Goal: Task Accomplishment & Management: Use online tool/utility

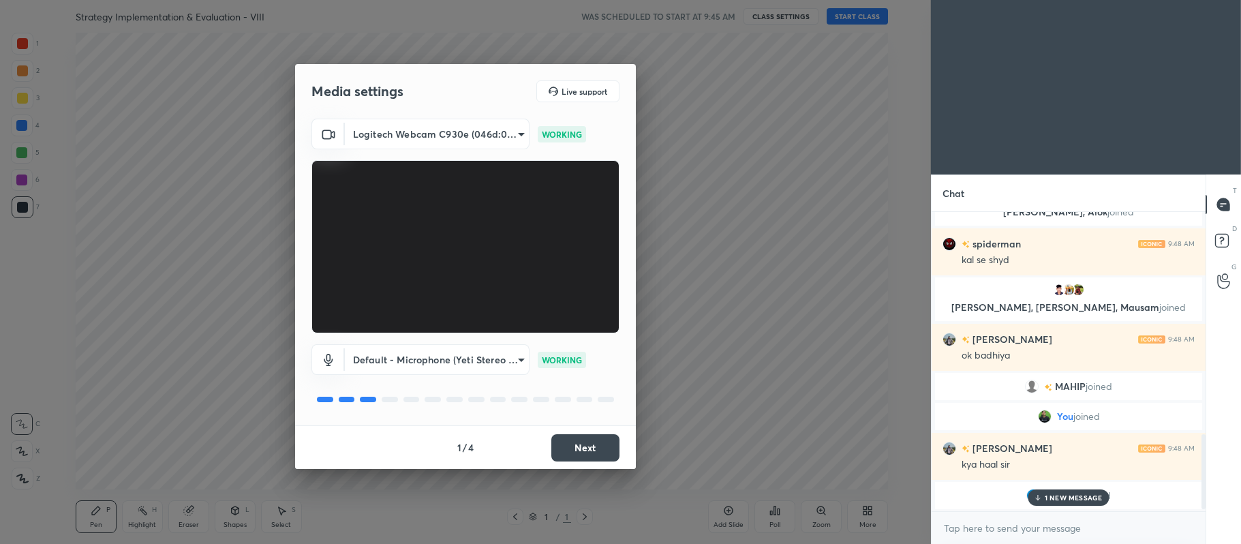
scroll to position [909, 0]
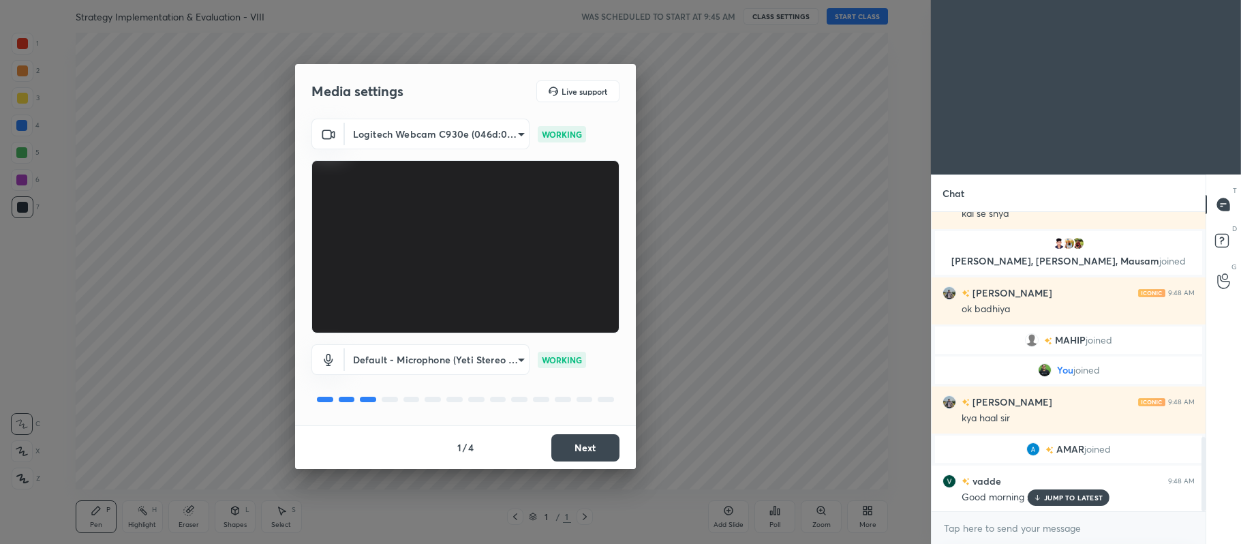
click at [567, 446] on button "Next" at bounding box center [585, 447] width 68 height 27
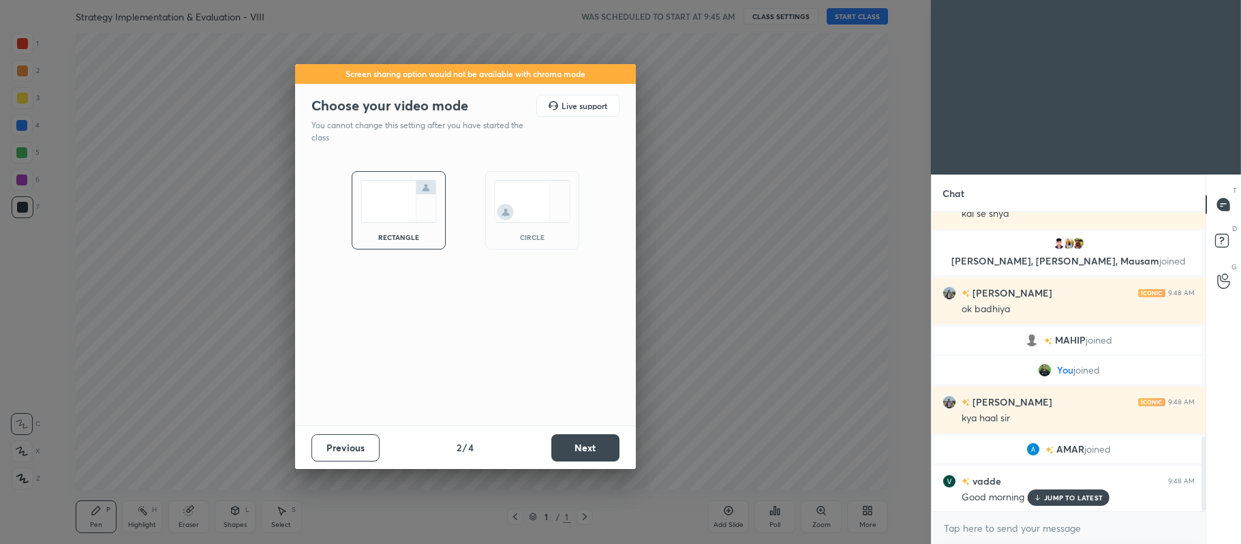
click at [577, 449] on button "Next" at bounding box center [585, 447] width 68 height 27
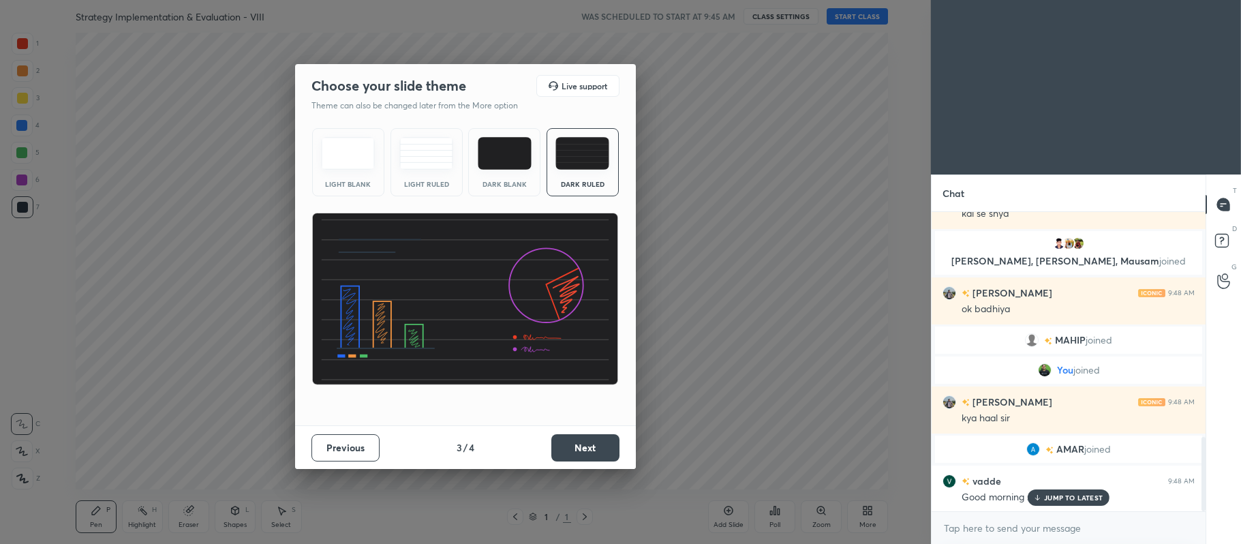
click at [573, 453] on button "Next" at bounding box center [585, 447] width 68 height 27
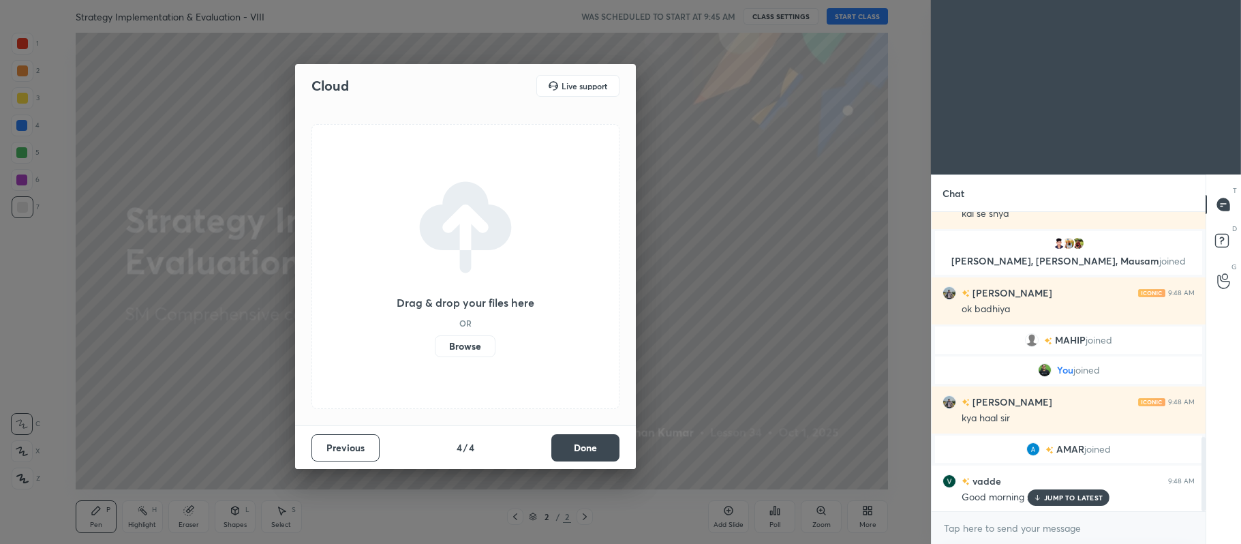
click at [464, 350] on label "Browse" at bounding box center [465, 346] width 61 height 22
click at [435, 350] on input "Browse" at bounding box center [435, 346] width 0 height 22
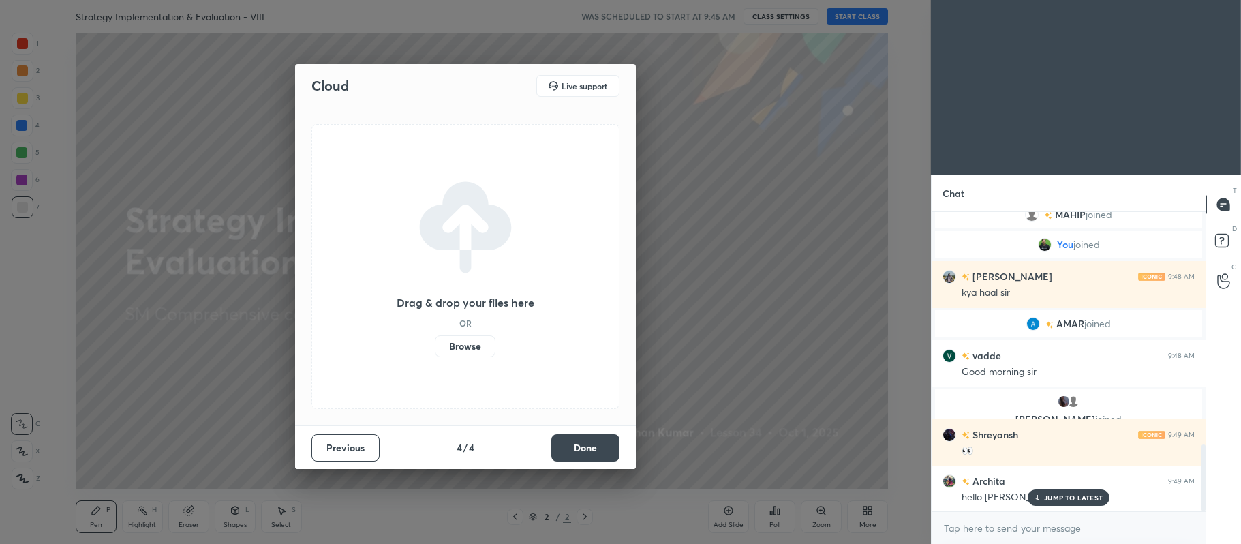
scroll to position [1048, 0]
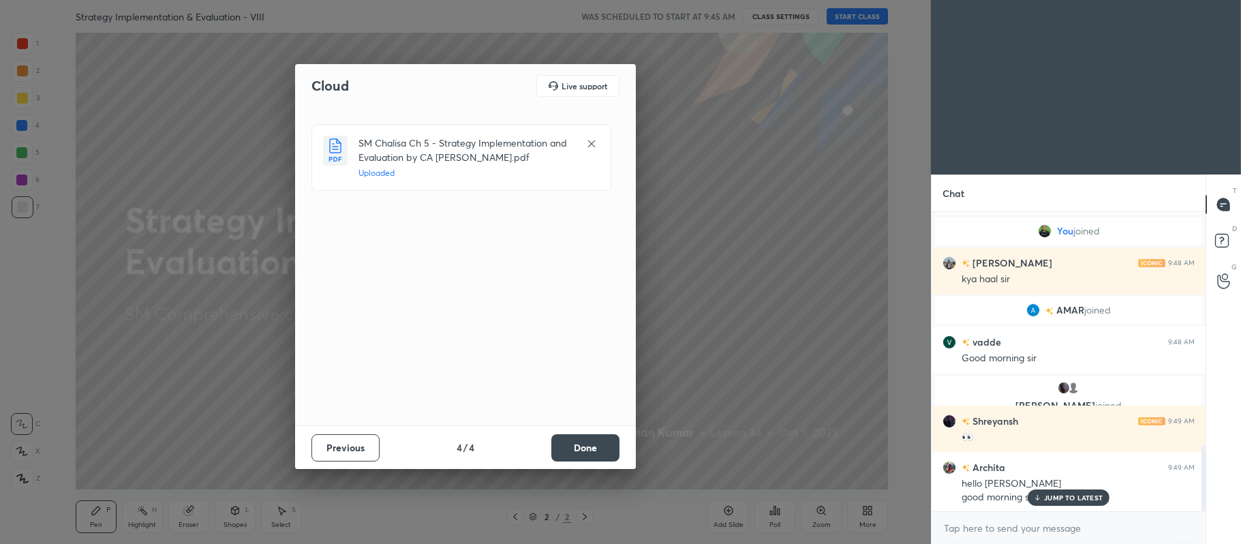
click at [575, 450] on button "Done" at bounding box center [585, 447] width 68 height 27
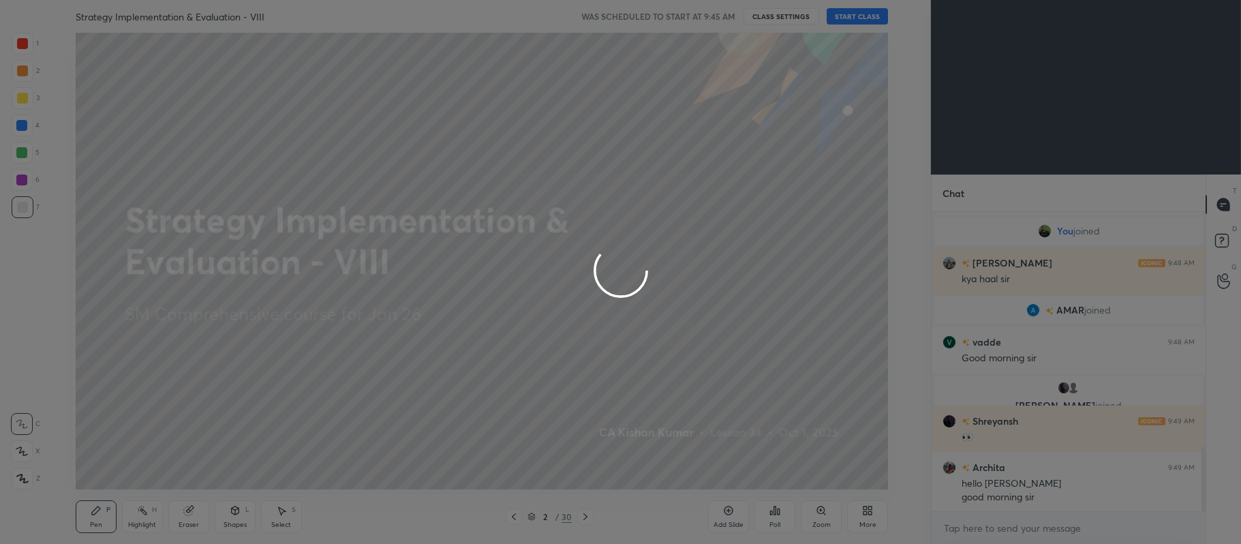
scroll to position [1081, 0]
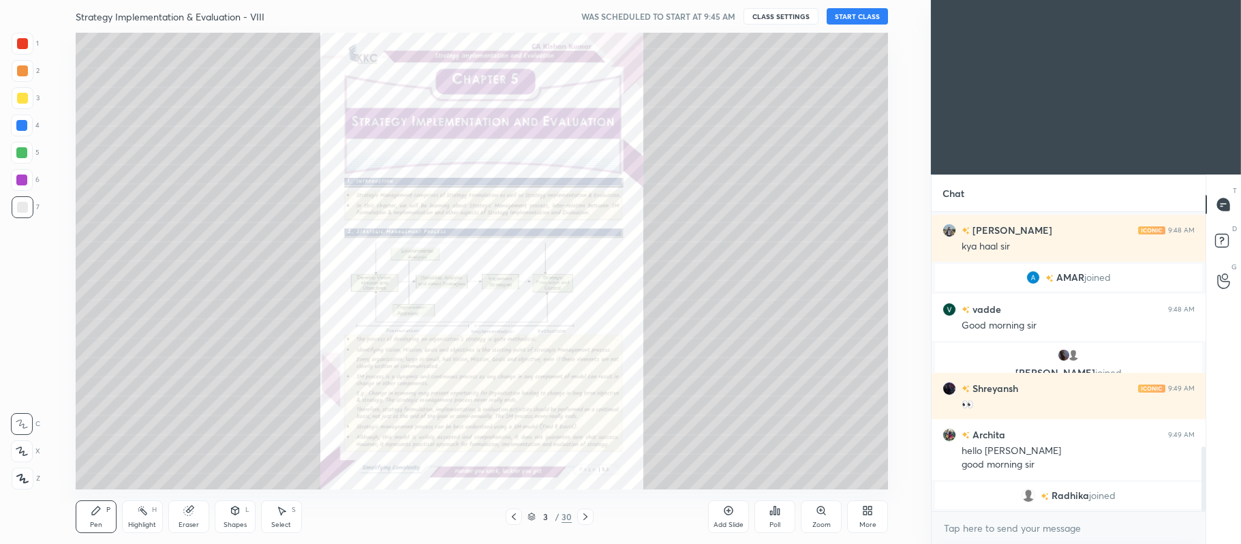
click at [514, 519] on icon at bounding box center [514, 516] width 4 height 7
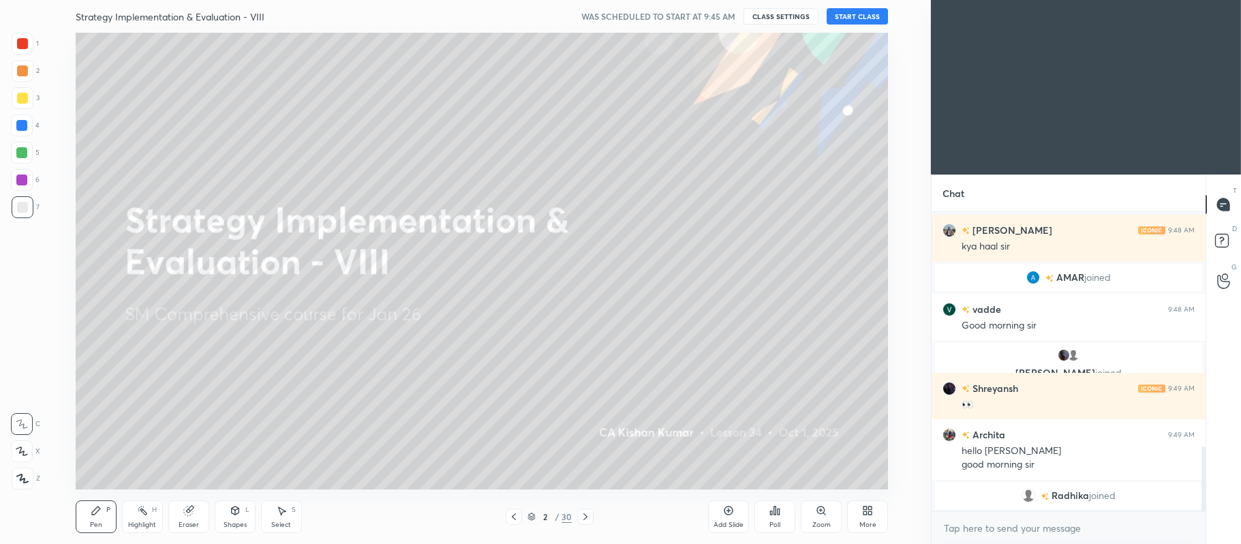
click at [23, 97] on div at bounding box center [22, 98] width 11 height 11
click at [18, 464] on div "Z" at bounding box center [26, 475] width 29 height 27
click at [18, 453] on icon at bounding box center [22, 451] width 12 height 10
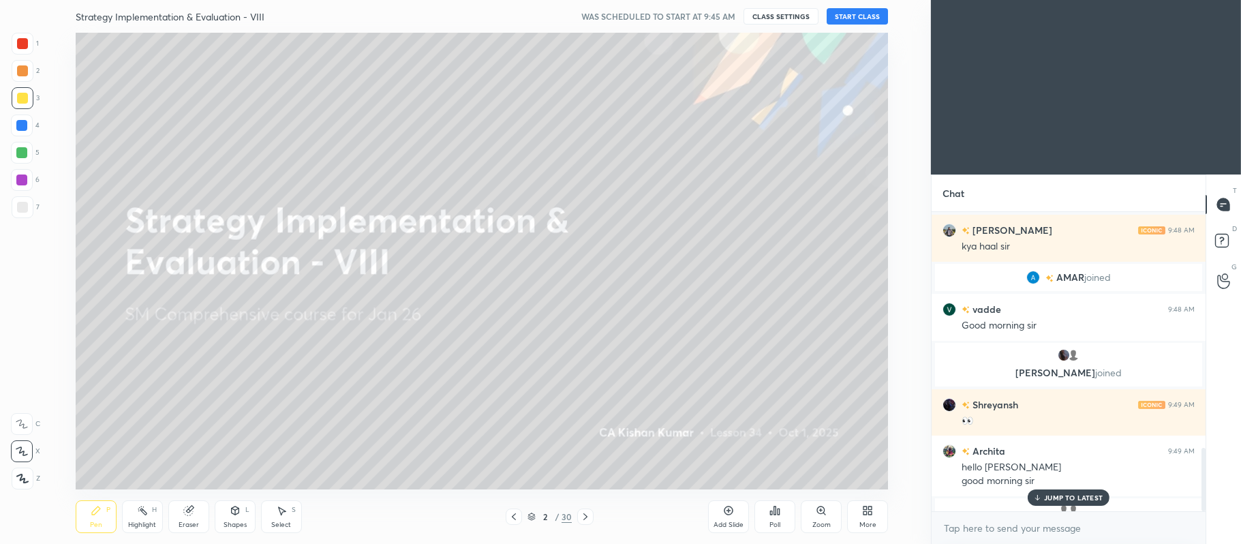
scroll to position [1114, 0]
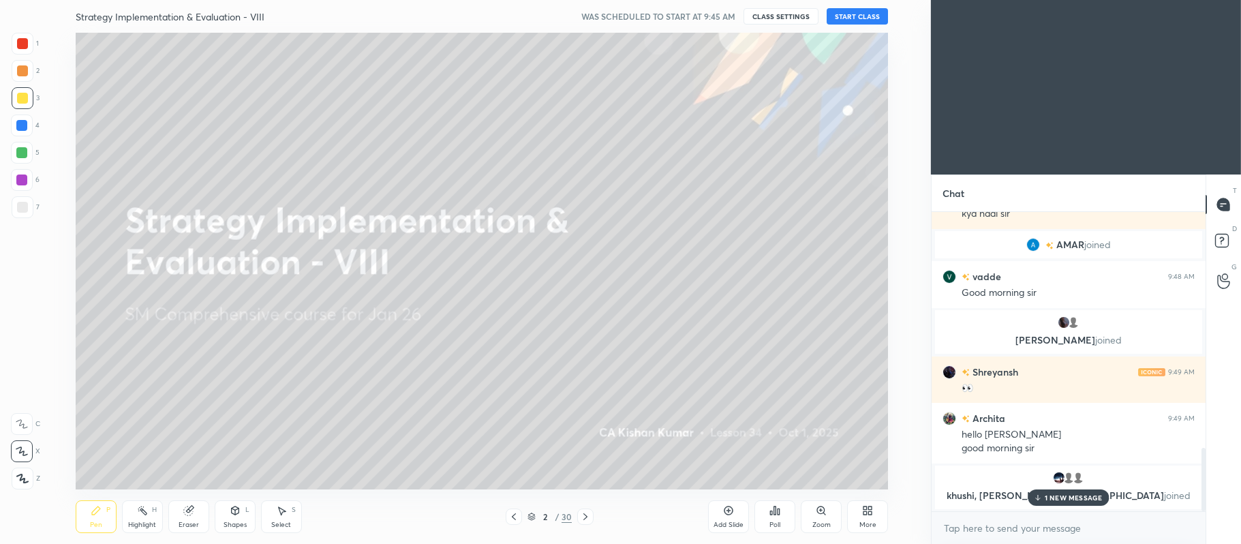
click at [838, 19] on button "START CLASS" at bounding box center [857, 16] width 61 height 16
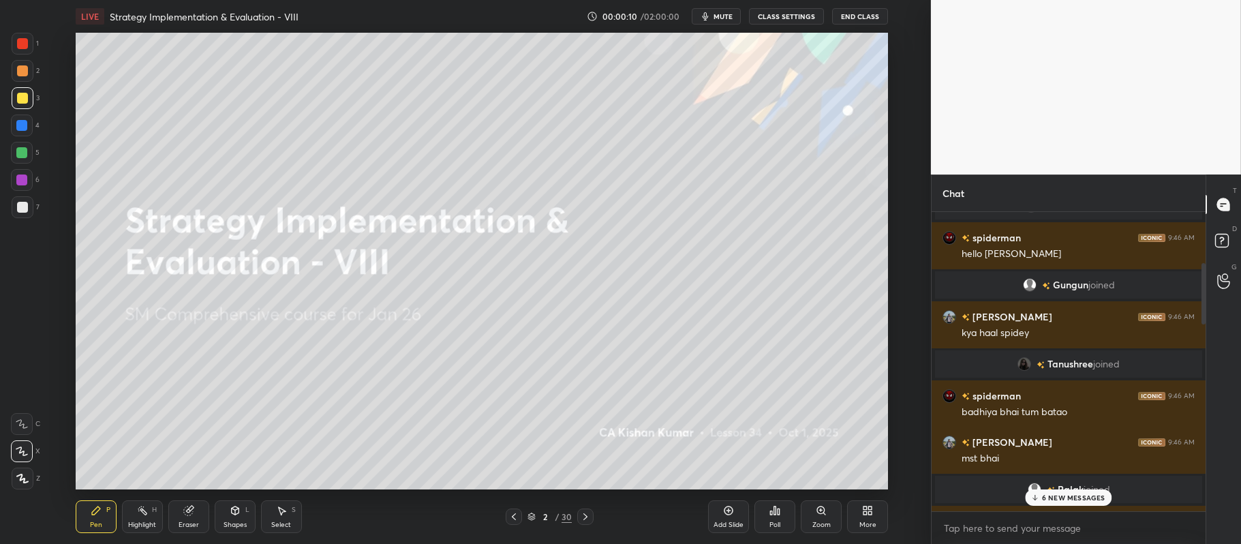
scroll to position [264, 0]
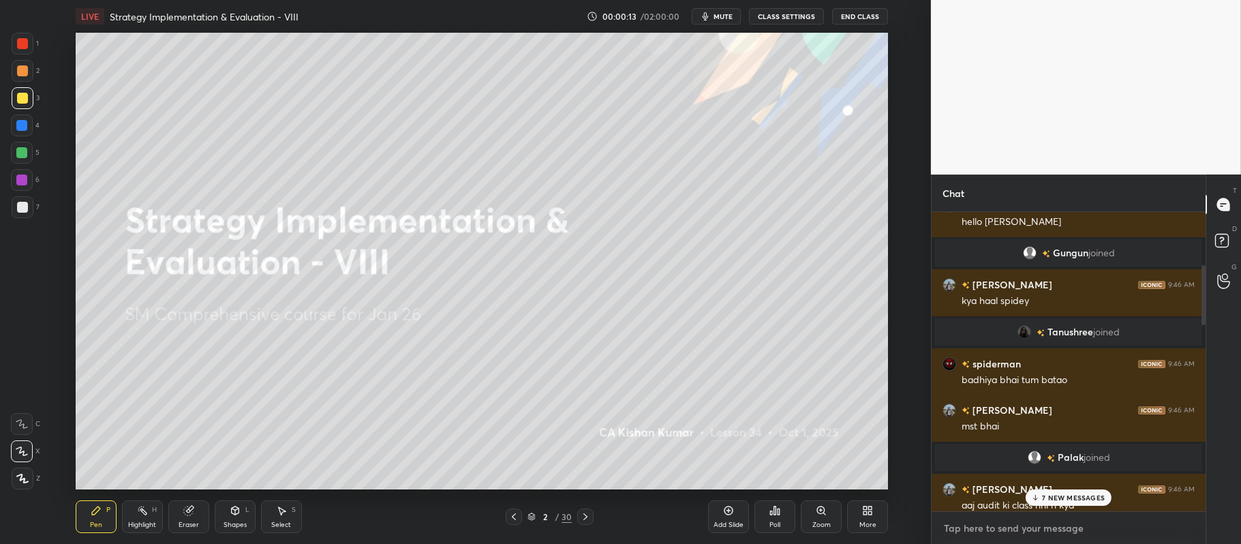
click at [1005, 522] on textarea at bounding box center [1069, 528] width 252 height 22
type textarea "x"
paste textarea "[URL][DOMAIN_NAME]"
type textarea "[URL][DOMAIN_NAME]"
type textarea "x"
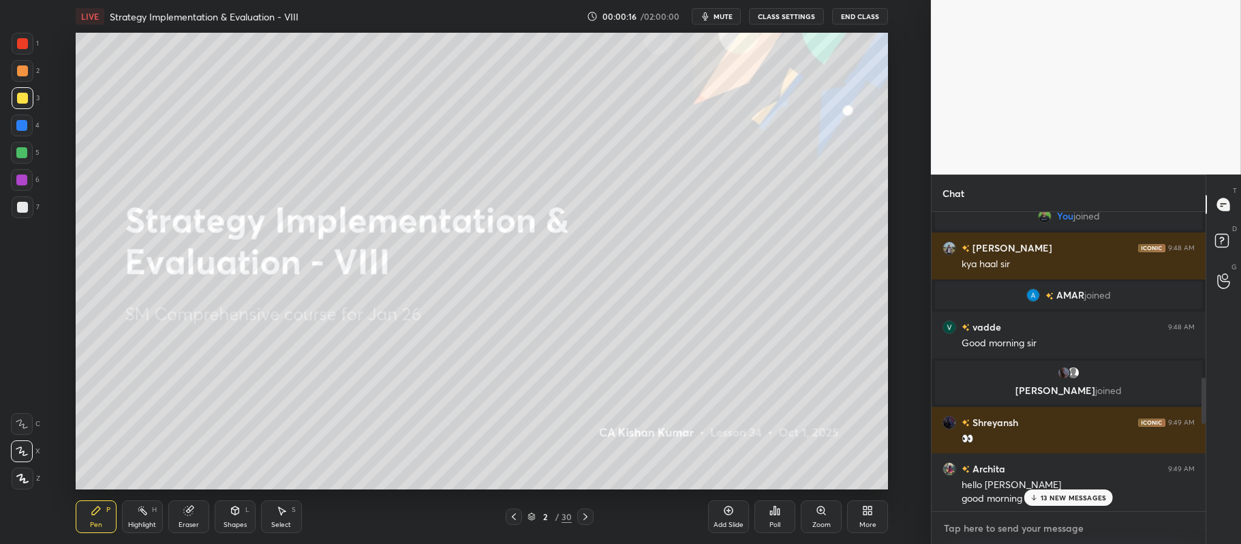
scroll to position [2108, 0]
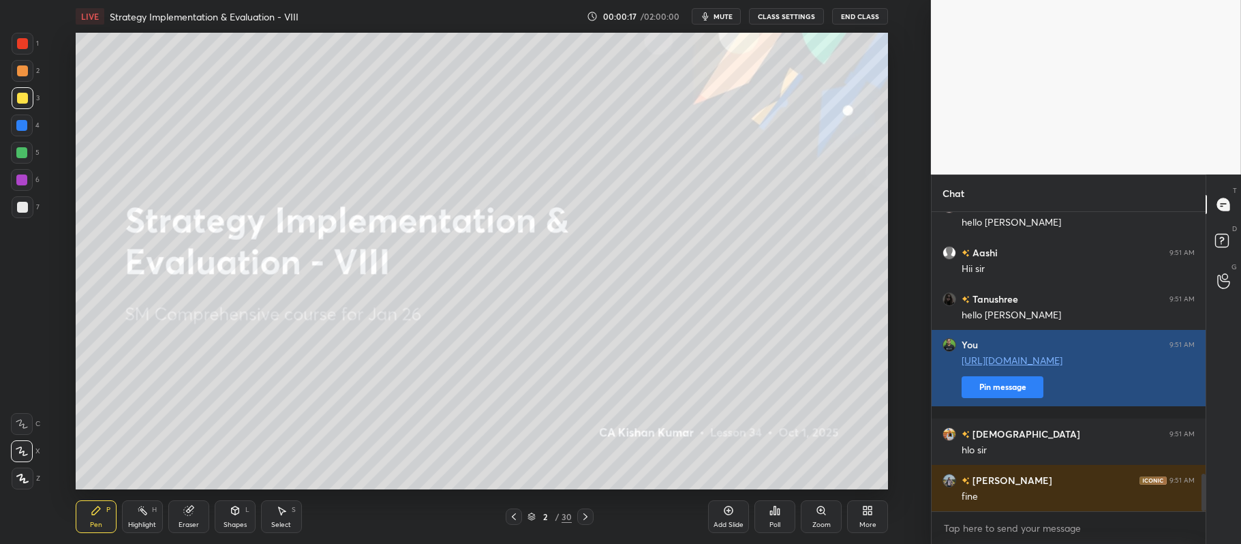
click at [999, 393] on button "Pin message" at bounding box center [1003, 387] width 82 height 22
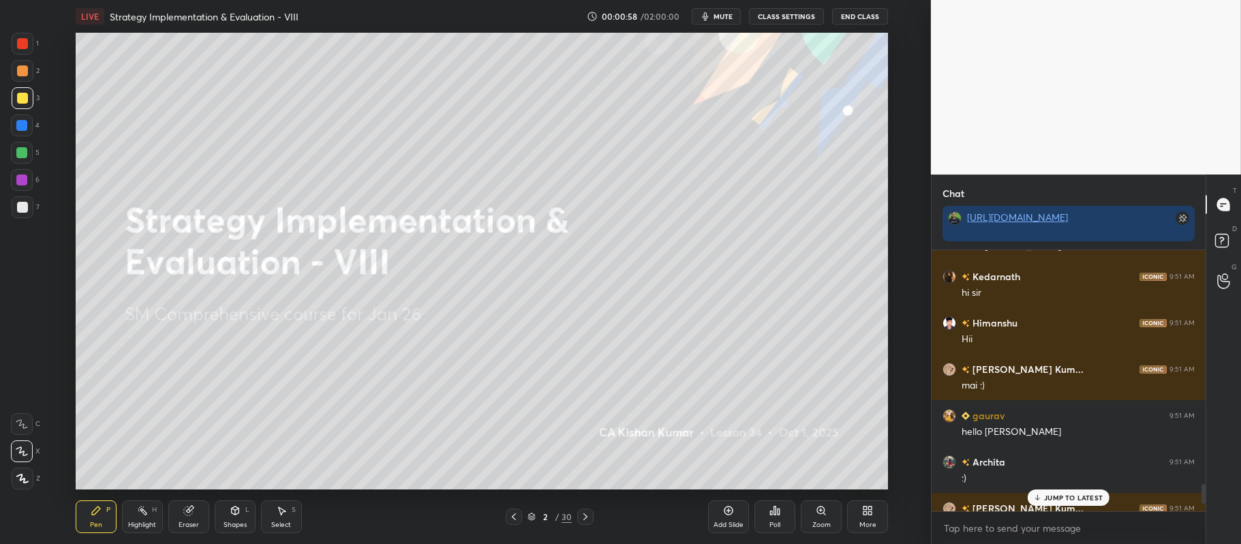
scroll to position [3153, 0]
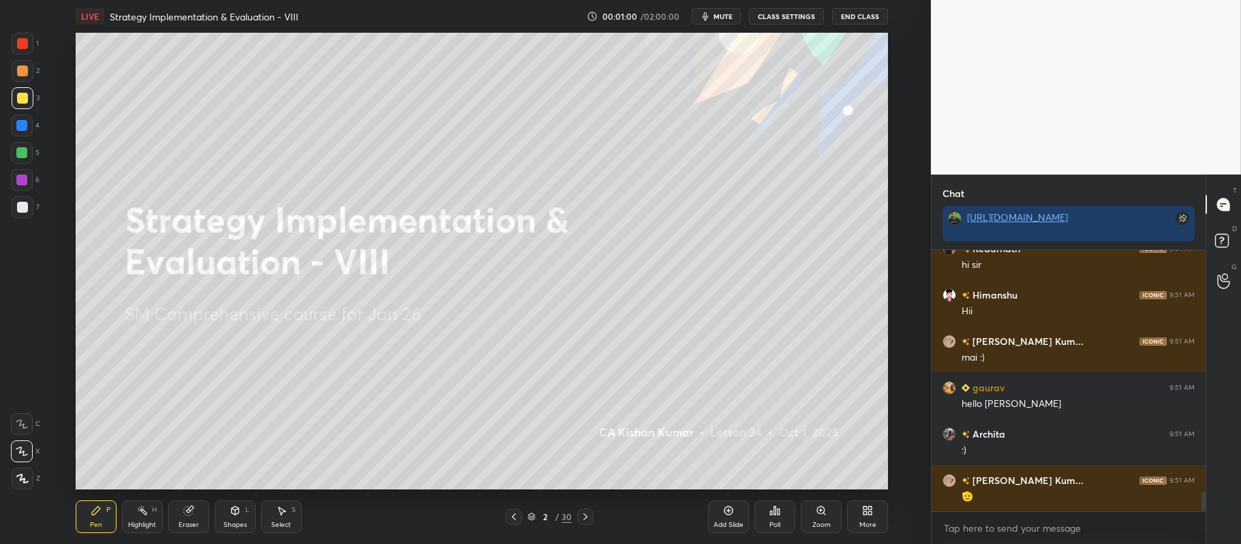
click at [772, 517] on div "Poll" at bounding box center [775, 516] width 41 height 33
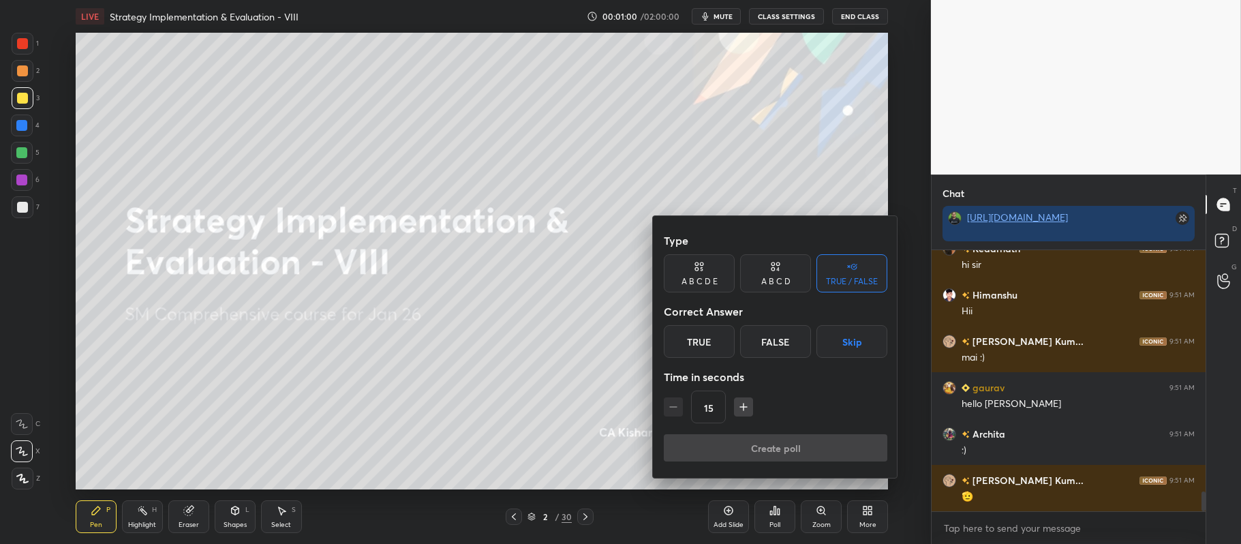
click at [693, 342] on div "True" at bounding box center [699, 341] width 71 height 33
click at [710, 461] on div "Create poll" at bounding box center [776, 450] width 224 height 33
click at [718, 455] on button "Create poll" at bounding box center [776, 447] width 224 height 27
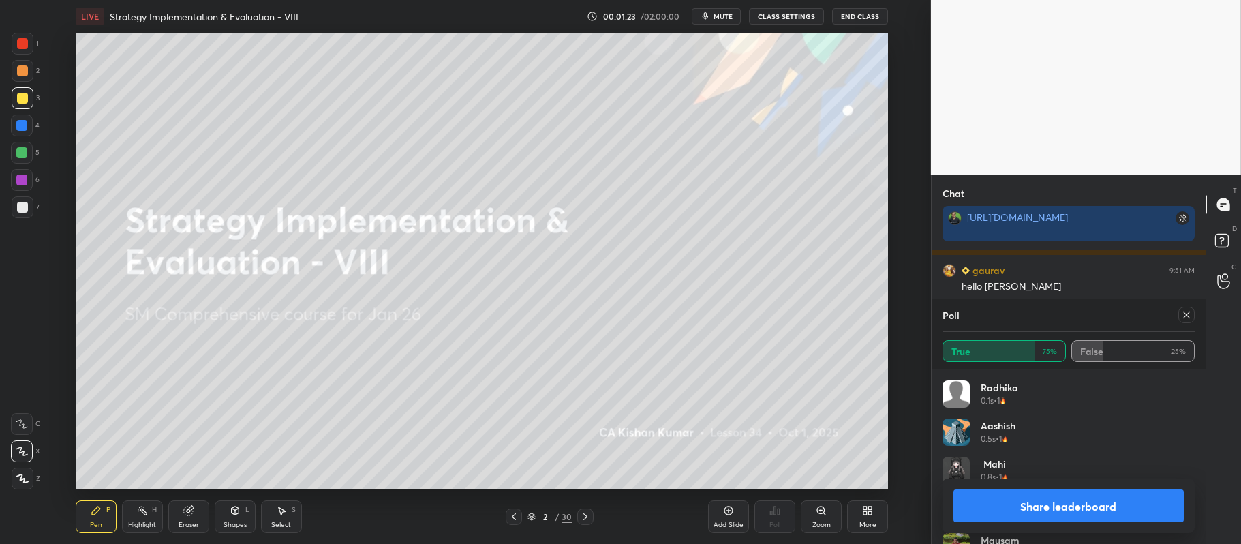
scroll to position [3316, 0]
click at [1006, 511] on button "Share leaderboard" at bounding box center [1069, 505] width 230 height 33
type textarea "x"
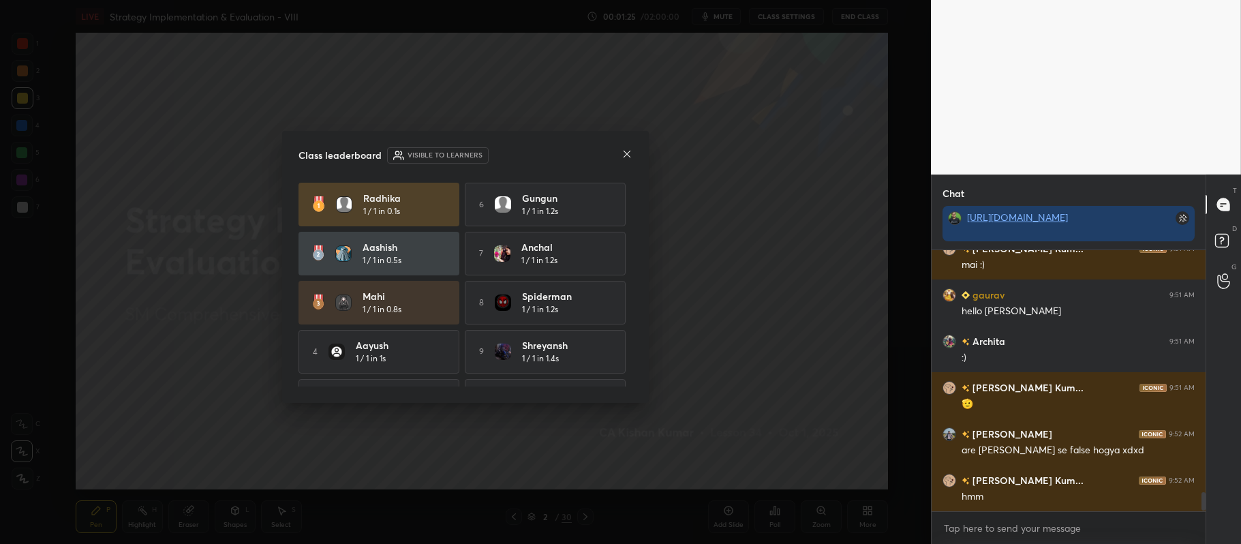
scroll to position [3245, 0]
click at [623, 158] on icon at bounding box center [627, 154] width 11 height 11
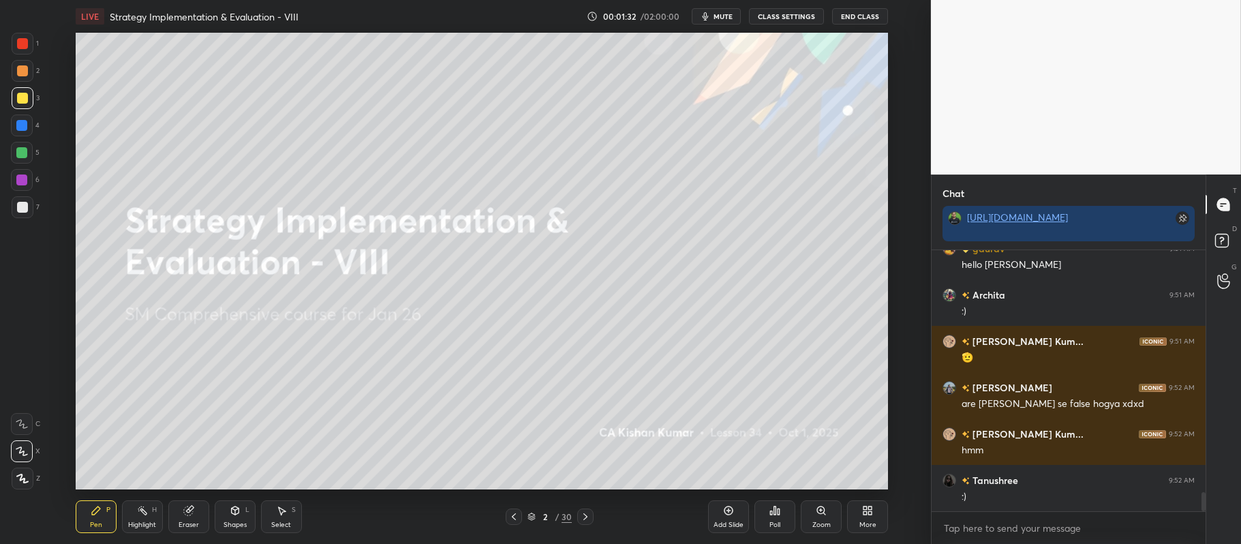
scroll to position [3338, 0]
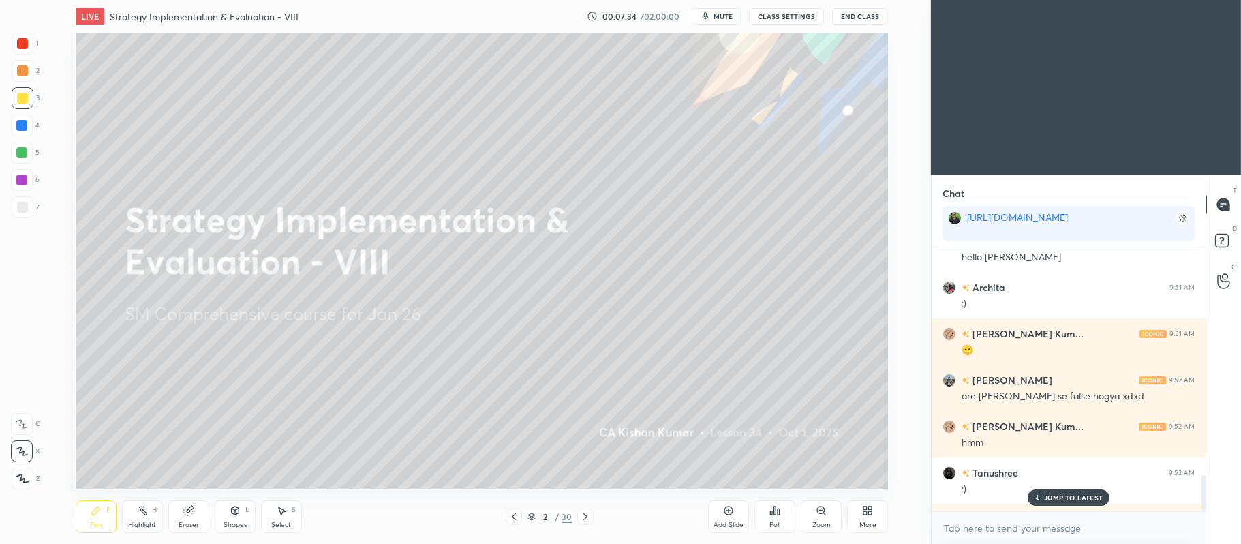
scroll to position [67706, 67286]
click at [729, 519] on div "Add Slide" at bounding box center [728, 516] width 41 height 33
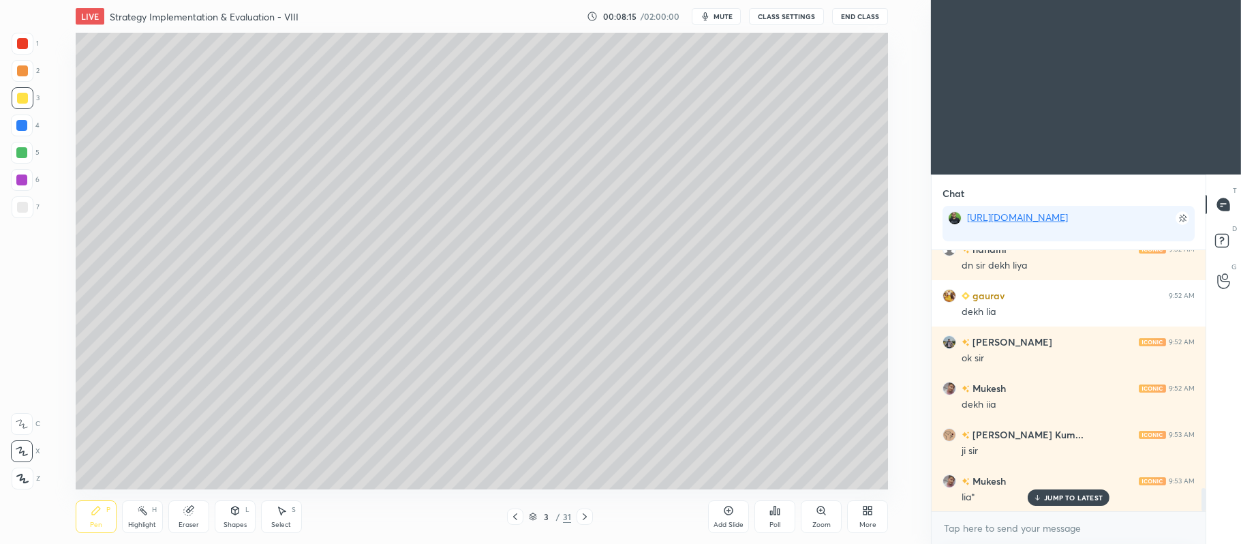
scroll to position [2709, 0]
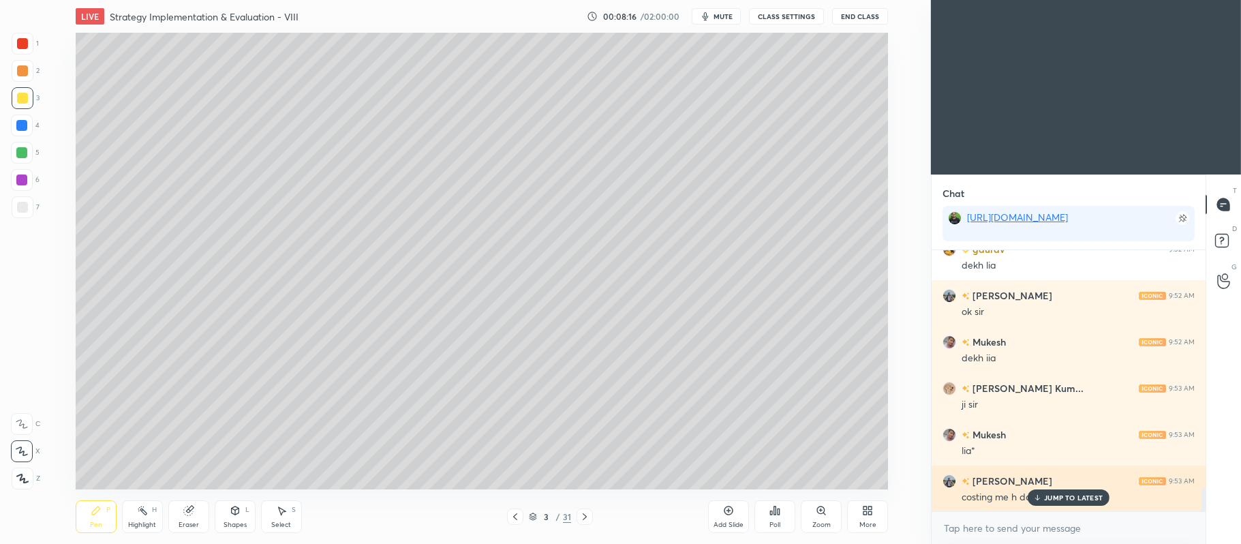
click at [1064, 498] on p "JUMP TO LATEST" at bounding box center [1073, 497] width 59 height 8
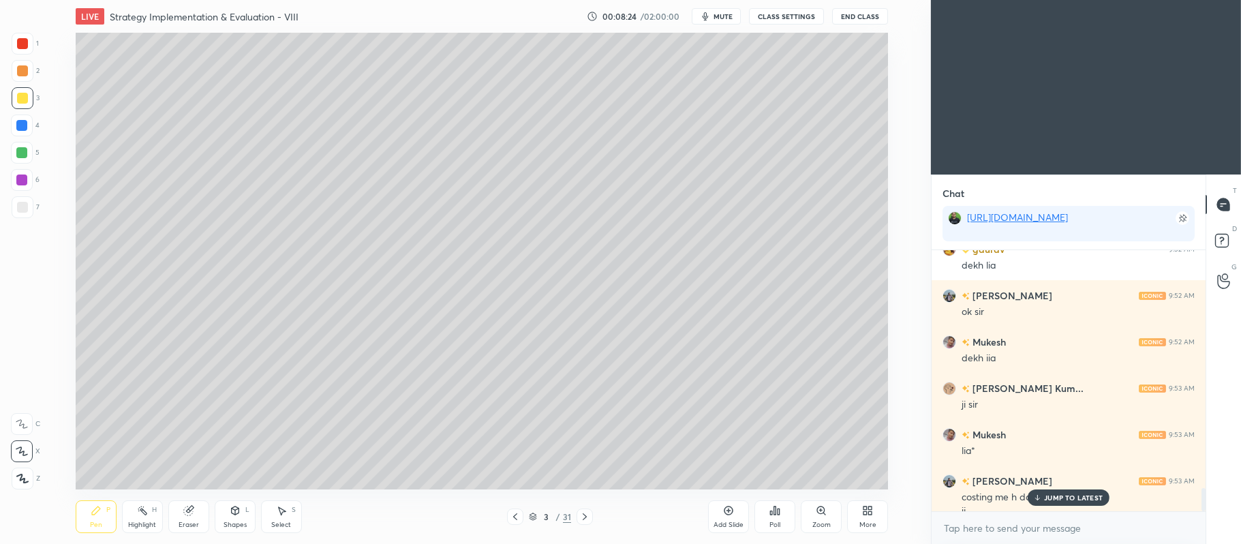
scroll to position [0, 0]
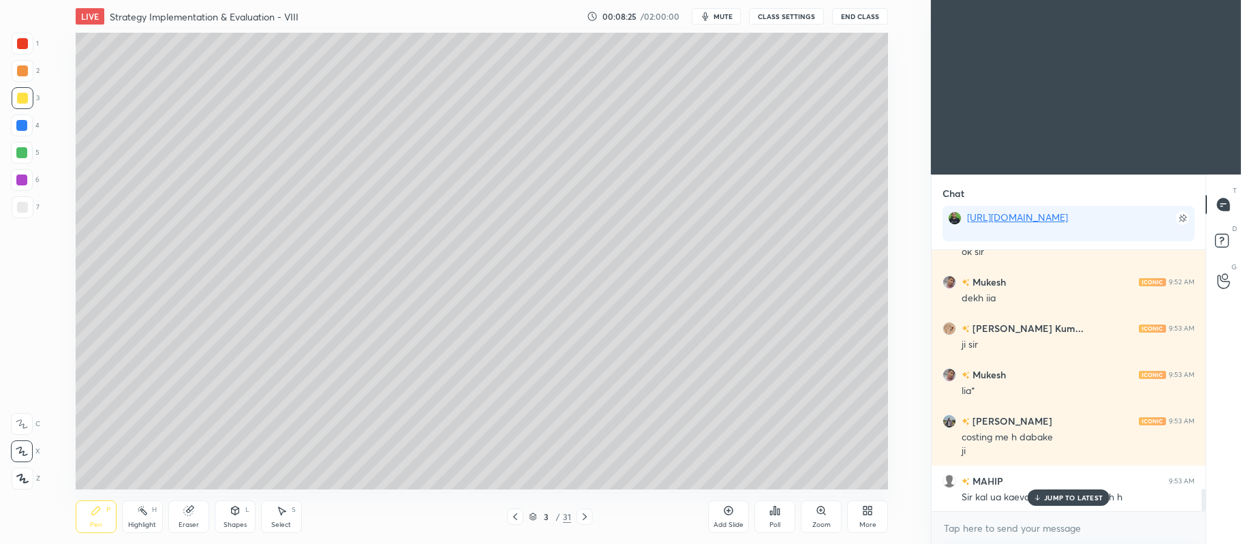
click at [723, 519] on div "Add Slide" at bounding box center [728, 516] width 41 height 33
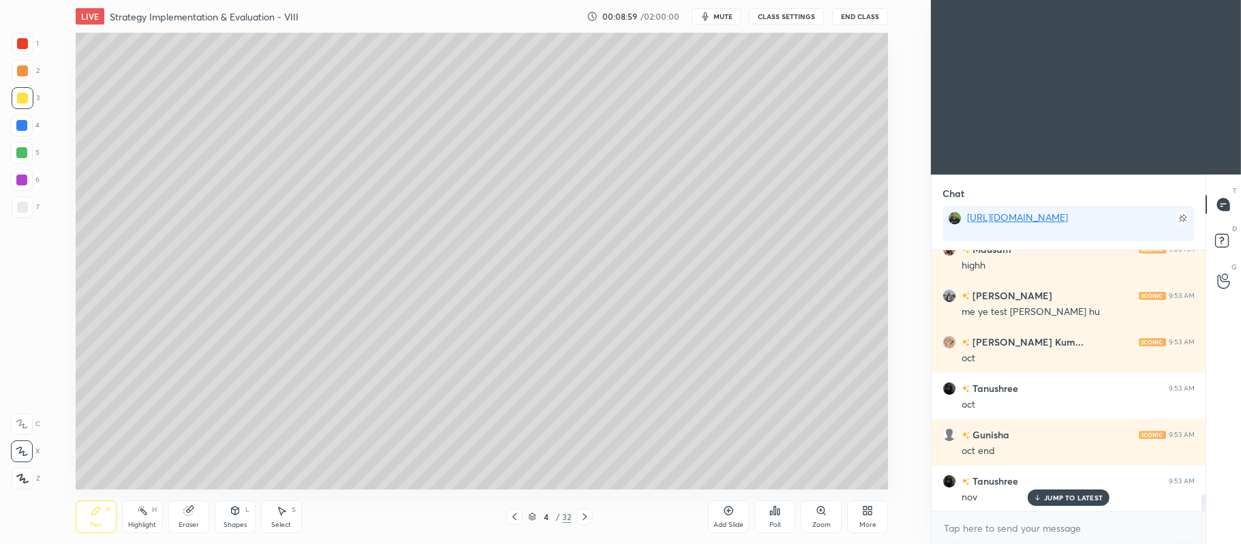
scroll to position [3742, 0]
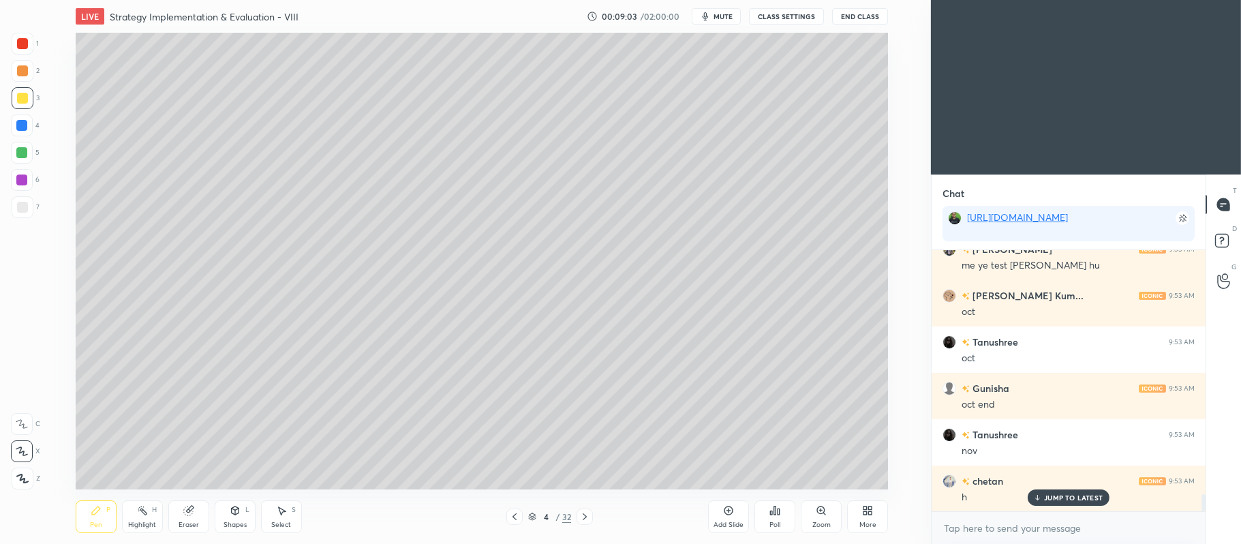
click at [725, 514] on icon at bounding box center [728, 510] width 11 height 11
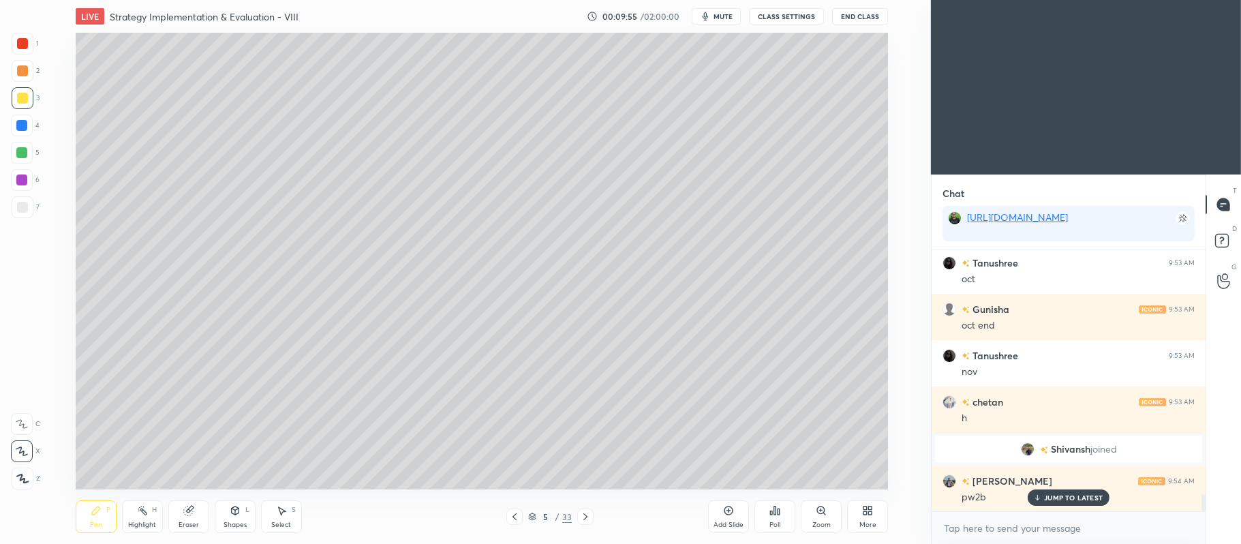
scroll to position [3868, 0]
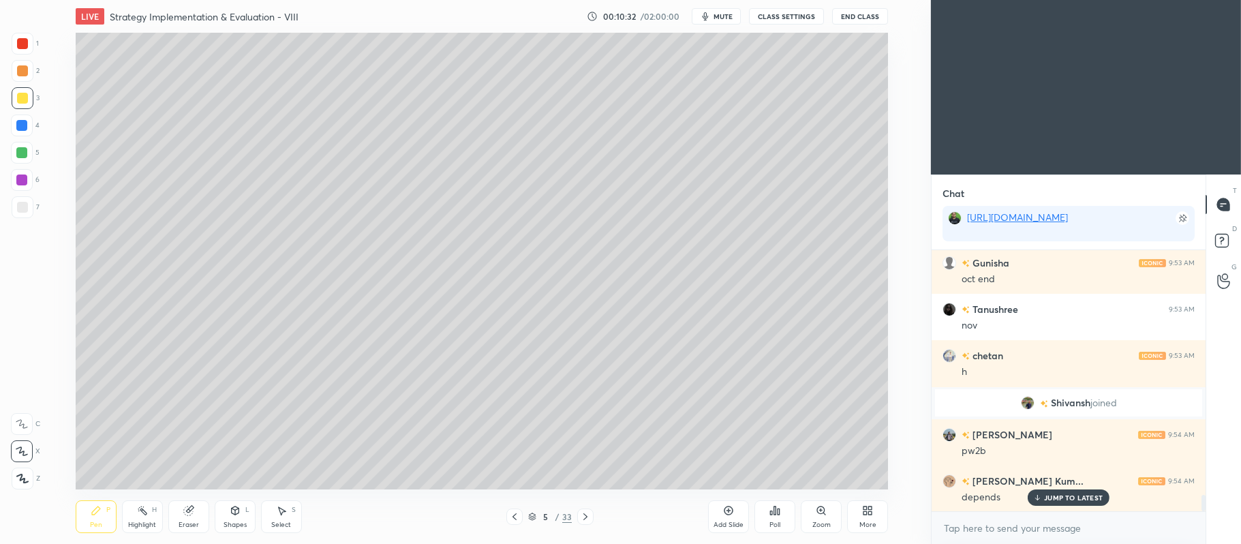
click at [733, 503] on div "Add Slide" at bounding box center [728, 516] width 41 height 33
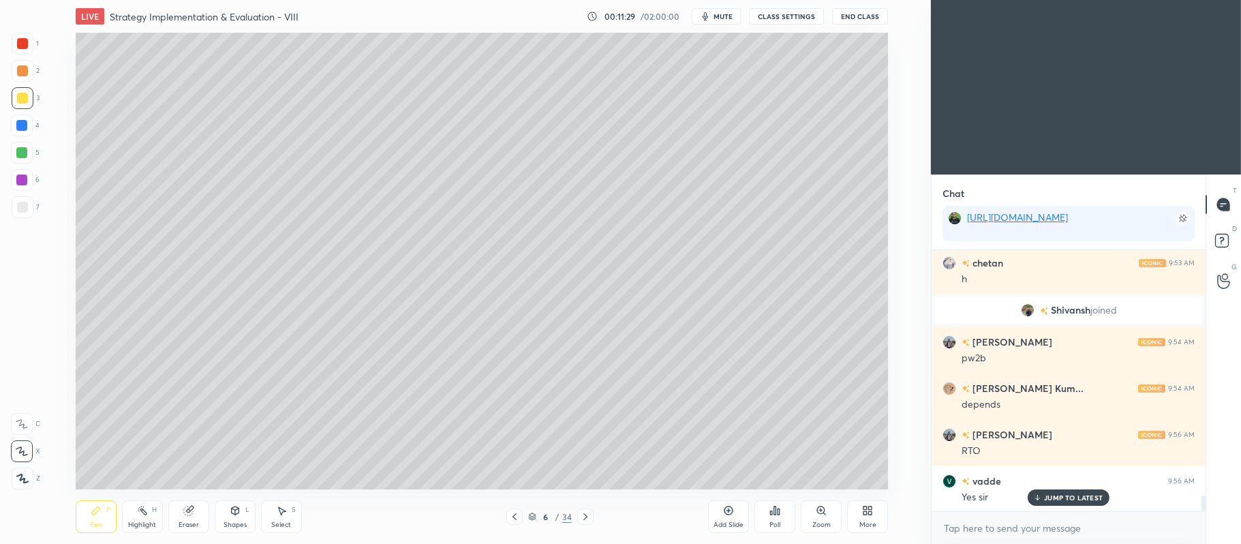
scroll to position [4007, 0]
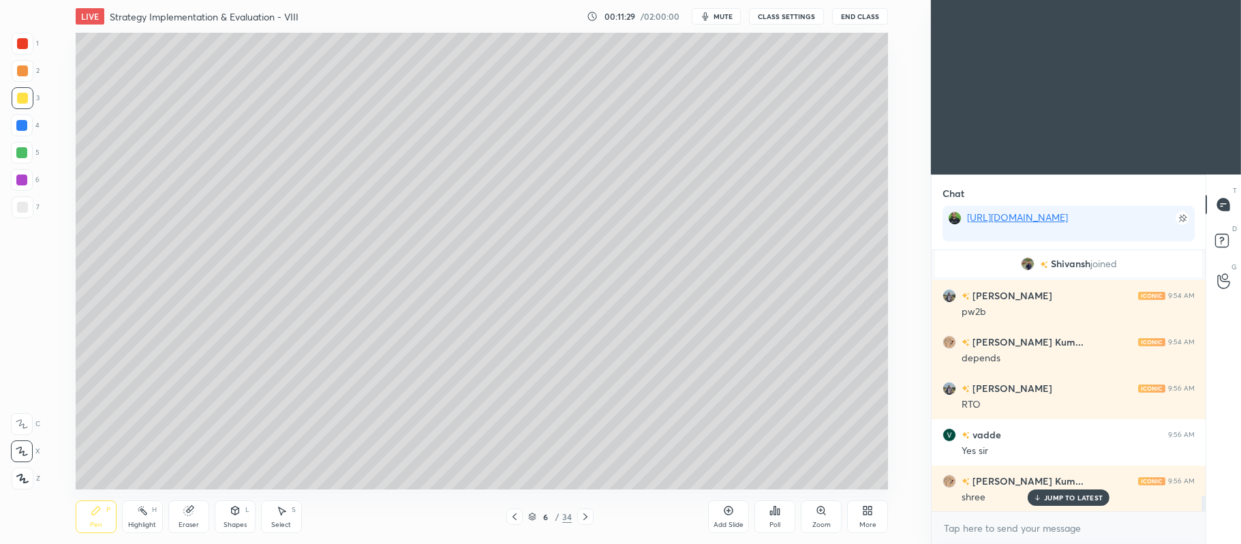
click at [731, 510] on icon at bounding box center [728, 510] width 11 height 11
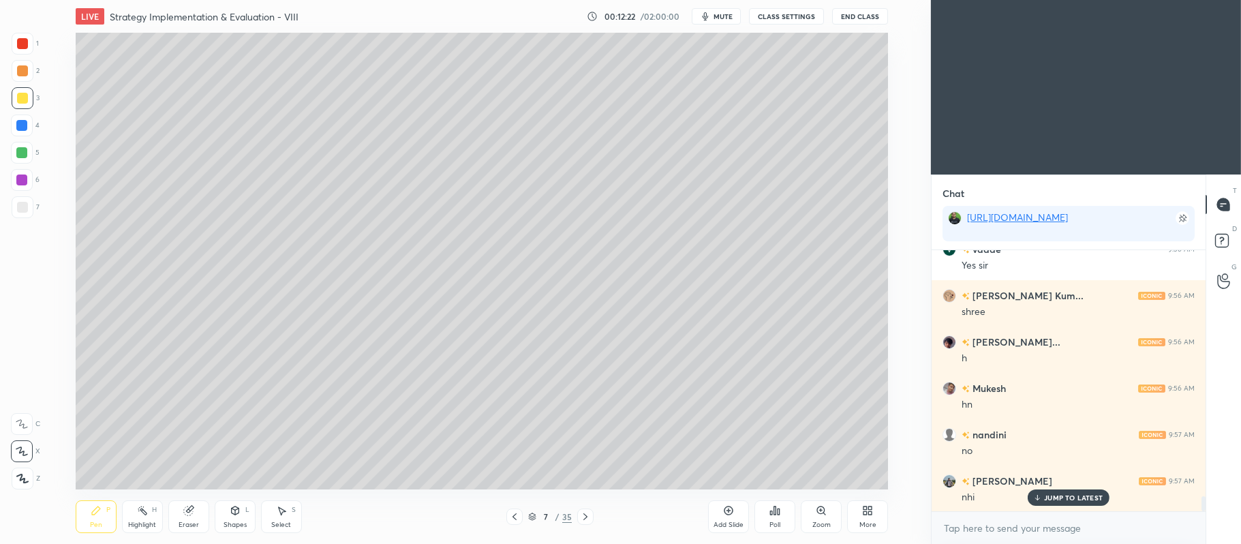
scroll to position [4238, 0]
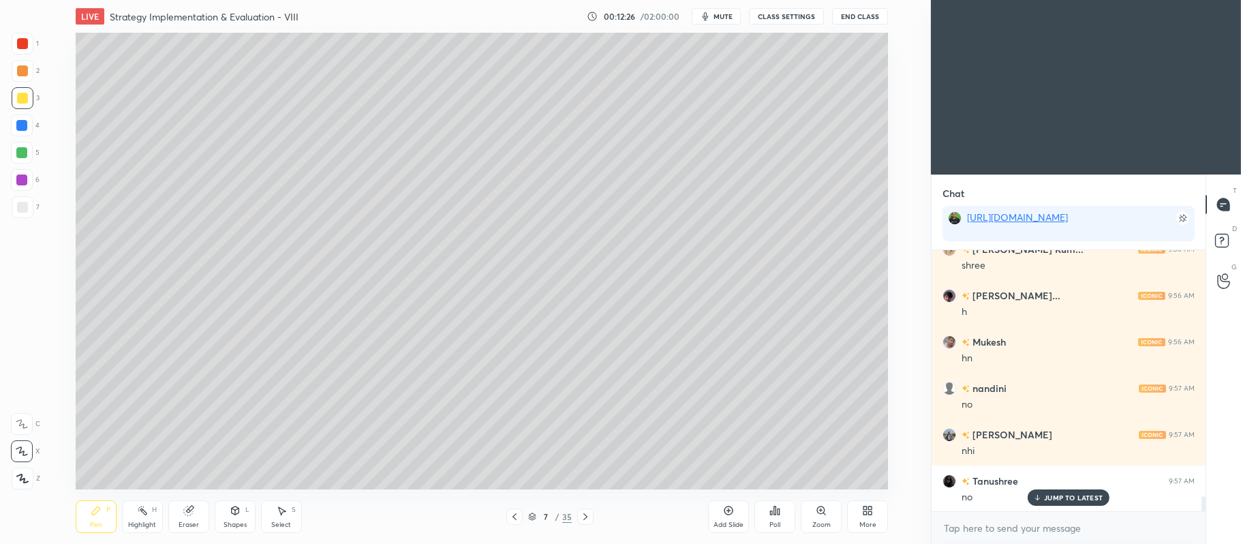
click at [735, 513] on div "Add Slide" at bounding box center [728, 516] width 41 height 33
click at [720, 513] on div "Add Slide" at bounding box center [728, 516] width 41 height 33
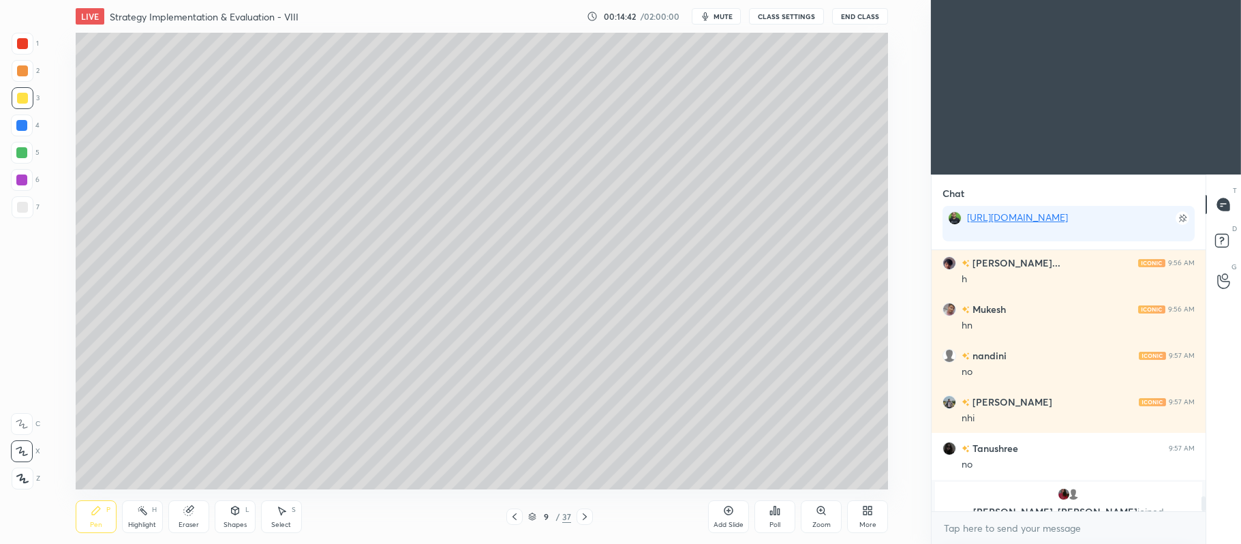
click at [22, 179] on div at bounding box center [21, 179] width 11 height 11
click at [590, 515] on div at bounding box center [585, 516] width 16 height 16
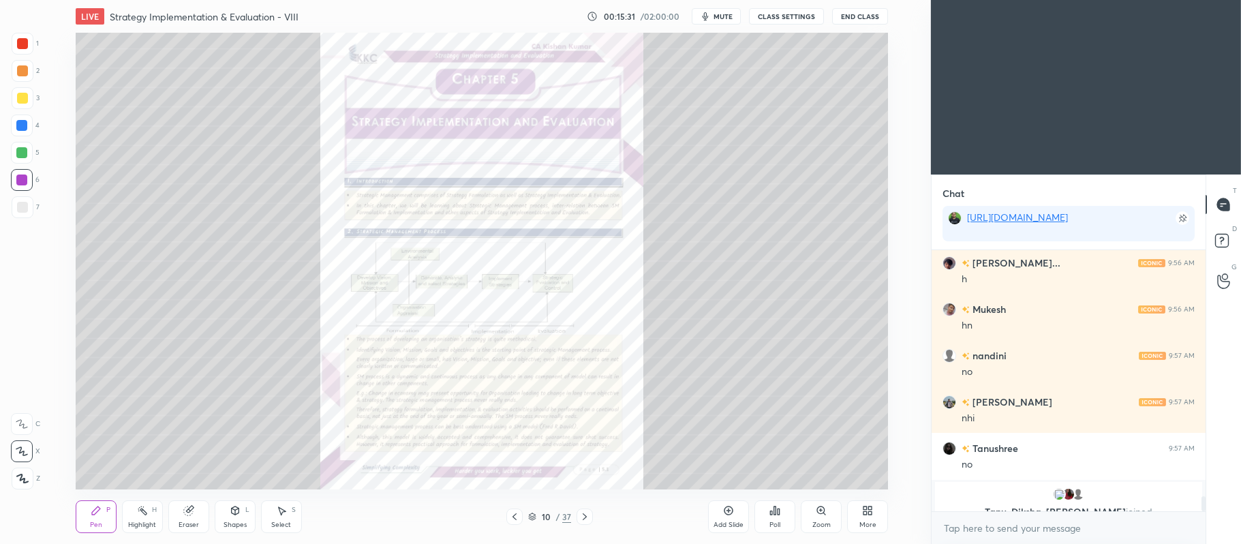
click at [526, 514] on div "10 / 37" at bounding box center [549, 516] width 87 height 16
click at [532, 519] on icon at bounding box center [532, 518] width 7 height 2
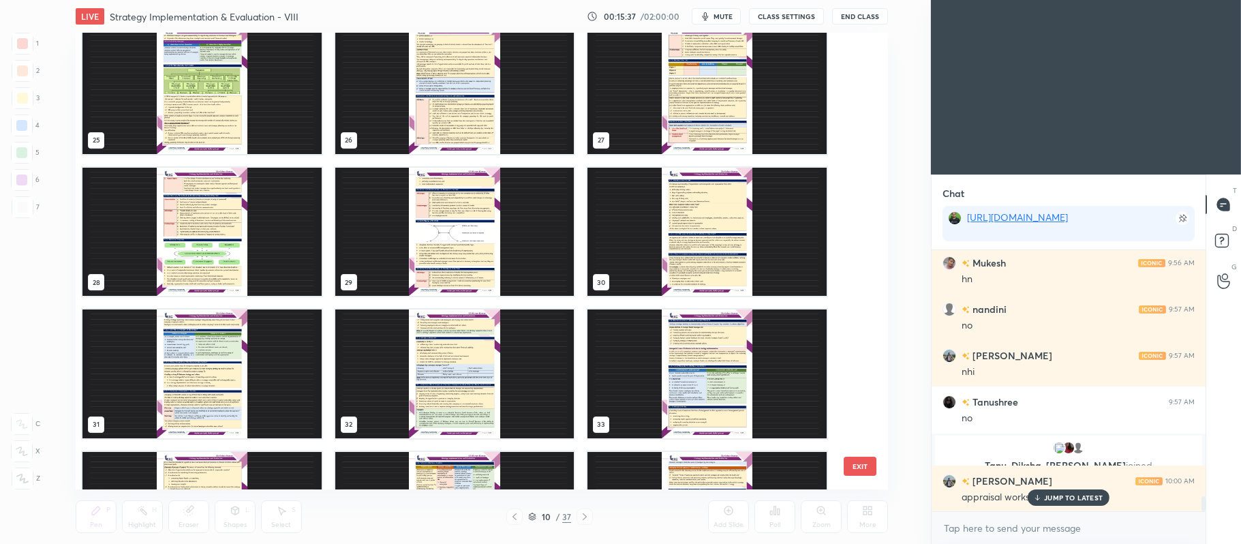
scroll to position [1151, 0]
click at [453, 395] on img "grid" at bounding box center [454, 374] width 239 height 129
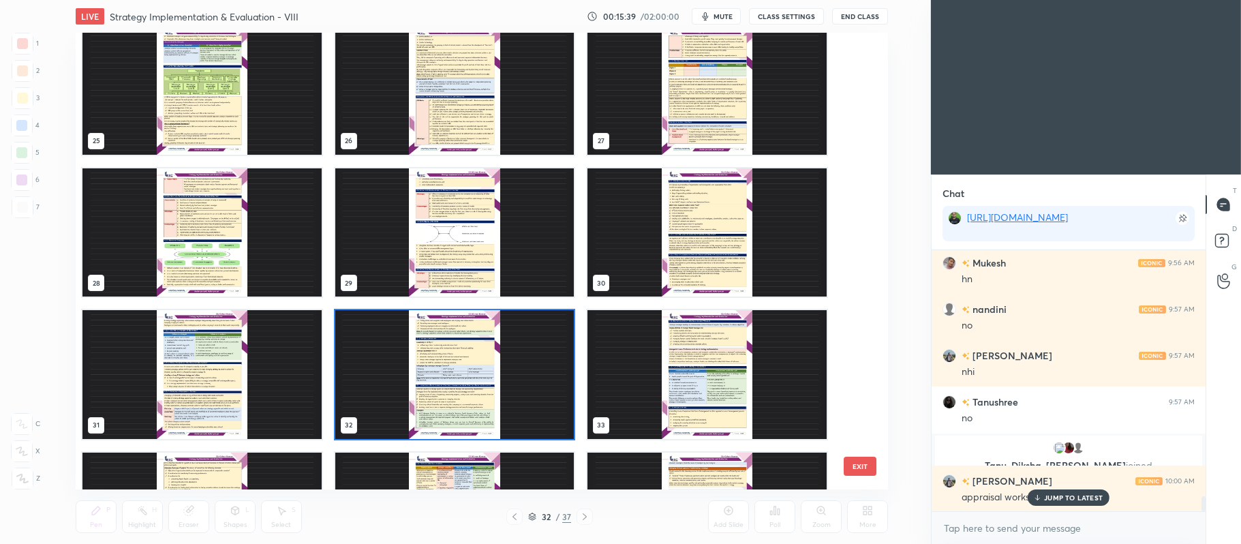
click at [458, 391] on img "grid" at bounding box center [454, 374] width 239 height 129
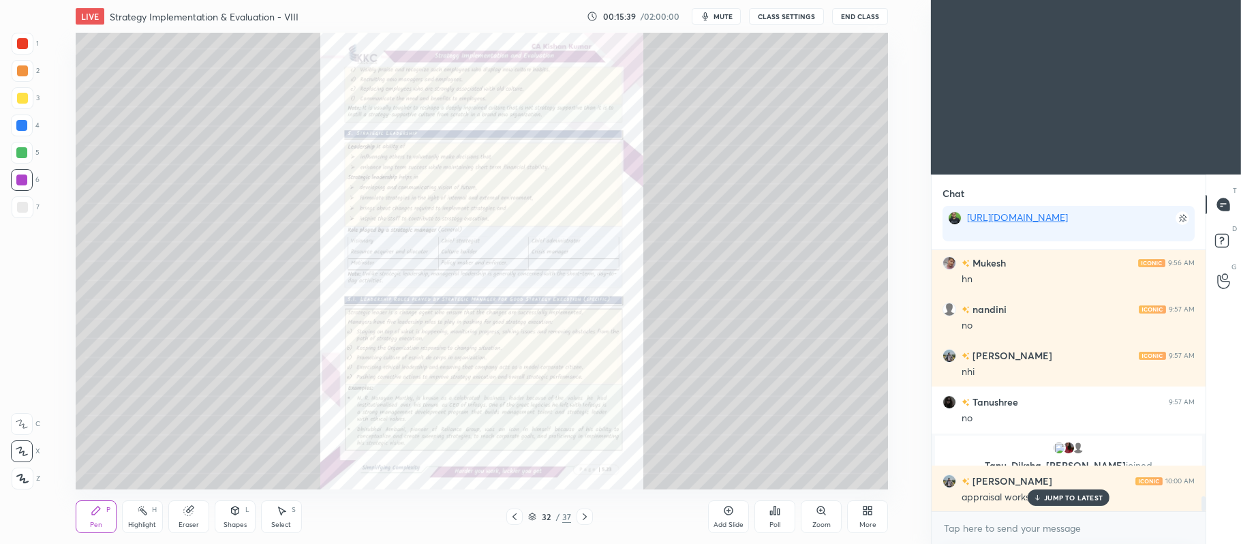
click at [470, 382] on img "grid" at bounding box center [454, 374] width 239 height 129
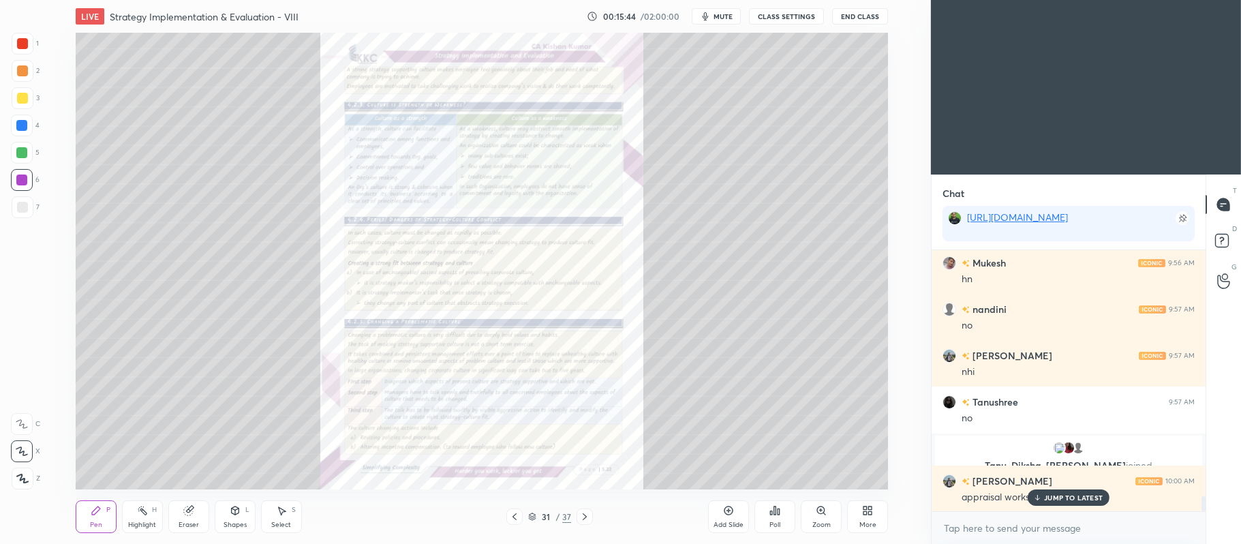
click at [827, 508] on div "Zoom" at bounding box center [821, 516] width 41 height 33
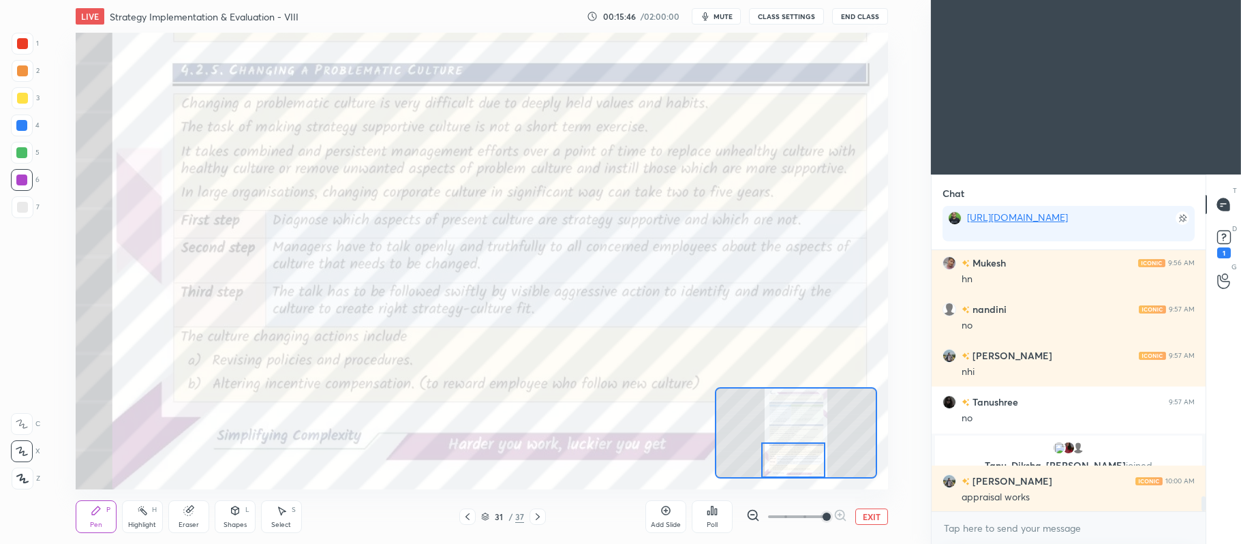
click at [25, 42] on div at bounding box center [22, 43] width 11 height 11
click at [22, 421] on icon at bounding box center [22, 424] width 12 height 10
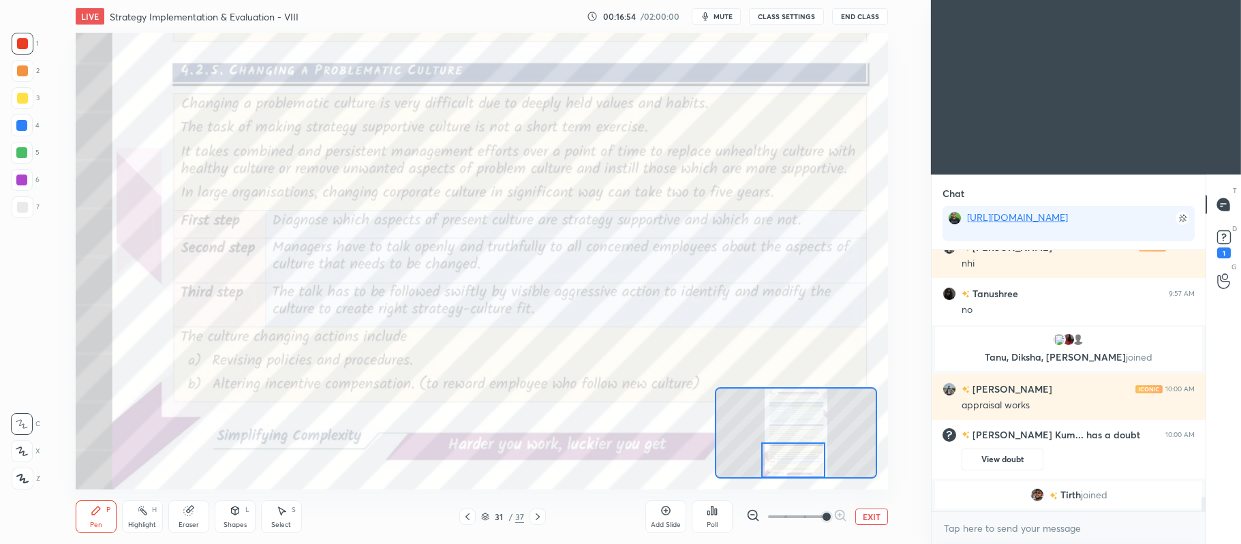
click at [536, 513] on icon at bounding box center [537, 516] width 11 height 11
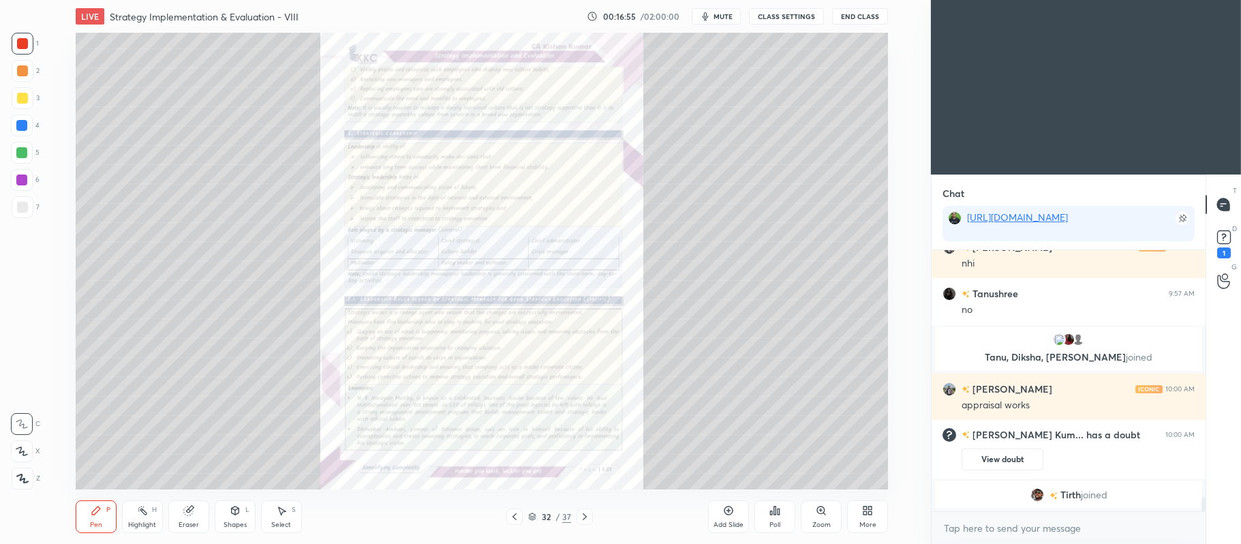
click at [817, 511] on icon at bounding box center [820, 509] width 7 height 7
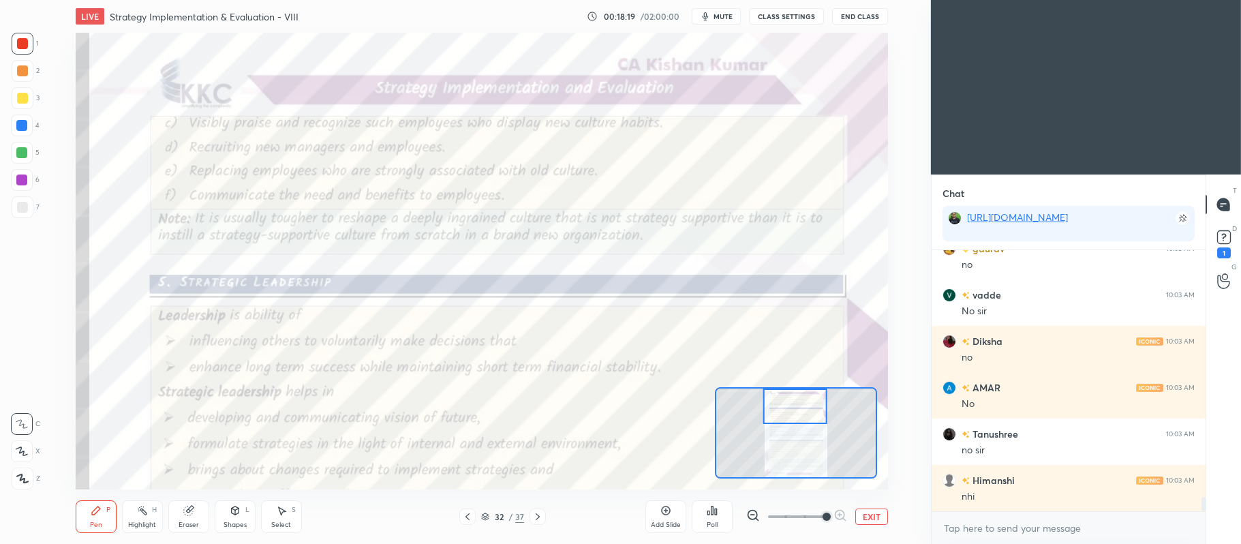
scroll to position [4464, 0]
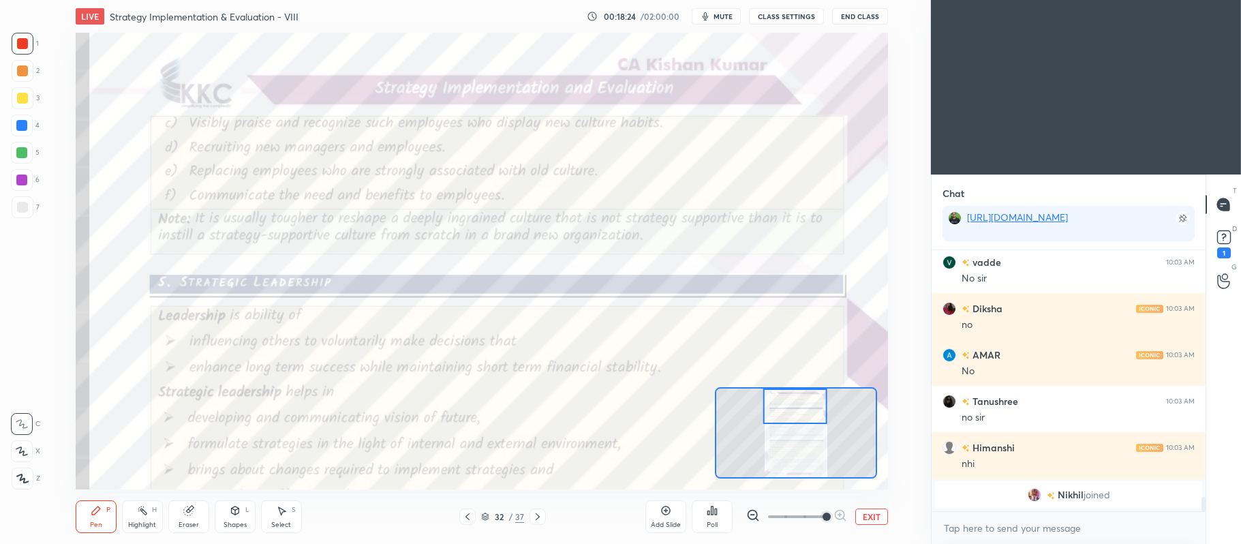
click at [469, 515] on icon at bounding box center [467, 516] width 11 height 11
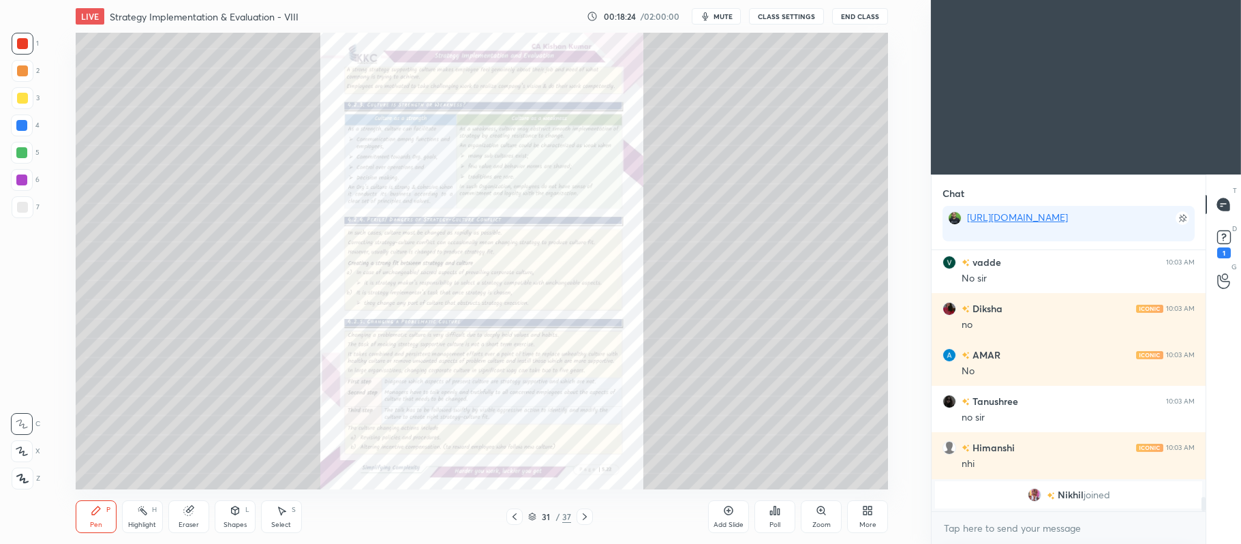
click at [725, 514] on icon at bounding box center [728, 510] width 11 height 11
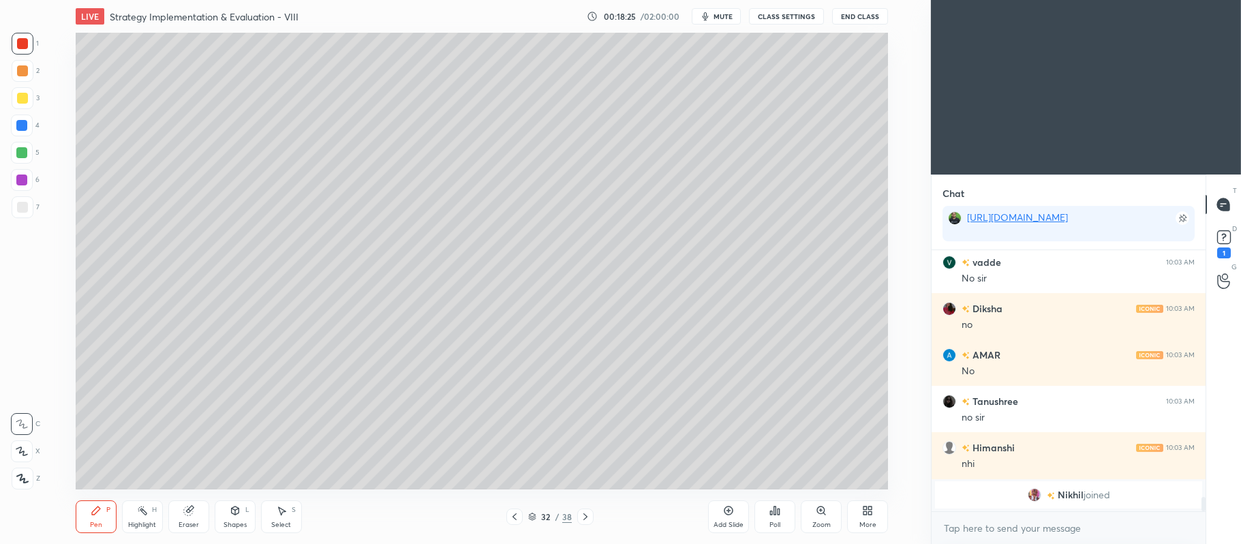
click at [22, 108] on div at bounding box center [23, 98] width 22 height 22
click at [22, 453] on icon at bounding box center [22, 451] width 12 height 10
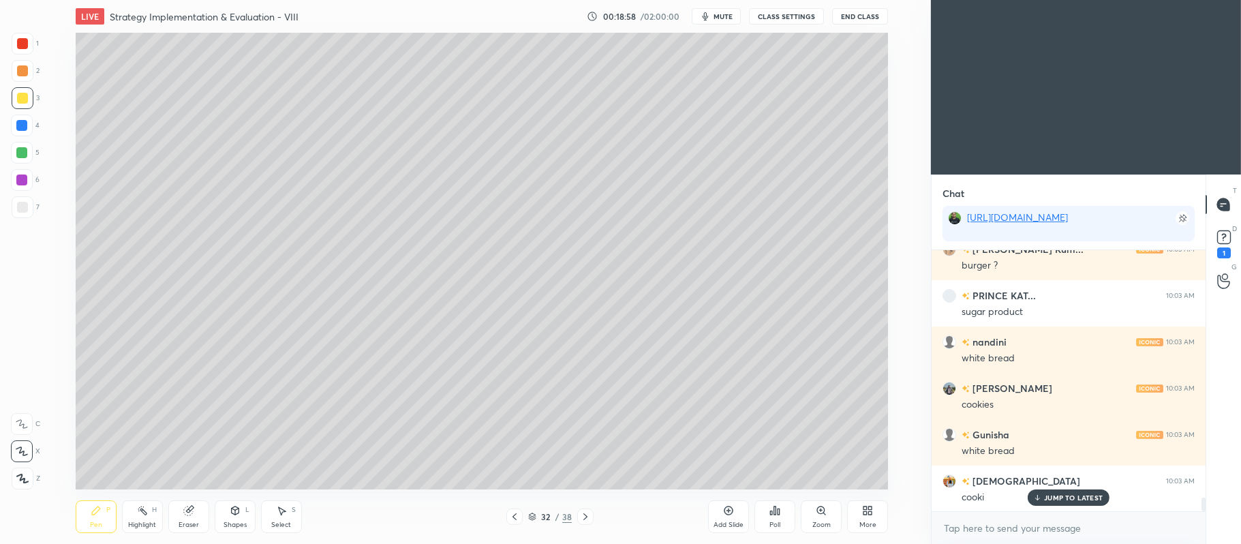
scroll to position [4623, 0]
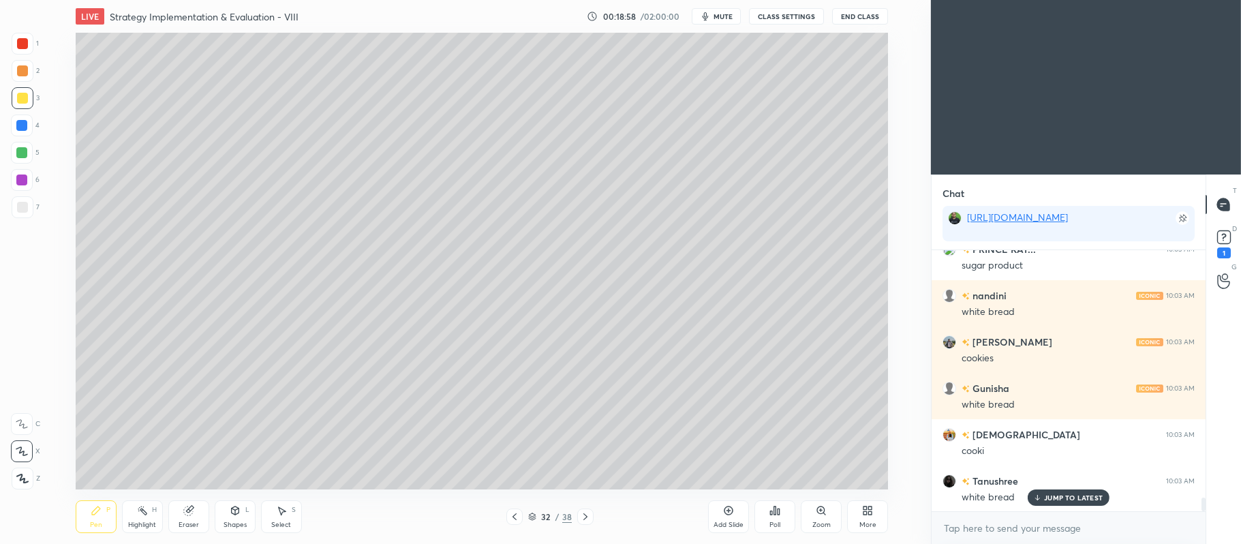
click at [22, 153] on div at bounding box center [21, 152] width 11 height 11
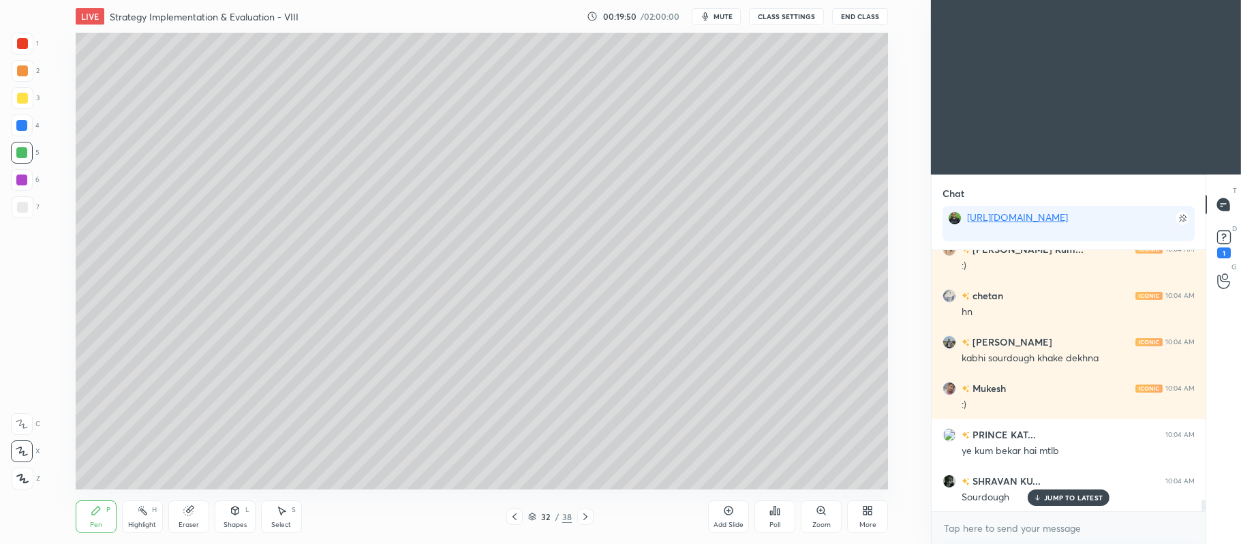
scroll to position [5457, 0]
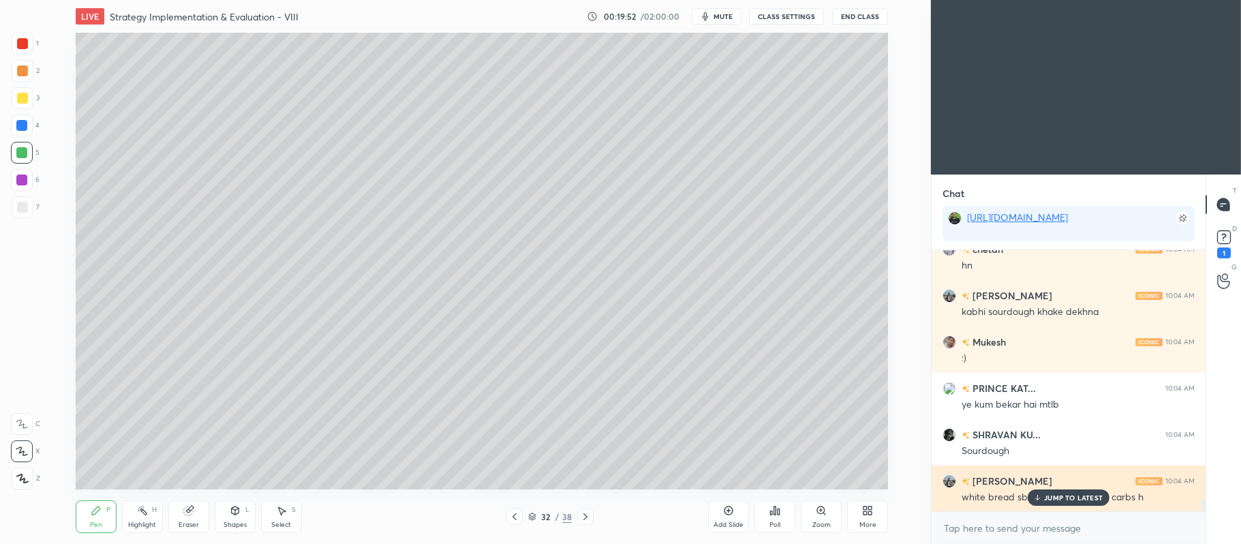
click at [1084, 500] on p "JUMP TO LATEST" at bounding box center [1073, 497] width 59 height 8
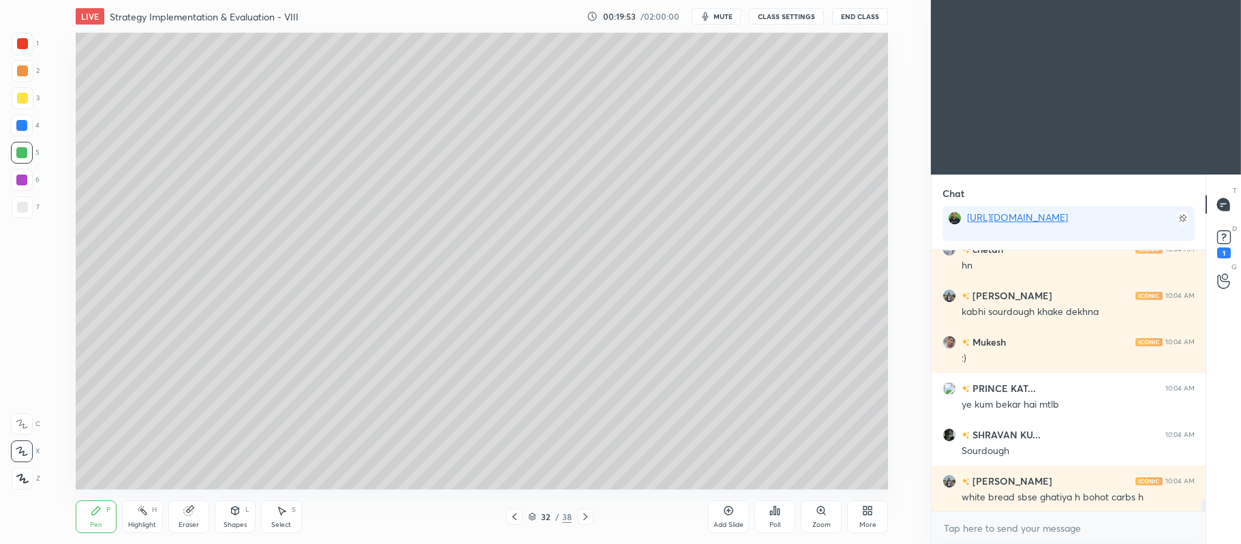
click at [733, 511] on icon at bounding box center [728, 510] width 11 height 11
click at [23, 100] on div at bounding box center [22, 98] width 11 height 11
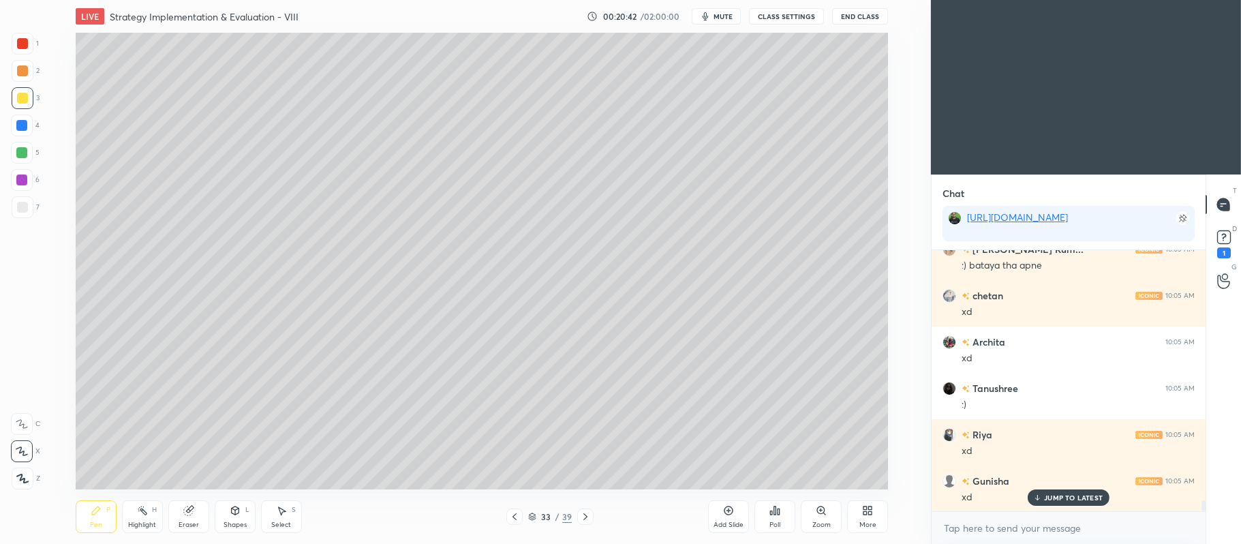
scroll to position [6013, 0]
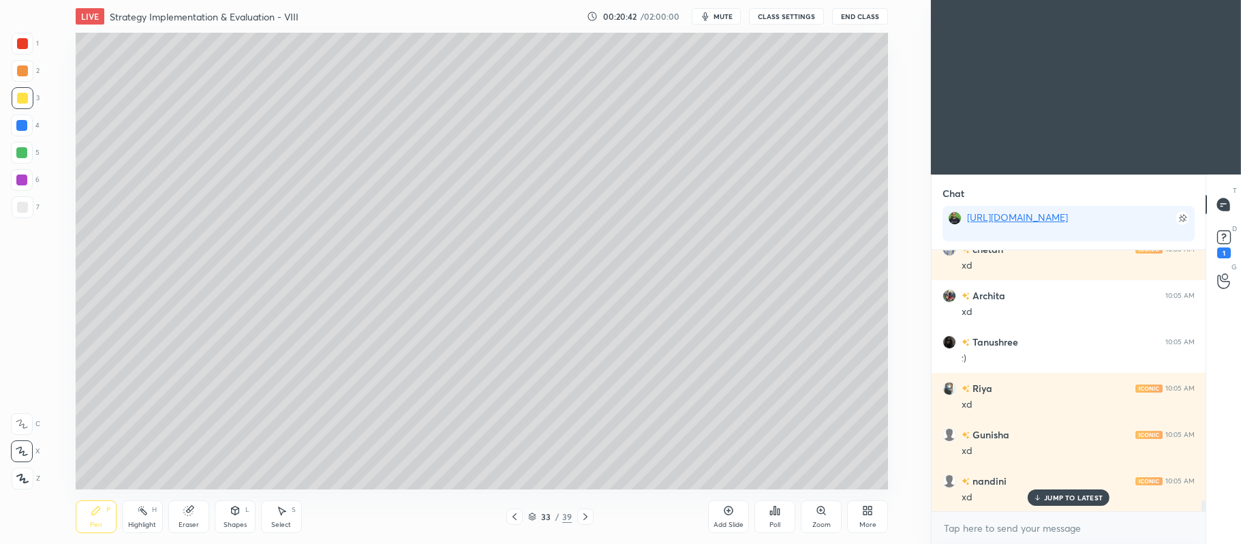
click at [22, 154] on div at bounding box center [21, 152] width 11 height 11
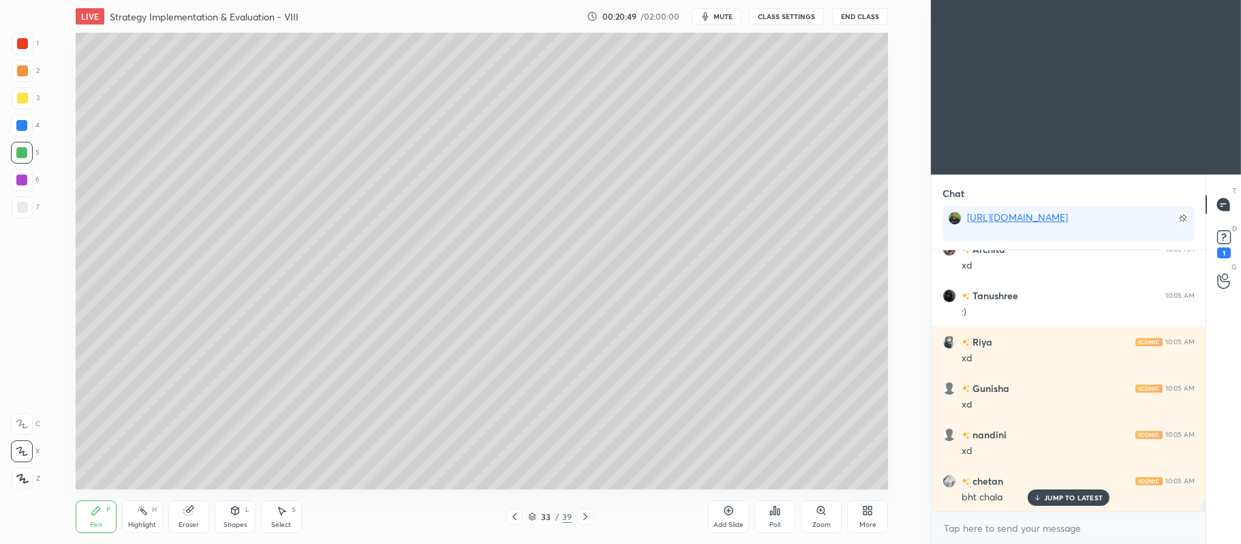
scroll to position [6152, 0]
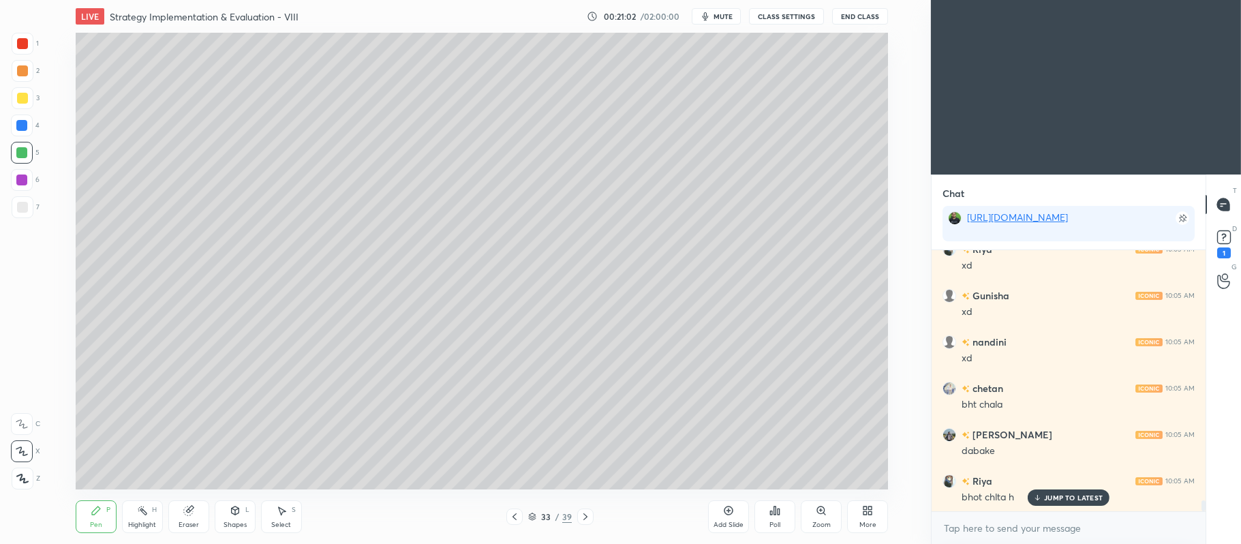
click at [23, 66] on div at bounding box center [22, 70] width 11 height 11
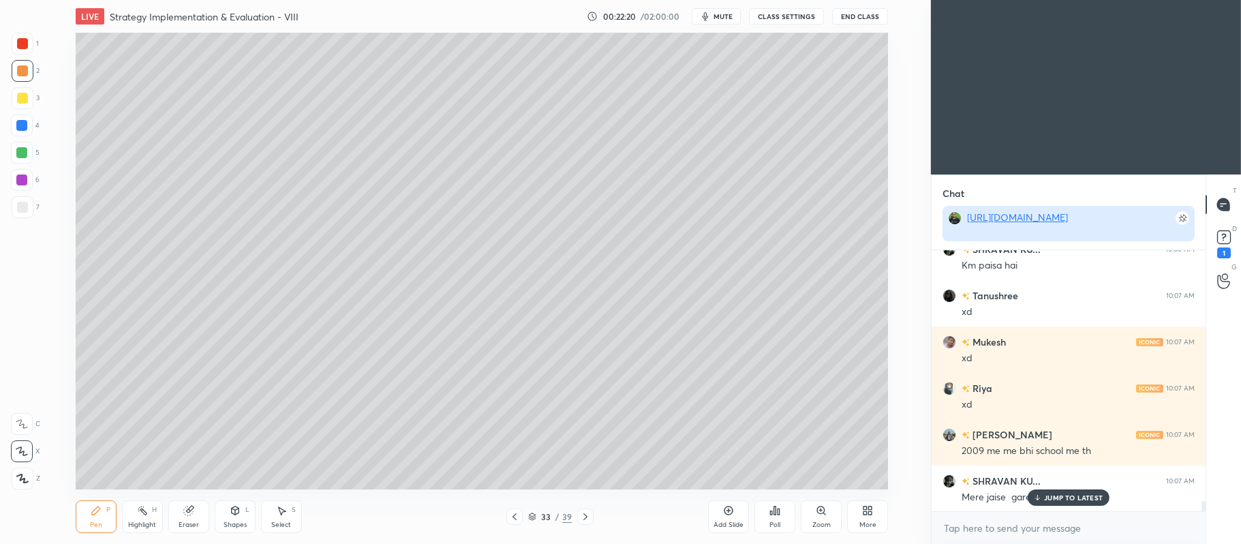
scroll to position [6617, 0]
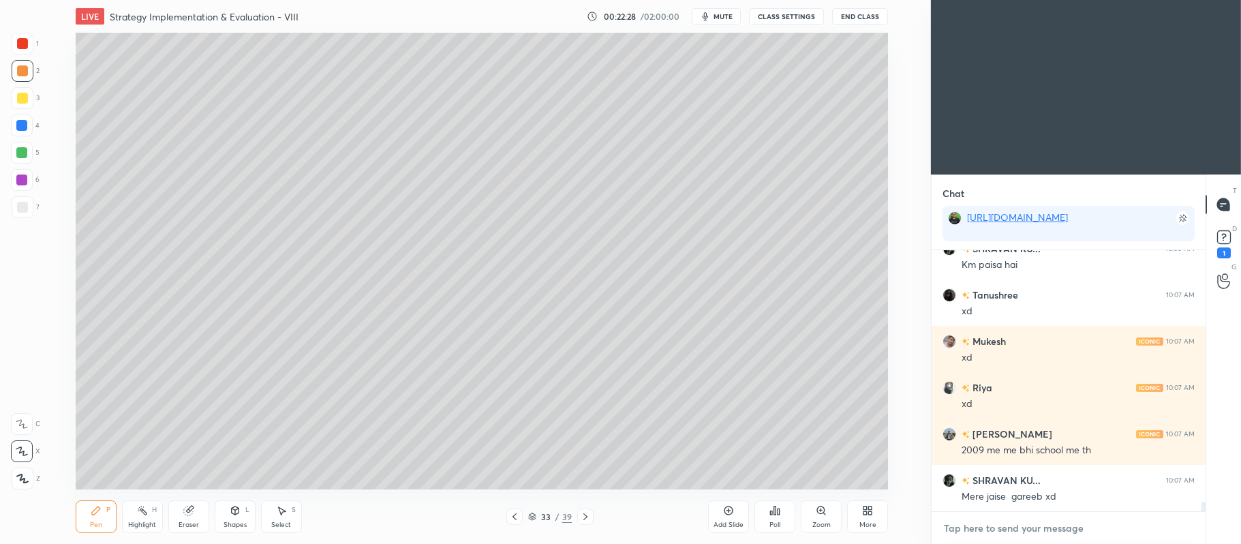
click at [982, 519] on textarea at bounding box center [1069, 528] width 252 height 22
type textarea "x"
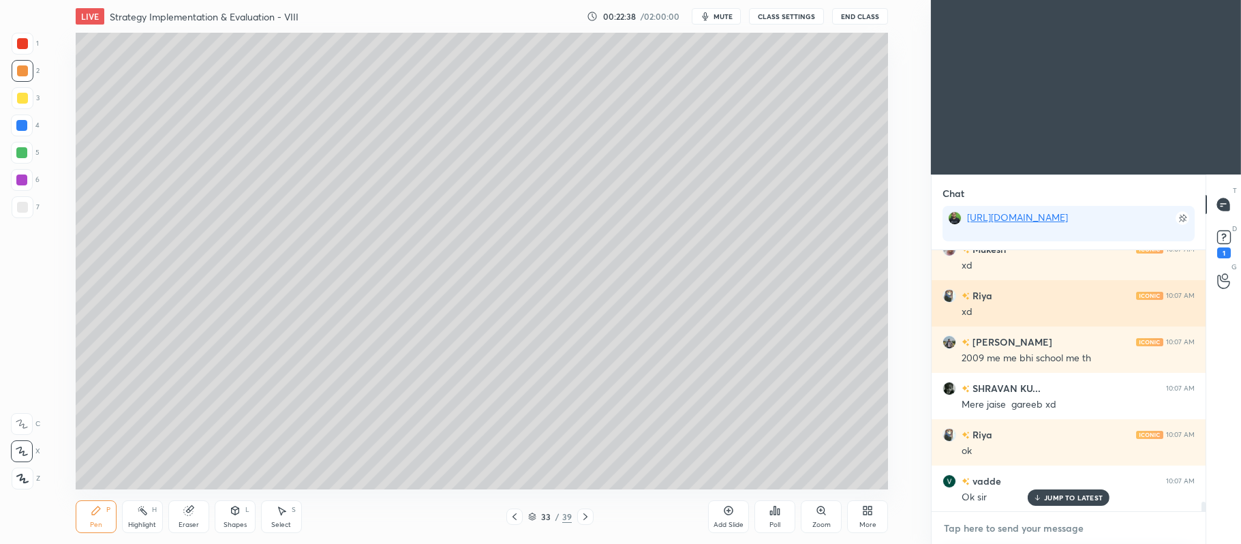
scroll to position [6755, 0]
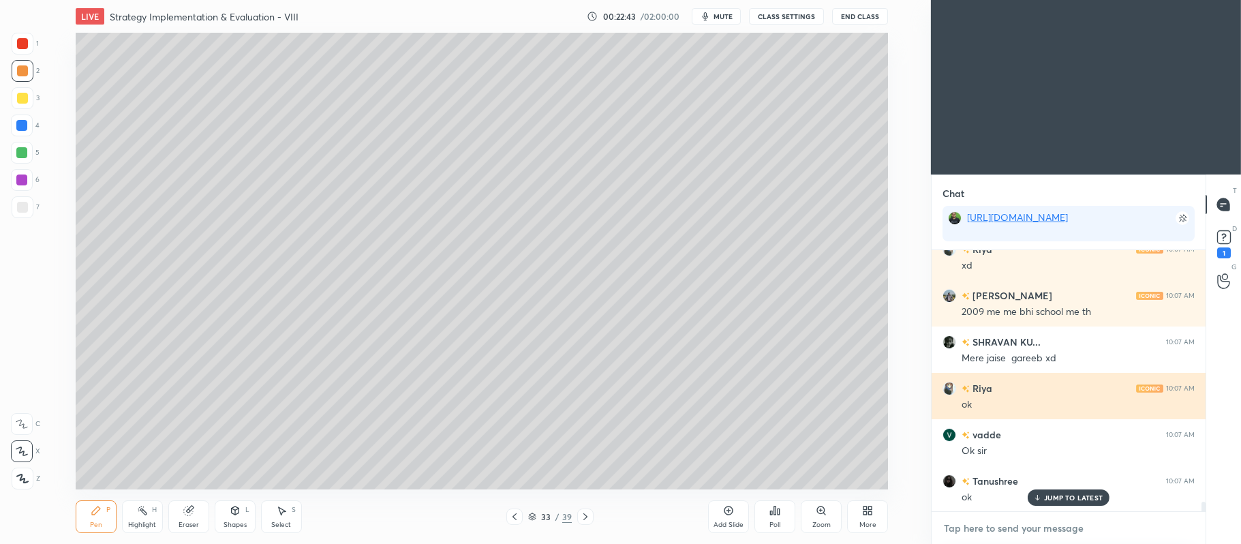
paste textarea "[URL][DOMAIN_NAME]"
type textarea "[URL][DOMAIN_NAME]"
type textarea "x"
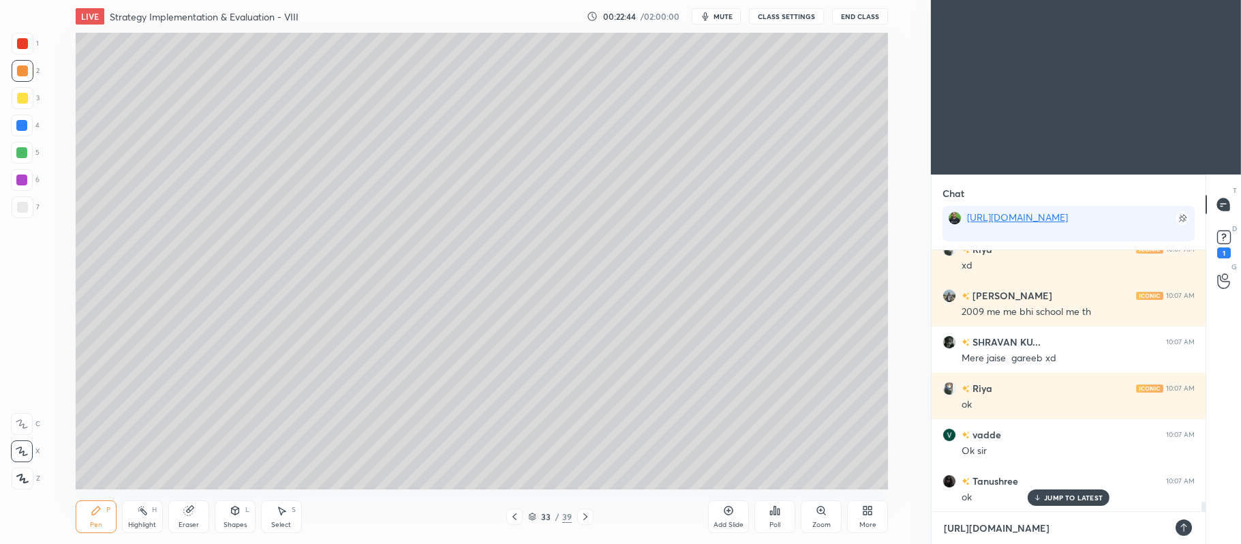
scroll to position [6801, 0]
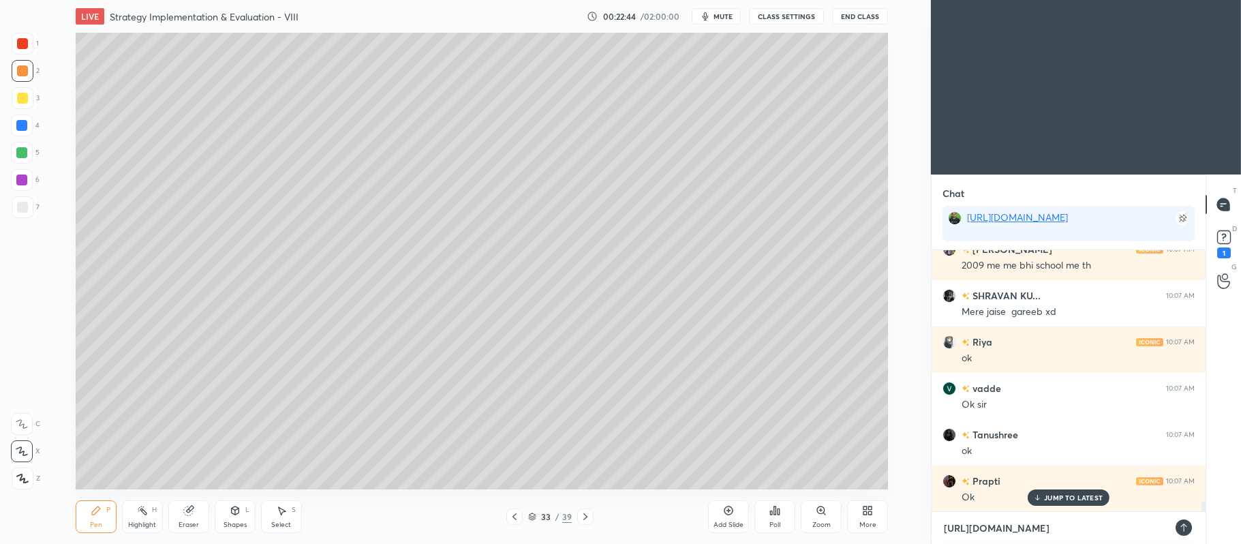
type textarea "[URL][DOMAIN_NAME]"
click at [1172, 521] on div "[URL][DOMAIN_NAME] x" at bounding box center [1069, 528] width 274 height 32
type textarea "x"
click at [1182, 525] on icon at bounding box center [1184, 527] width 11 height 11
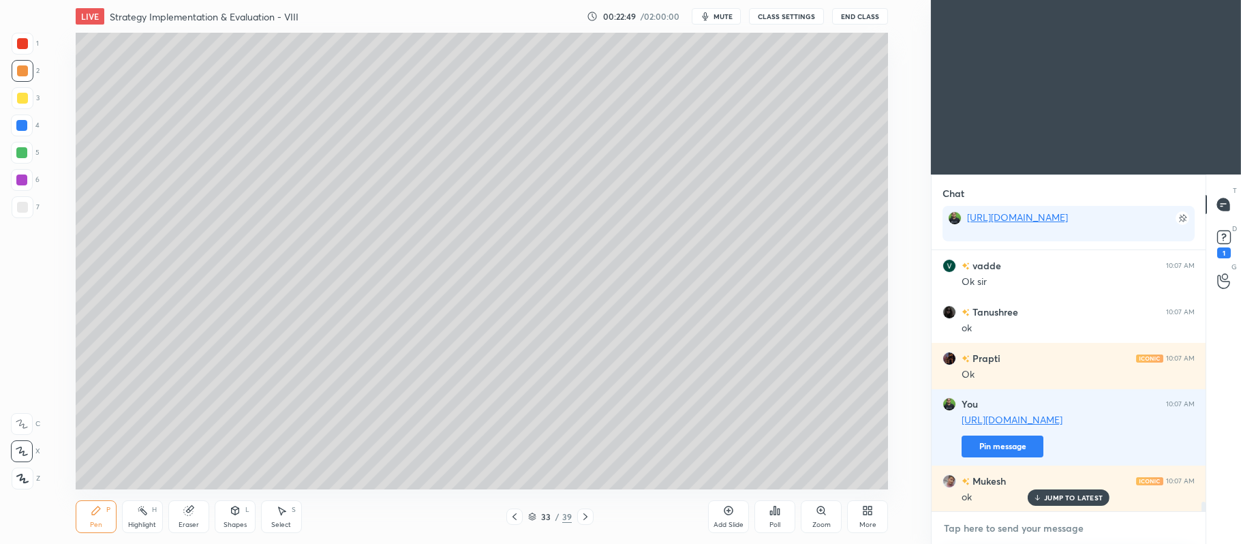
scroll to position [6970, 0]
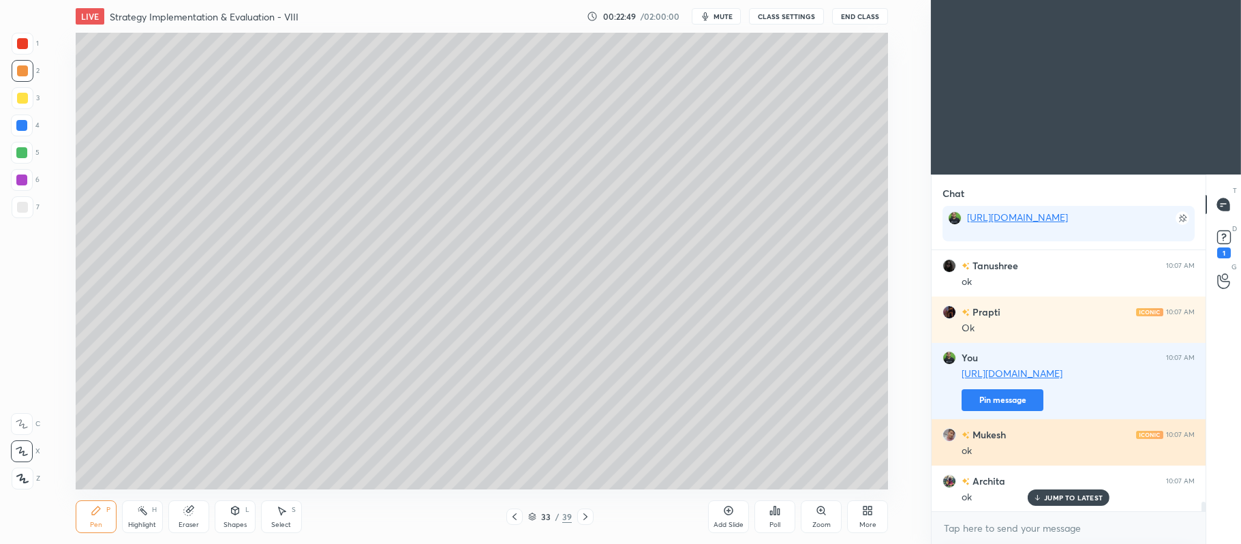
click at [1028, 445] on div "ok" at bounding box center [1078, 451] width 233 height 14
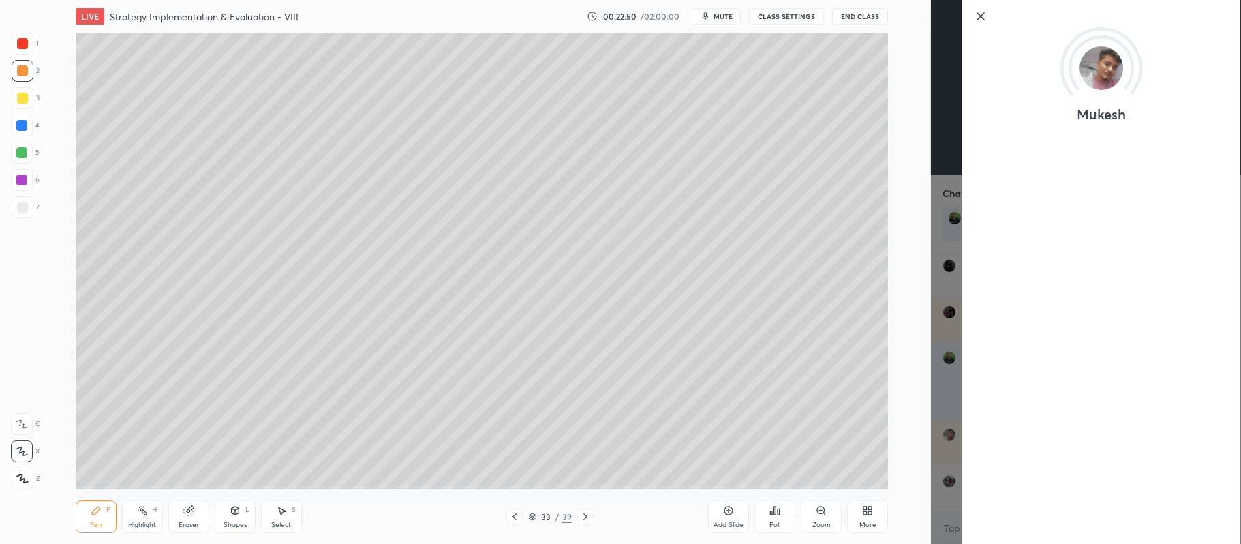
click at [979, 17] on icon at bounding box center [981, 16] width 16 height 16
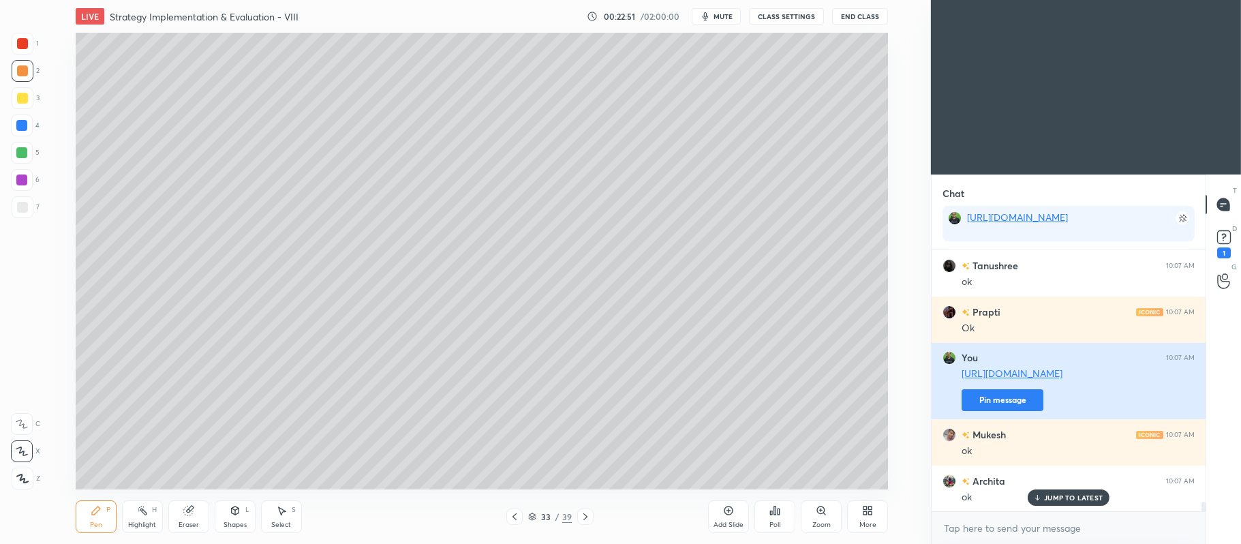
click at [1004, 395] on button "Pin message" at bounding box center [1003, 400] width 82 height 22
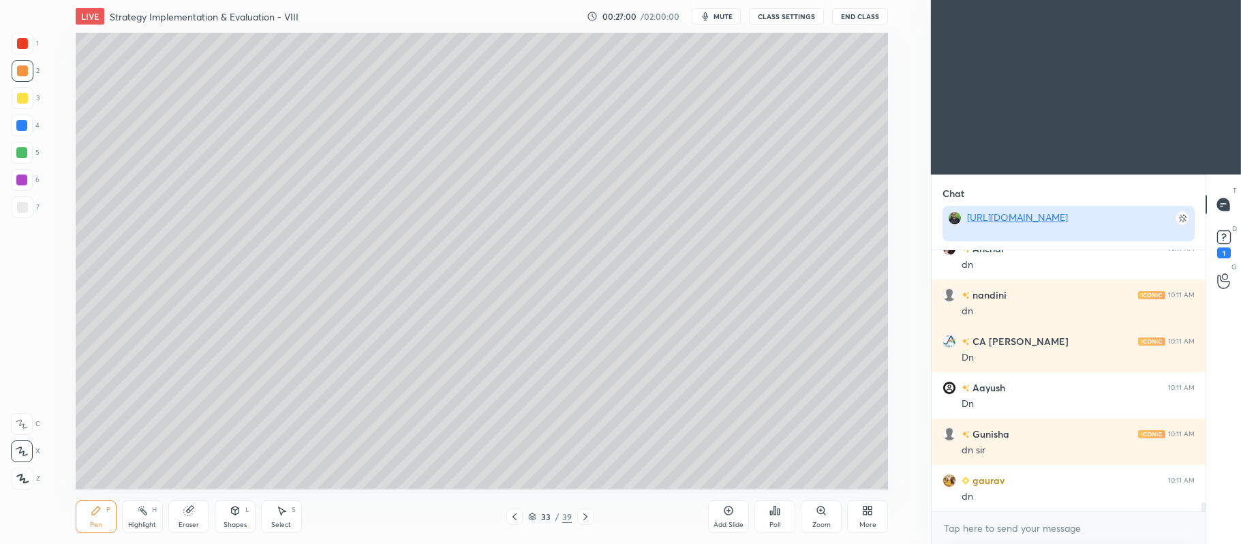
scroll to position [7387, 0]
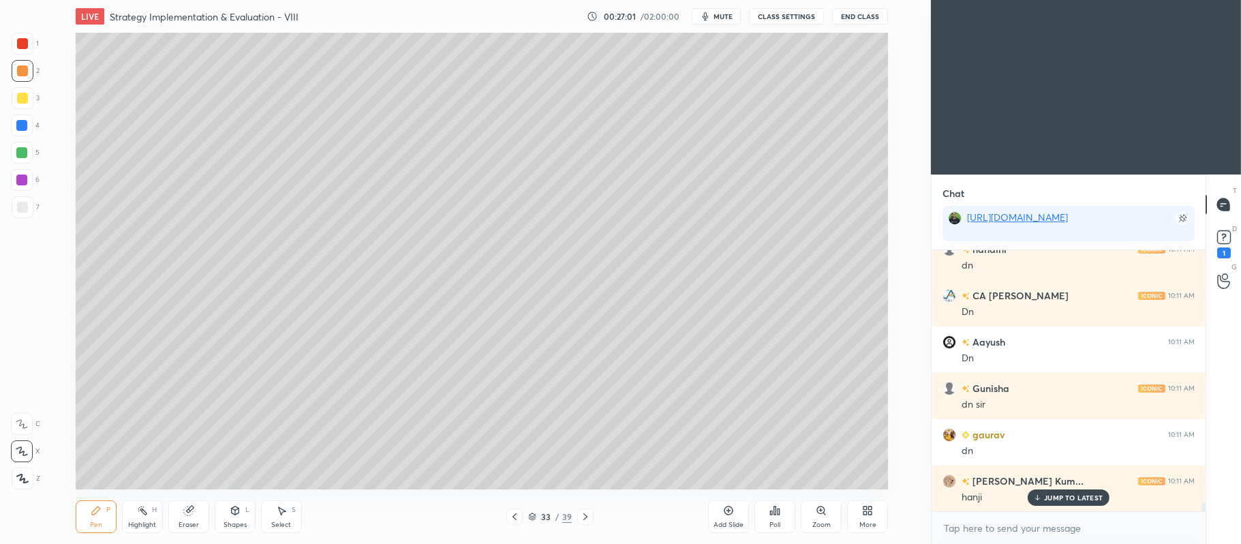
click at [28, 158] on div at bounding box center [22, 153] width 22 height 22
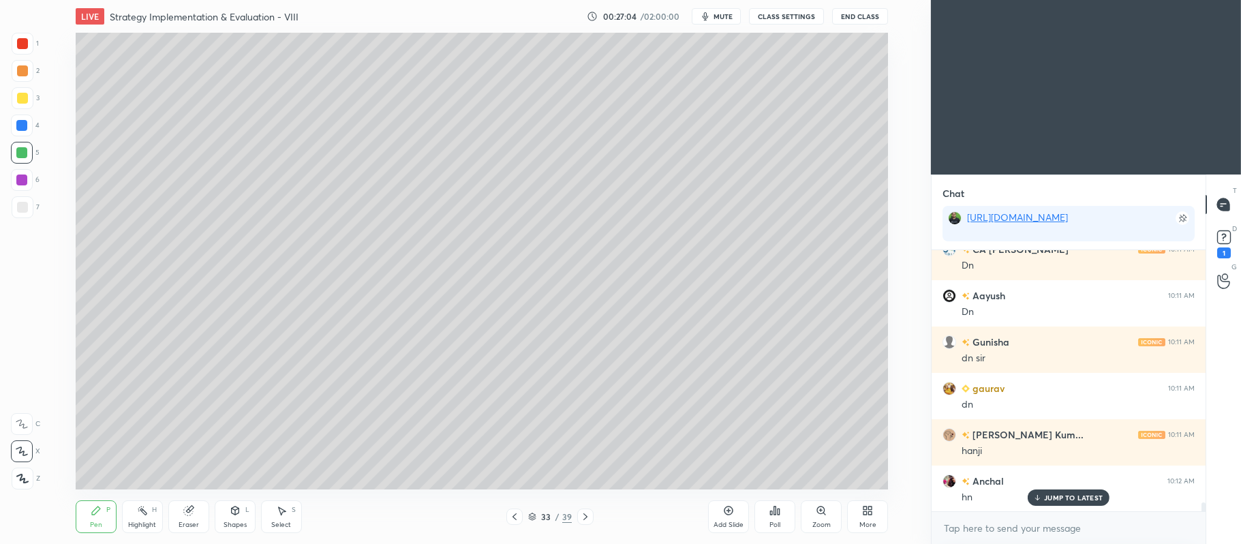
scroll to position [7480, 0]
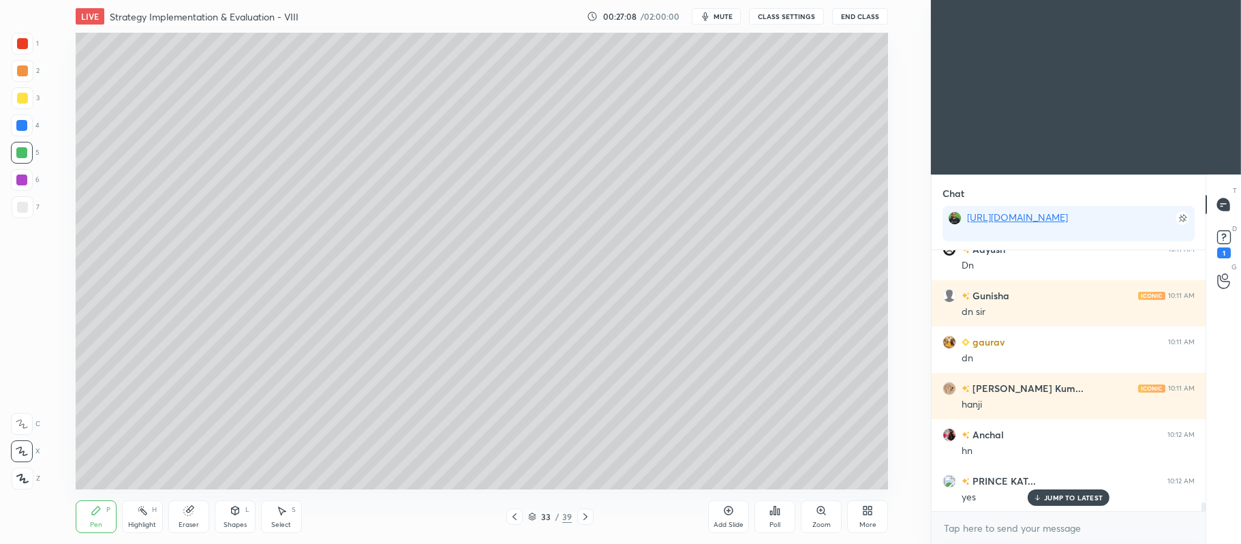
click at [17, 93] on div at bounding box center [22, 98] width 11 height 11
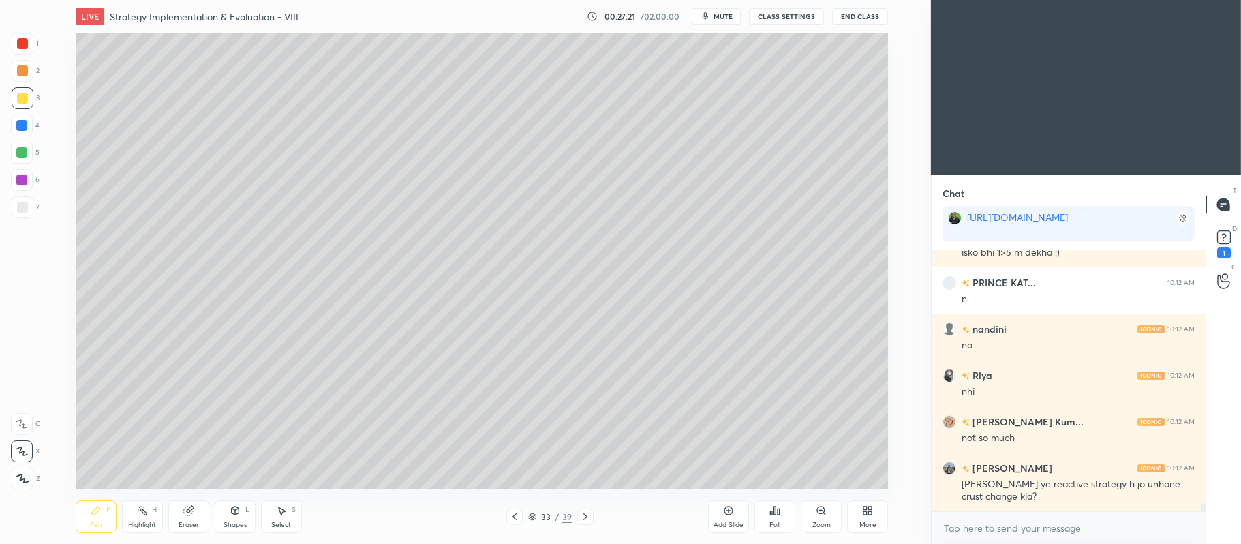
scroll to position [7818, 0]
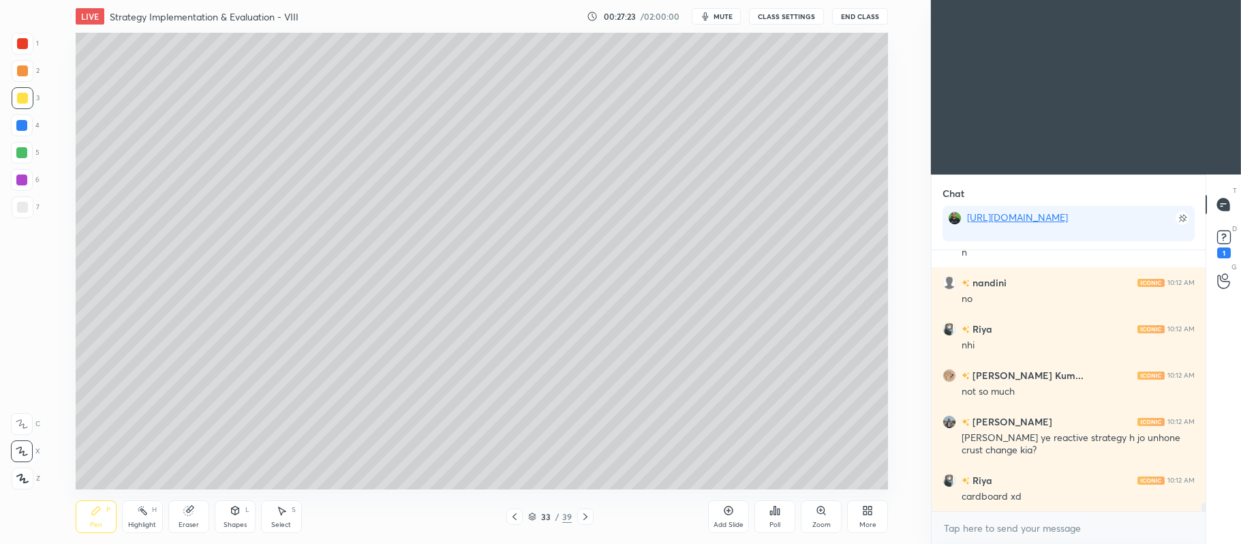
click at [723, 516] on icon at bounding box center [728, 510] width 11 height 11
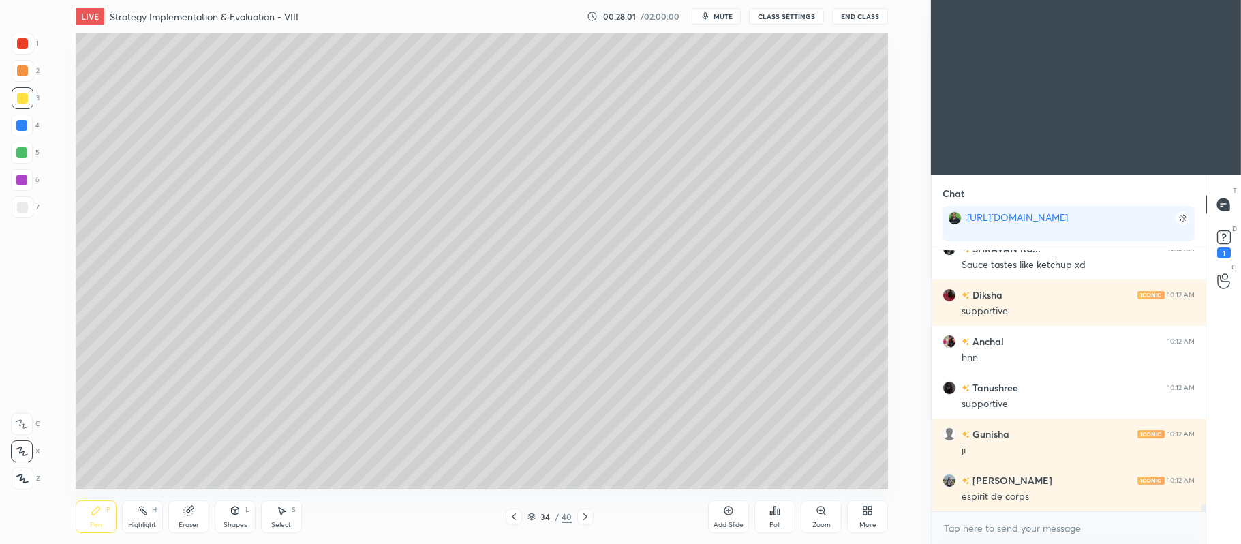
scroll to position [8745, 0]
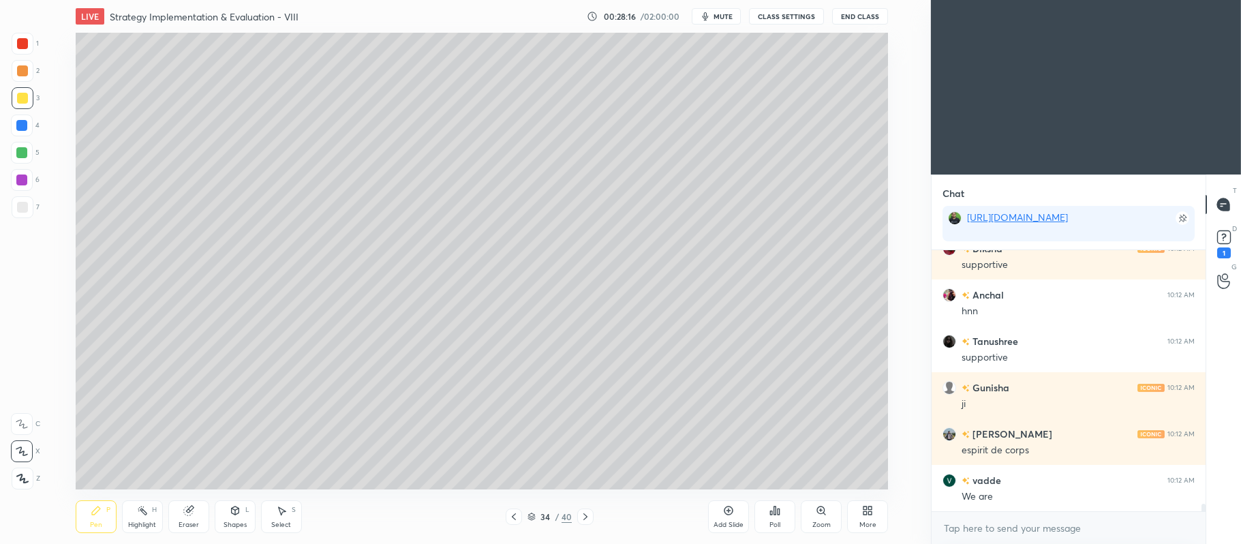
click at [26, 155] on div at bounding box center [21, 152] width 11 height 11
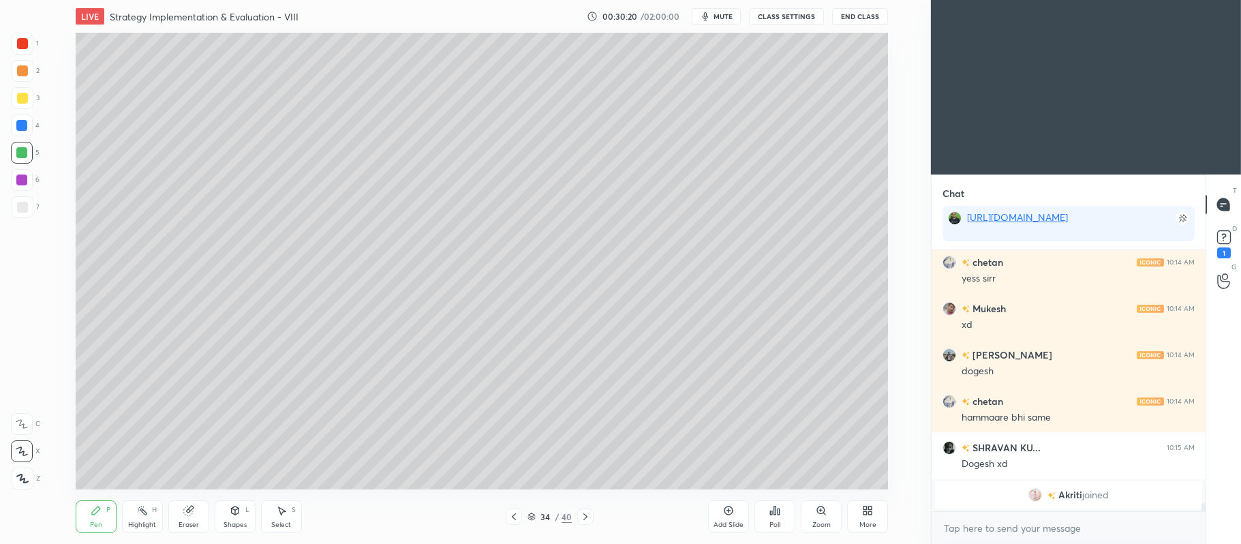
scroll to position [7919, 0]
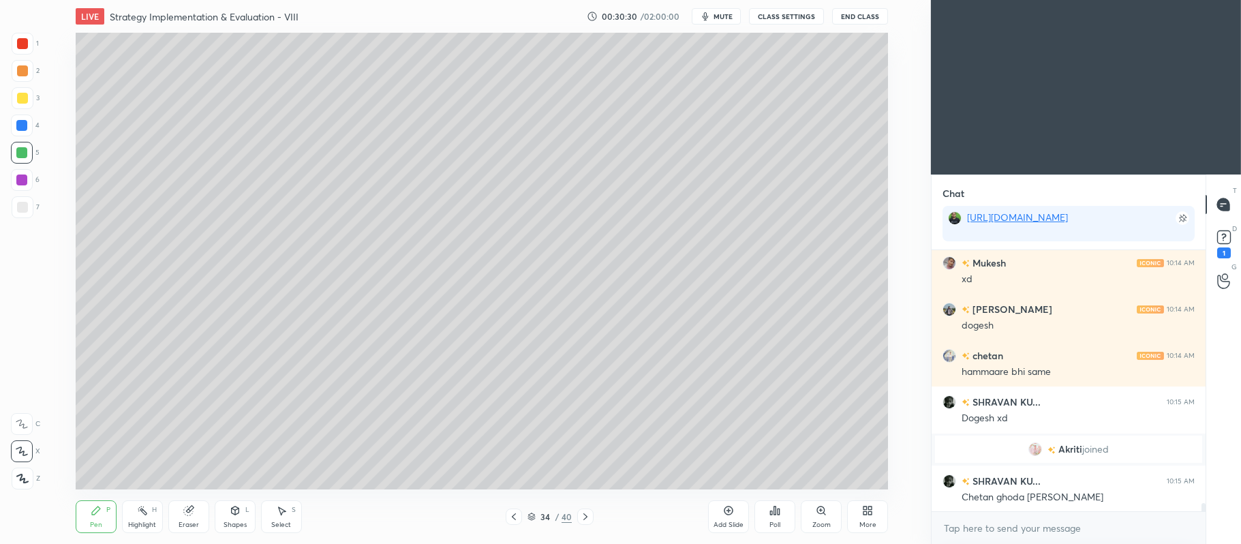
click at [23, 66] on div at bounding box center [22, 70] width 11 height 11
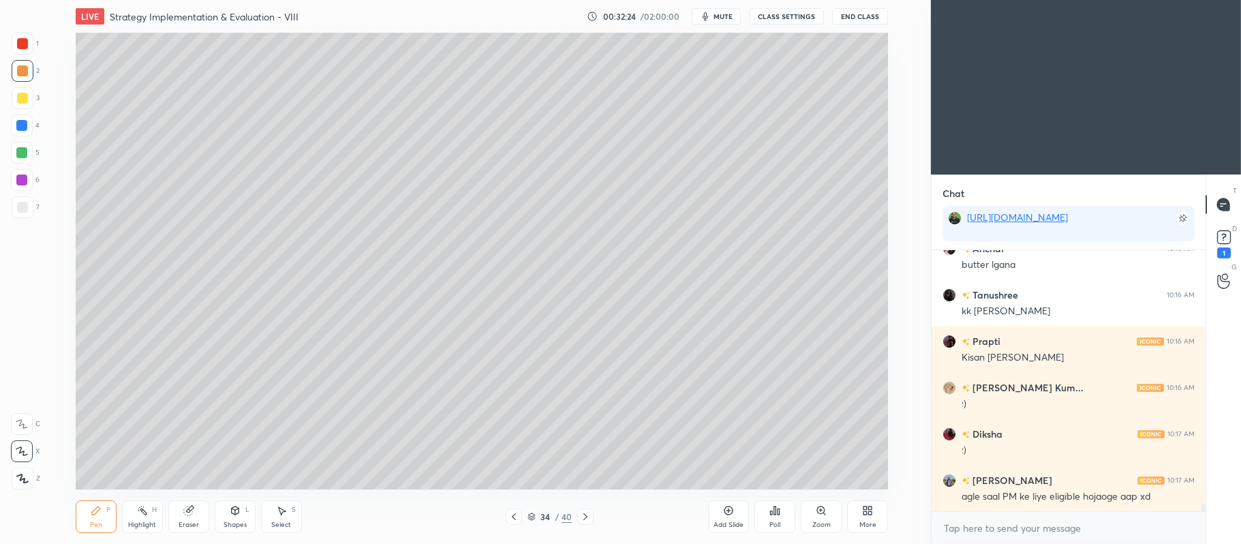
scroll to position [8881, 0]
click at [23, 184] on div at bounding box center [21, 179] width 11 height 11
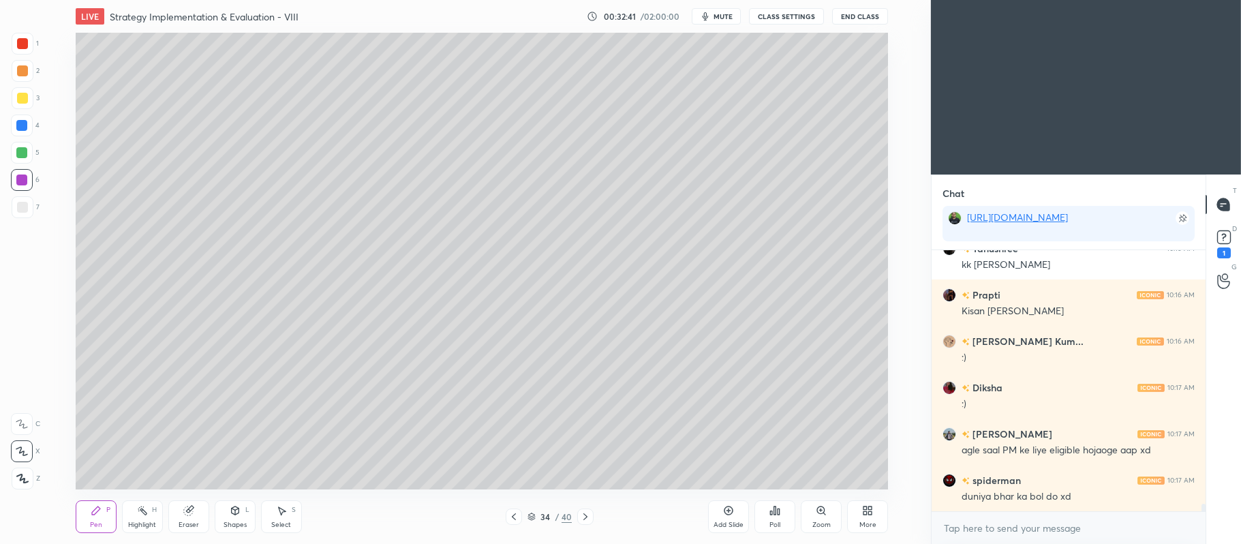
click at [589, 515] on icon at bounding box center [585, 516] width 11 height 11
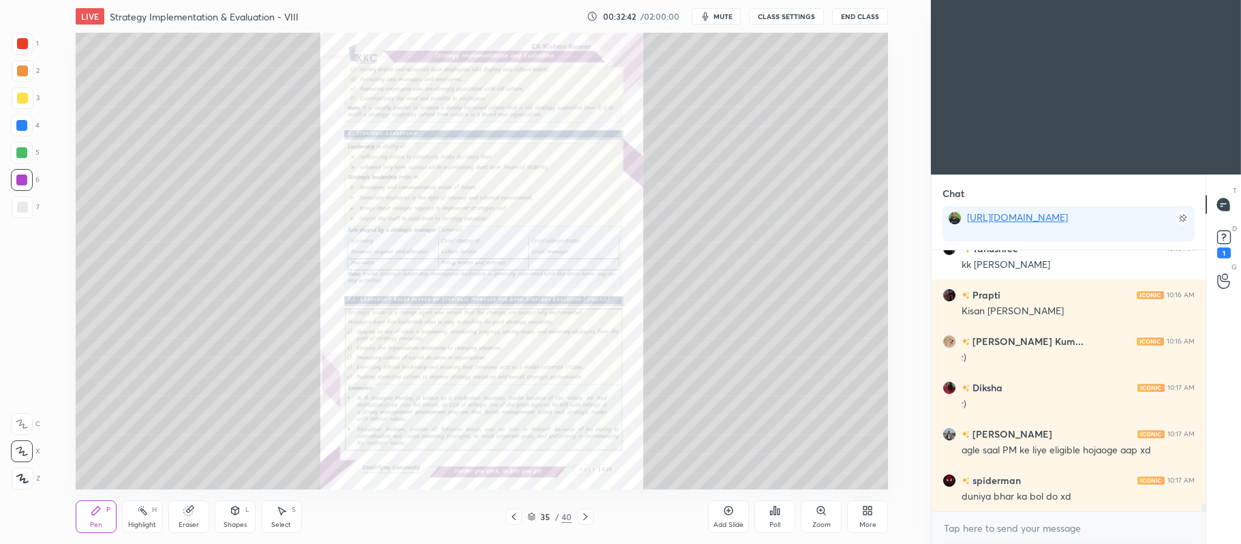
click at [829, 503] on div "Zoom" at bounding box center [821, 516] width 41 height 33
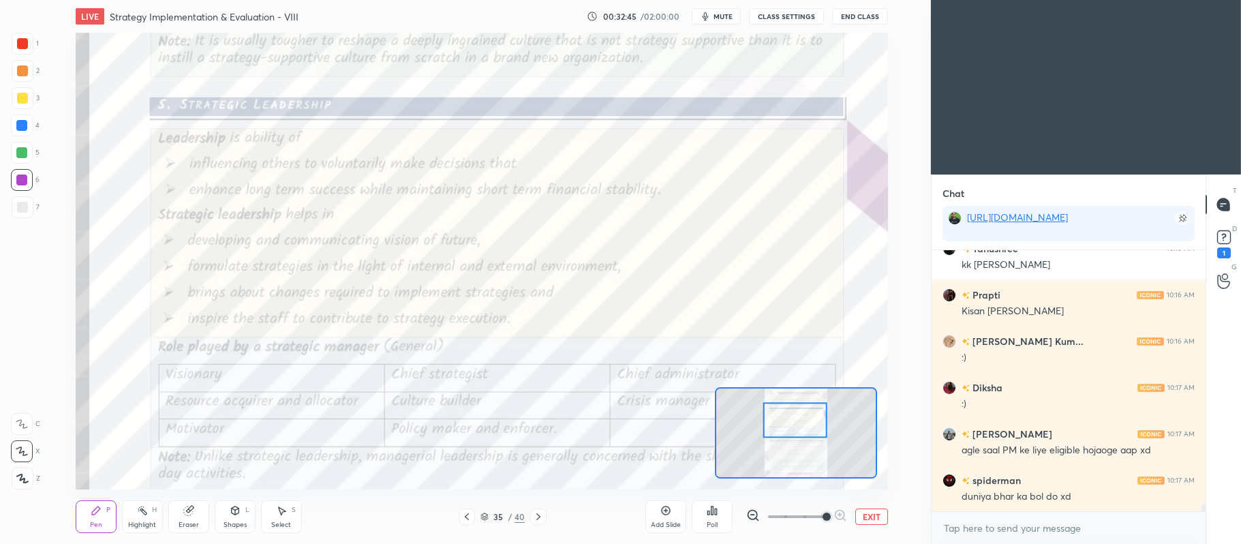
click at [31, 48] on div at bounding box center [23, 44] width 22 height 22
click at [22, 417] on div at bounding box center [22, 424] width 22 height 22
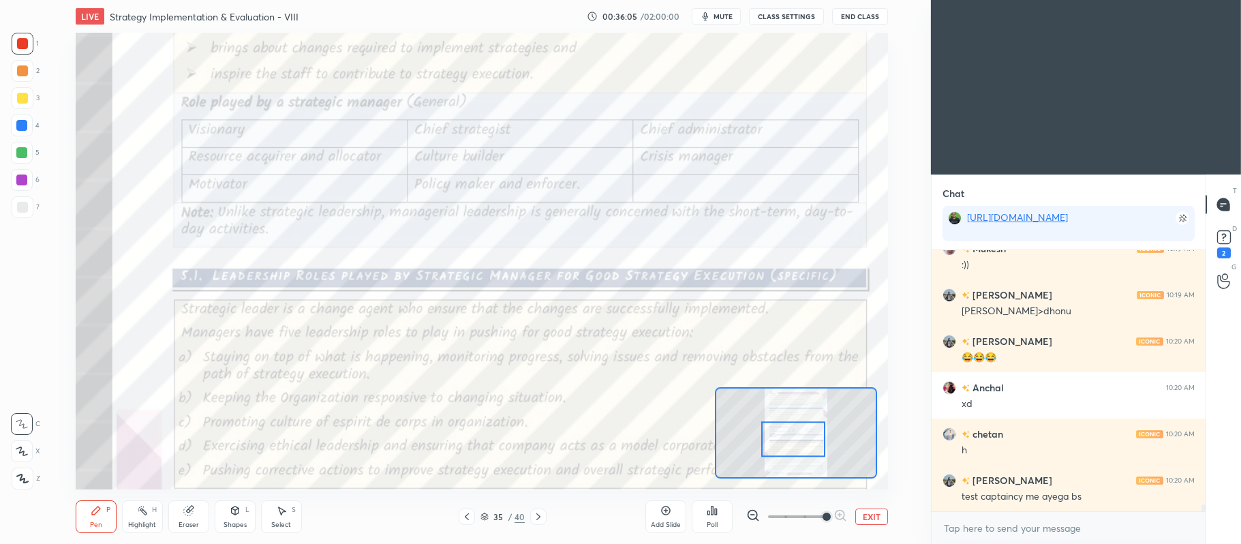
scroll to position [9557, 0]
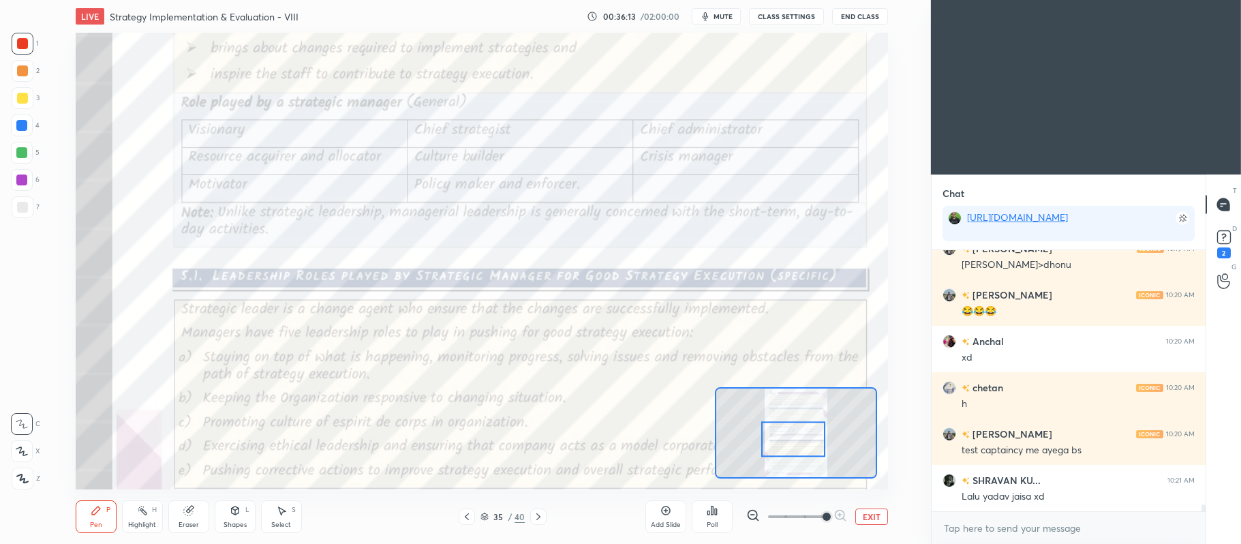
click at [472, 511] on icon at bounding box center [466, 516] width 11 height 11
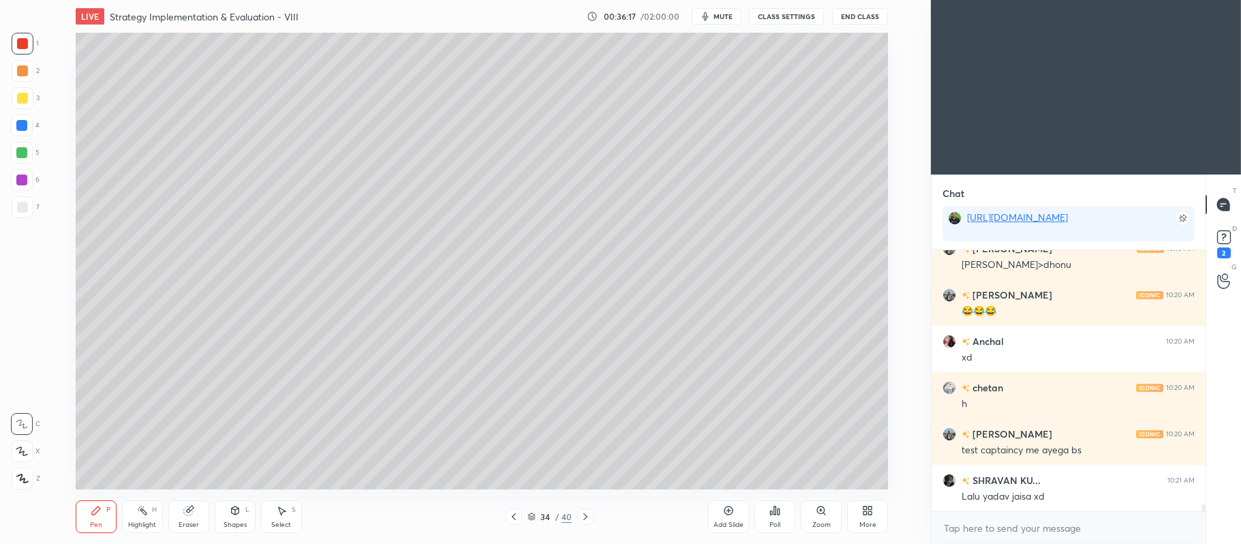
scroll to position [9603, 0]
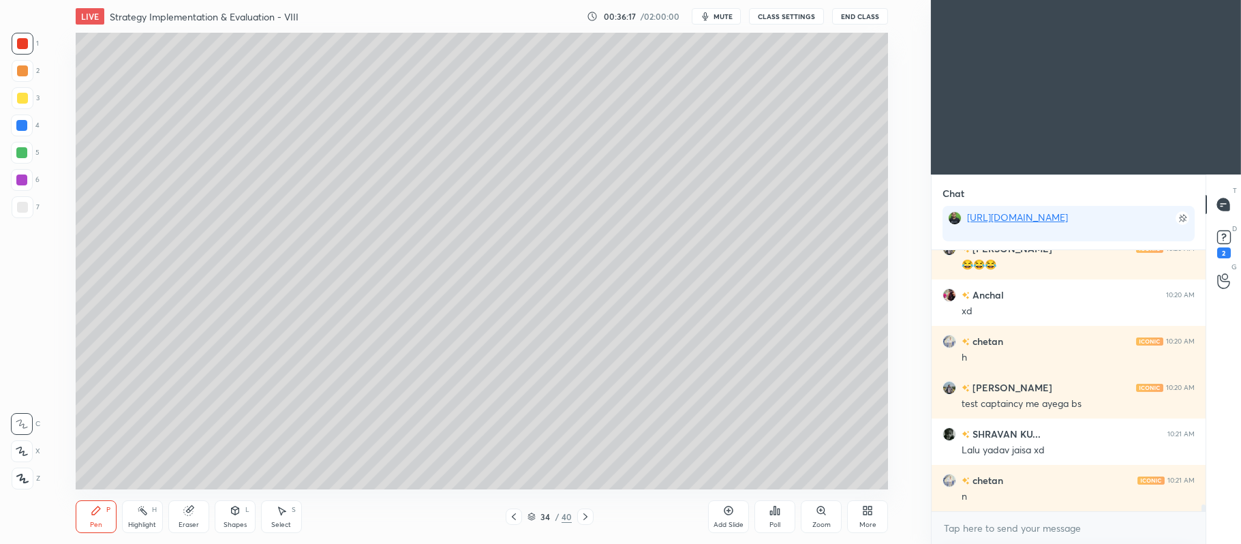
click at [25, 188] on div at bounding box center [22, 180] width 22 height 22
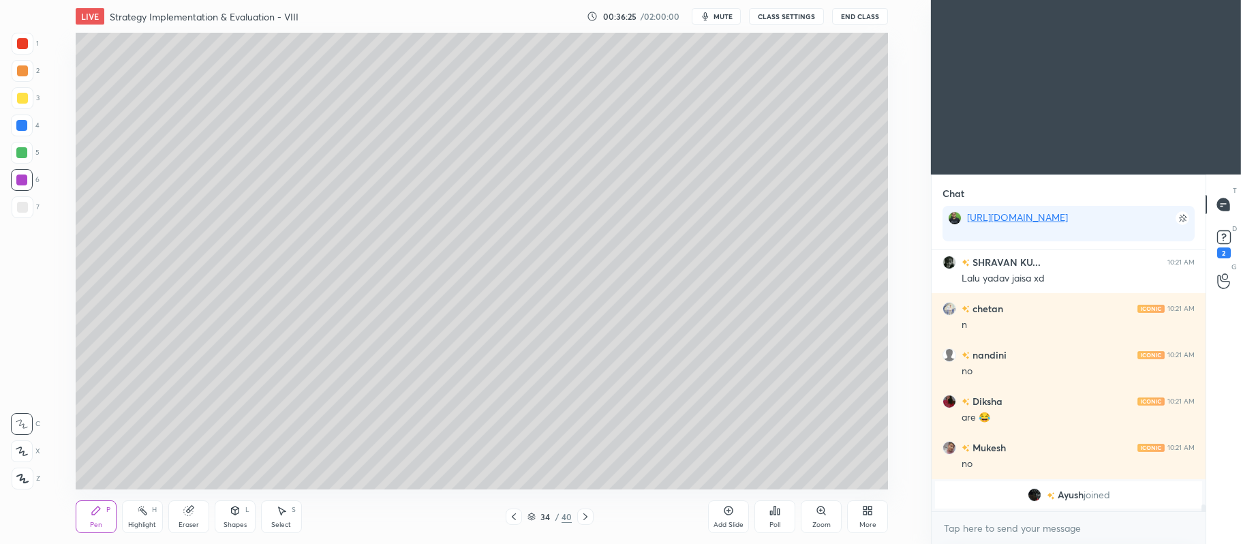
scroll to position [9538, 0]
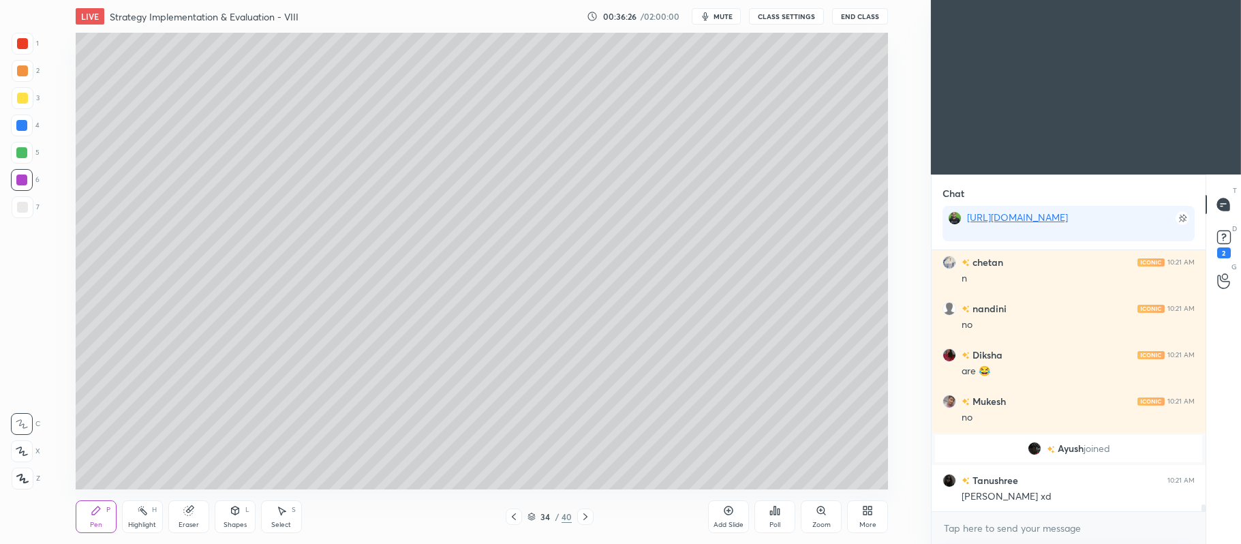
click at [584, 515] on icon at bounding box center [585, 516] width 11 height 11
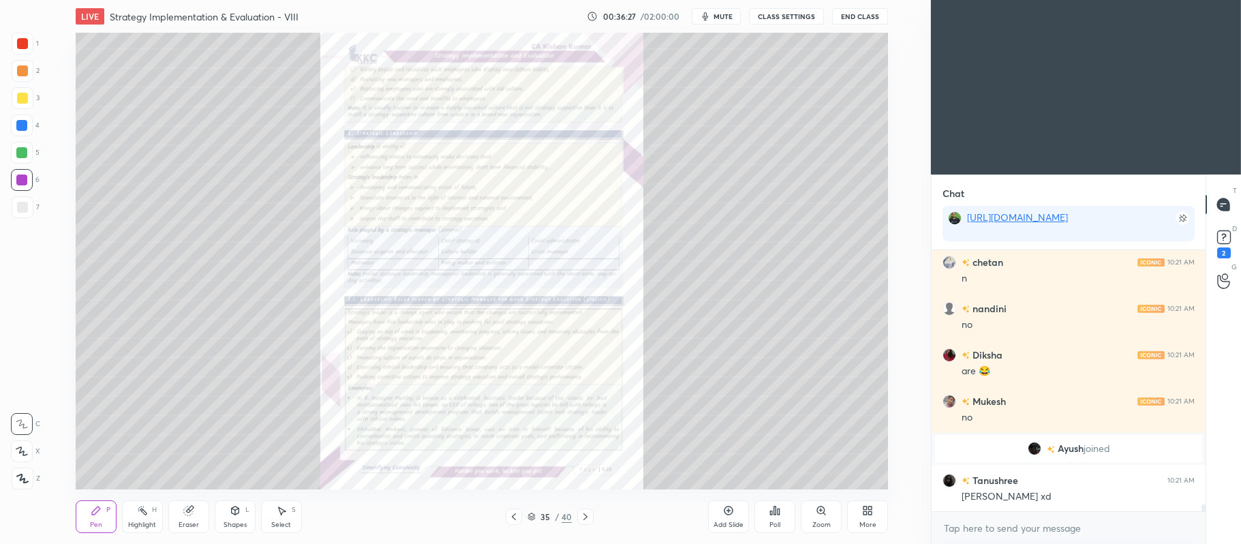
click at [519, 516] on icon at bounding box center [513, 516] width 11 height 11
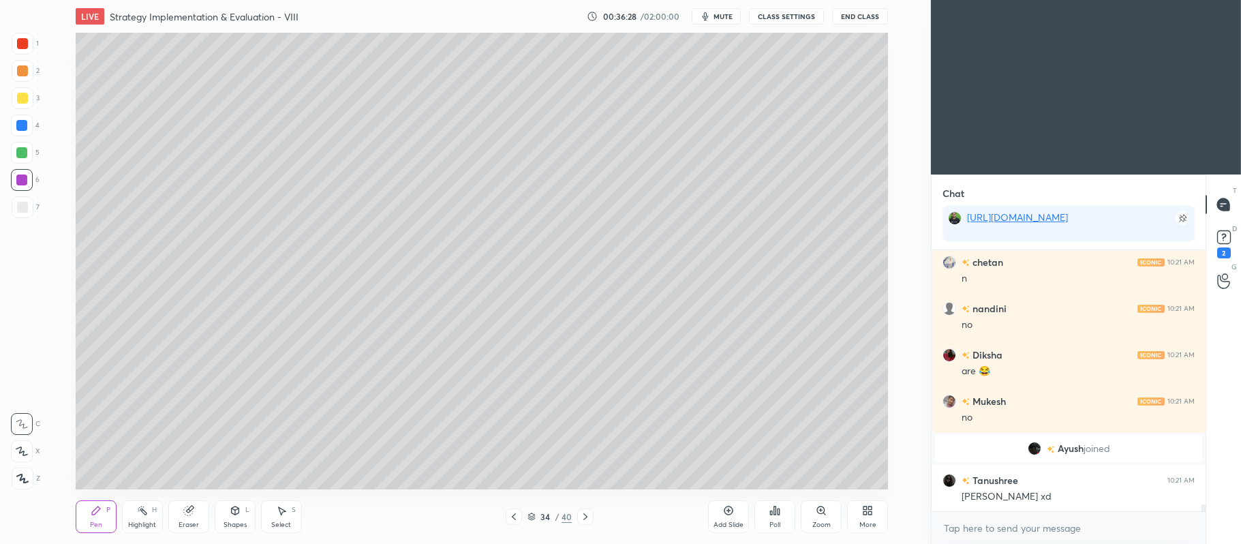
click at [737, 504] on div "Add Slide" at bounding box center [728, 516] width 41 height 33
click at [221, 505] on div "Shapes L" at bounding box center [235, 516] width 41 height 33
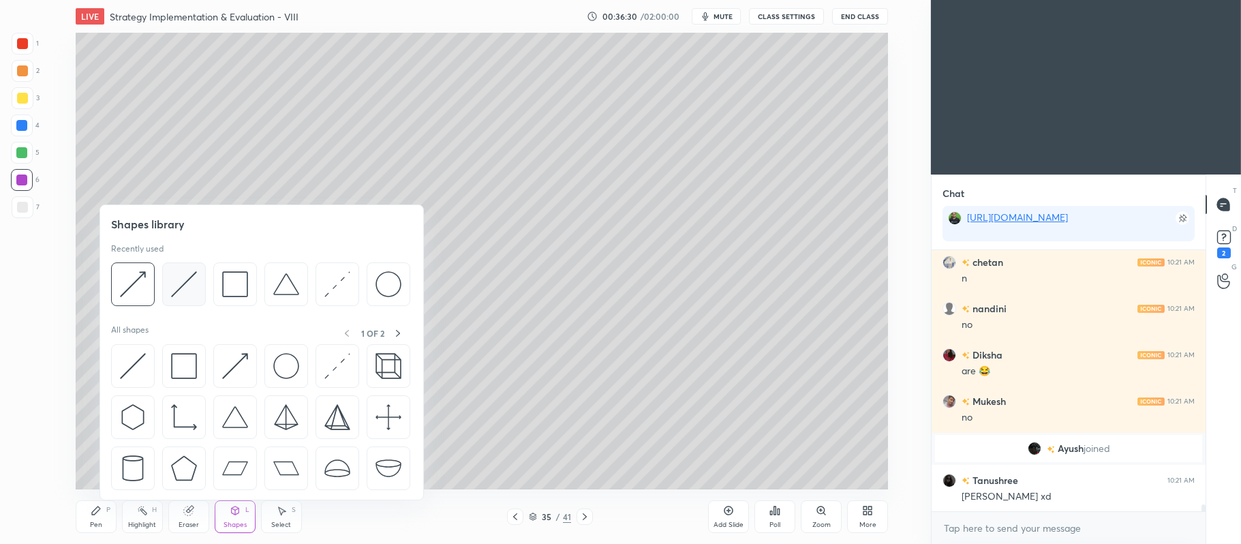
click at [179, 275] on img at bounding box center [184, 284] width 26 height 26
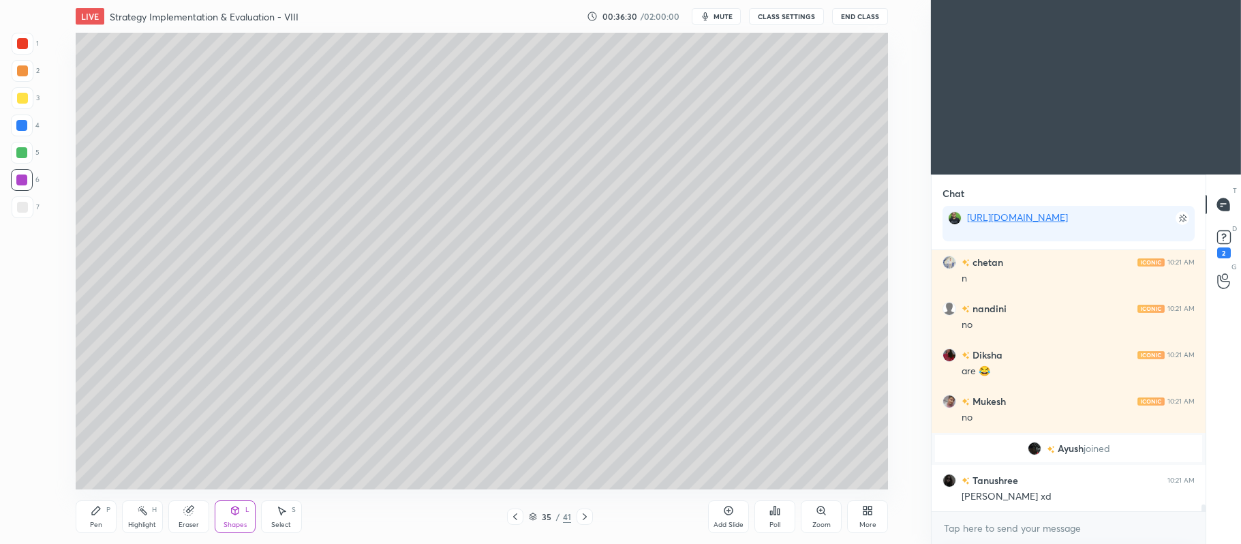
click at [31, 203] on div at bounding box center [23, 207] width 22 height 22
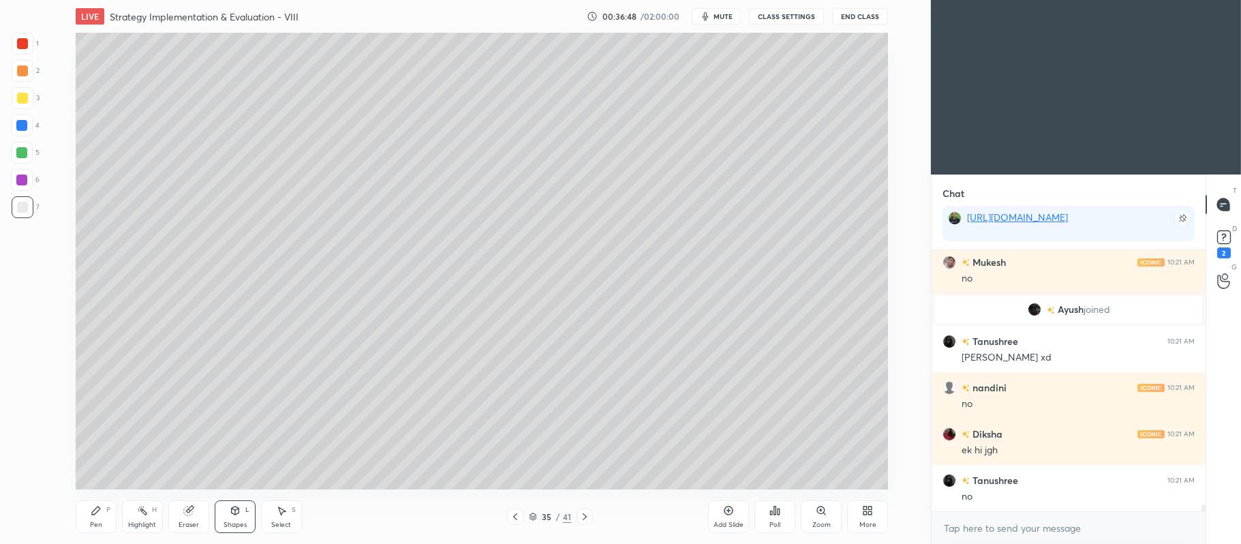
scroll to position [9723, 0]
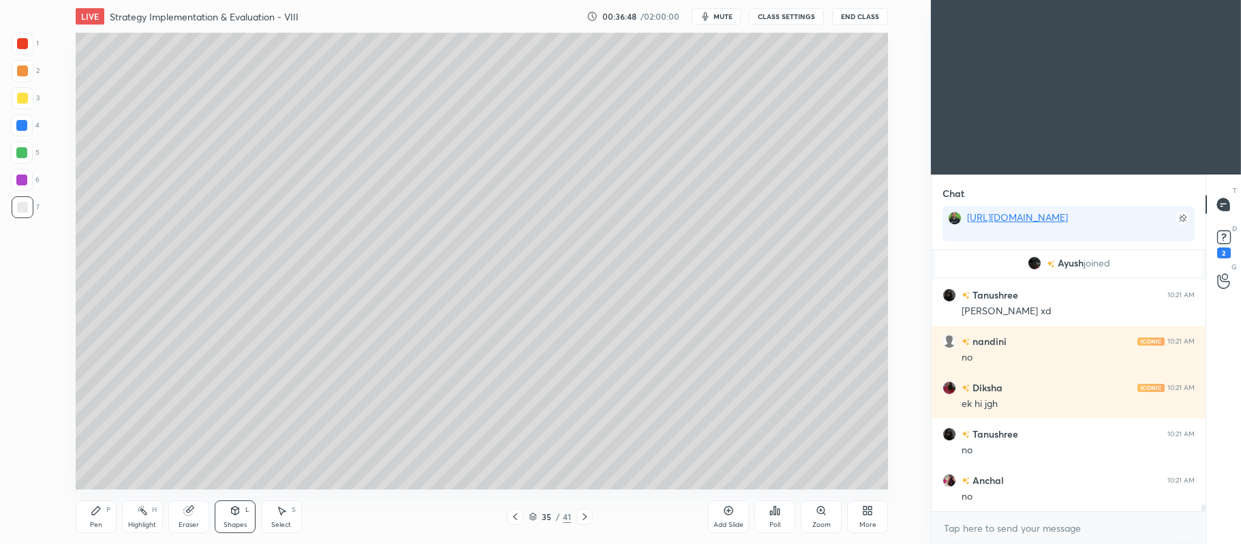
click at [20, 102] on div at bounding box center [22, 98] width 11 height 11
click at [112, 524] on div "Pen P" at bounding box center [96, 516] width 41 height 33
click at [18, 456] on icon at bounding box center [22, 451] width 12 height 10
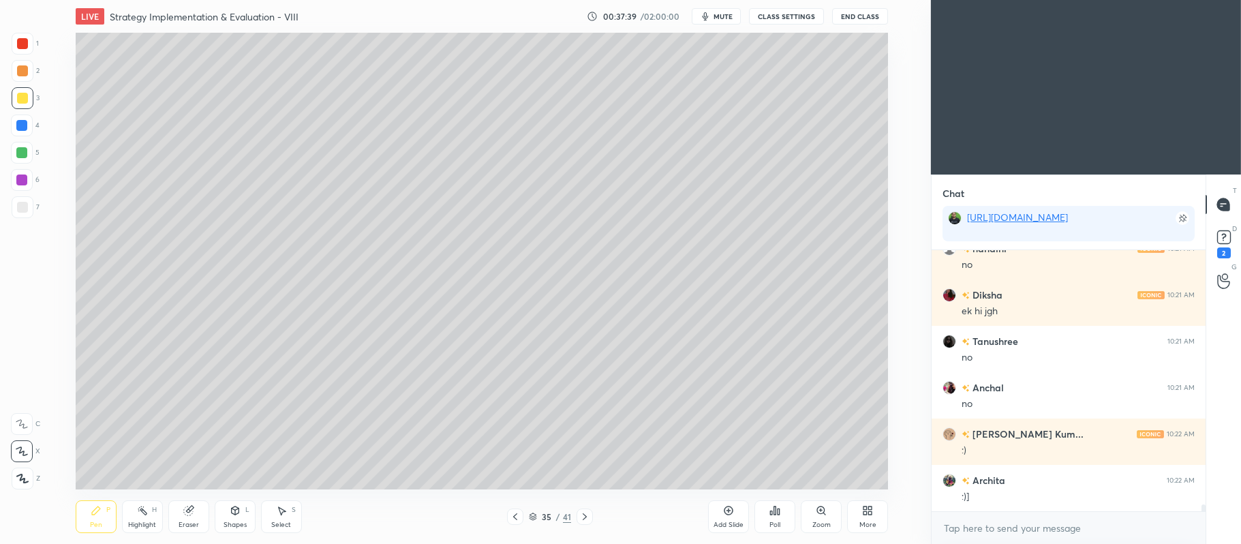
scroll to position [9862, 0]
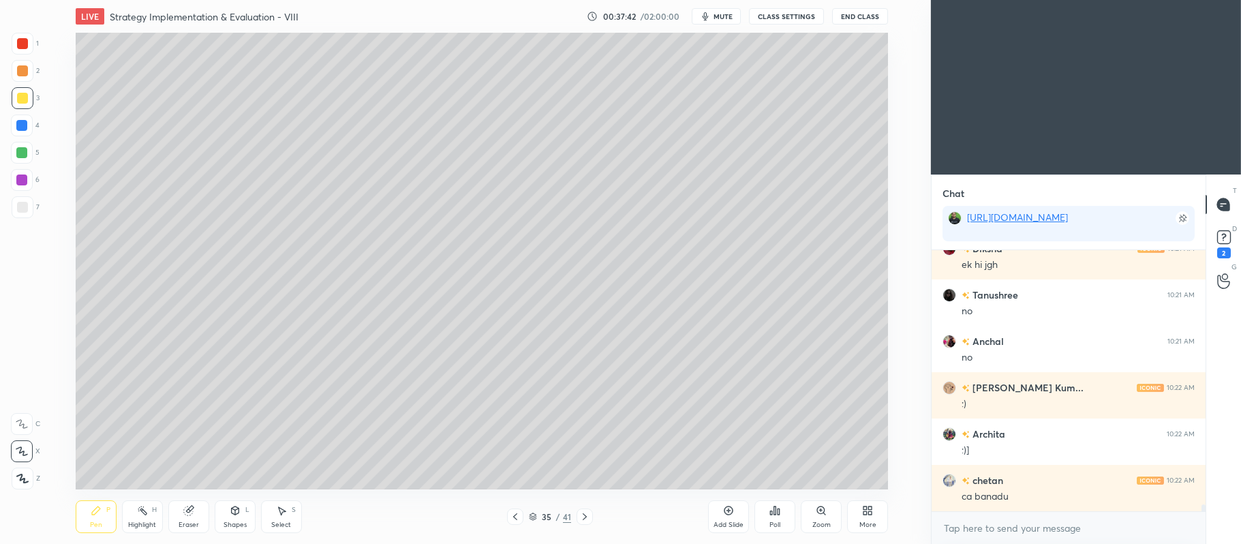
click at [25, 153] on div at bounding box center [21, 152] width 11 height 11
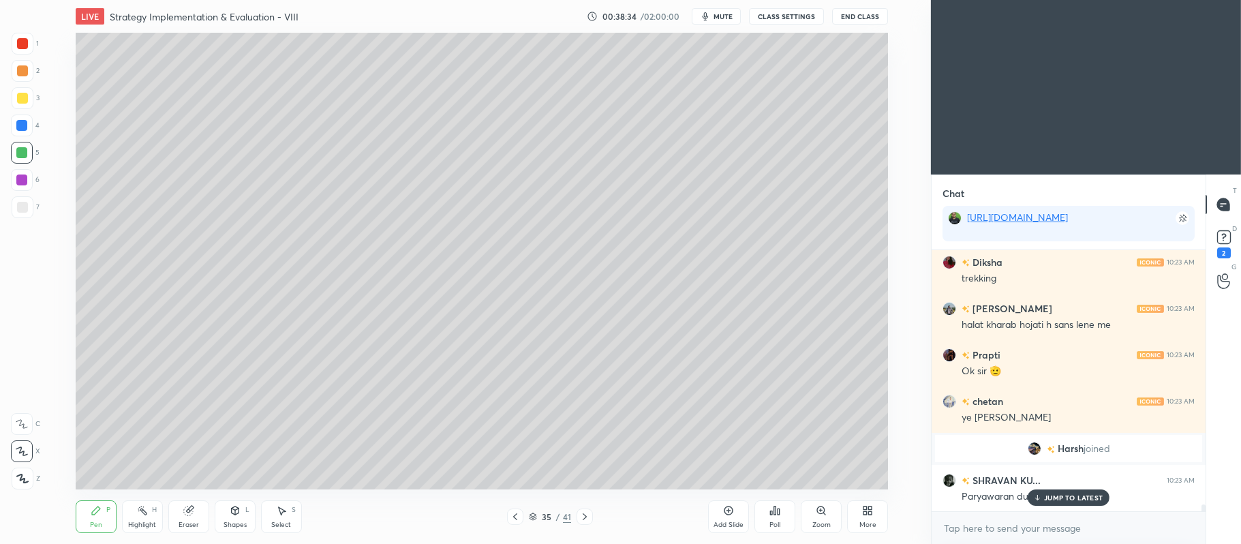
scroll to position [9964, 0]
click at [34, 95] on div "3" at bounding box center [26, 98] width 28 height 22
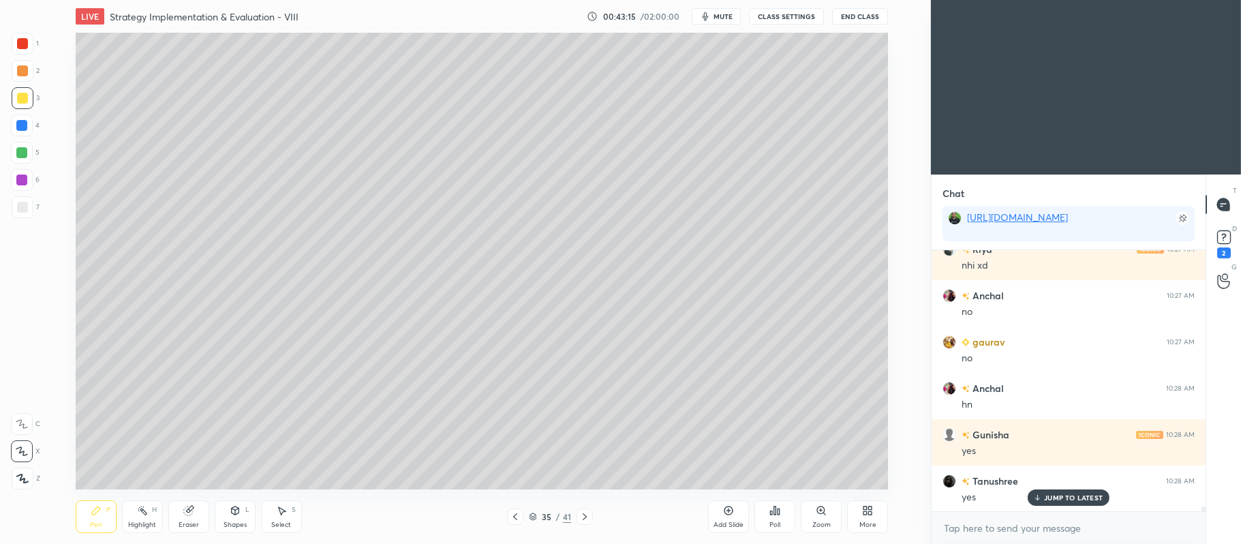
scroll to position [13408, 0]
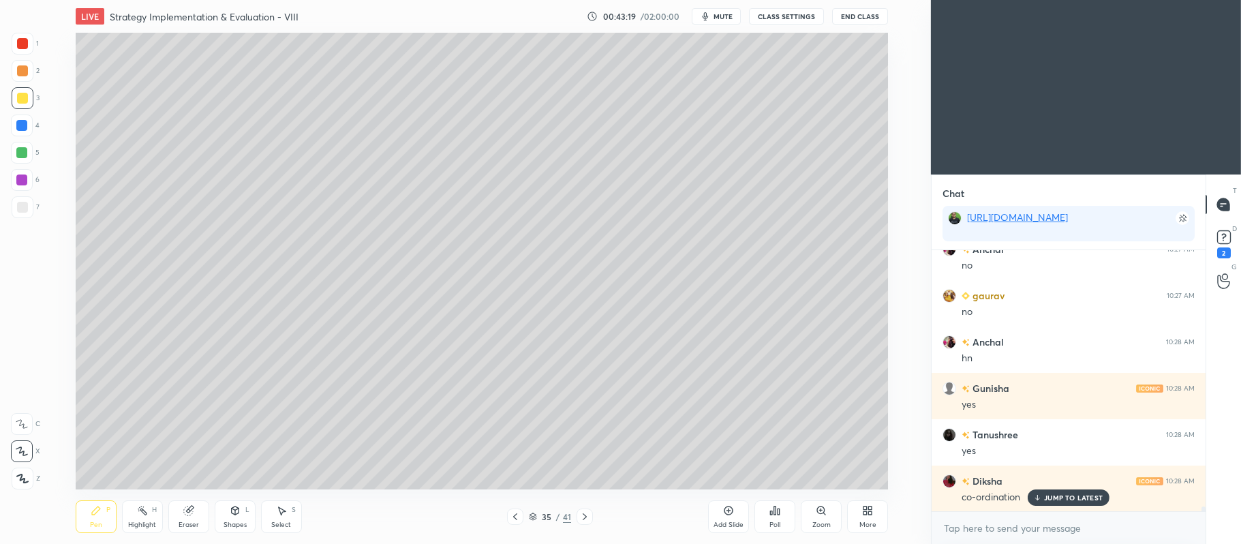
click at [17, 70] on div at bounding box center [22, 70] width 11 height 11
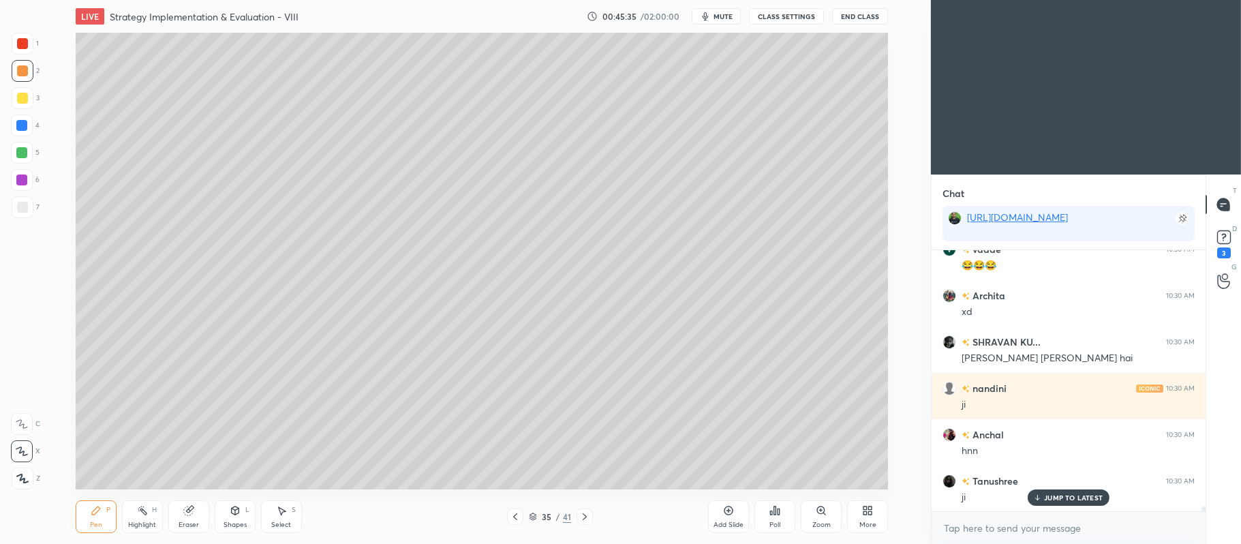
scroll to position [14905, 0]
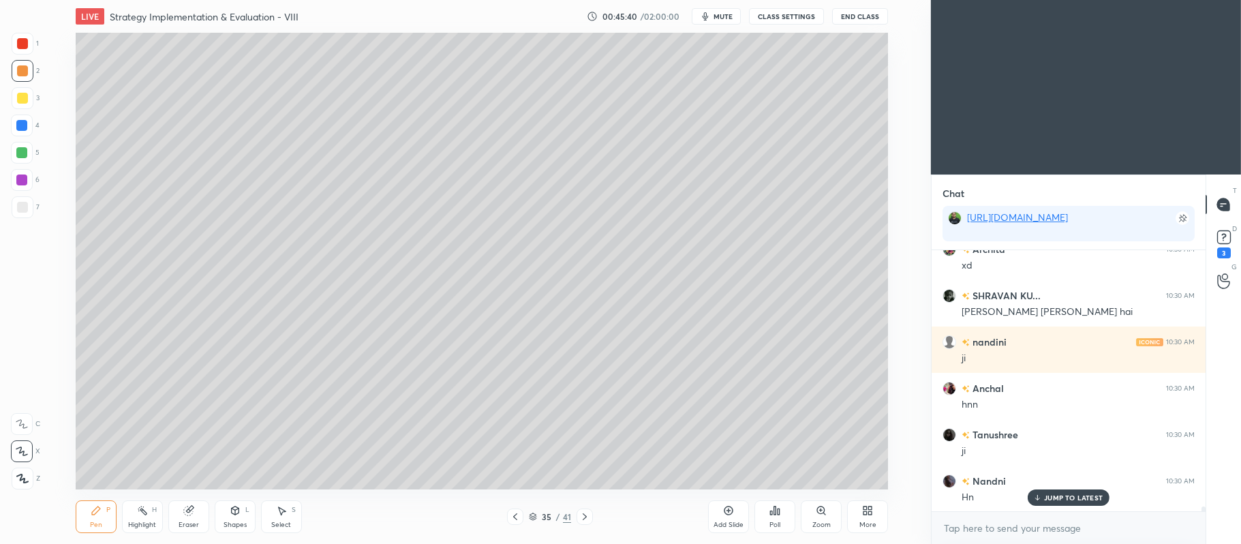
click at [22, 102] on div at bounding box center [22, 98] width 11 height 11
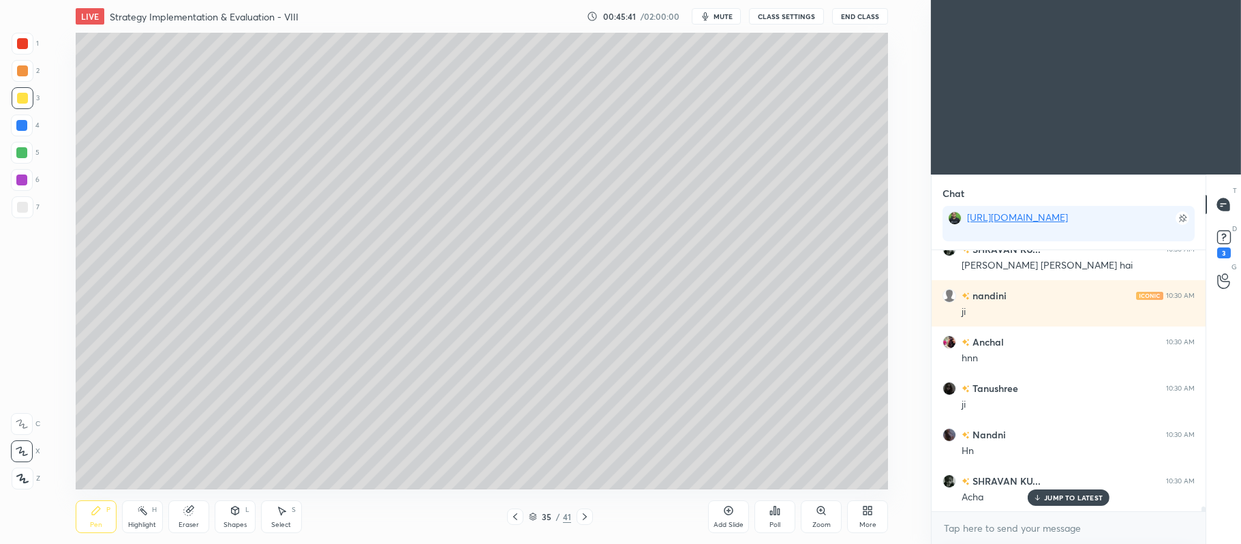
click at [20, 156] on div at bounding box center [21, 152] width 11 height 11
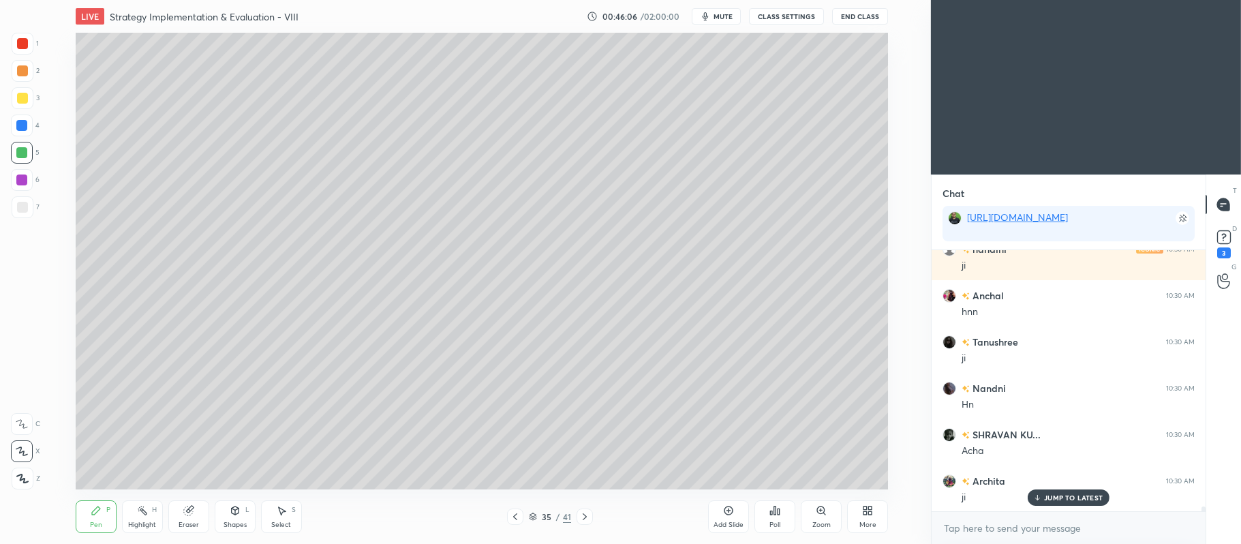
click at [26, 105] on div at bounding box center [23, 98] width 22 height 22
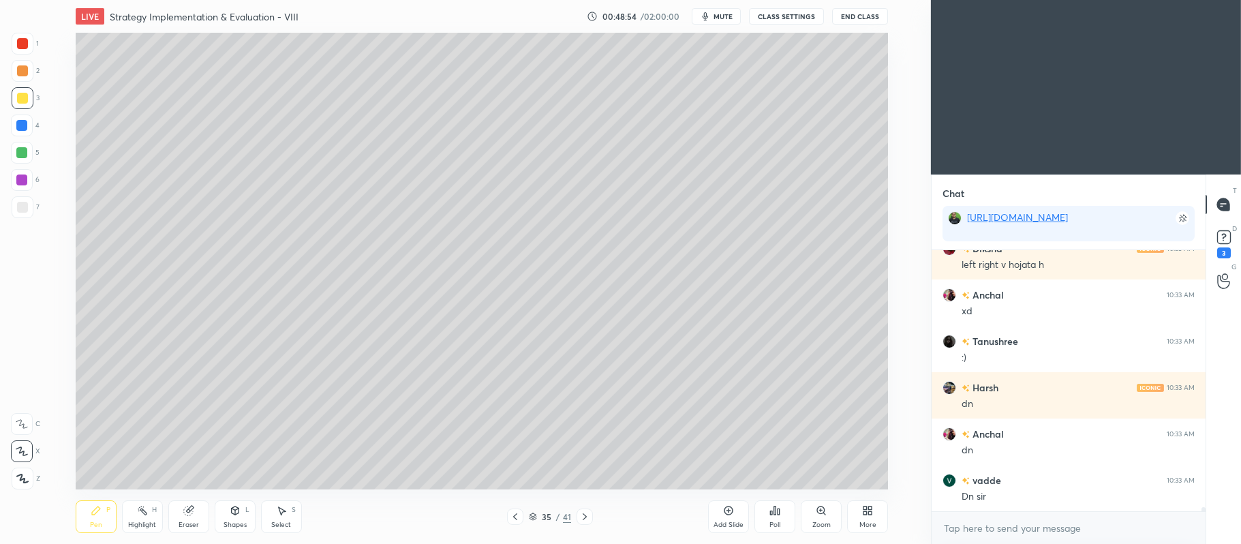
scroll to position [16818, 0]
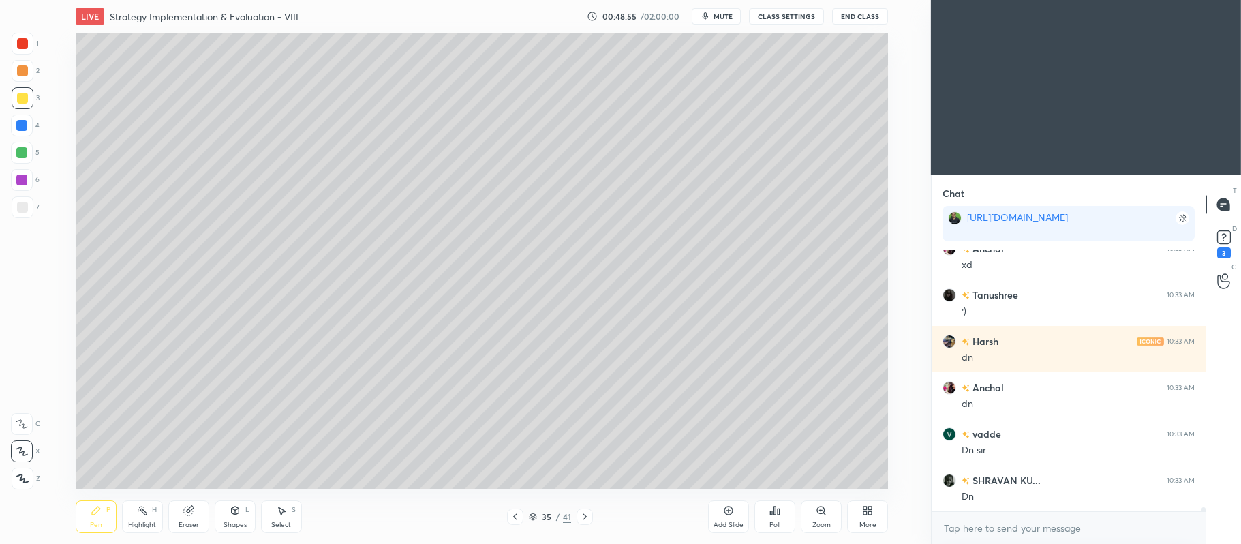
click at [584, 522] on div at bounding box center [585, 516] width 16 height 16
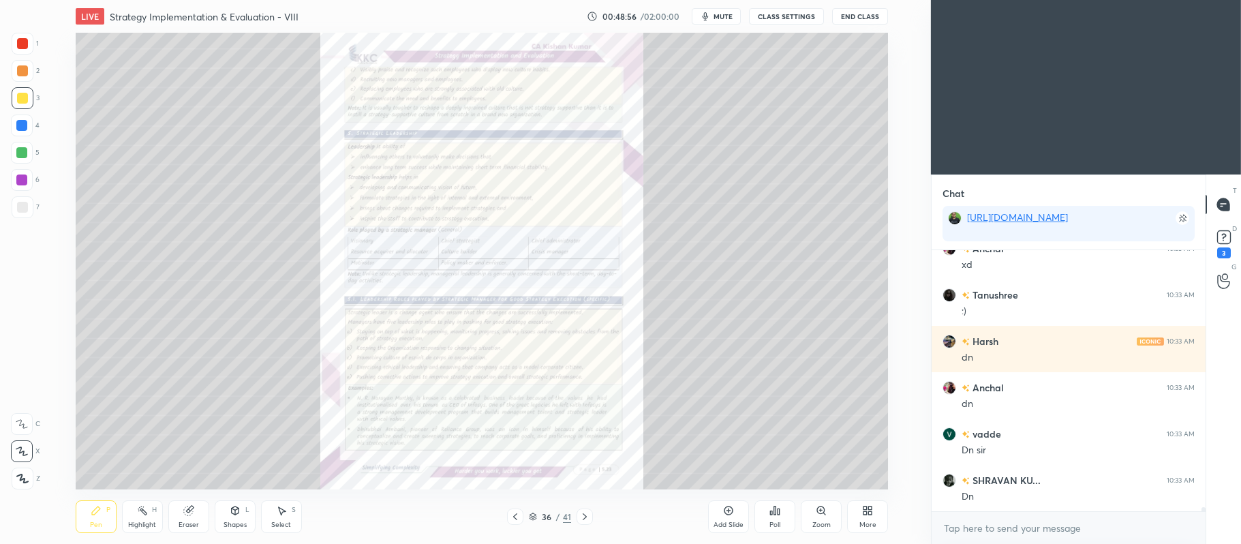
click at [810, 507] on div "Zoom" at bounding box center [821, 516] width 41 height 33
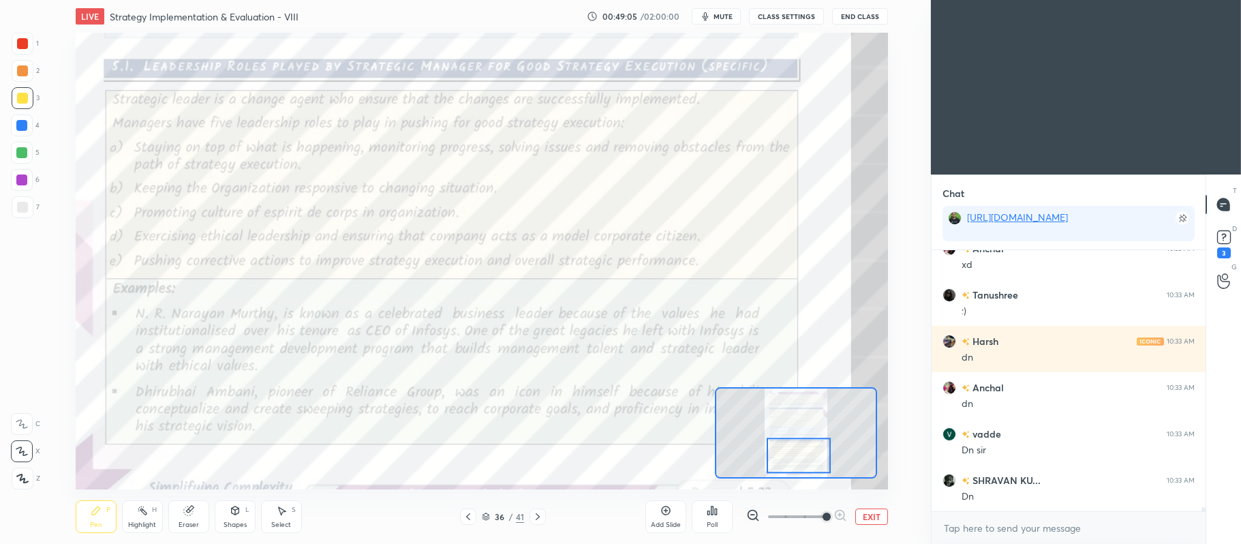
click at [27, 48] on div at bounding box center [22, 43] width 11 height 11
click at [18, 437] on div "X" at bounding box center [25, 448] width 29 height 27
click at [26, 424] on icon at bounding box center [22, 424] width 12 height 10
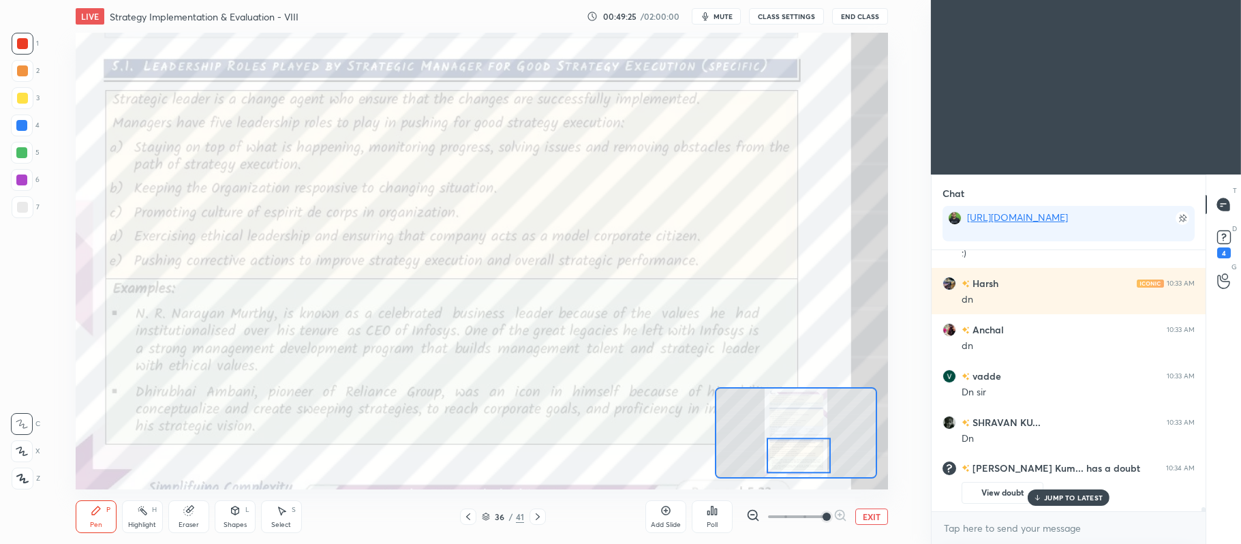
scroll to position [15104, 0]
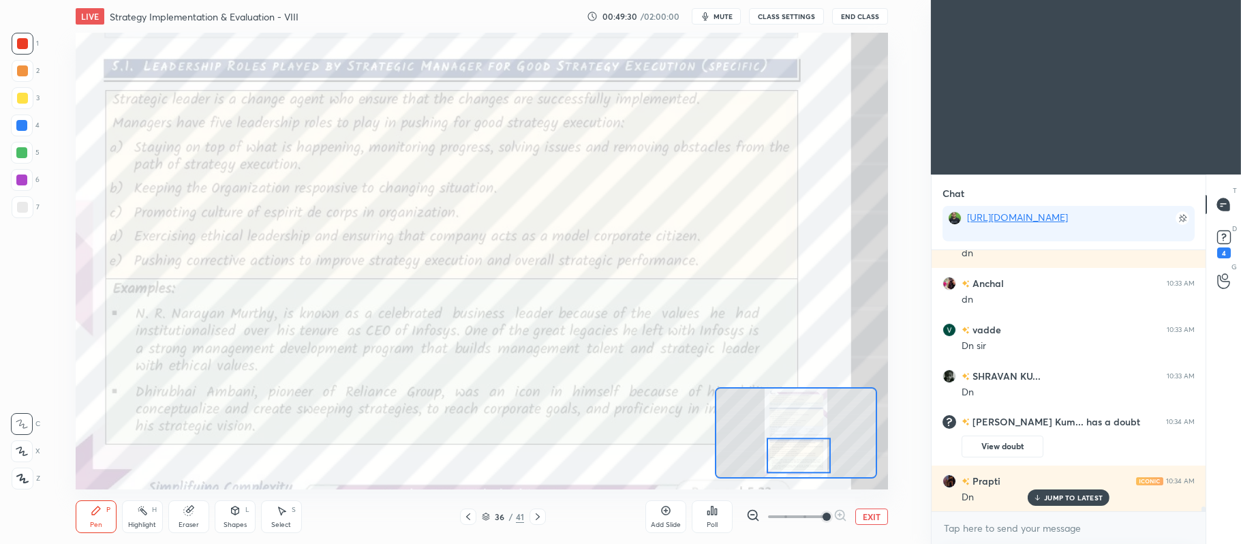
click at [464, 518] on icon at bounding box center [468, 516] width 11 height 11
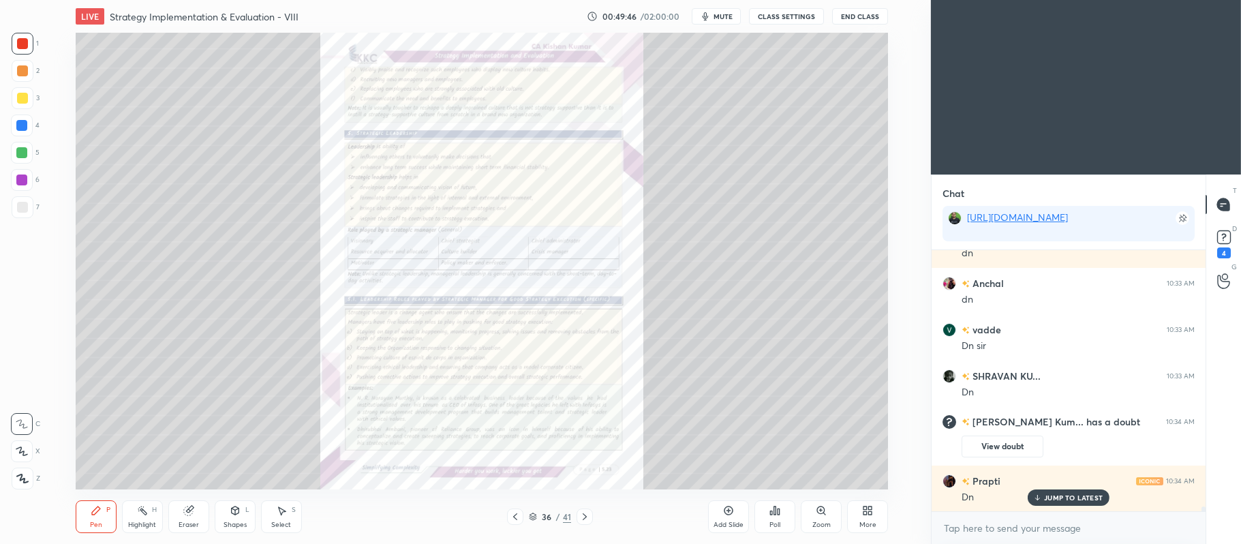
click at [818, 517] on div "Zoom" at bounding box center [821, 516] width 41 height 33
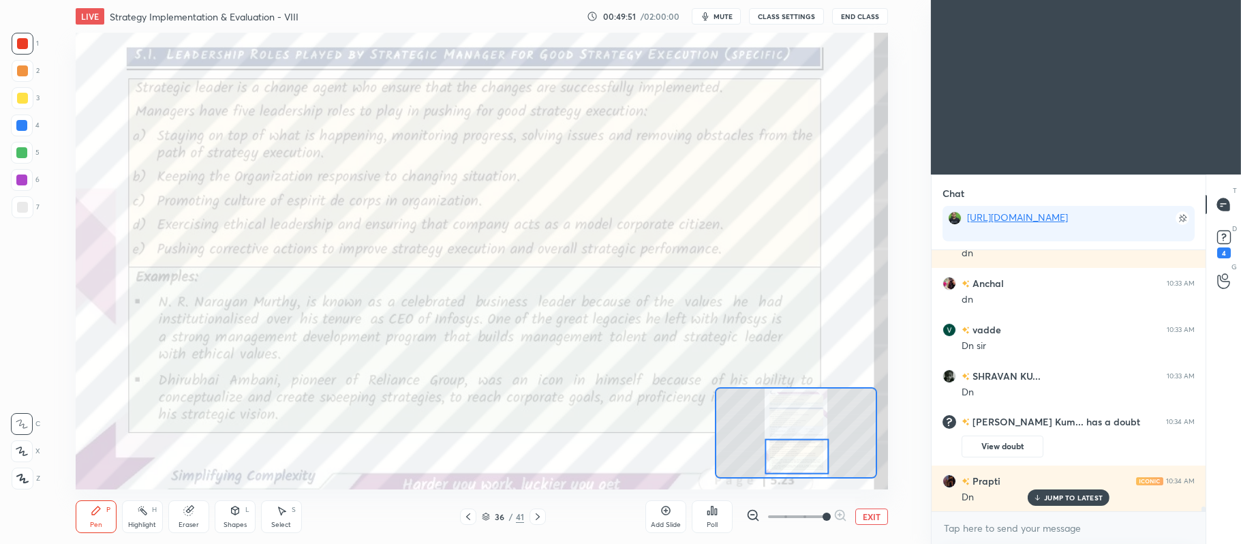
click at [543, 517] on div at bounding box center [538, 516] width 16 height 16
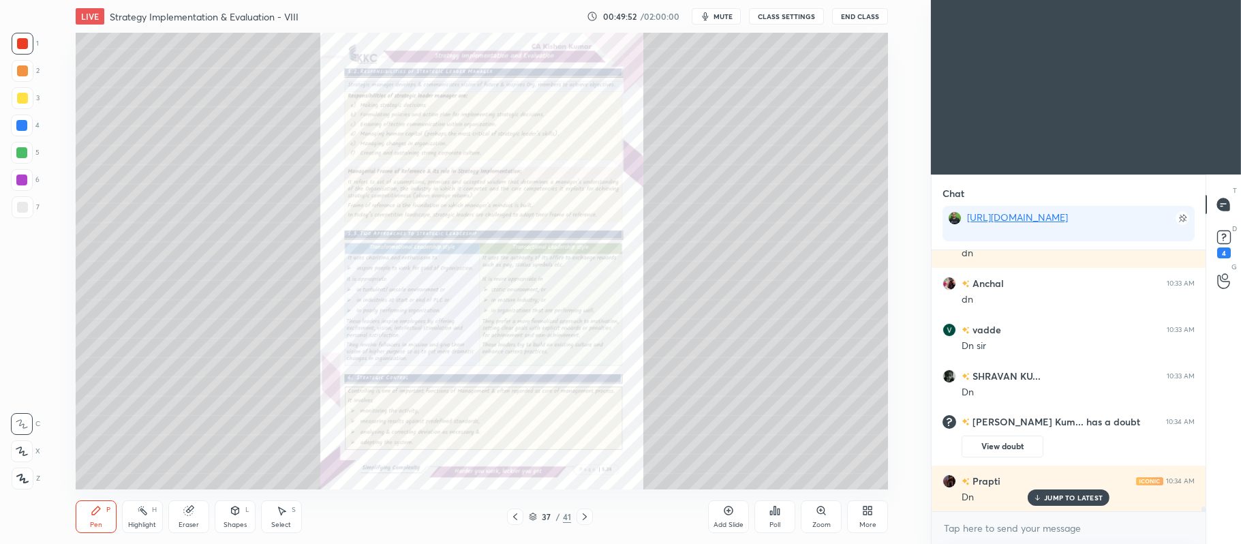
click at [818, 513] on icon at bounding box center [820, 509] width 7 height 7
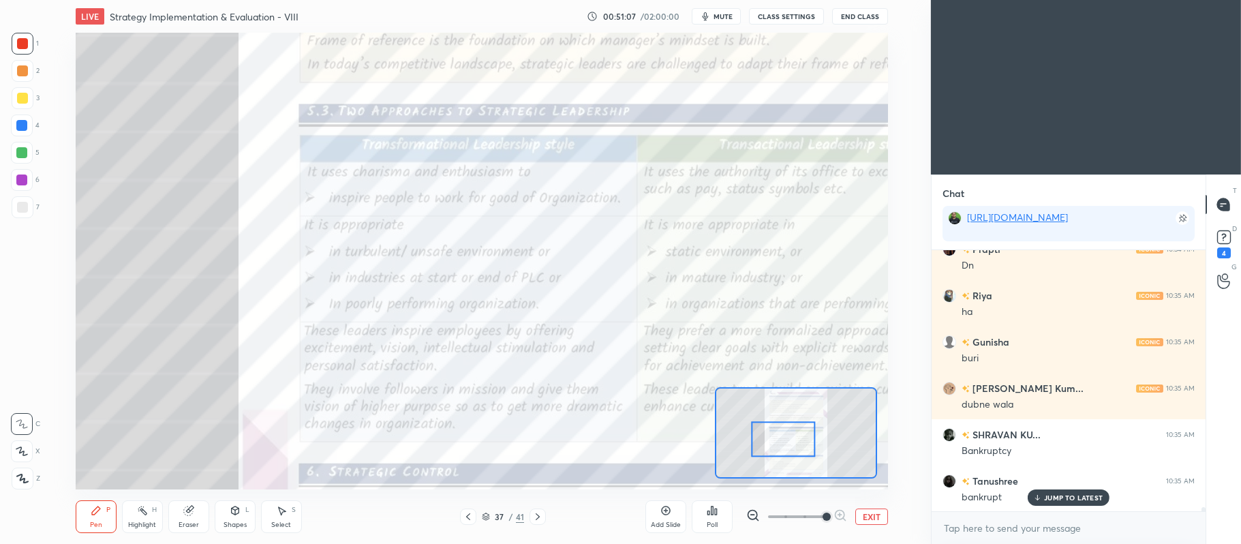
scroll to position [15382, 0]
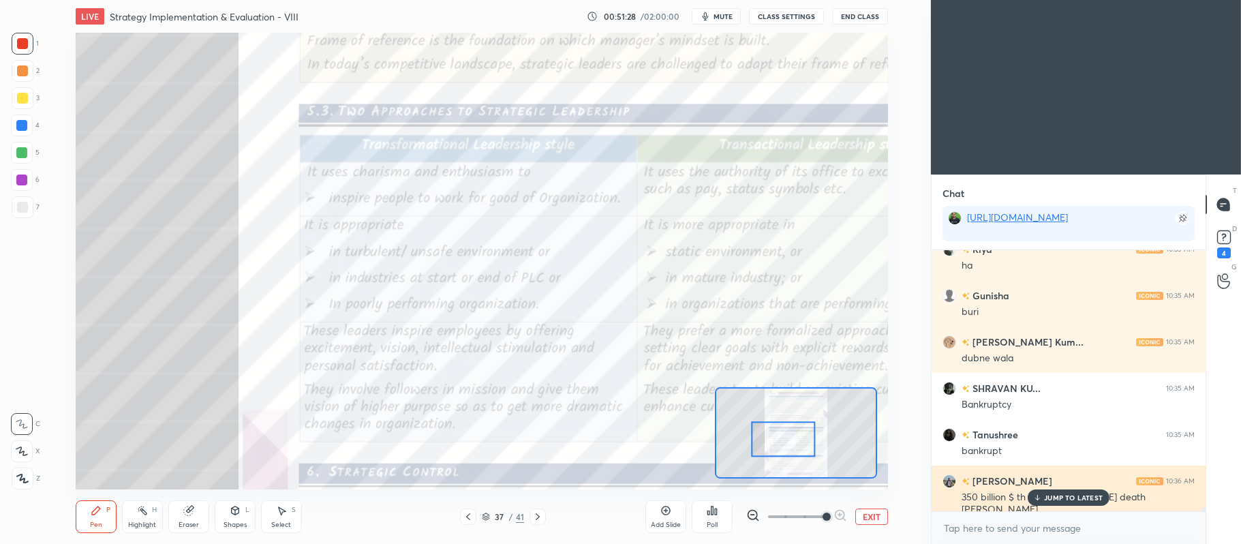
click at [1088, 496] on p "JUMP TO LATEST" at bounding box center [1073, 497] width 59 height 8
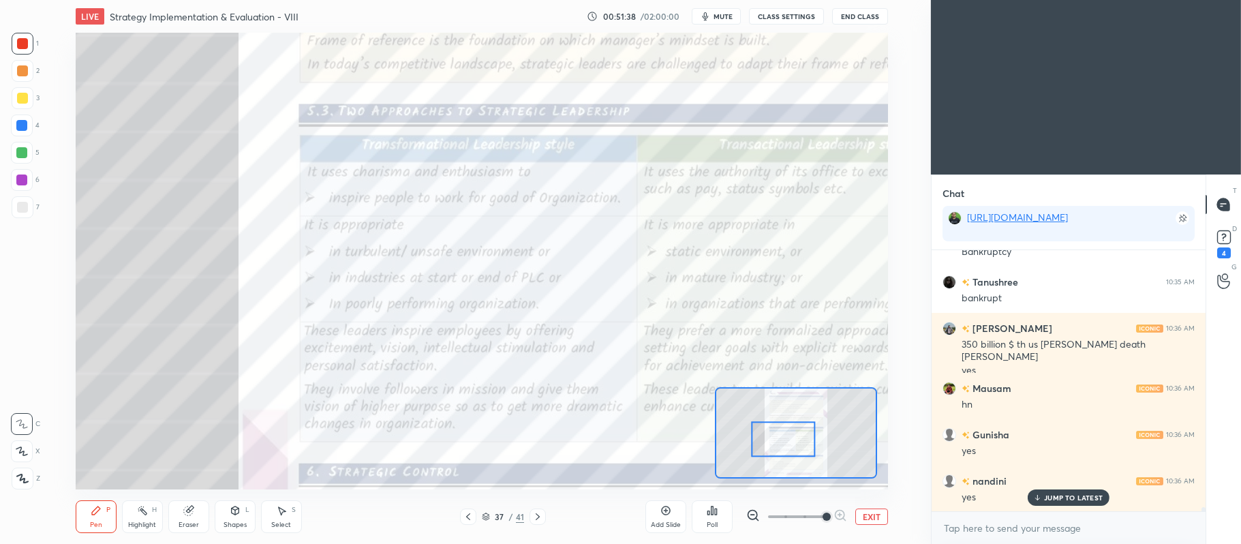
scroll to position [15581, 0]
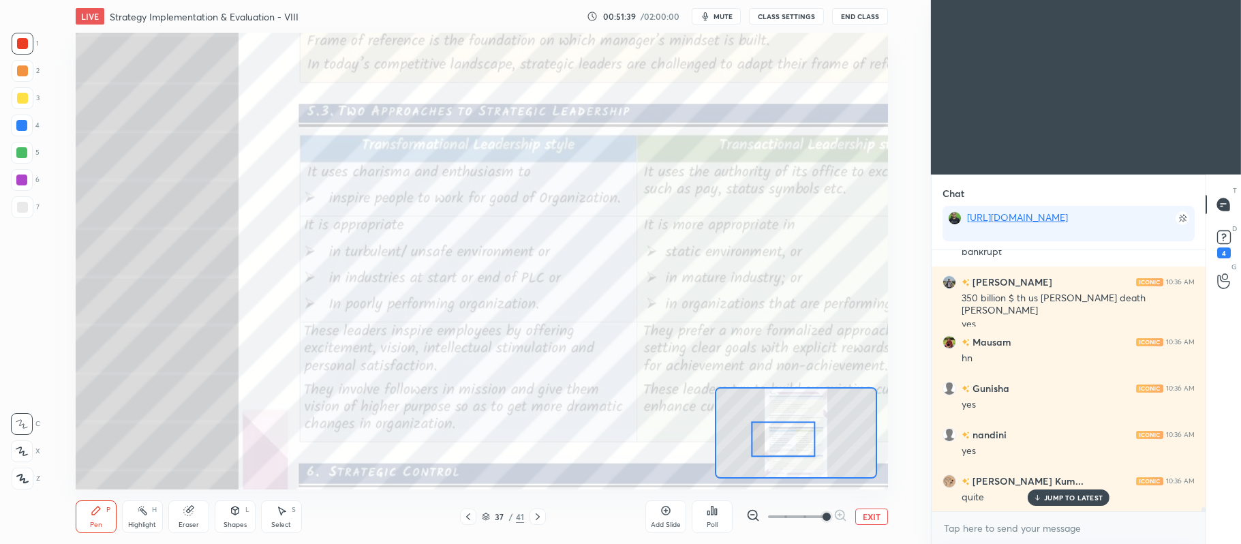
click at [1059, 496] on p "JUMP TO LATEST" at bounding box center [1073, 497] width 59 height 8
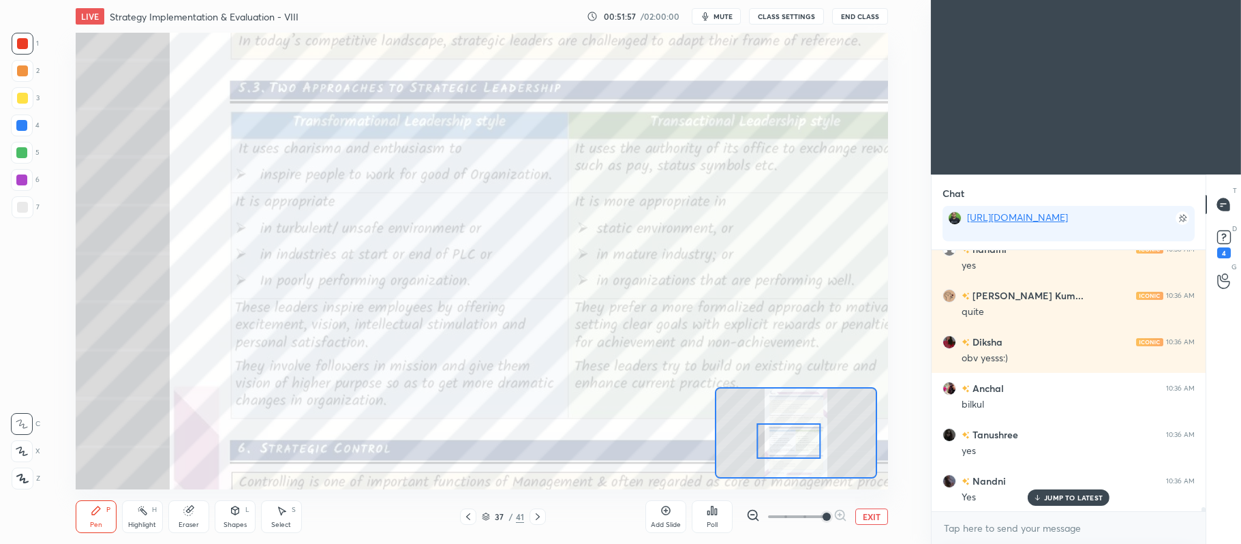
scroll to position [15812, 0]
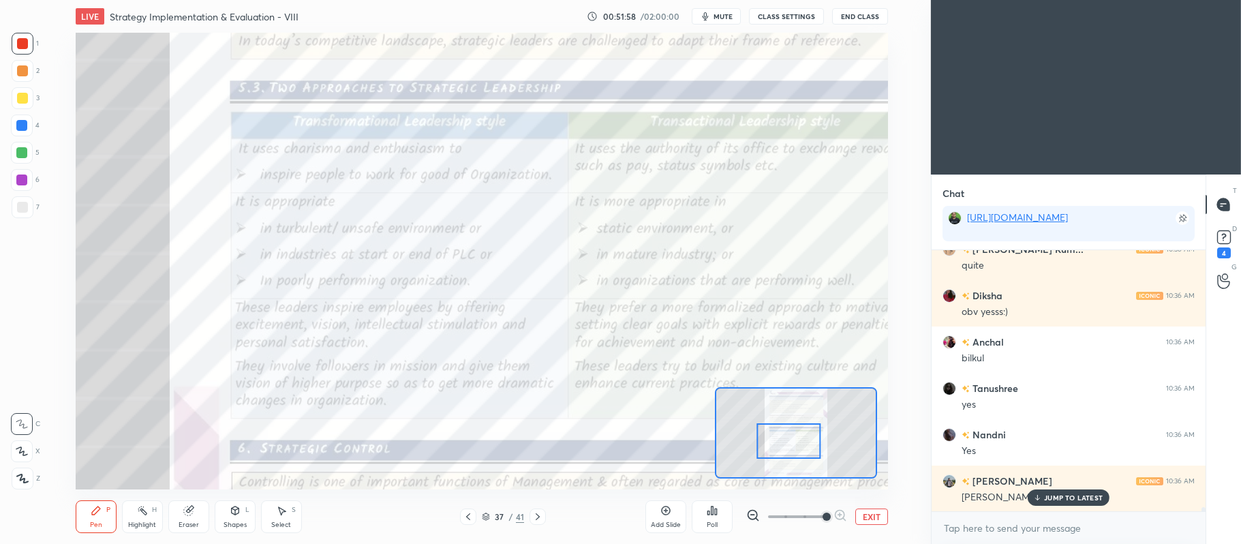
click at [196, 515] on div "Eraser" at bounding box center [188, 516] width 41 height 33
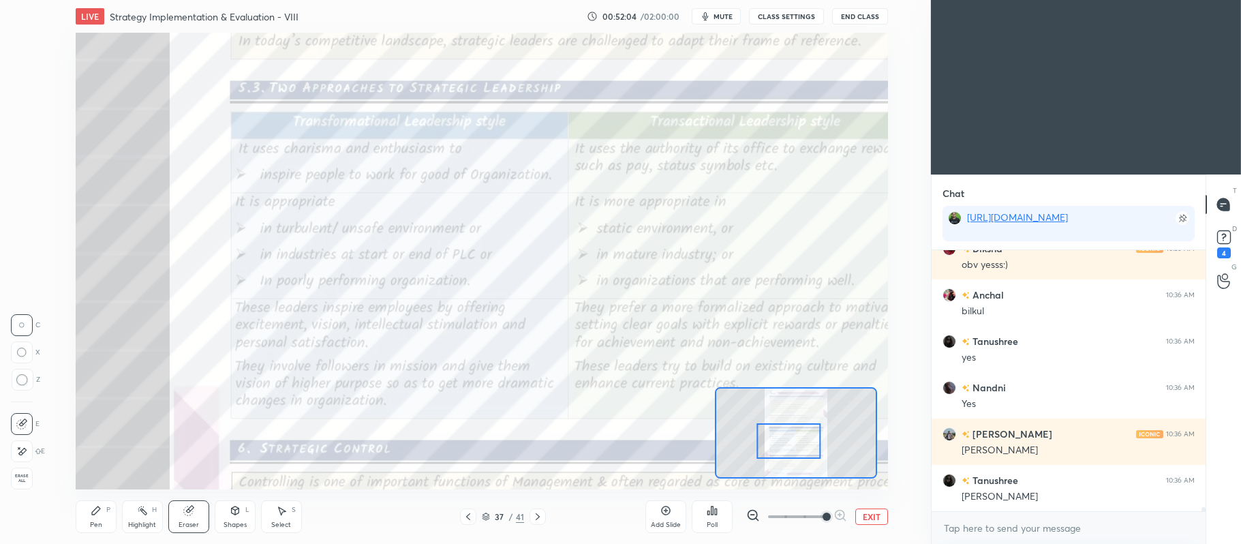
scroll to position [15905, 0]
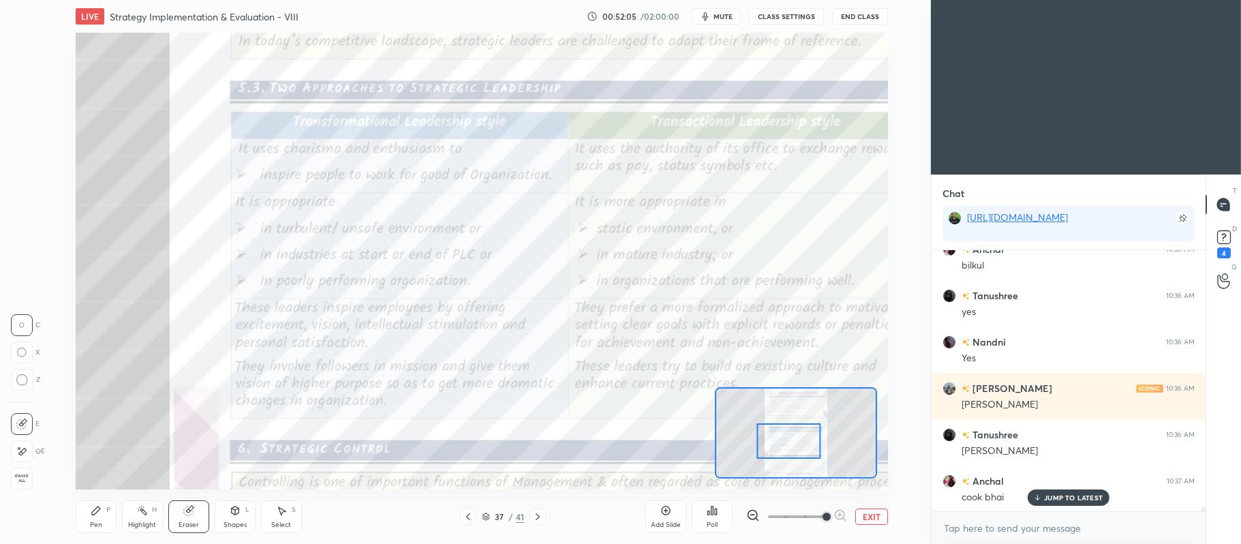
click at [85, 519] on div "Pen P" at bounding box center [96, 516] width 41 height 33
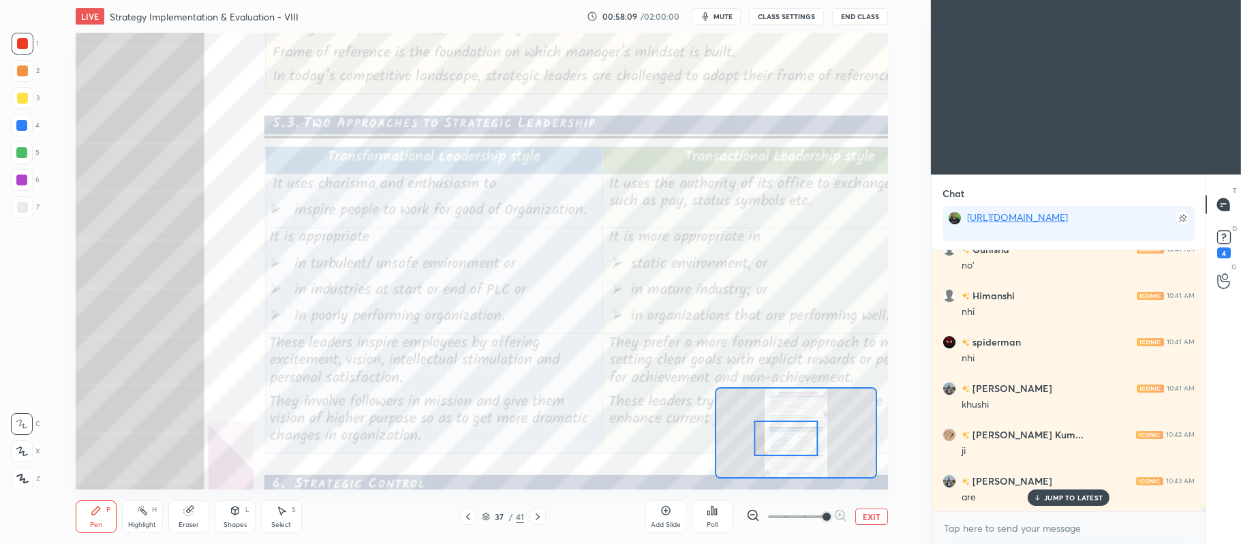
scroll to position [17885, 0]
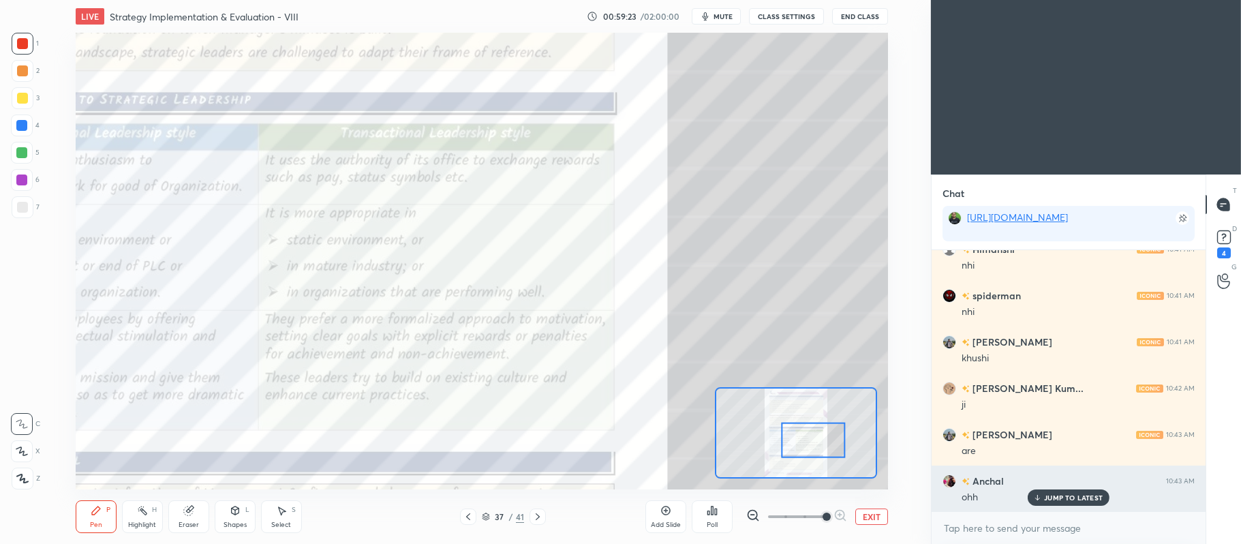
click at [866, 519] on button "EXIT" at bounding box center [871, 516] width 33 height 16
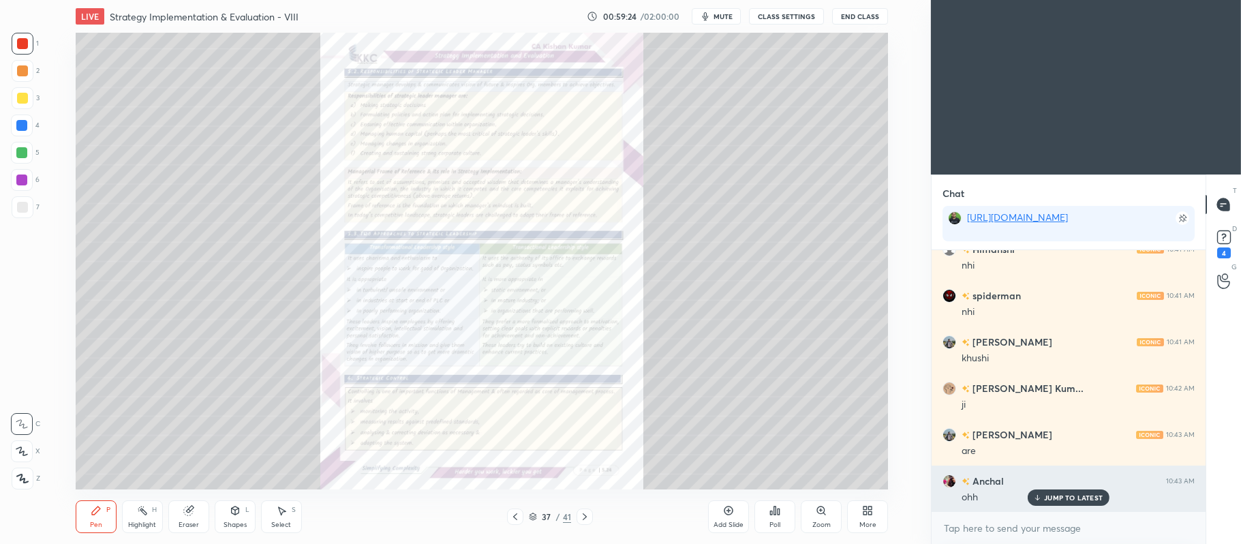
click at [1052, 492] on div "JUMP TO LATEST" at bounding box center [1069, 497] width 82 height 16
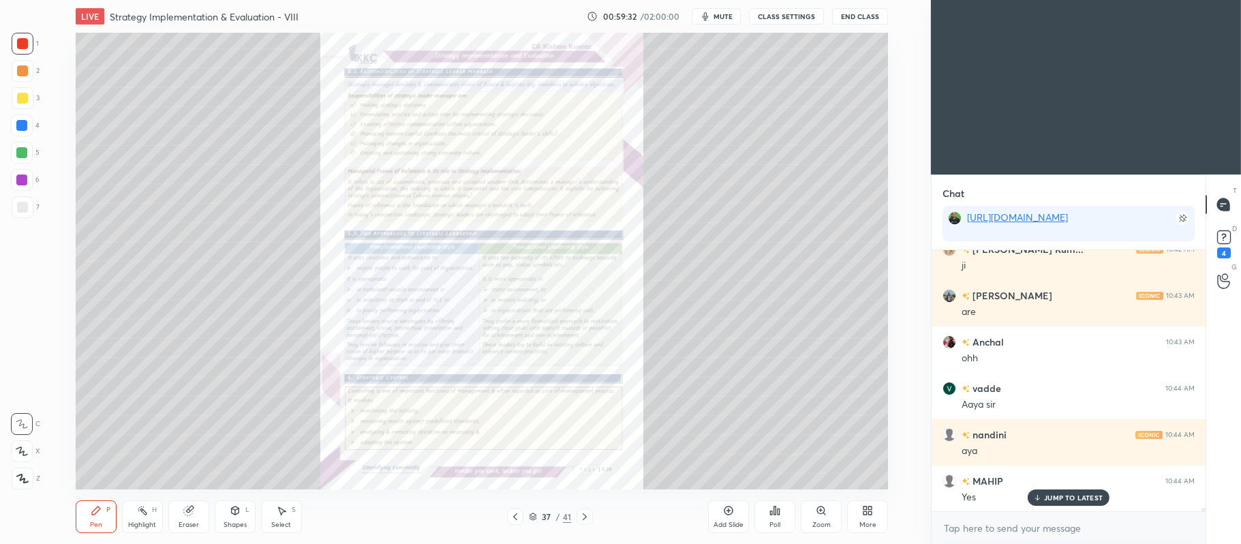
scroll to position [18070, 0]
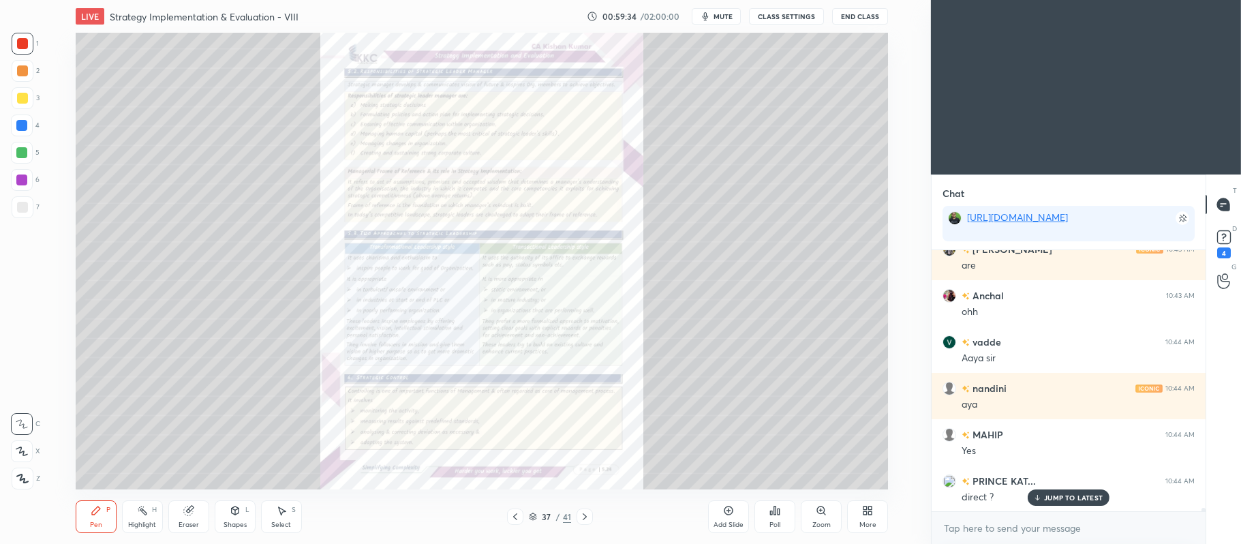
click at [516, 515] on icon at bounding box center [515, 516] width 11 height 11
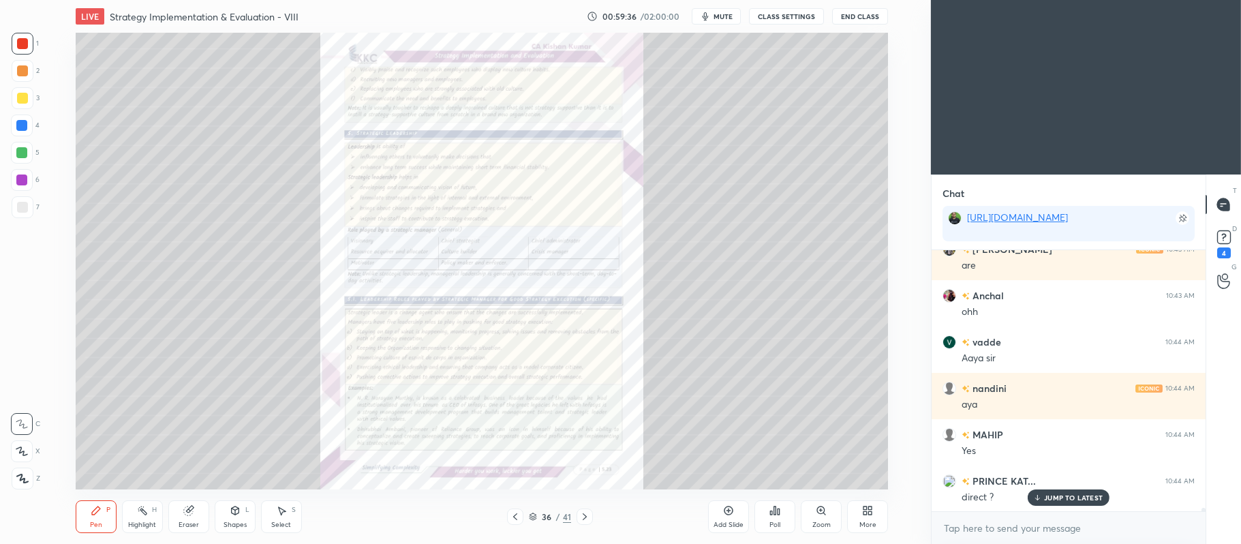
click at [726, 516] on icon at bounding box center [728, 510] width 11 height 11
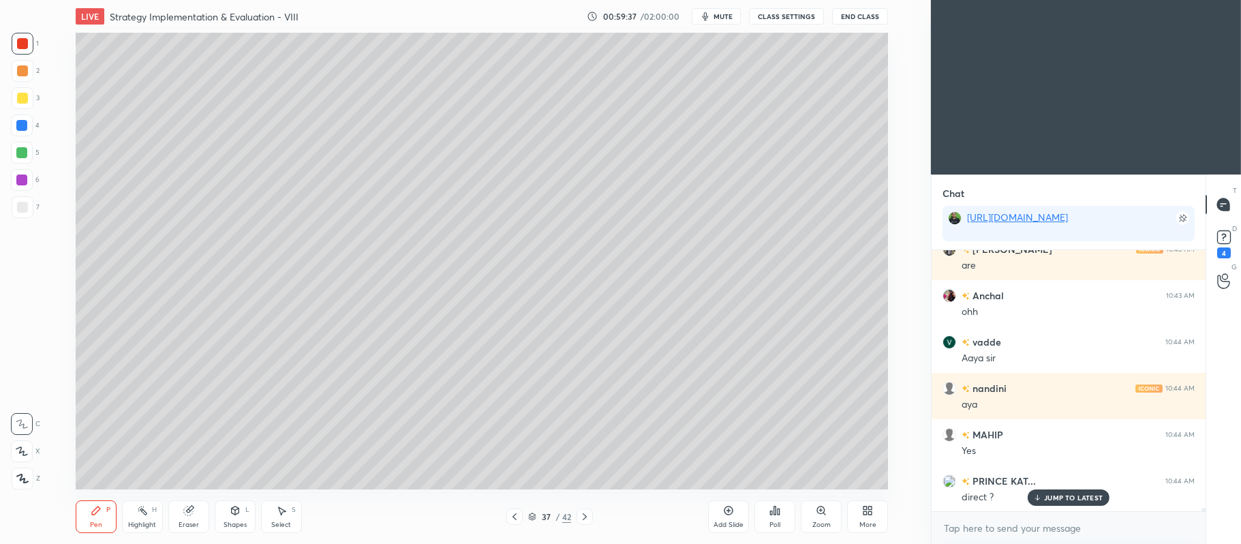
click at [23, 107] on div at bounding box center [23, 98] width 22 height 22
click at [20, 466] on div "Z" at bounding box center [26, 475] width 29 height 27
click at [19, 456] on icon at bounding box center [22, 451] width 12 height 10
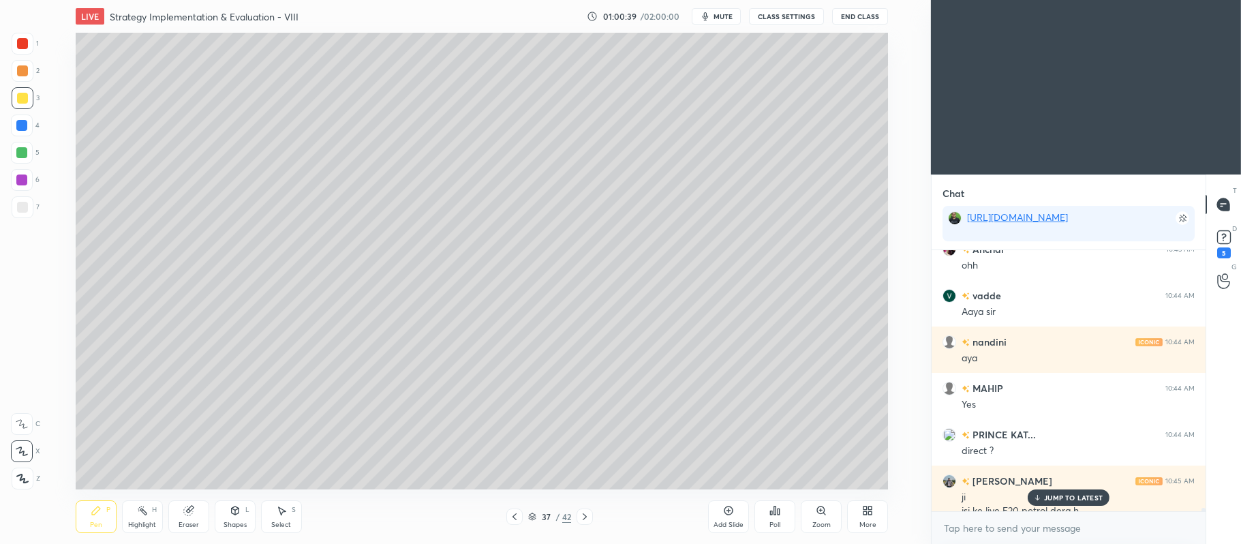
scroll to position [18130, 0]
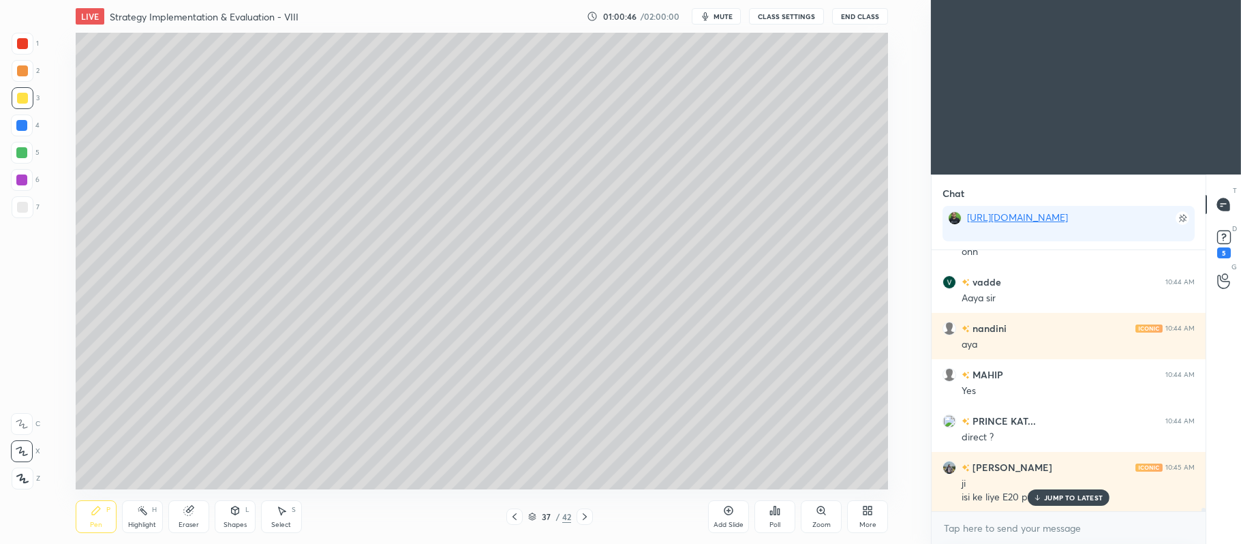
click at [519, 521] on icon at bounding box center [514, 516] width 11 height 11
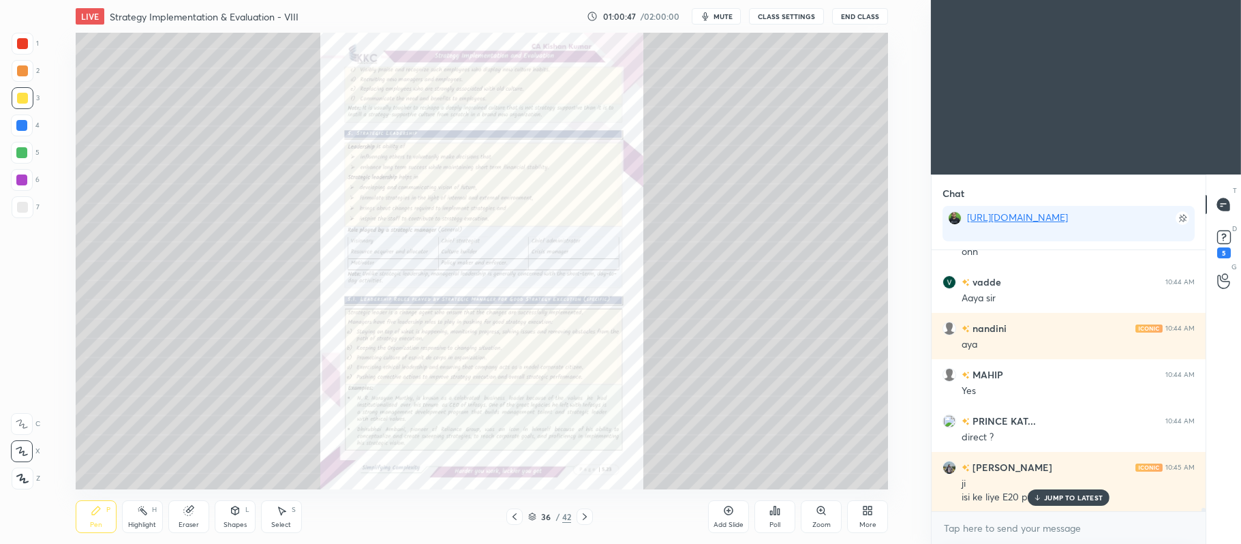
click at [723, 516] on icon at bounding box center [728, 510] width 11 height 11
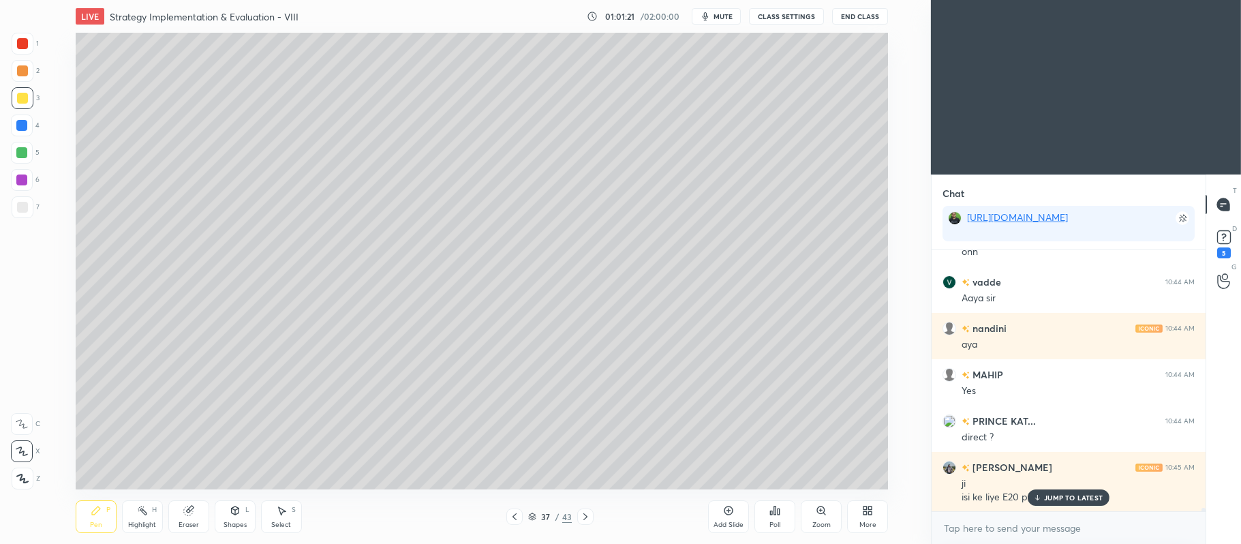
click at [20, 151] on div at bounding box center [21, 152] width 11 height 11
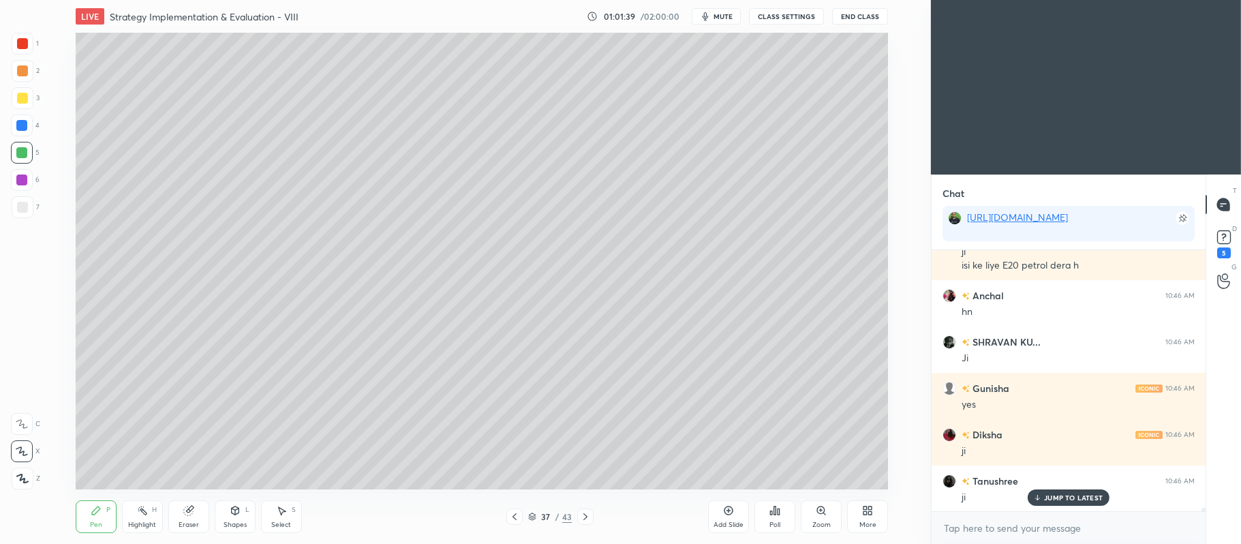
scroll to position [18408, 0]
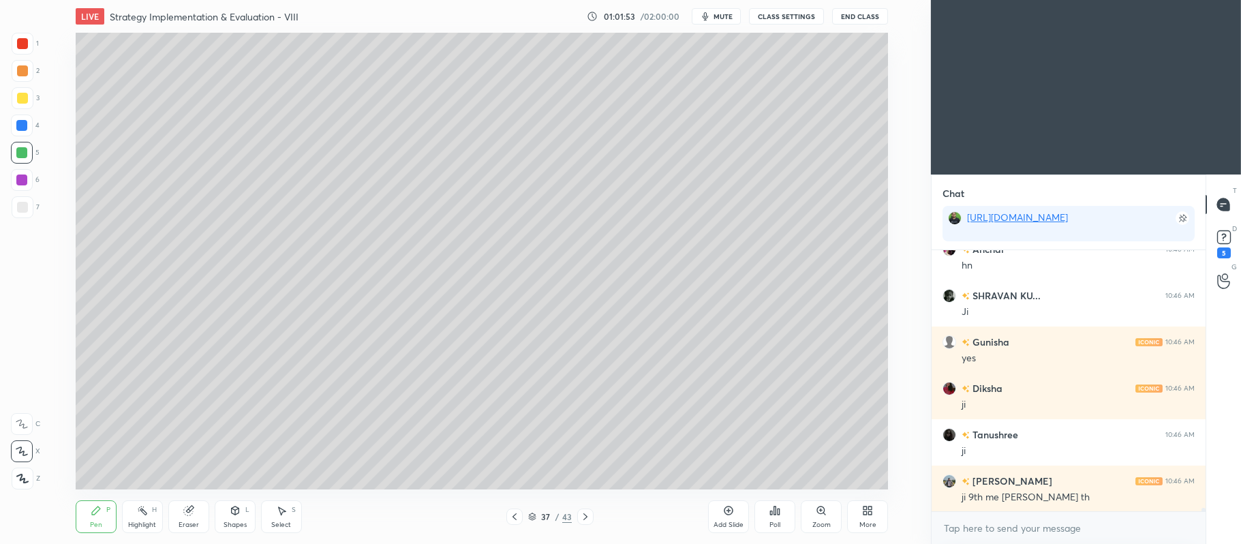
click at [23, 71] on div at bounding box center [22, 70] width 11 height 11
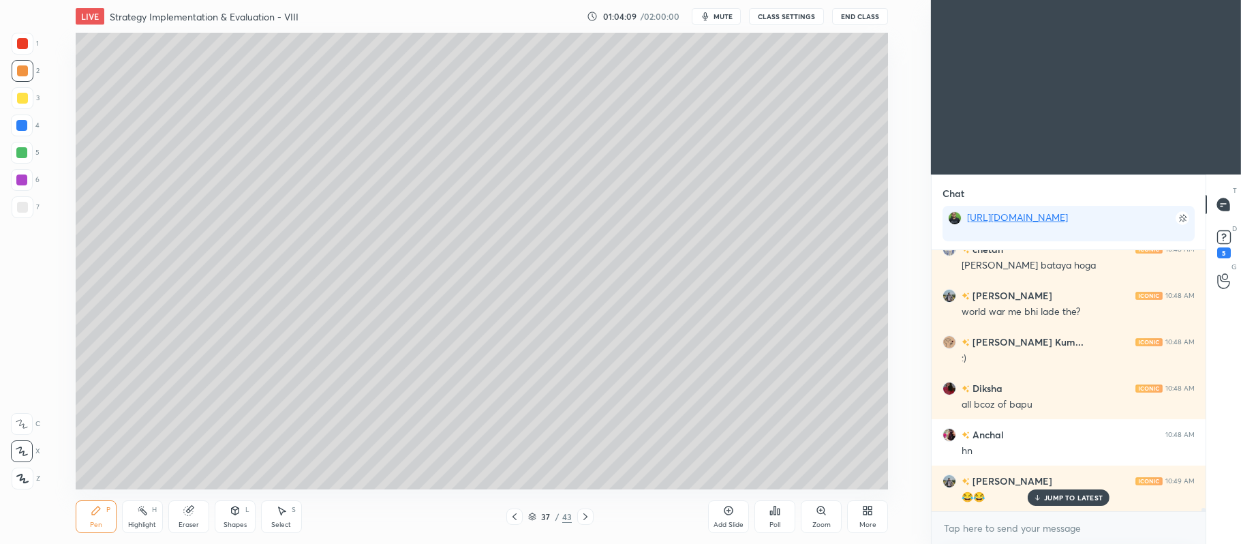
scroll to position [19409, 0]
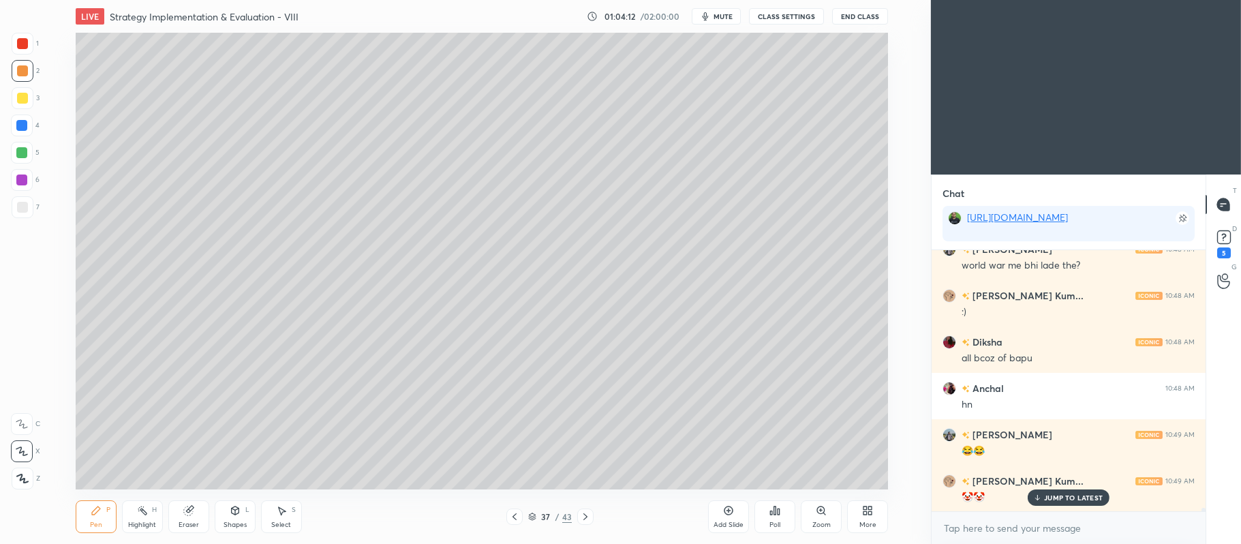
click at [29, 151] on div at bounding box center [22, 153] width 22 height 22
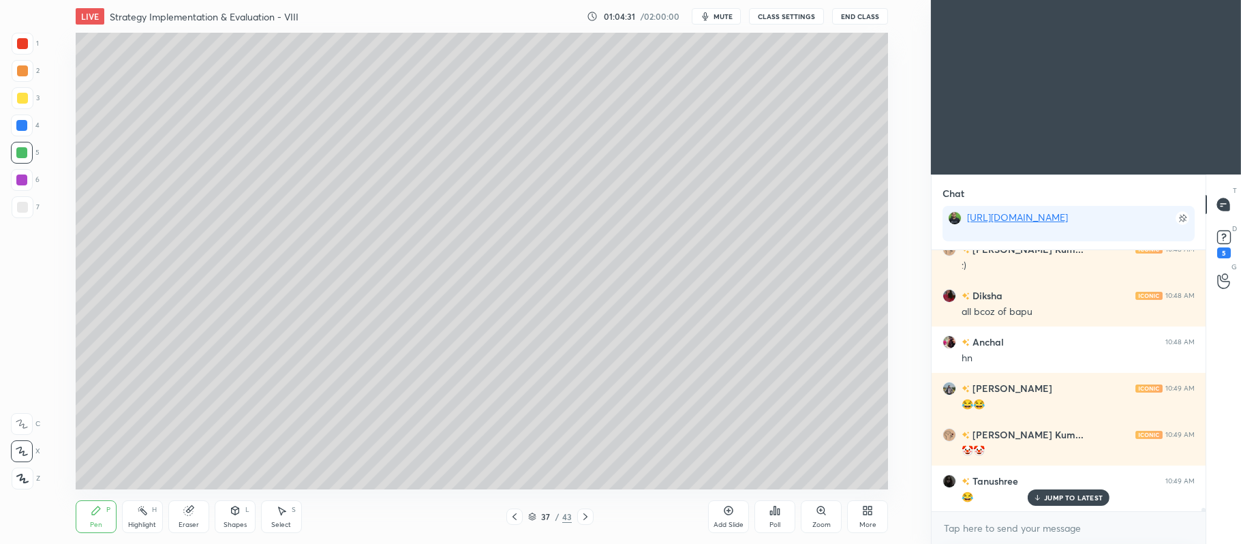
scroll to position [19501, 0]
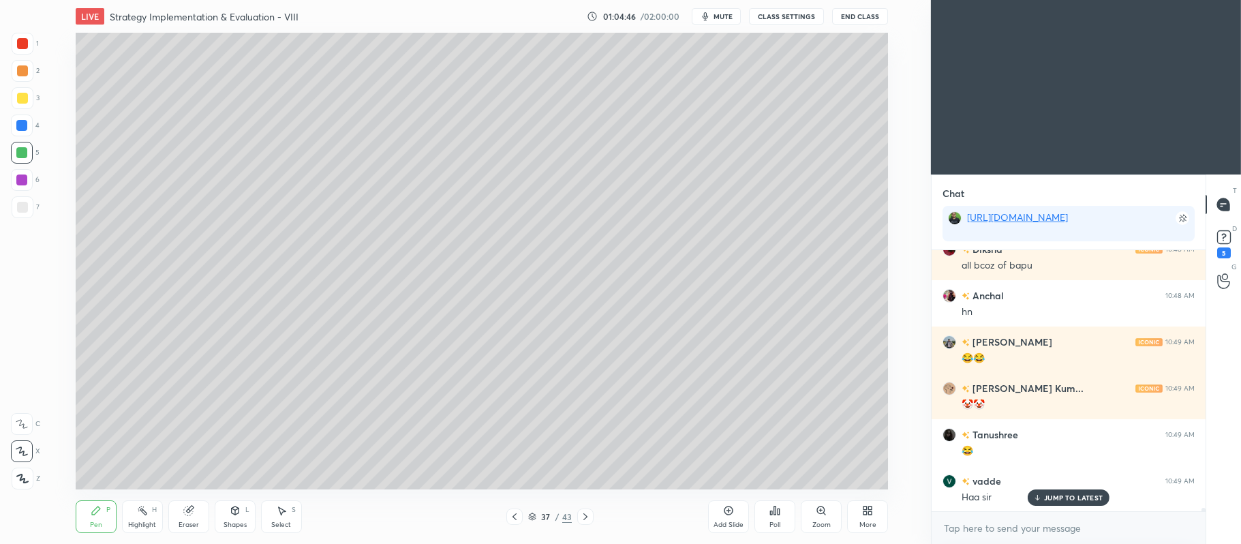
click at [30, 85] on div "2" at bounding box center [26, 73] width 28 height 27
click at [37, 95] on div "3" at bounding box center [26, 98] width 28 height 22
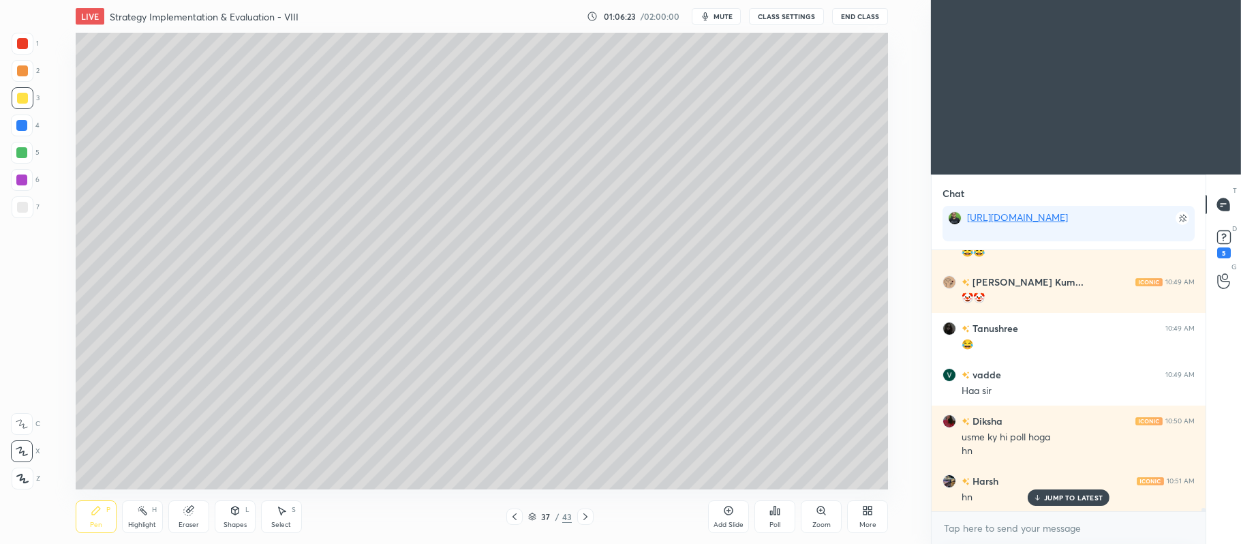
scroll to position [19654, 0]
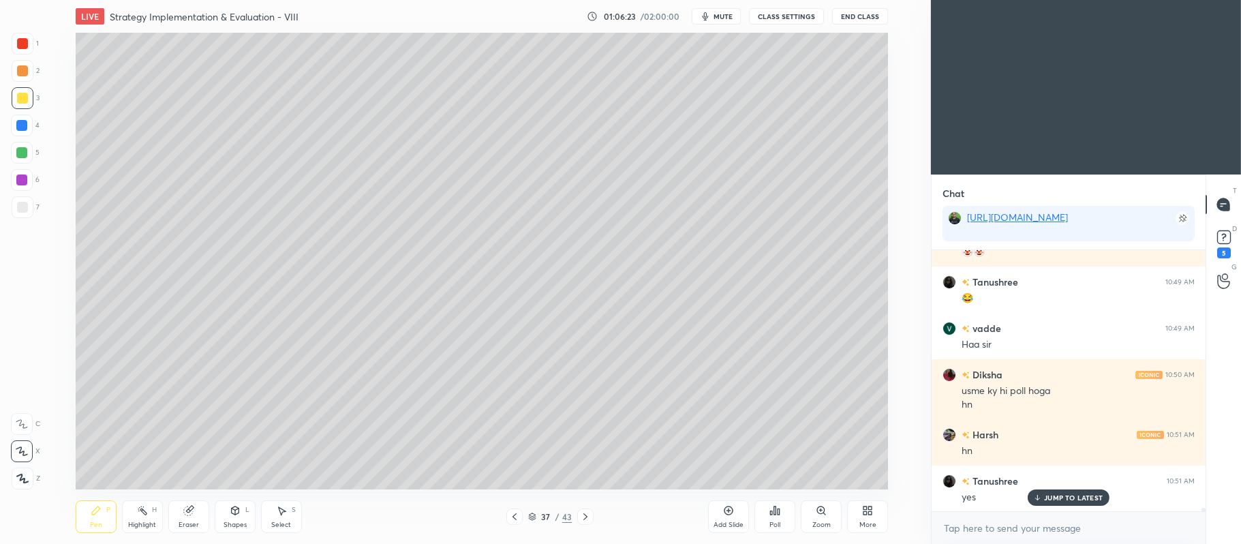
click at [589, 519] on icon at bounding box center [585, 516] width 11 height 11
click at [511, 508] on div at bounding box center [514, 516] width 16 height 16
click at [26, 72] on div at bounding box center [22, 70] width 11 height 11
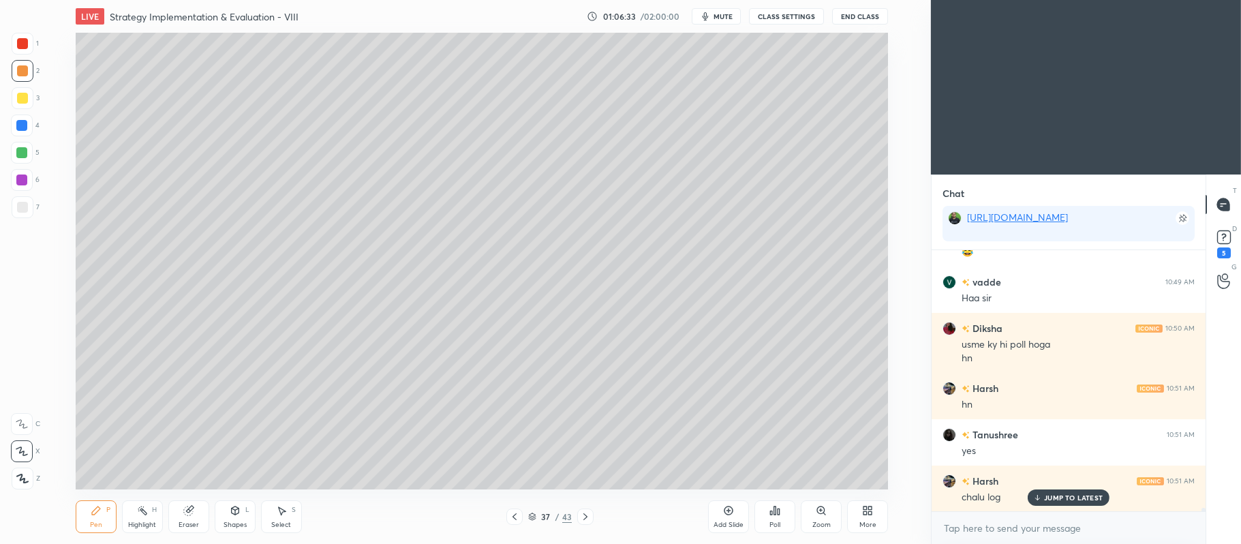
click at [589, 514] on icon at bounding box center [585, 516] width 11 height 11
click at [20, 154] on div at bounding box center [21, 152] width 11 height 11
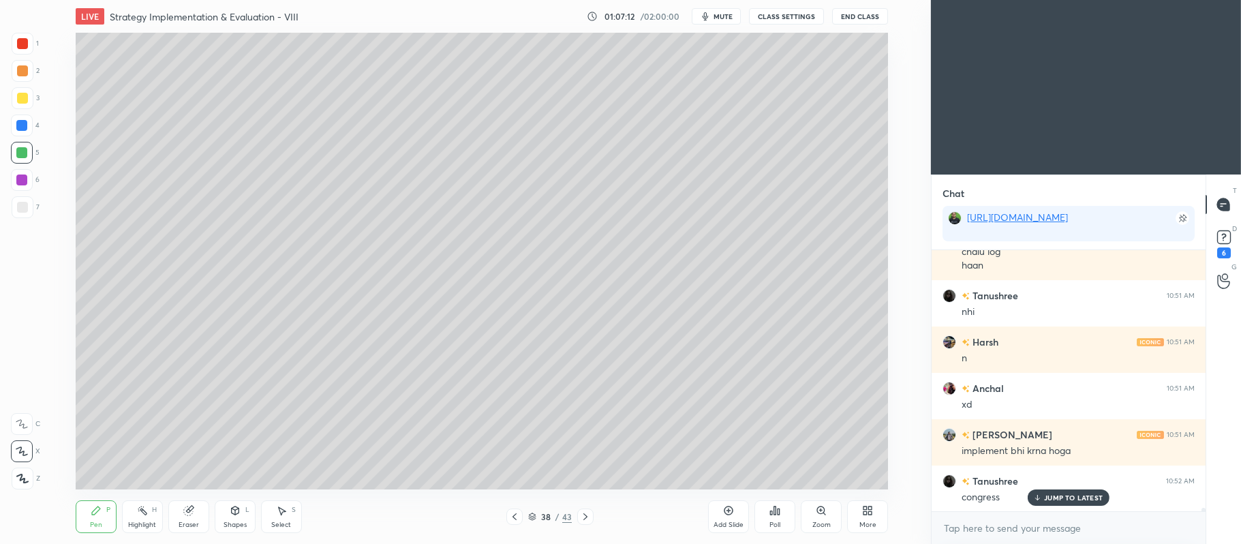
scroll to position [19992, 0]
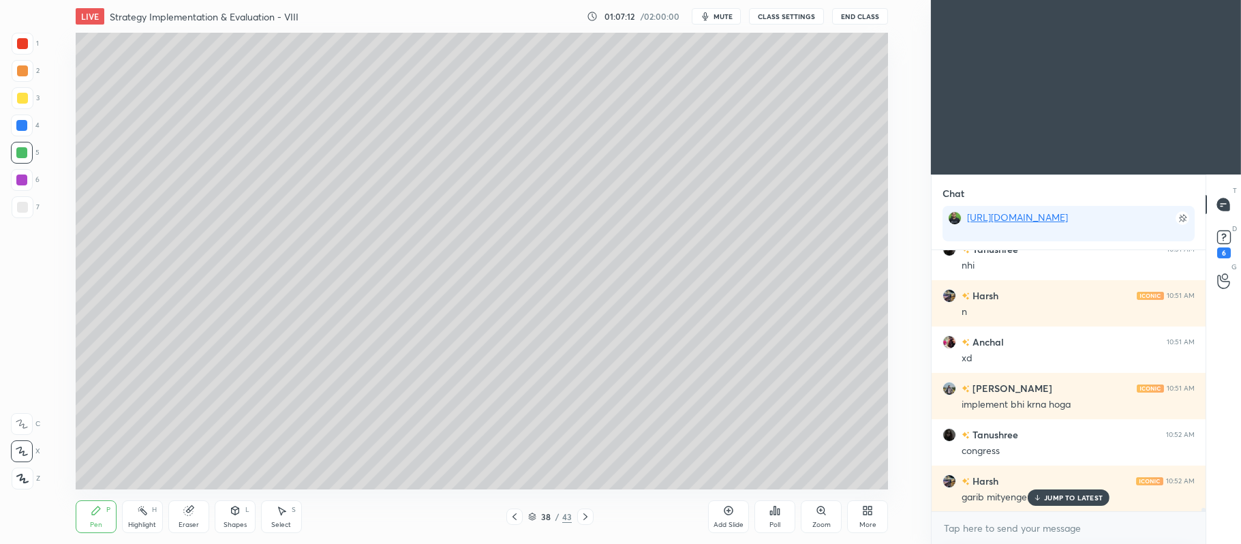
click at [22, 63] on div at bounding box center [23, 71] width 22 height 22
click at [29, 151] on div at bounding box center [22, 153] width 22 height 22
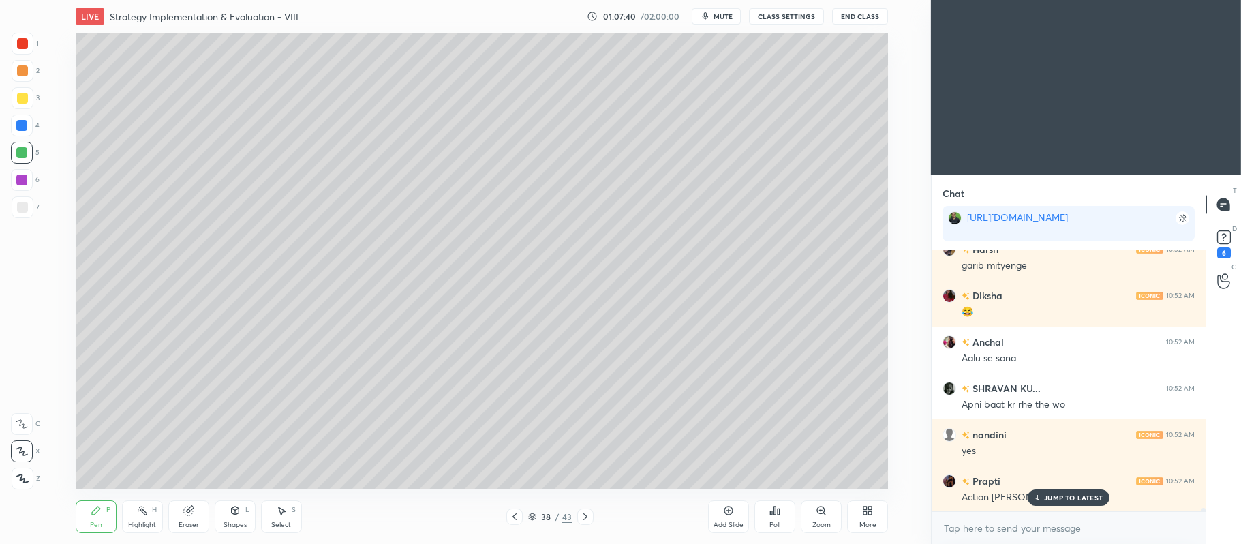
scroll to position [20270, 0]
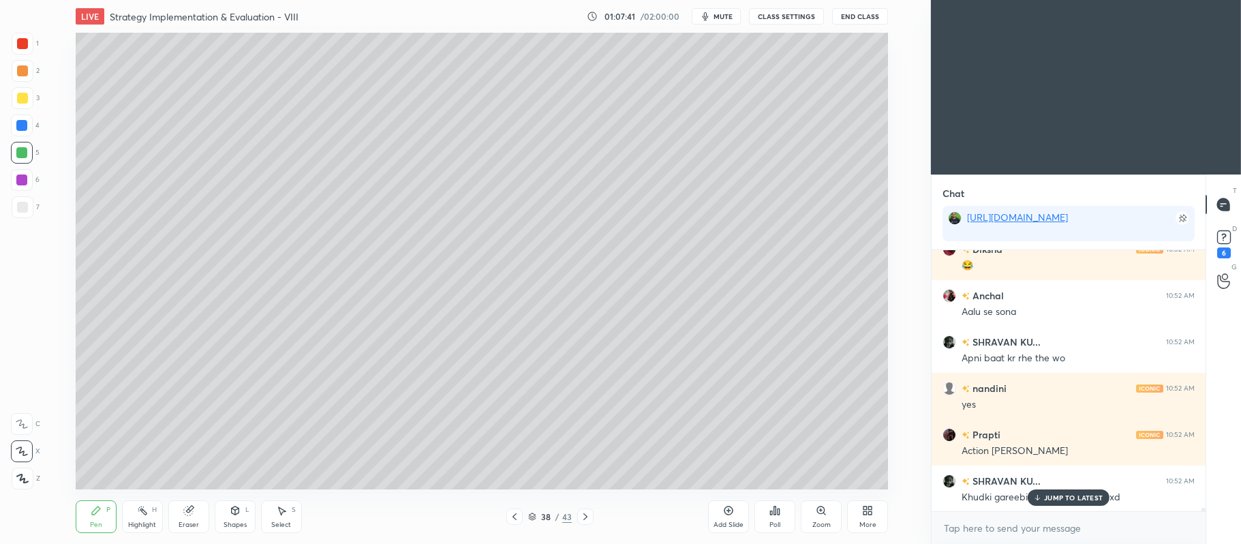
click at [22, 72] on div at bounding box center [22, 70] width 11 height 11
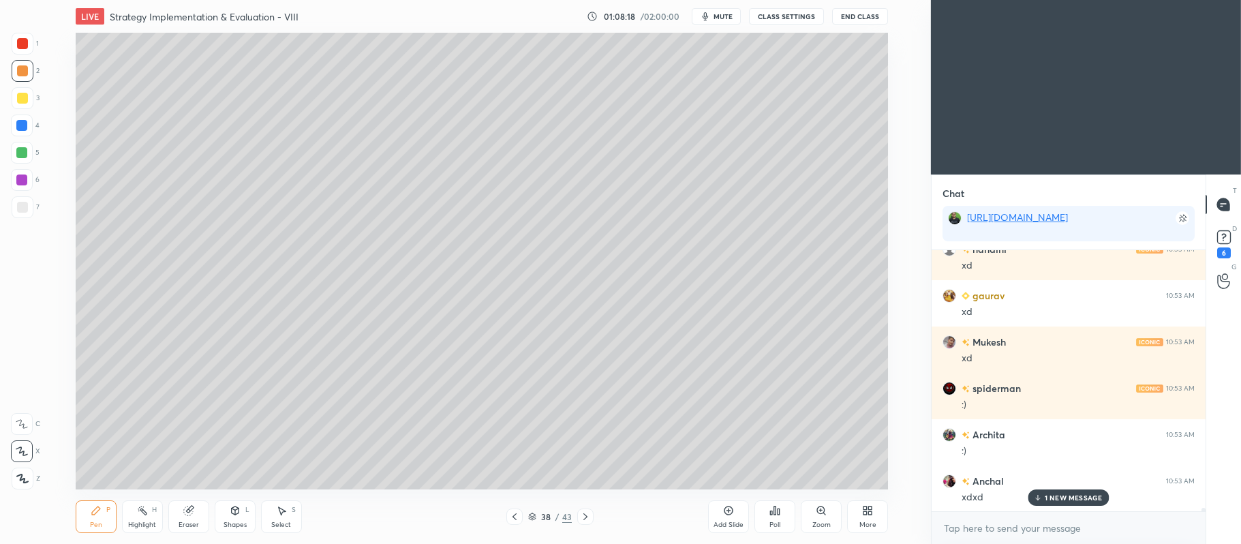
scroll to position [20826, 0]
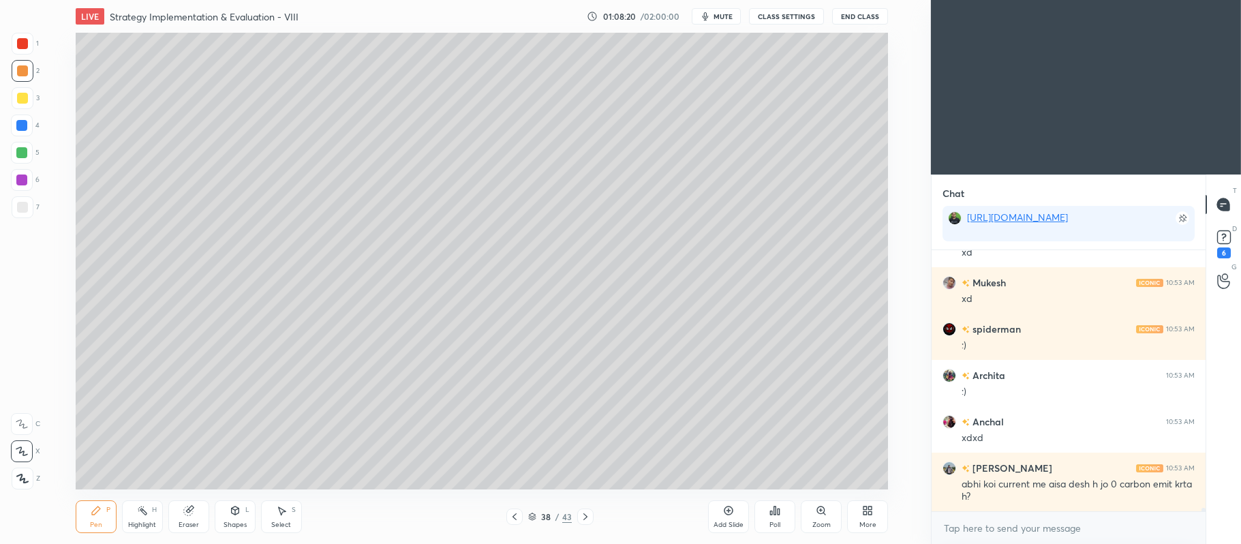
click at [22, 98] on div at bounding box center [22, 98] width 11 height 11
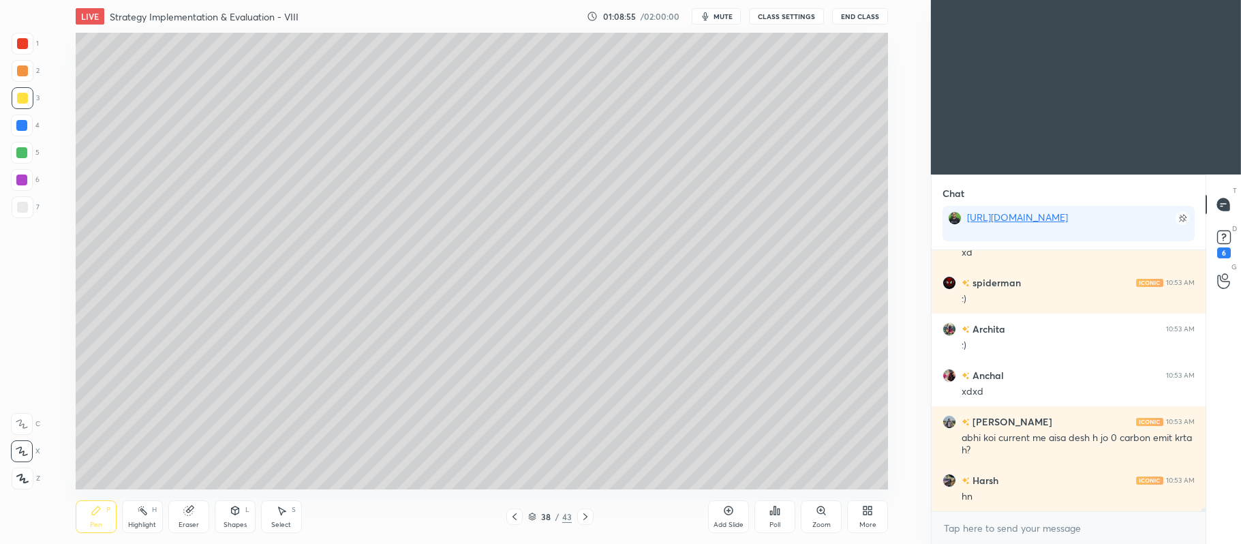
click at [20, 75] on div at bounding box center [22, 70] width 11 height 11
click at [26, 153] on div at bounding box center [21, 152] width 11 height 11
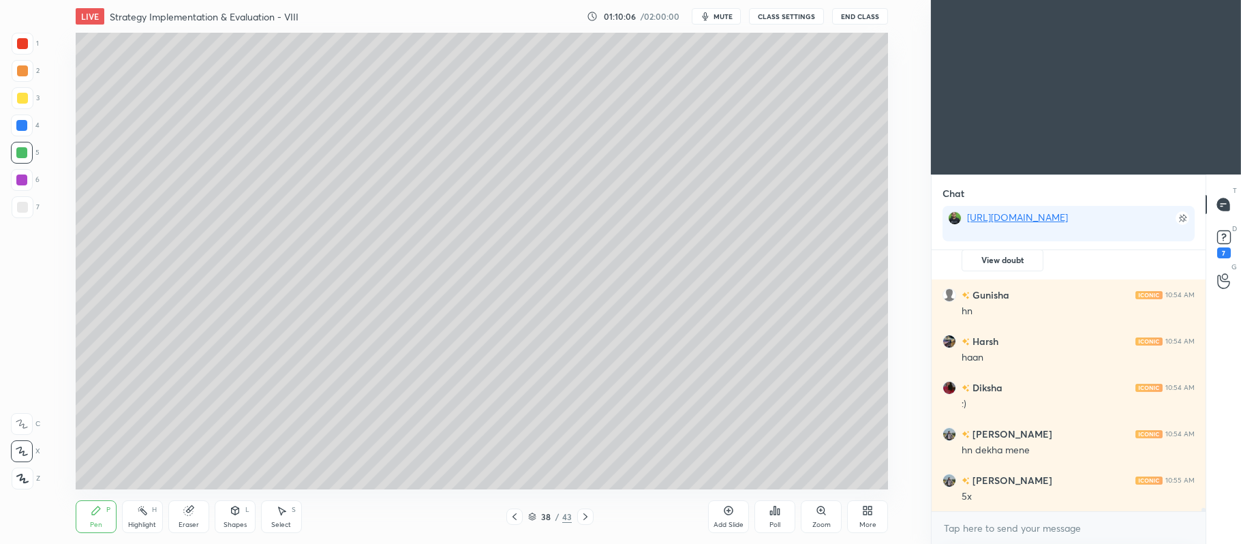
scroll to position [19651, 0]
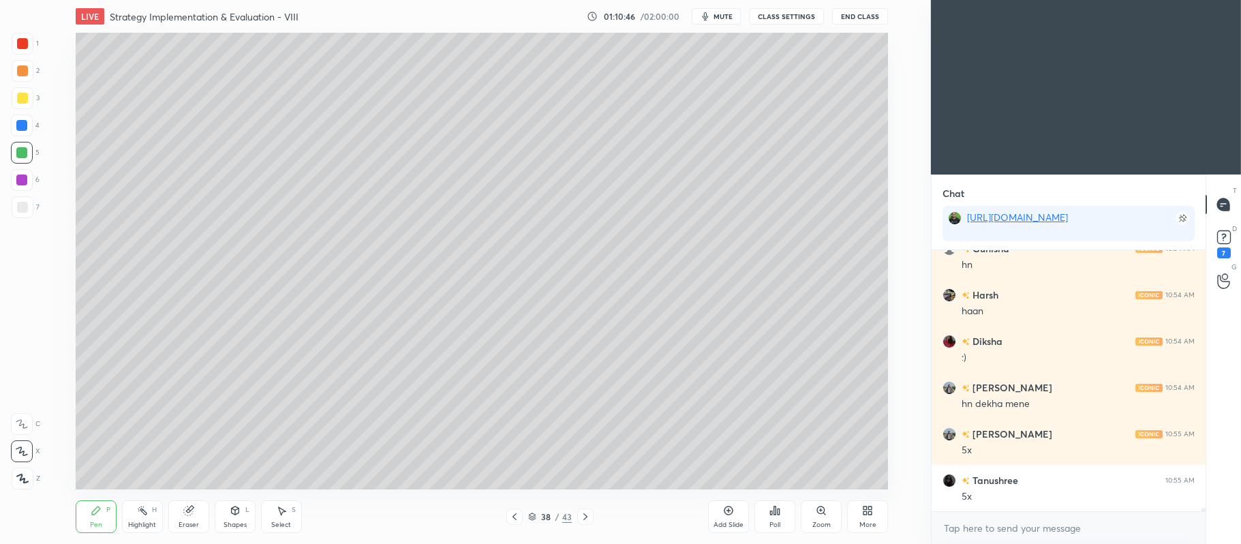
click at [22, 72] on div at bounding box center [22, 70] width 11 height 11
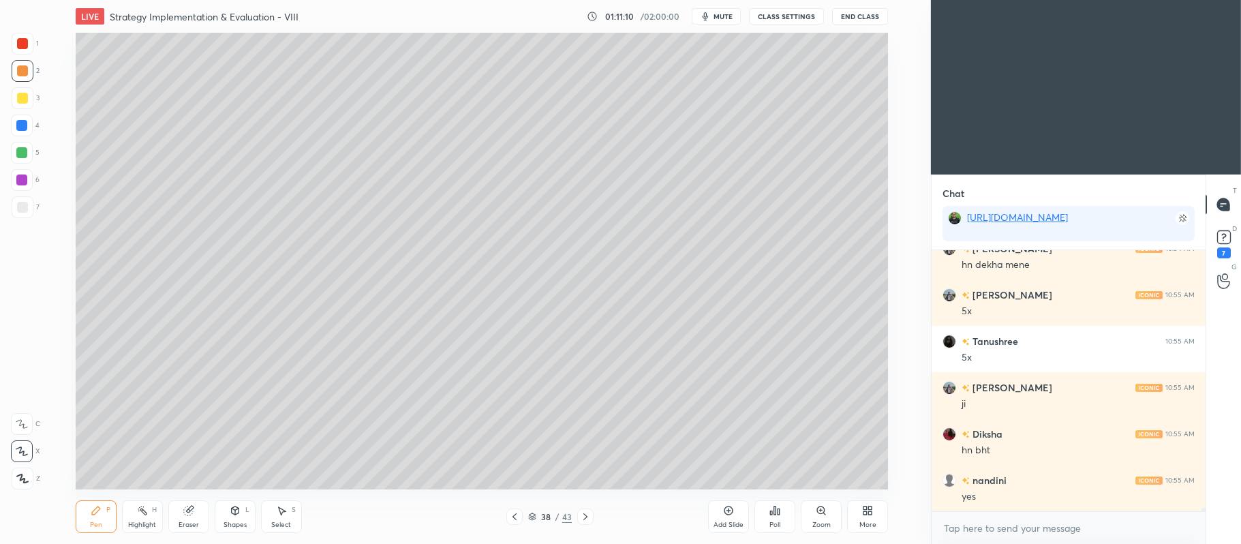
scroll to position [19836, 0]
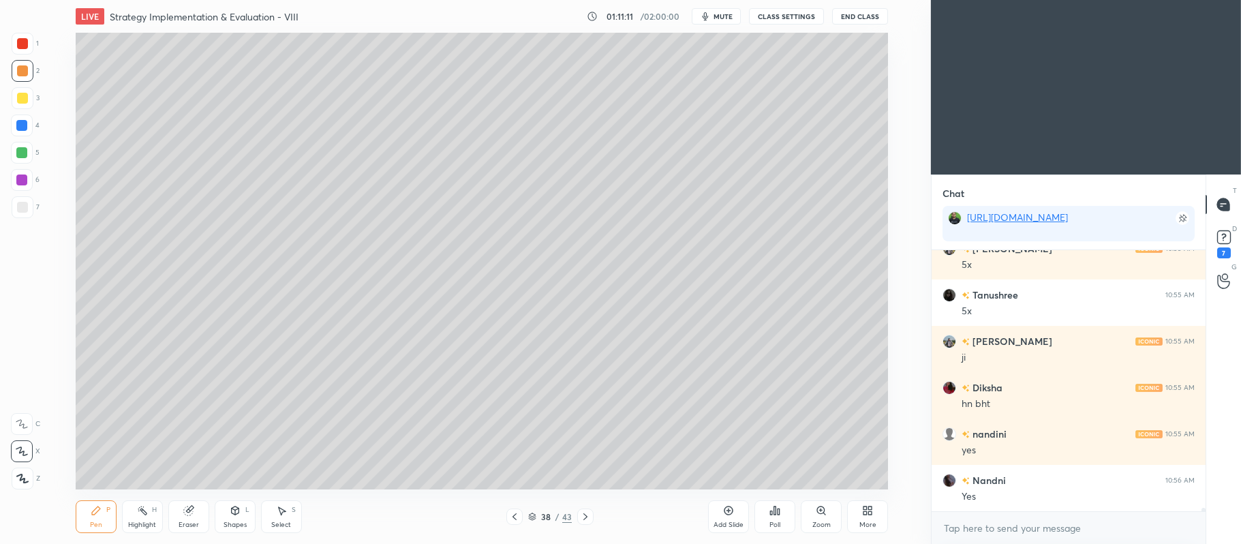
click at [15, 158] on div at bounding box center [22, 153] width 22 height 22
click at [20, 127] on div at bounding box center [21, 125] width 11 height 11
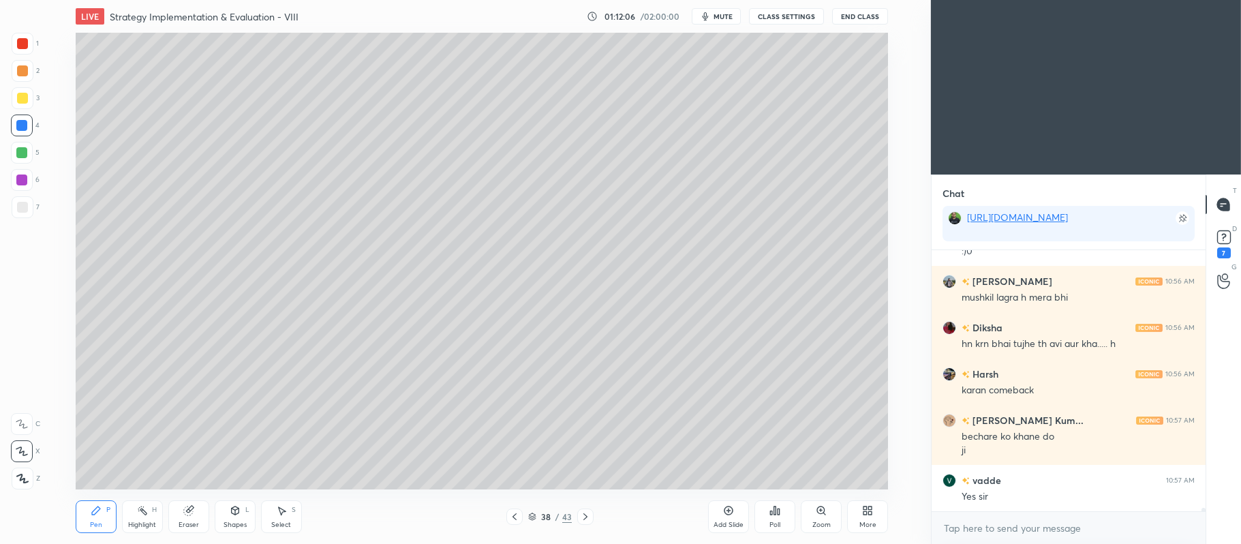
scroll to position [20730, 0]
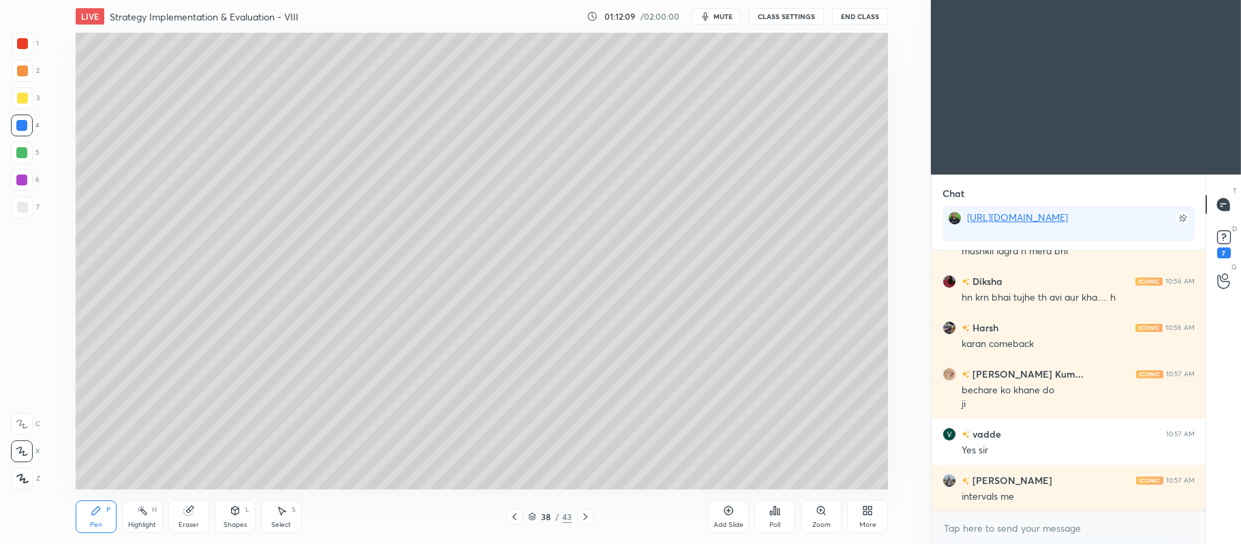
click at [20, 93] on div at bounding box center [22, 98] width 11 height 11
click at [35, 186] on div "6" at bounding box center [25, 180] width 29 height 22
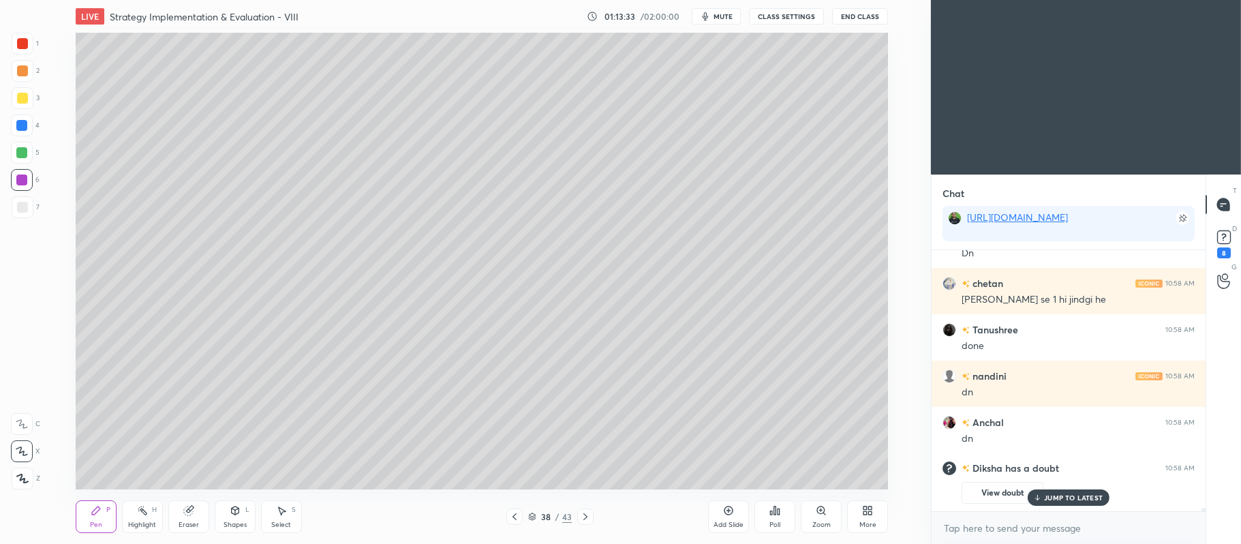
scroll to position [20649, 0]
click at [587, 517] on icon at bounding box center [585, 516] width 4 height 7
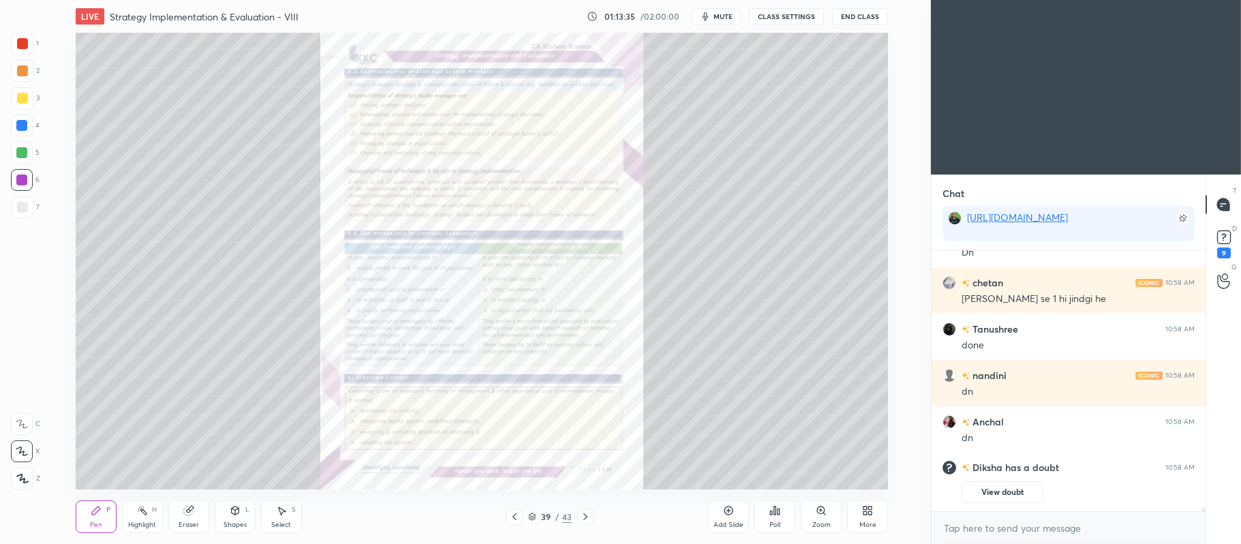
click at [826, 506] on icon at bounding box center [821, 510] width 11 height 11
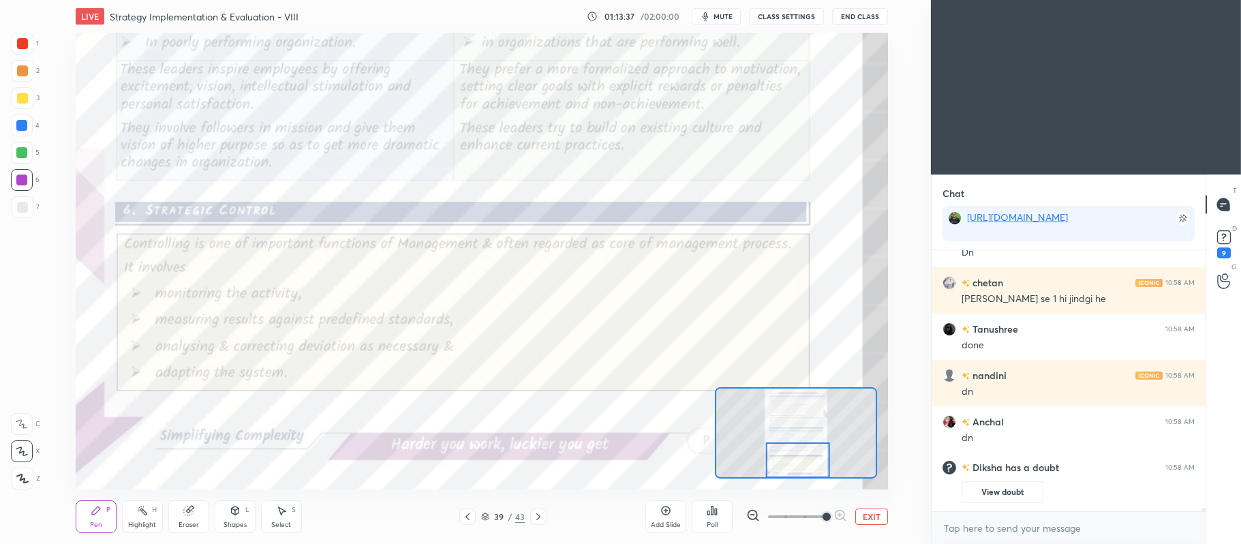
click at [20, 41] on div at bounding box center [22, 43] width 11 height 11
click at [30, 413] on div at bounding box center [22, 424] width 22 height 22
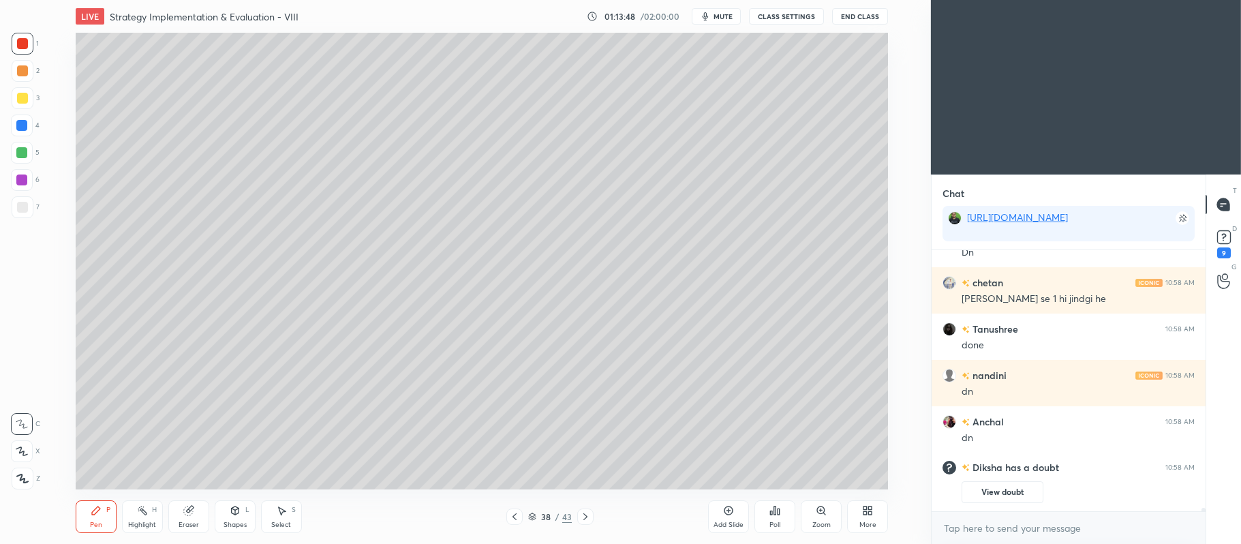
scroll to position [20695, 0]
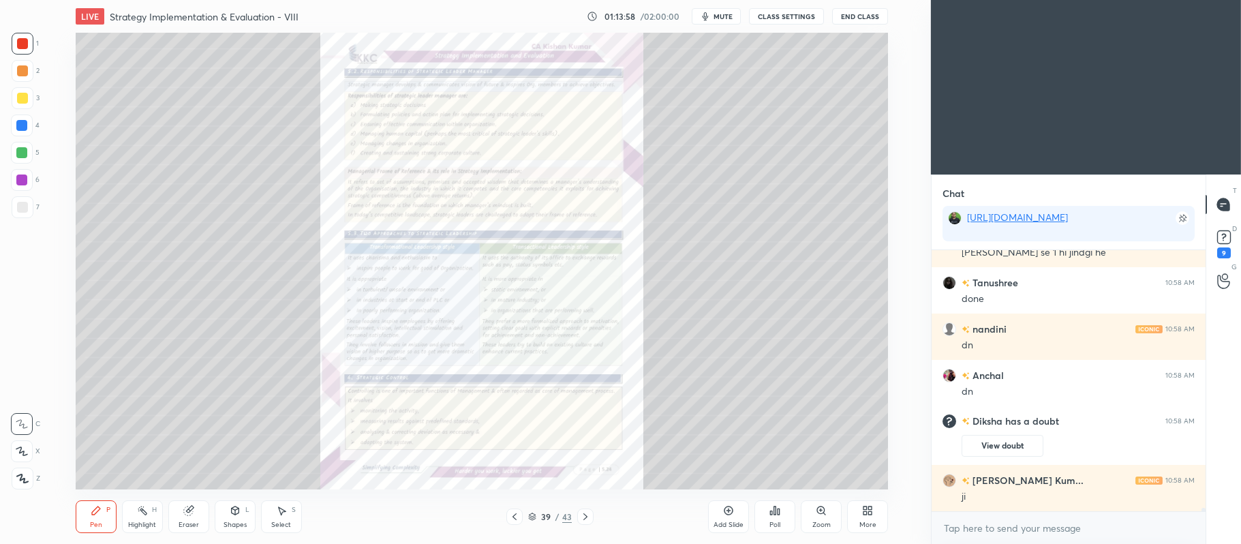
click at [821, 517] on div "Zoom" at bounding box center [821, 516] width 41 height 33
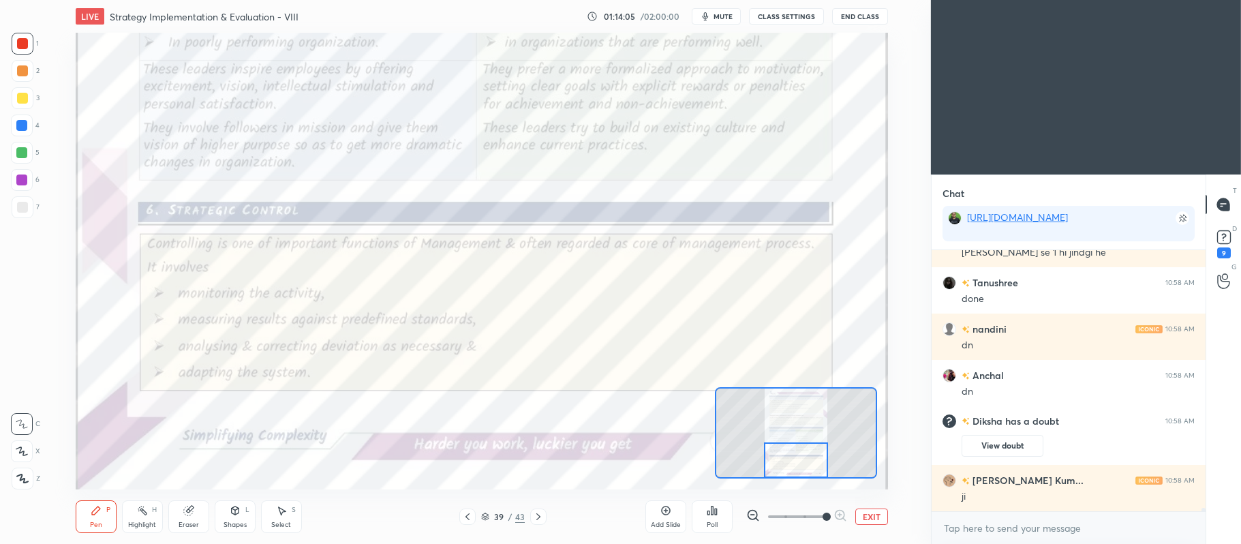
click at [718, 17] on span "mute" at bounding box center [723, 17] width 19 height 10
click at [718, 17] on span "unmute" at bounding box center [722, 17] width 29 height 10
click at [538, 515] on icon at bounding box center [538, 516] width 4 height 7
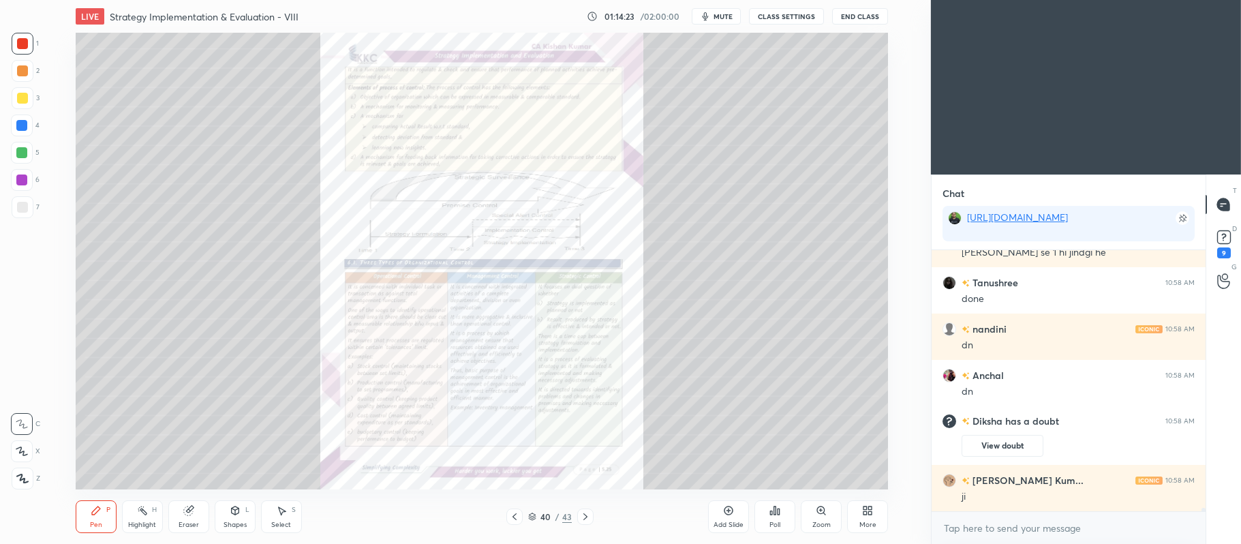
click at [817, 513] on icon at bounding box center [821, 510] width 11 height 11
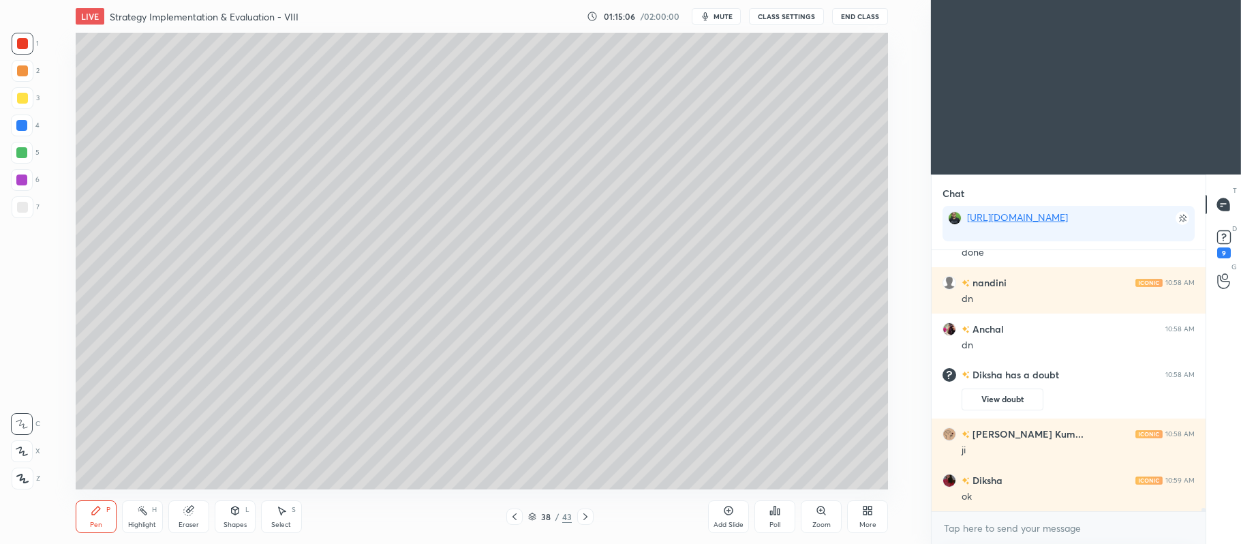
scroll to position [20788, 0]
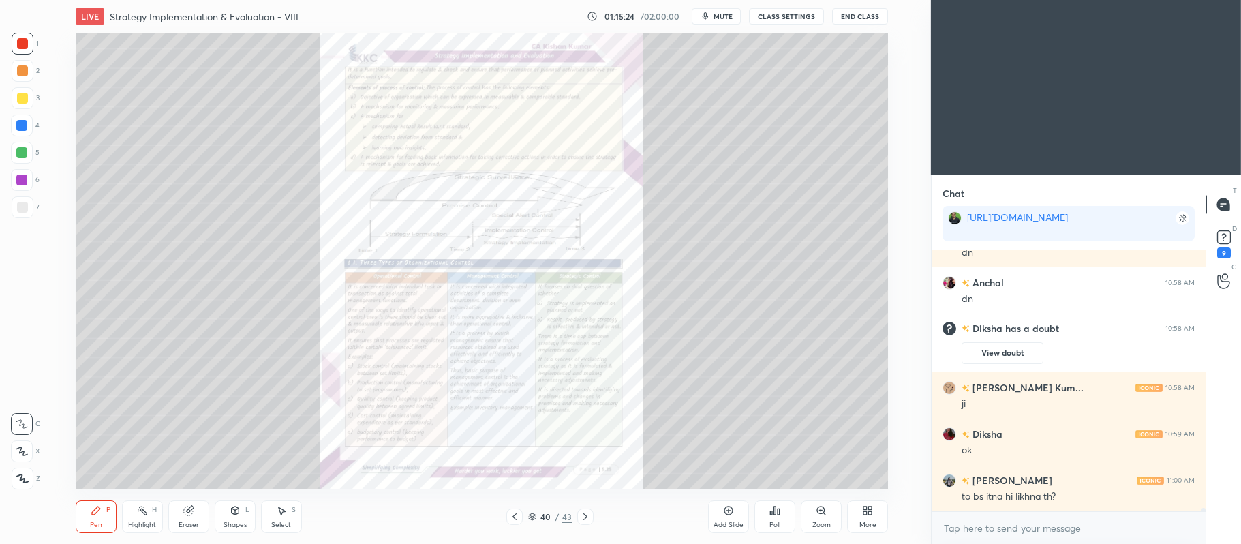
click at [813, 524] on div "Zoom" at bounding box center [822, 524] width 18 height 7
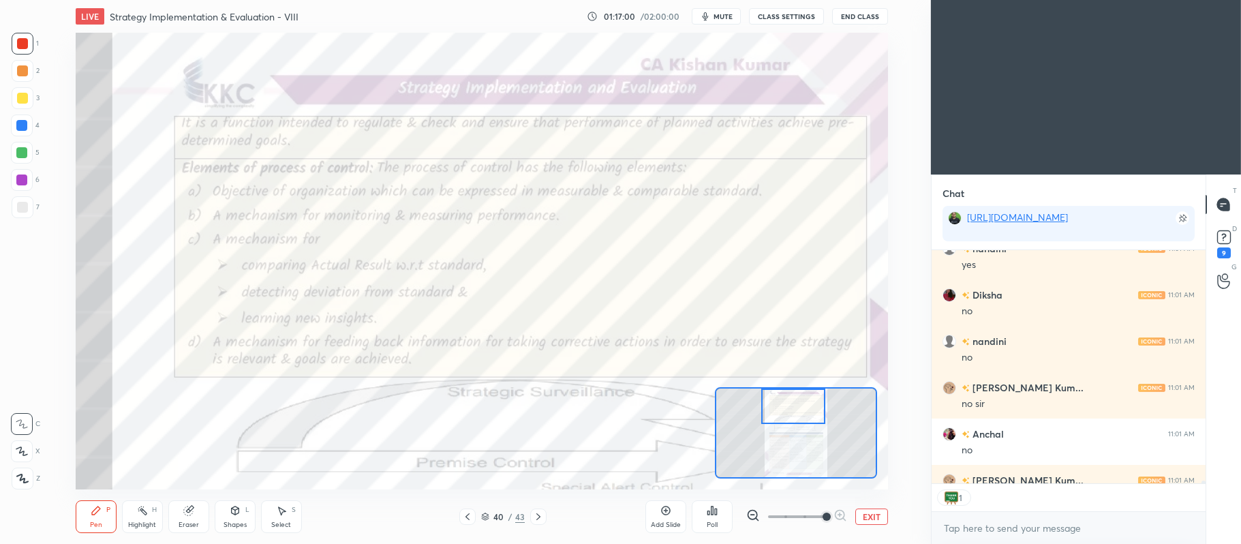
scroll to position [3, 3]
click at [867, 516] on button "EXIT" at bounding box center [871, 516] width 33 height 16
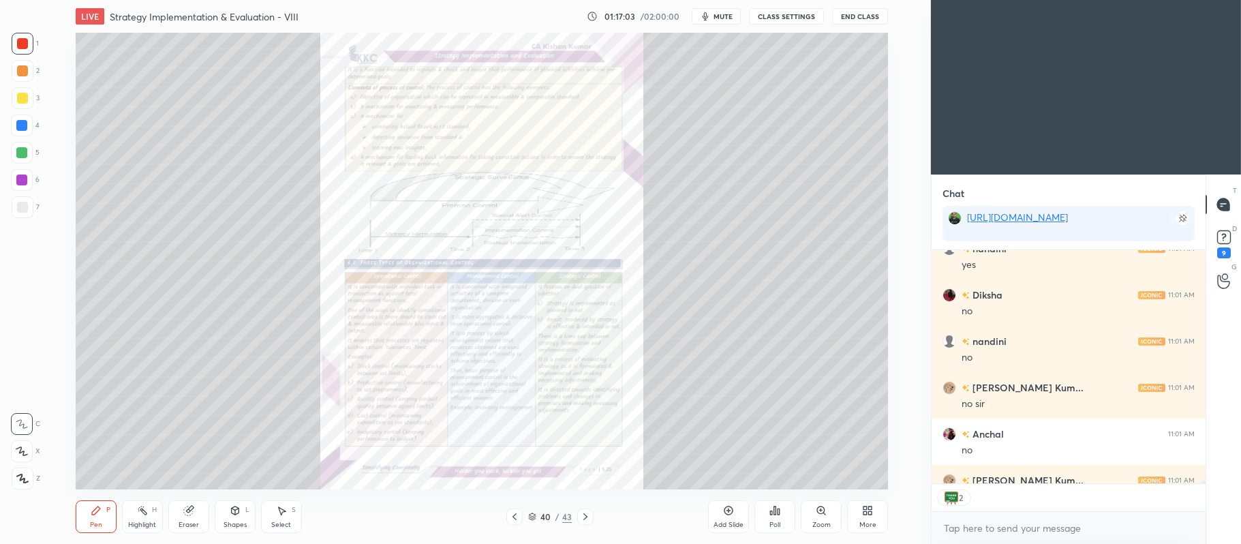
click at [515, 518] on icon at bounding box center [514, 516] width 11 height 11
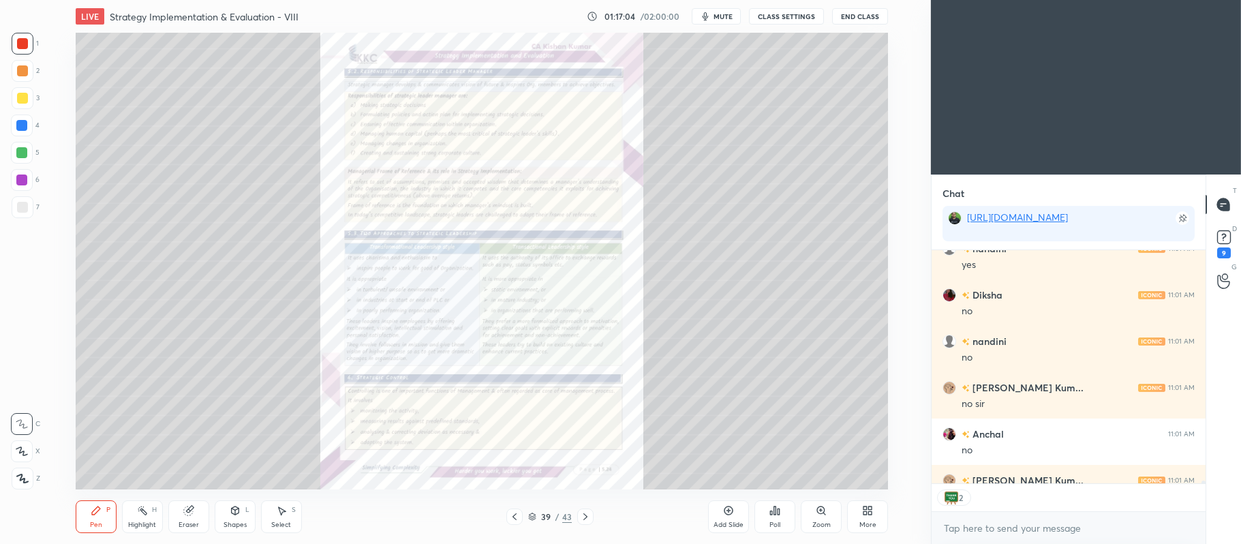
click at [724, 506] on icon at bounding box center [728, 510] width 11 height 11
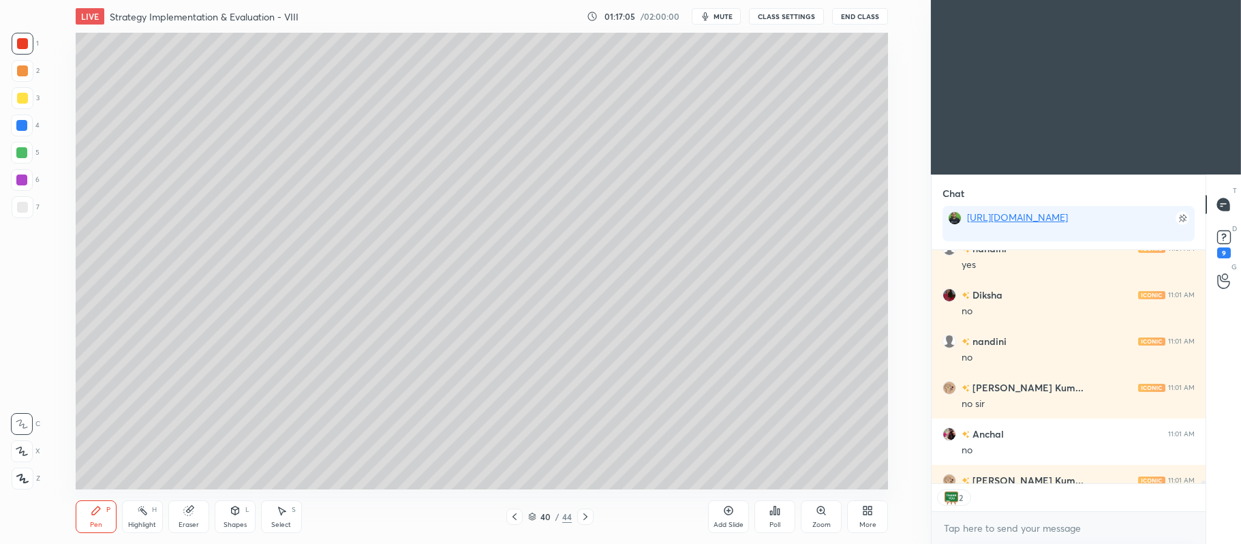
click at [22, 94] on div at bounding box center [22, 98] width 11 height 11
click at [16, 449] on icon at bounding box center [21, 451] width 11 height 8
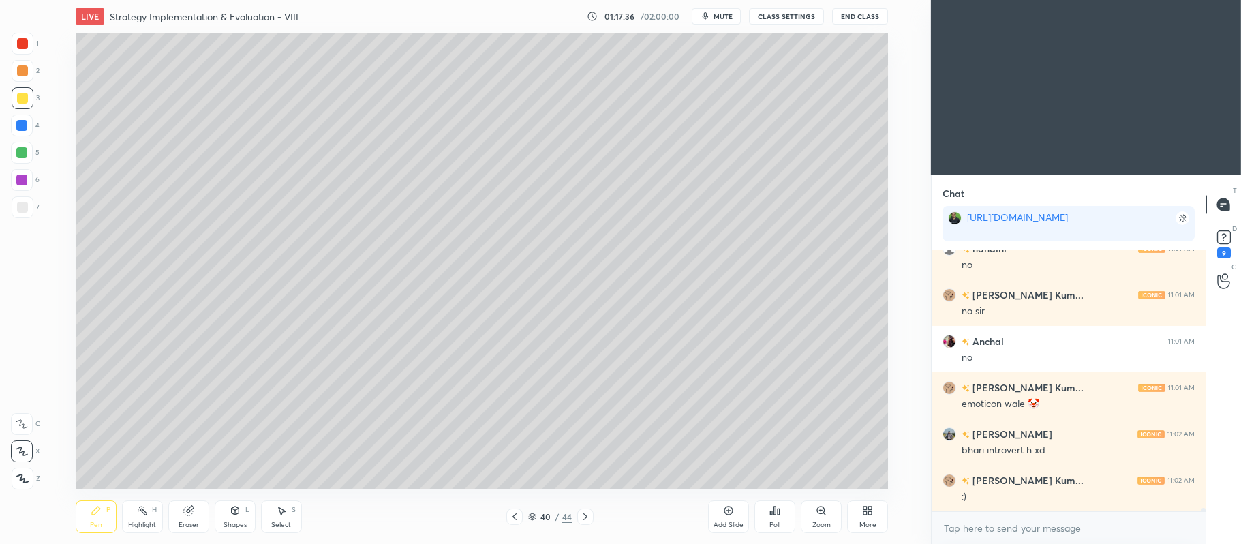
scroll to position [21311, 0]
click at [243, 511] on div "Shapes L" at bounding box center [235, 516] width 41 height 33
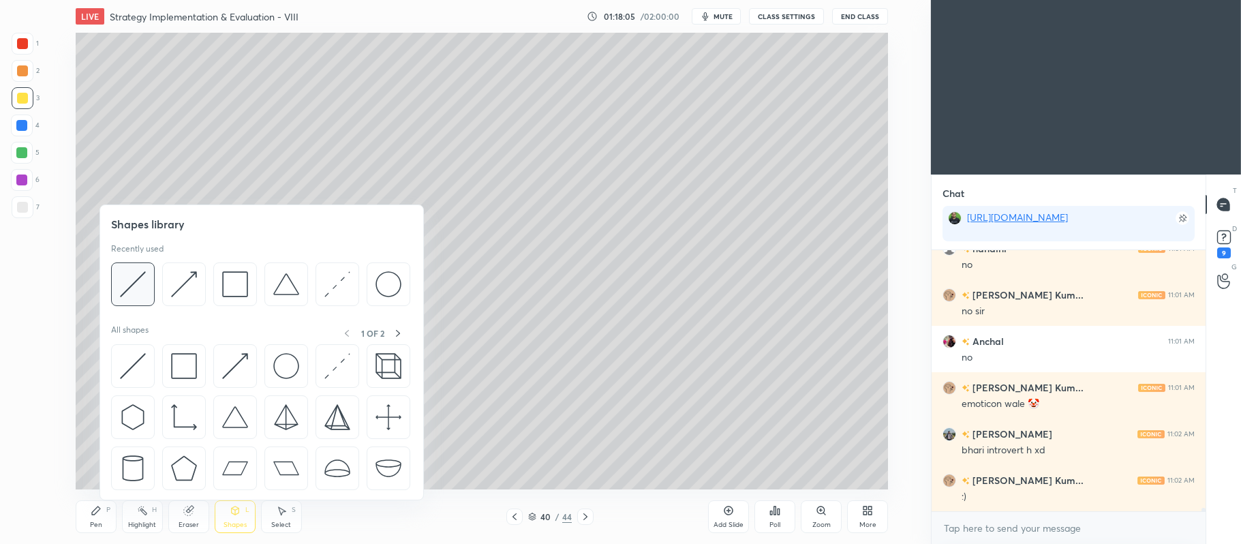
click at [130, 290] on img at bounding box center [133, 284] width 26 height 26
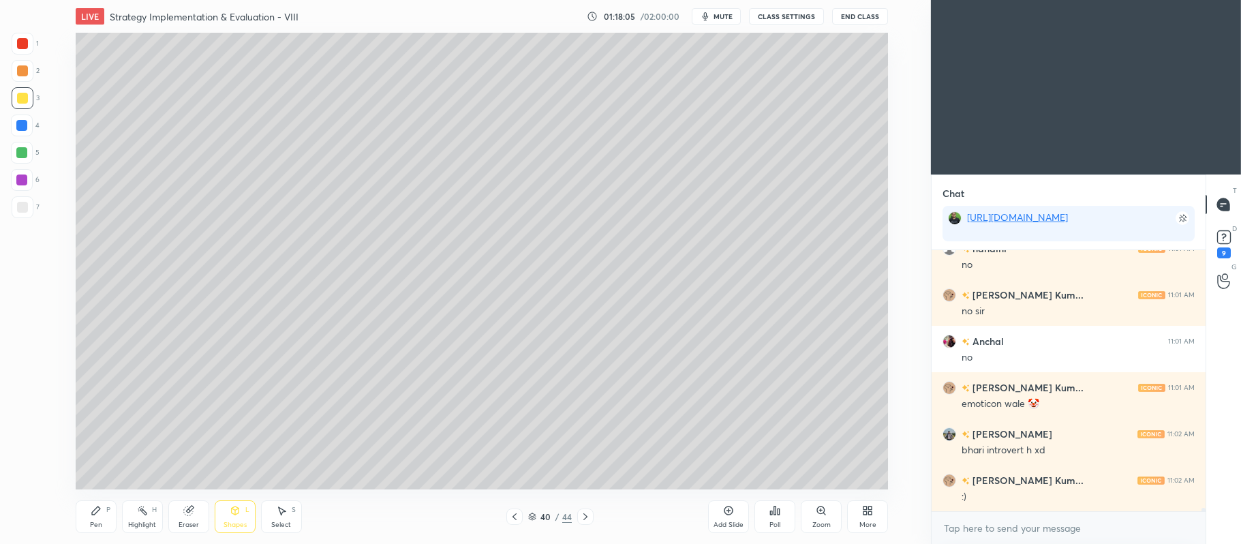
click at [23, 208] on div at bounding box center [22, 207] width 11 height 11
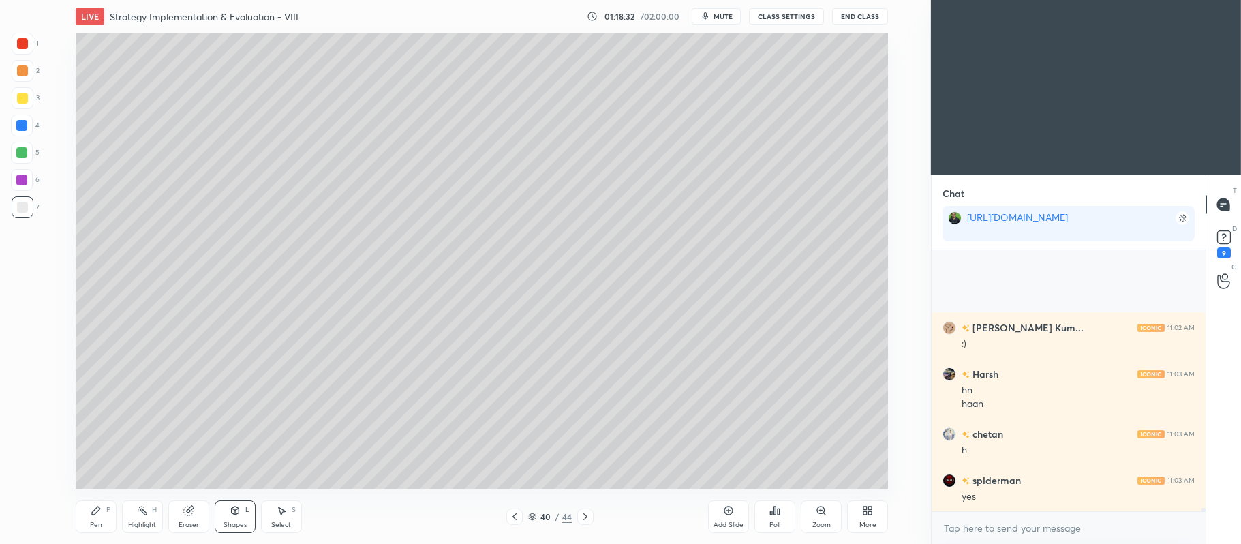
scroll to position [21603, 0]
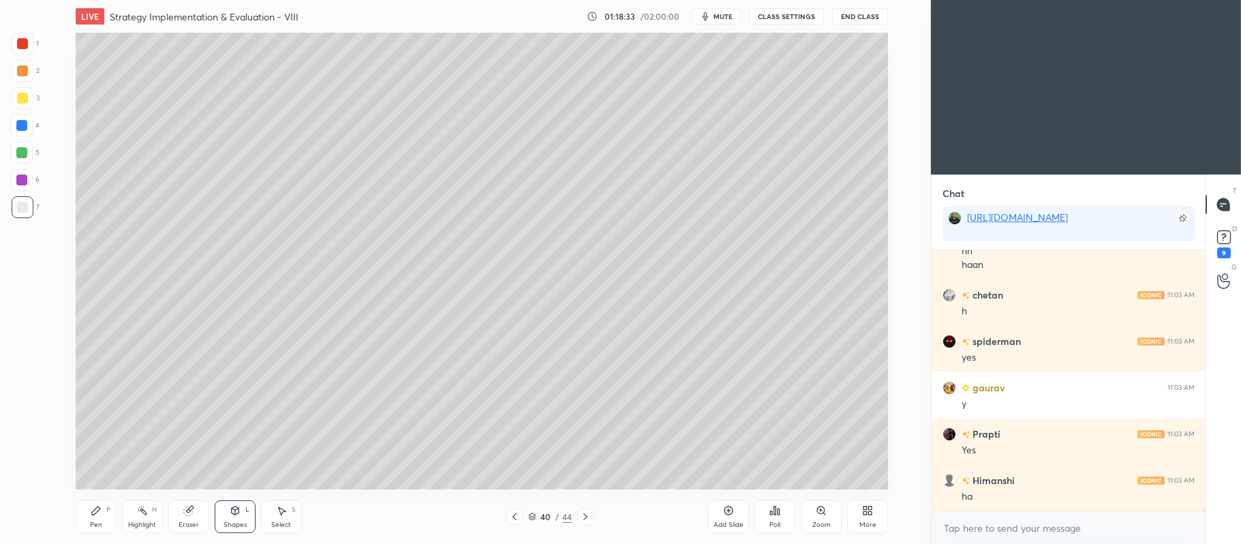
click at [102, 505] on div "Pen P" at bounding box center [96, 516] width 41 height 33
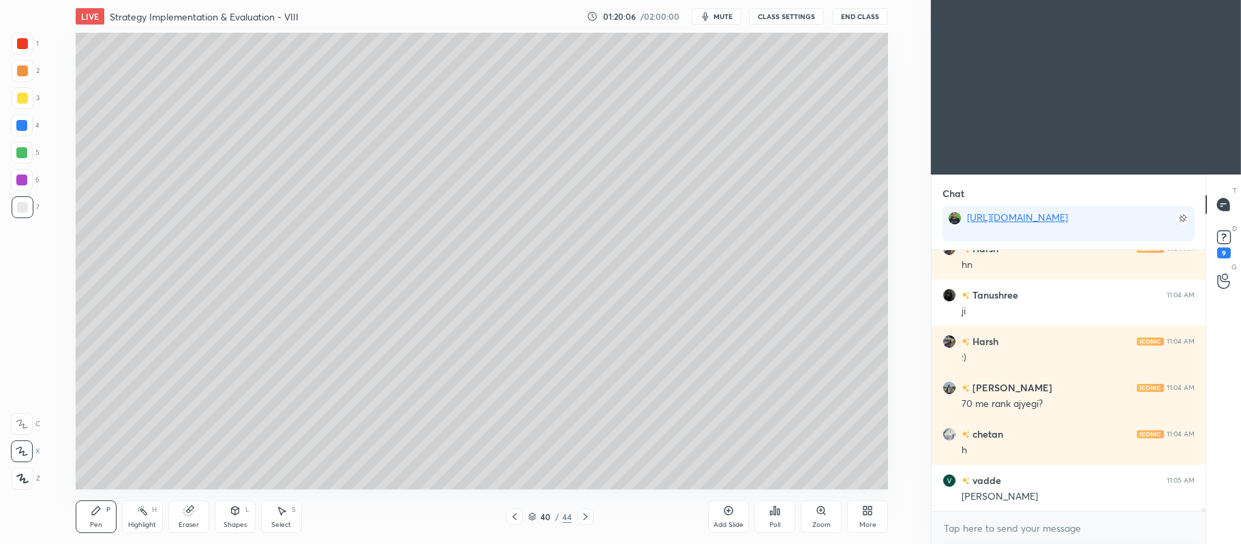
click at [28, 97] on div at bounding box center [23, 98] width 22 height 22
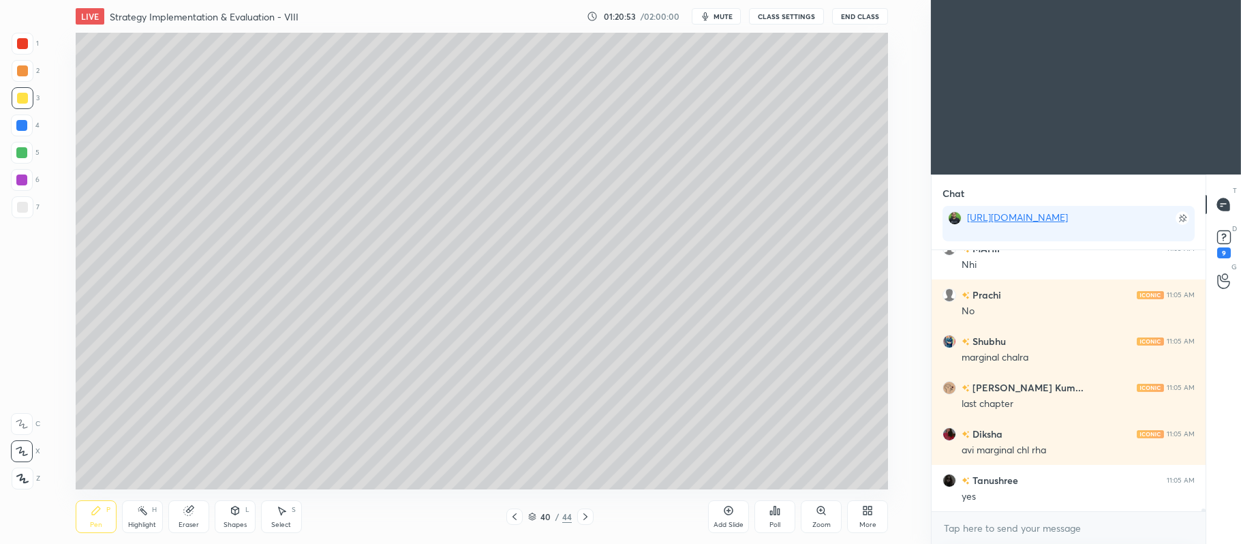
scroll to position [22762, 0]
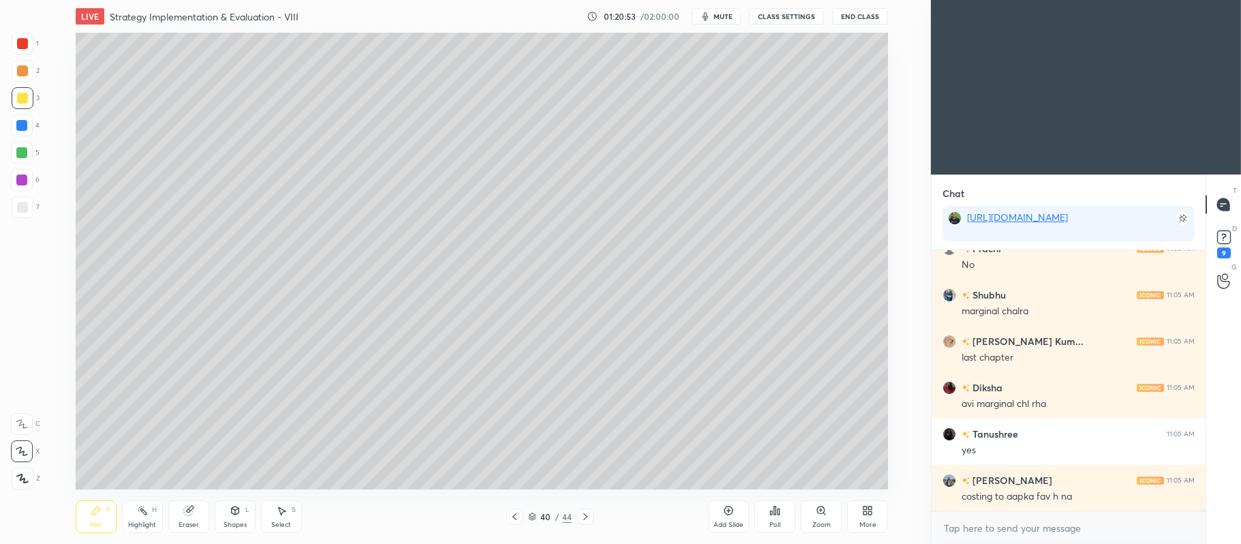
click at [19, 148] on div at bounding box center [21, 152] width 11 height 11
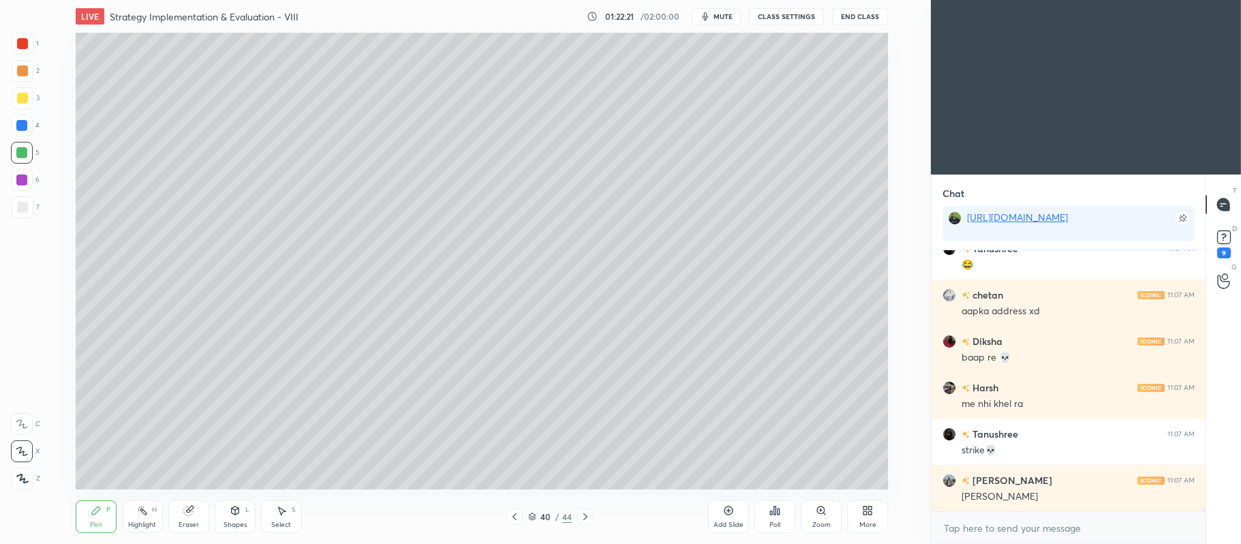
scroll to position [24199, 0]
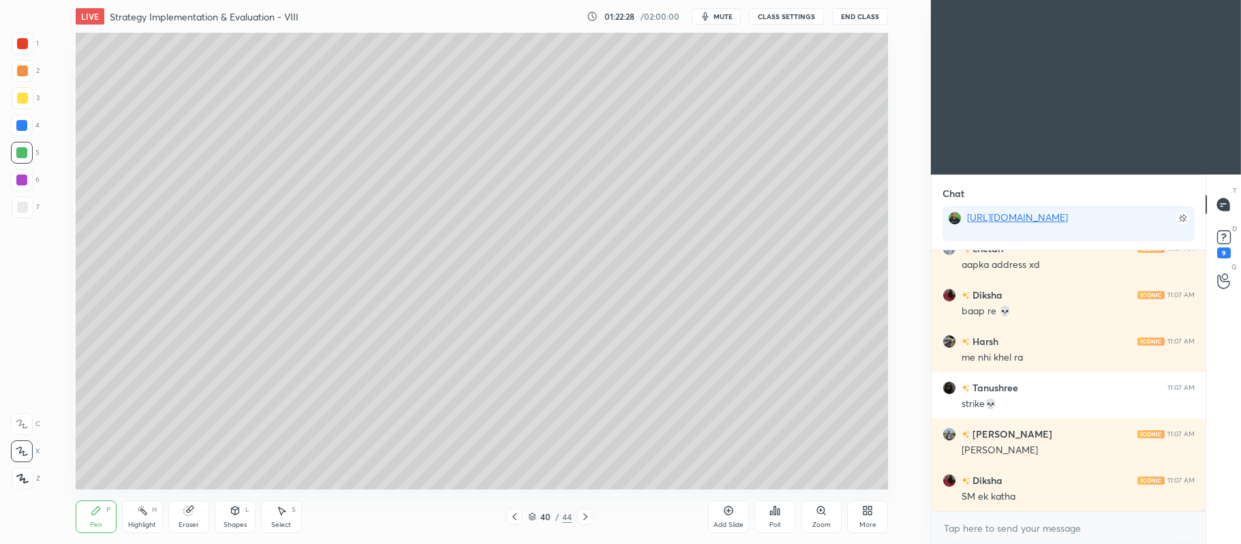
click at [222, 511] on div "Shapes L" at bounding box center [235, 516] width 41 height 33
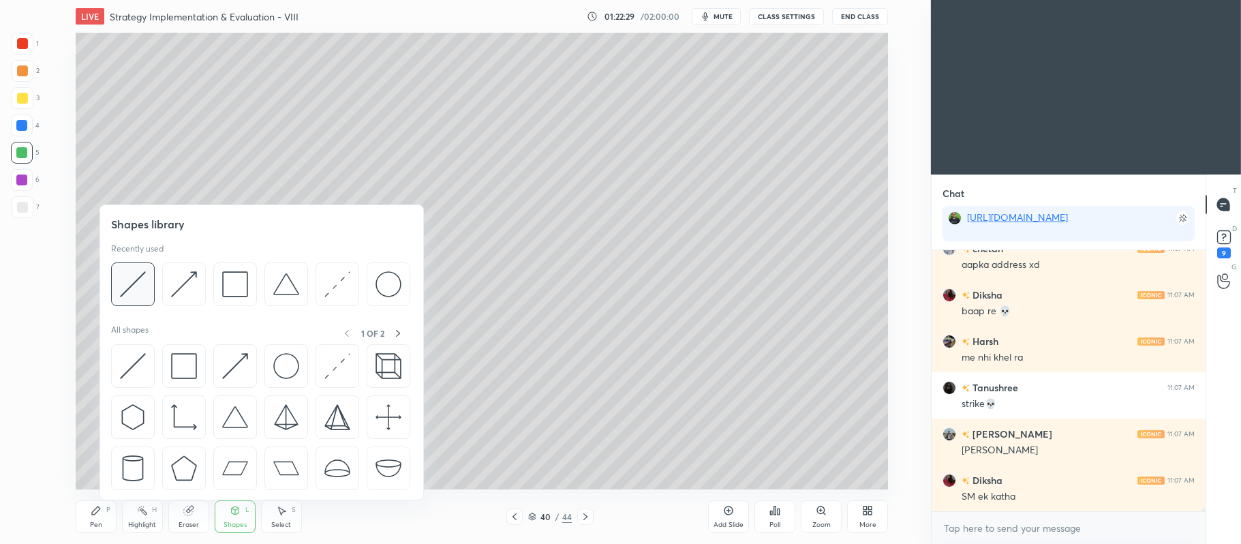
click at [125, 294] on img at bounding box center [133, 284] width 26 height 26
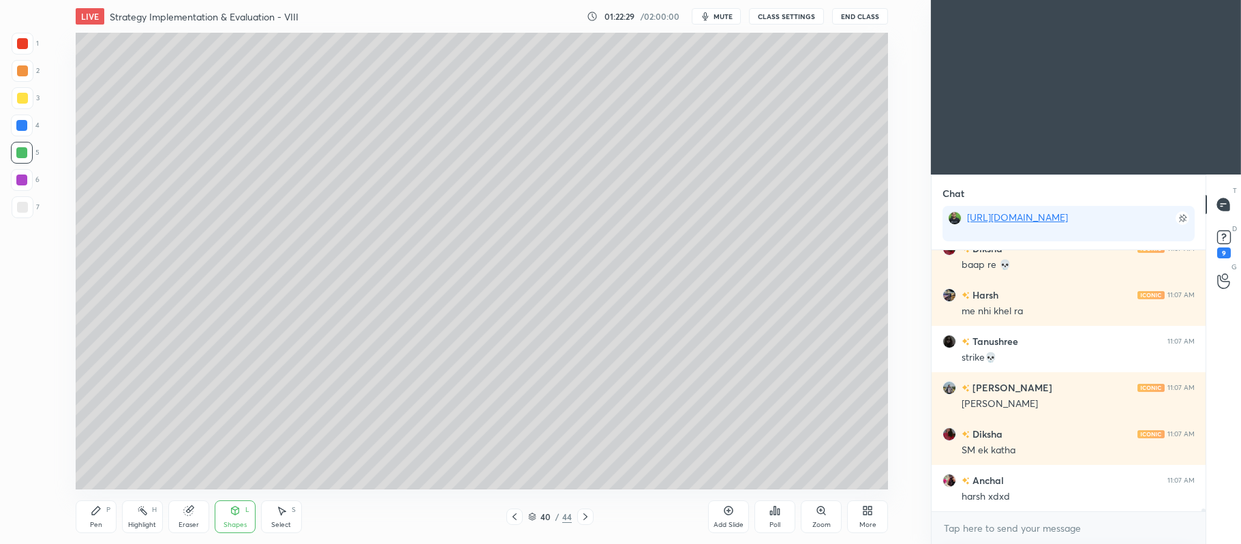
click at [36, 208] on div "7" at bounding box center [26, 207] width 28 height 22
click at [95, 511] on icon at bounding box center [96, 510] width 8 height 8
click at [22, 105] on div at bounding box center [23, 98] width 22 height 22
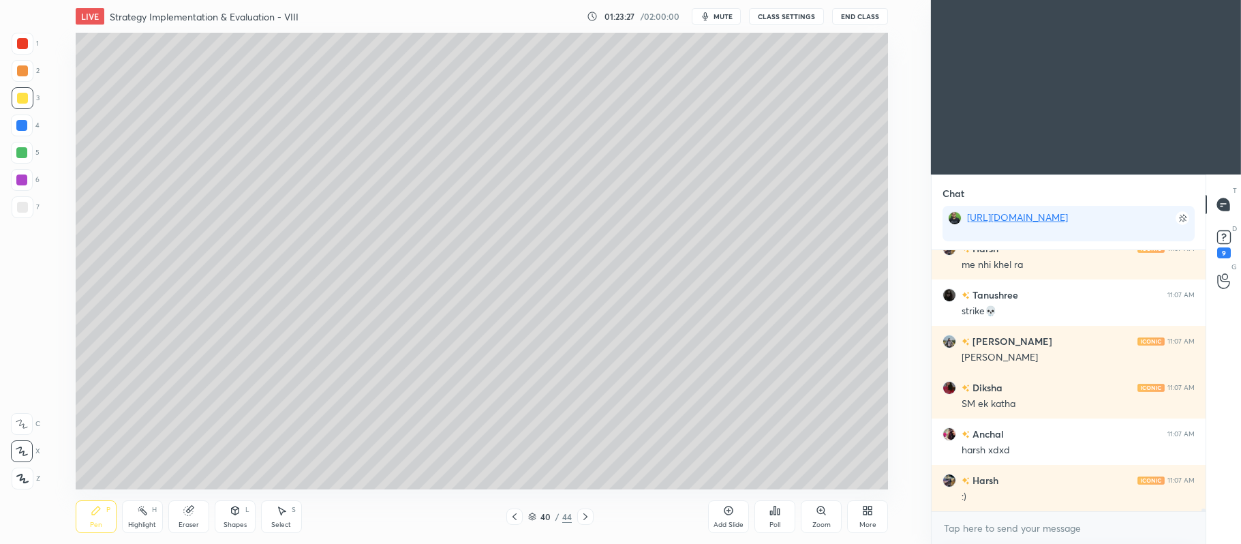
scroll to position [24338, 0]
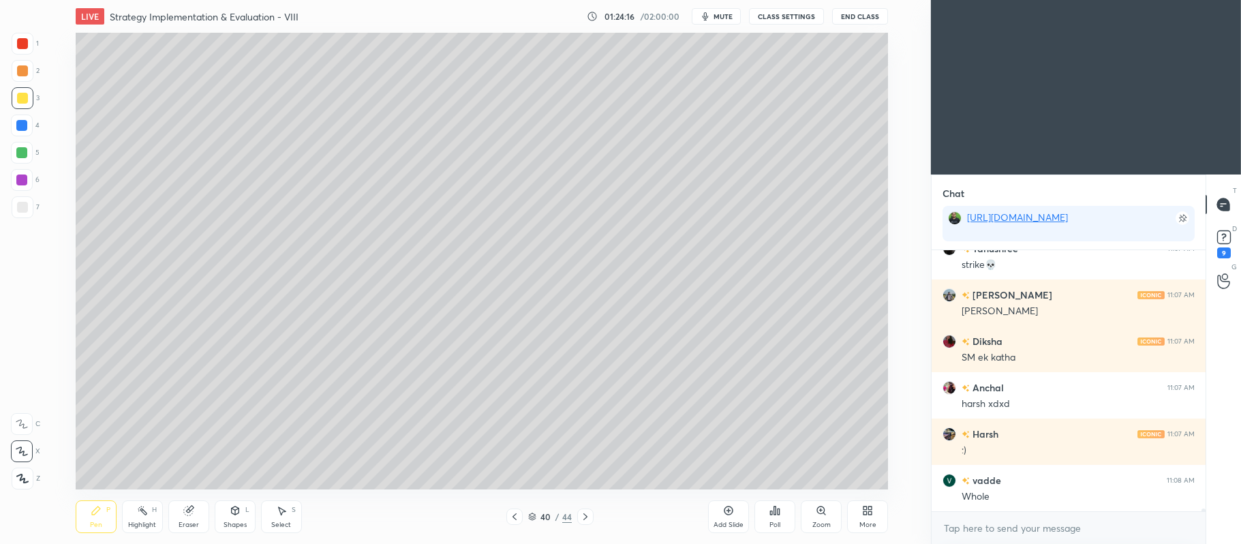
click at [20, 156] on div at bounding box center [21, 152] width 11 height 11
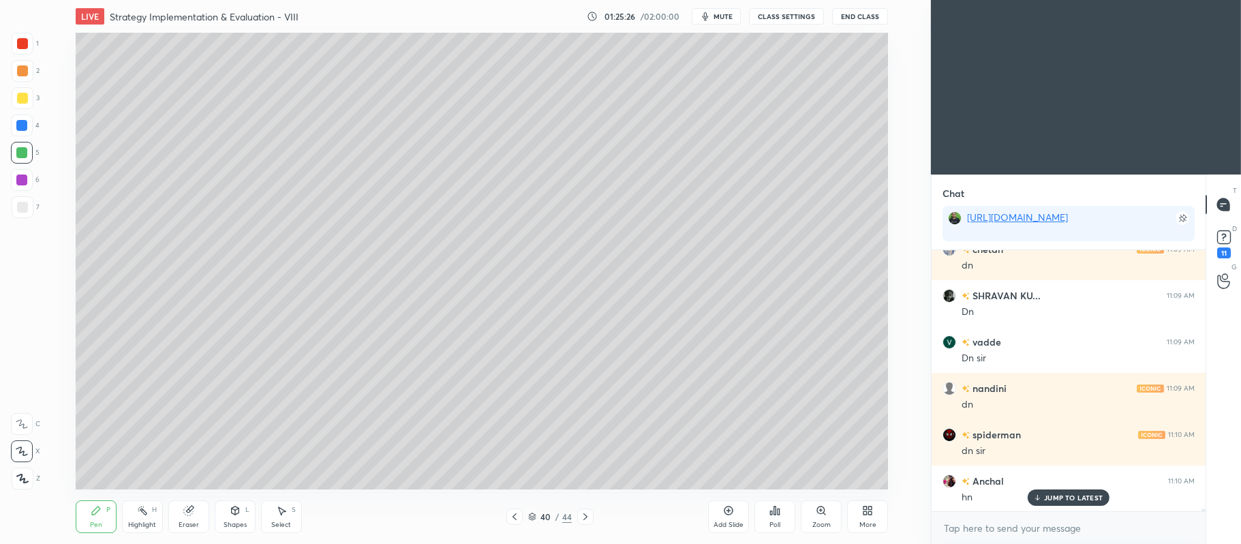
scroll to position [23902, 0]
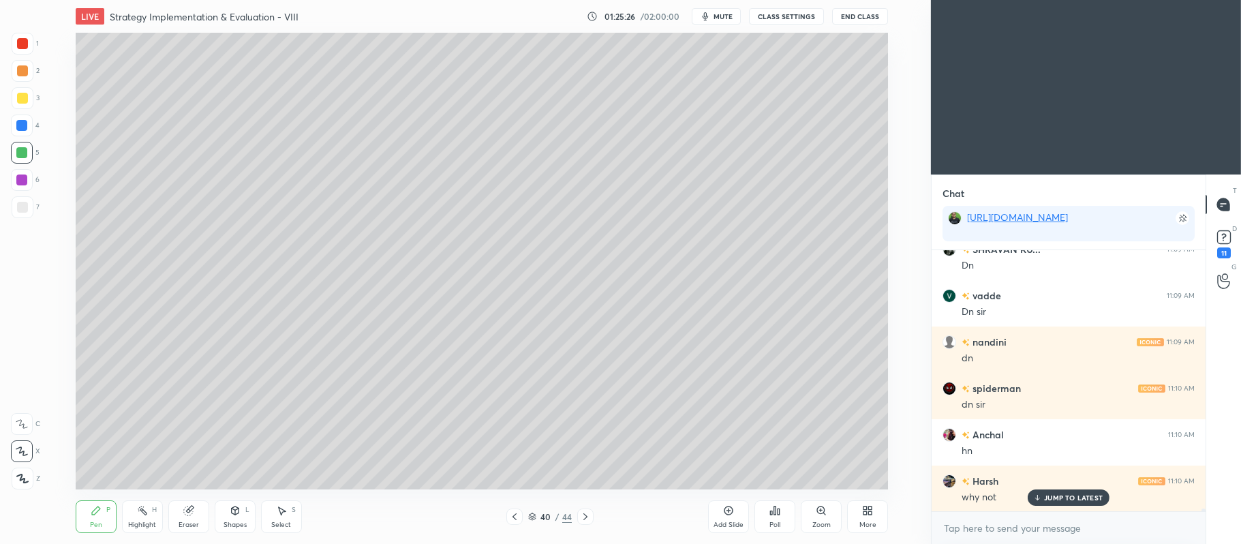
click at [729, 517] on div "Add Slide" at bounding box center [728, 516] width 41 height 33
click at [28, 91] on div at bounding box center [23, 98] width 22 height 22
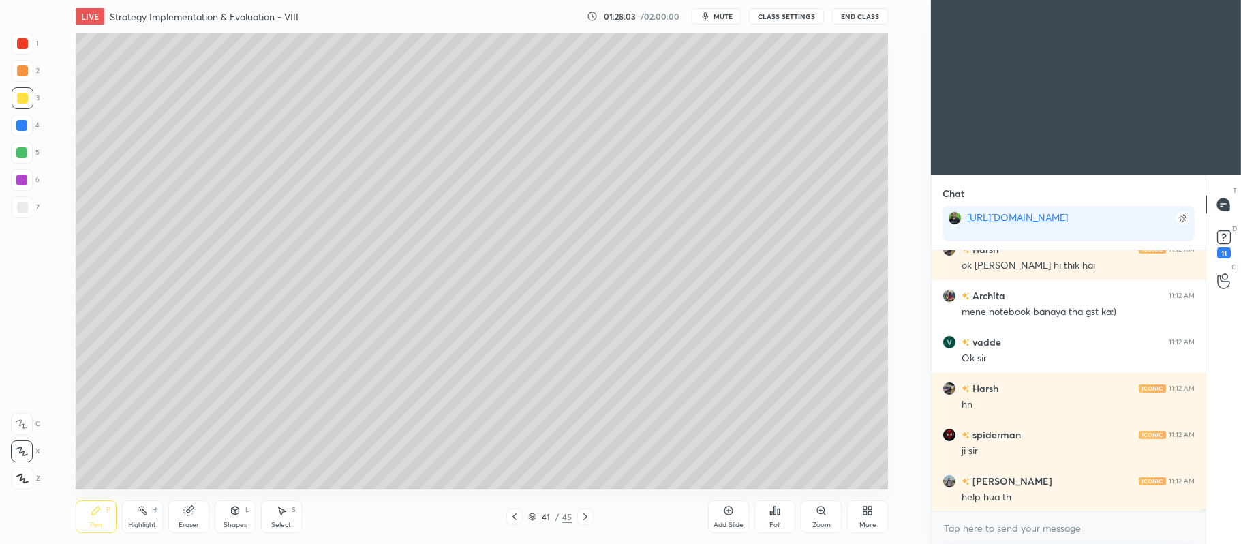
scroll to position [25055, 0]
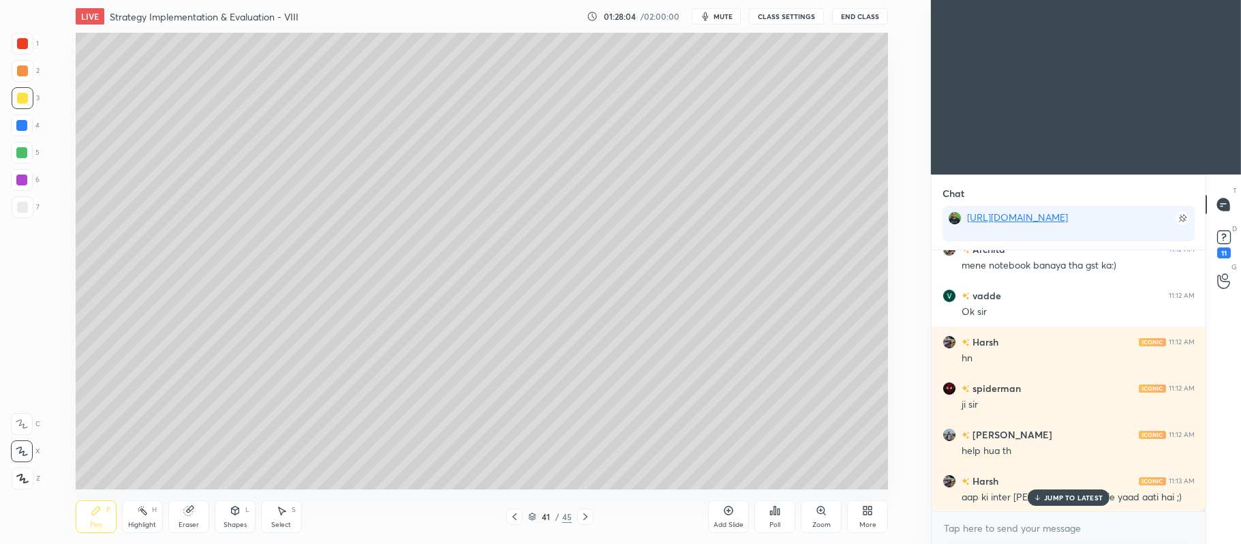
click at [26, 156] on div at bounding box center [21, 152] width 11 height 11
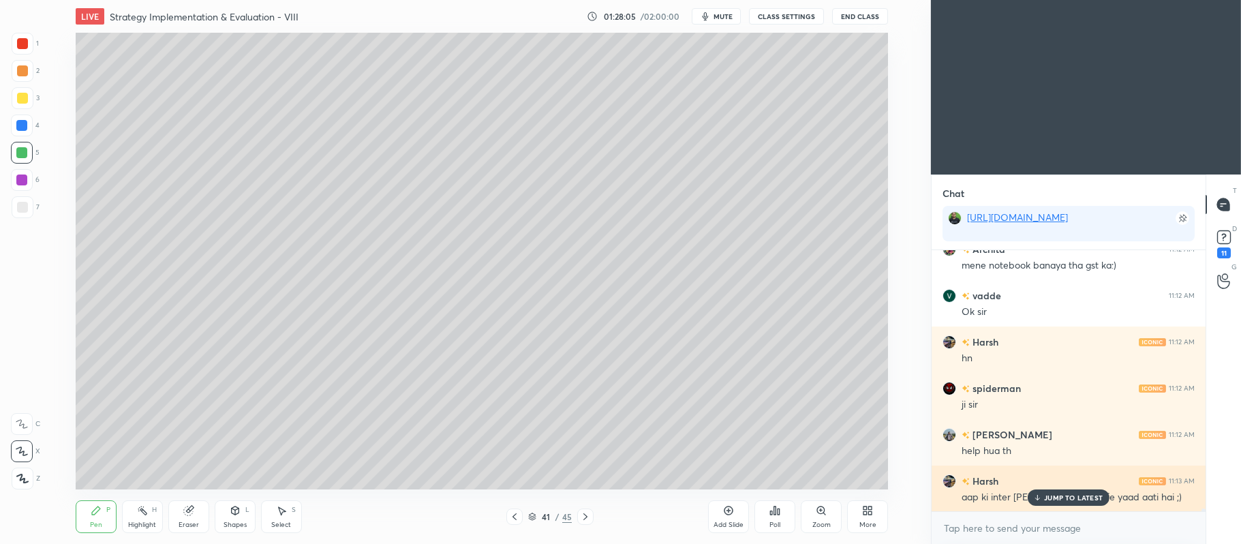
click at [1040, 500] on icon at bounding box center [1037, 497] width 9 height 8
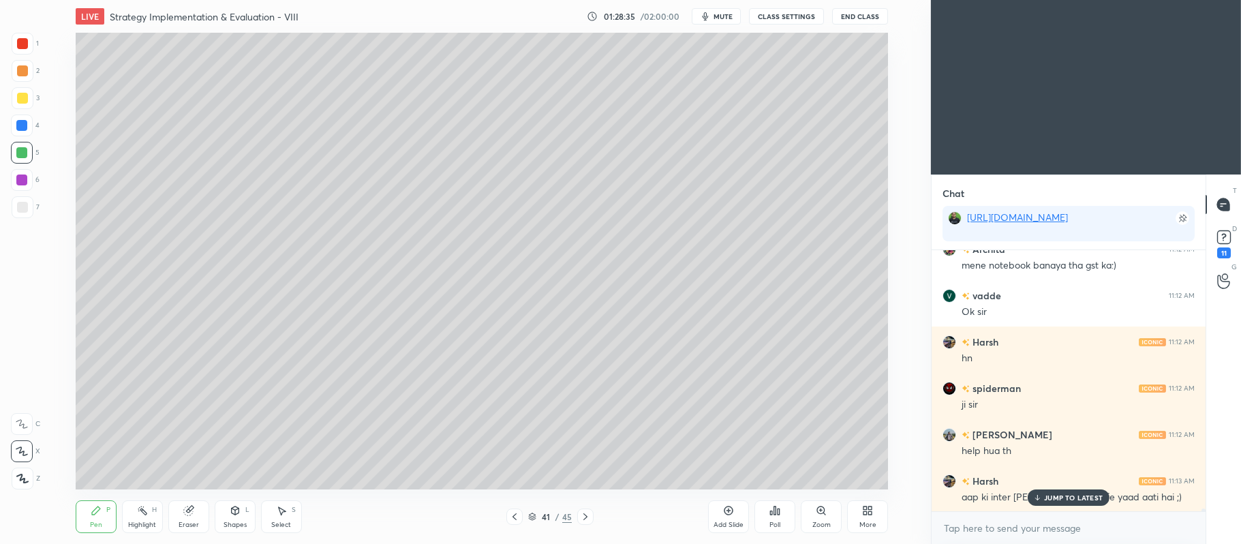
scroll to position [25102, 0]
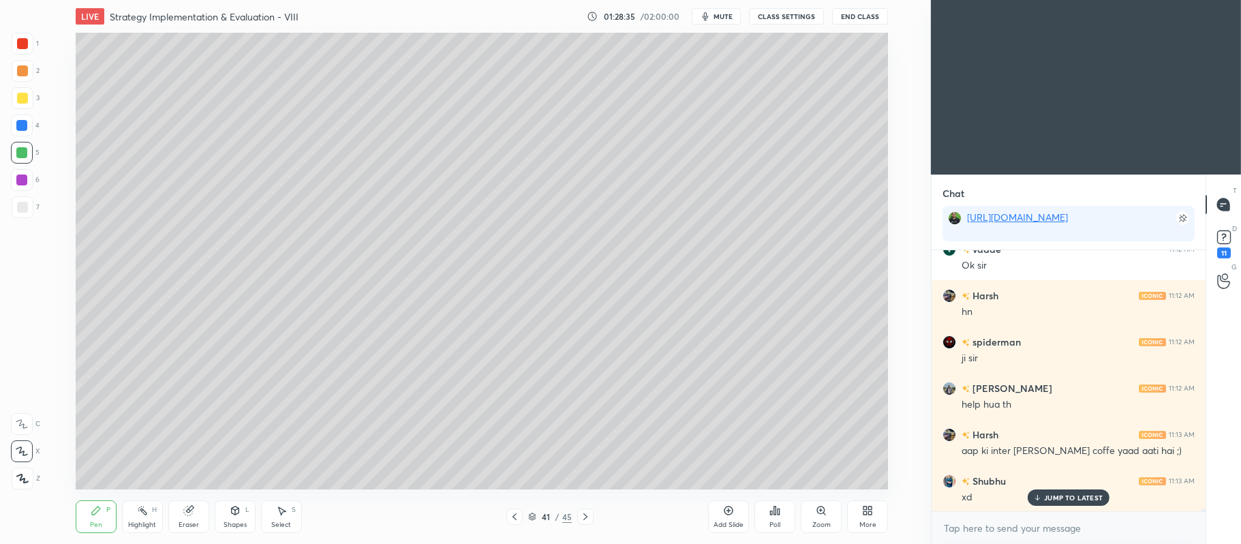
click at [30, 100] on div at bounding box center [23, 98] width 22 height 22
click at [23, 181] on div at bounding box center [21, 179] width 11 height 11
click at [31, 76] on div at bounding box center [23, 71] width 22 height 22
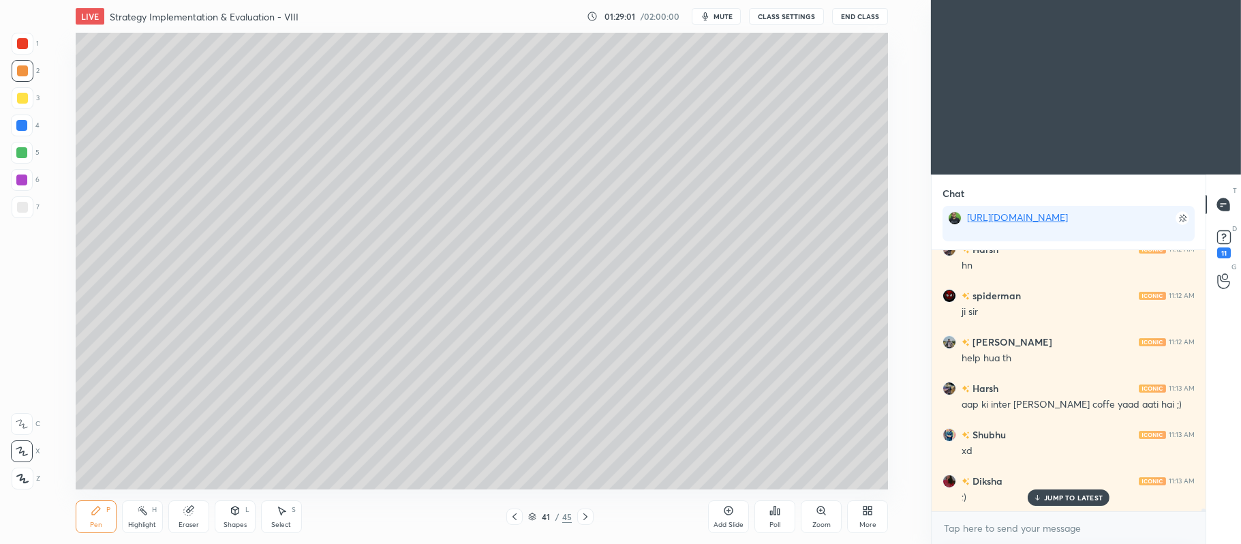
scroll to position [25194, 0]
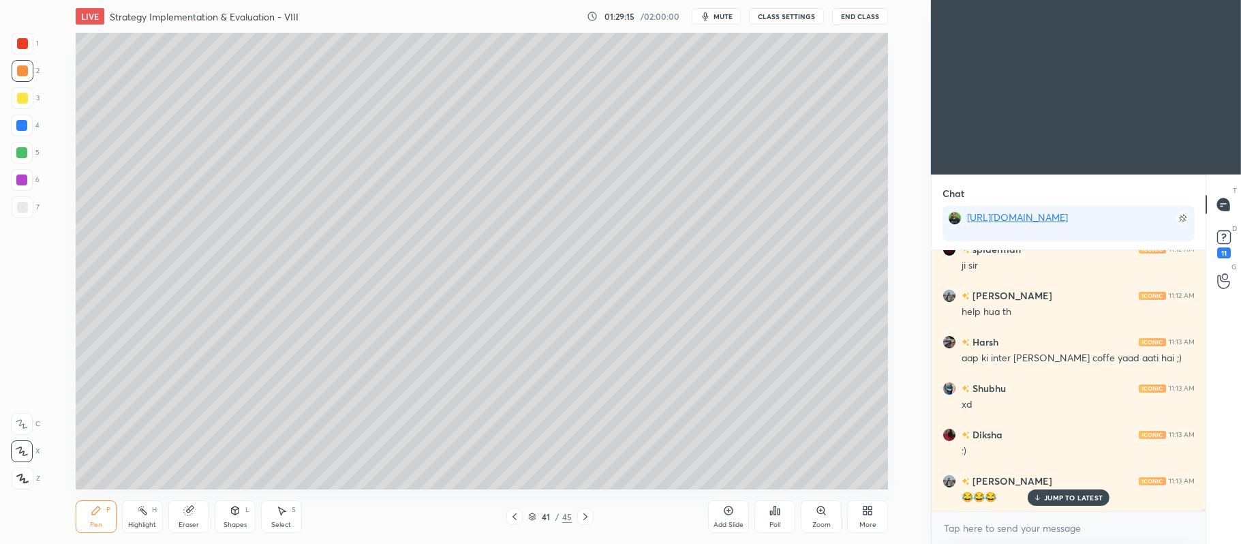
click at [28, 211] on div at bounding box center [23, 207] width 22 height 22
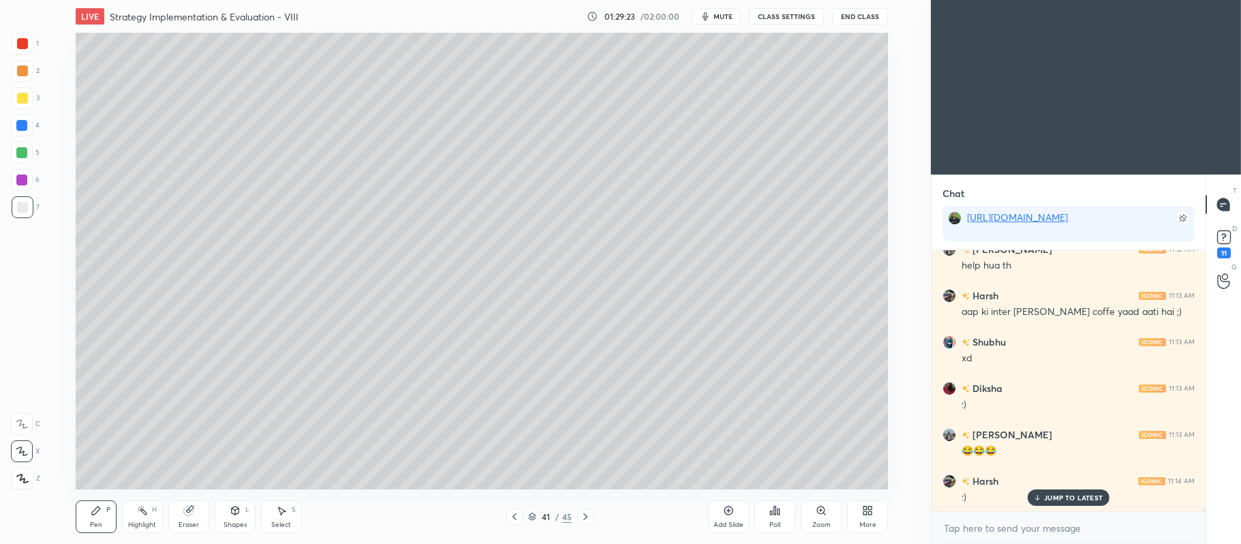
scroll to position [25287, 0]
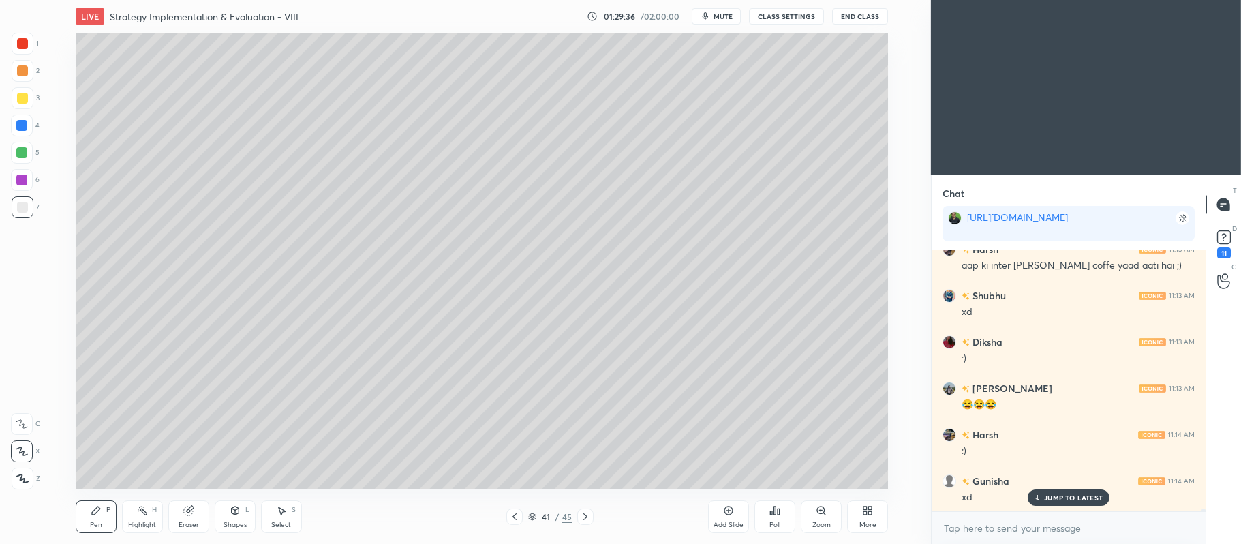
click at [30, 159] on div at bounding box center [22, 153] width 22 height 22
click at [189, 515] on icon at bounding box center [187, 510] width 9 height 9
click at [106, 515] on div "Pen P" at bounding box center [96, 516] width 41 height 33
click at [23, 106] on div at bounding box center [23, 98] width 22 height 22
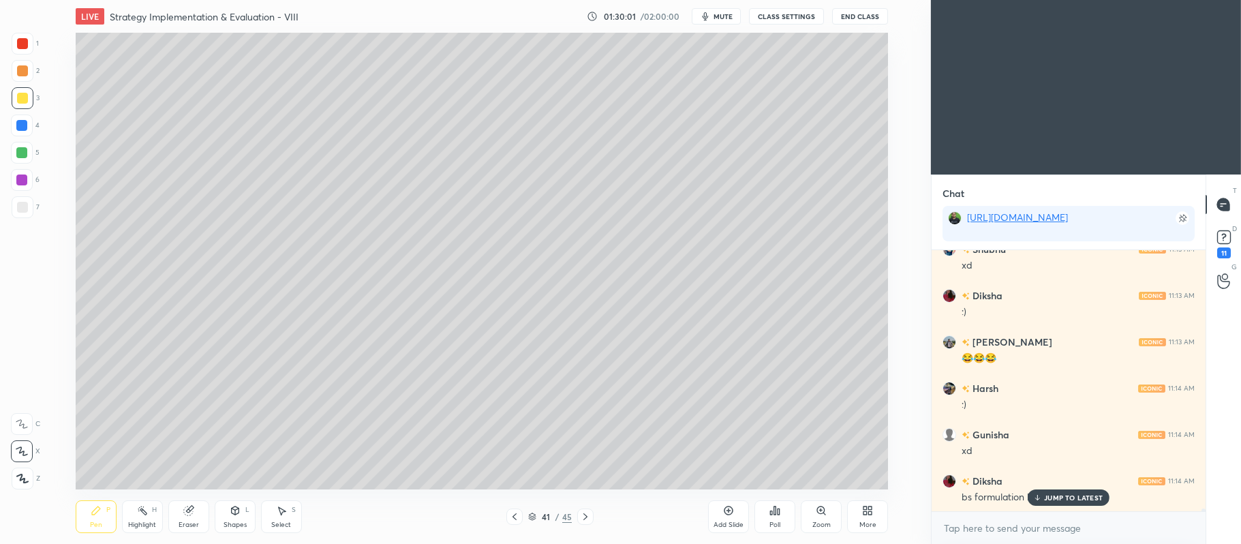
scroll to position [25380, 0]
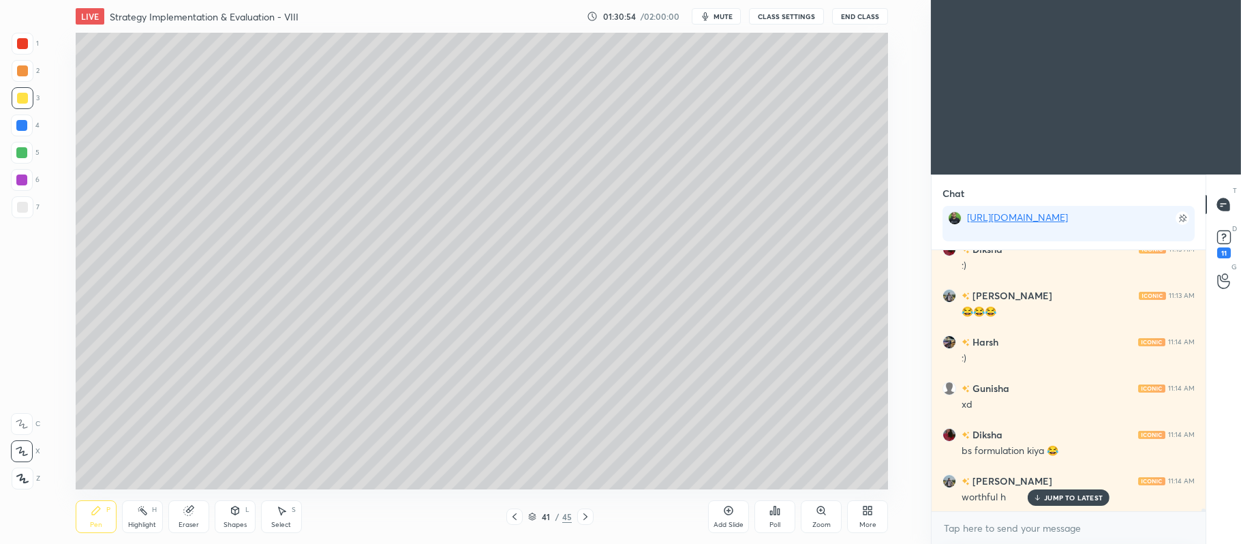
click at [25, 213] on div at bounding box center [23, 207] width 22 height 22
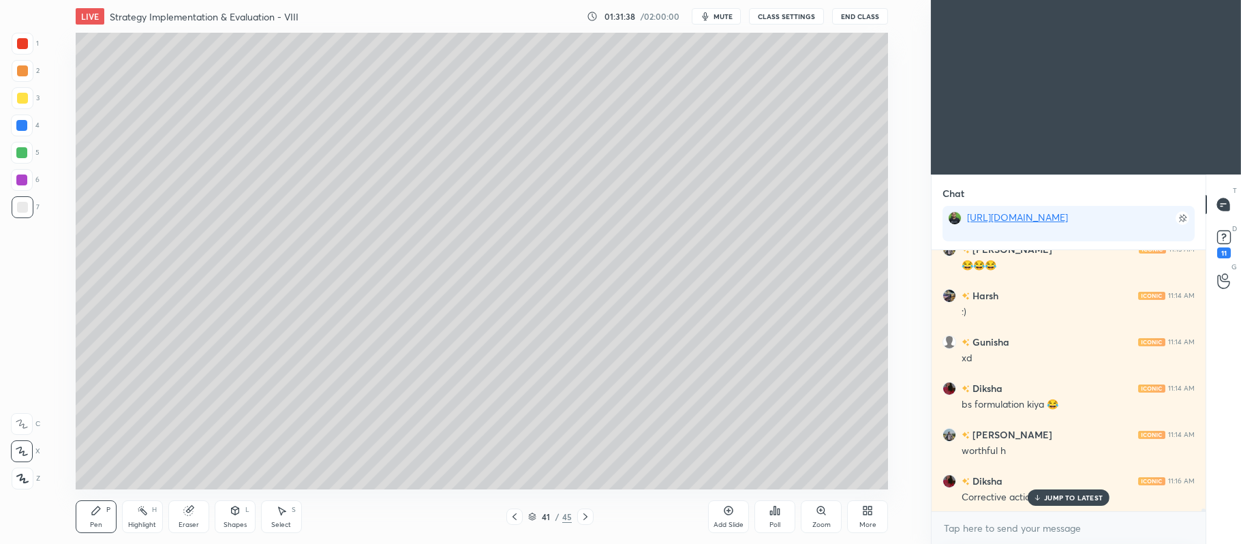
click at [761, 483] on div "Poll" at bounding box center [775, 517] width 41 height 76
click at [793, 481] on div "Poll" at bounding box center [775, 517] width 41 height 76
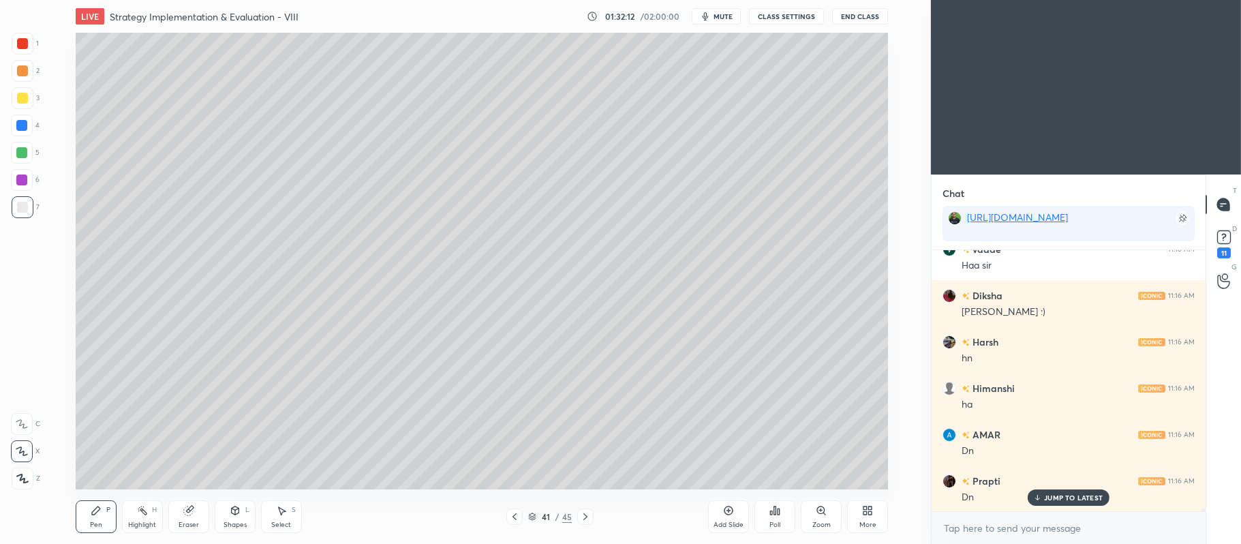
scroll to position [25751, 0]
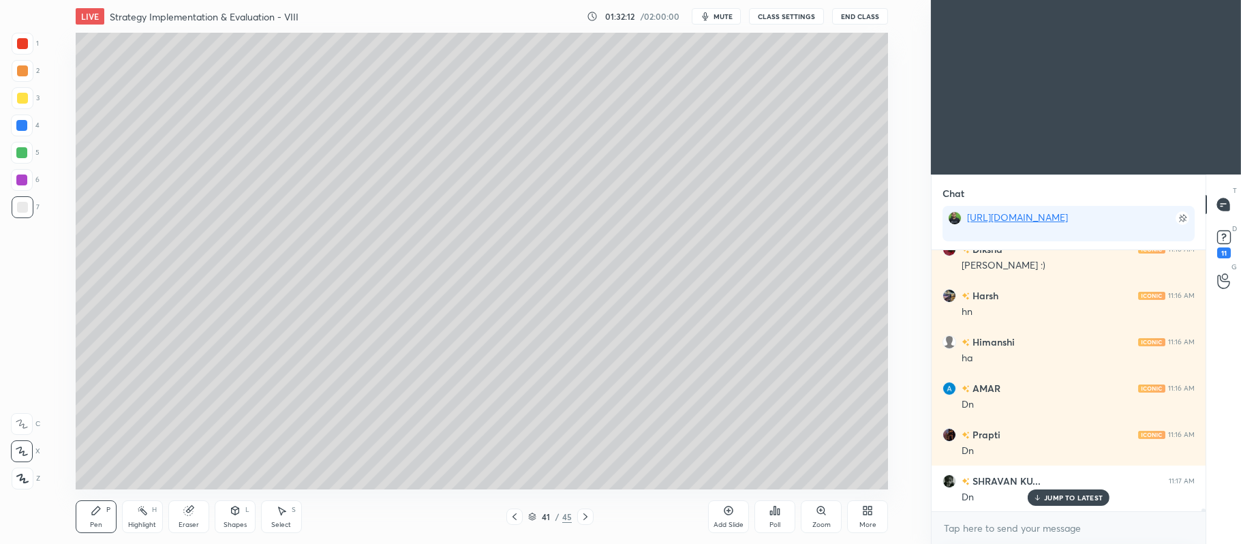
click at [575, 514] on div "41 / 45" at bounding box center [549, 516] width 87 height 16
click at [579, 519] on div at bounding box center [585, 516] width 16 height 16
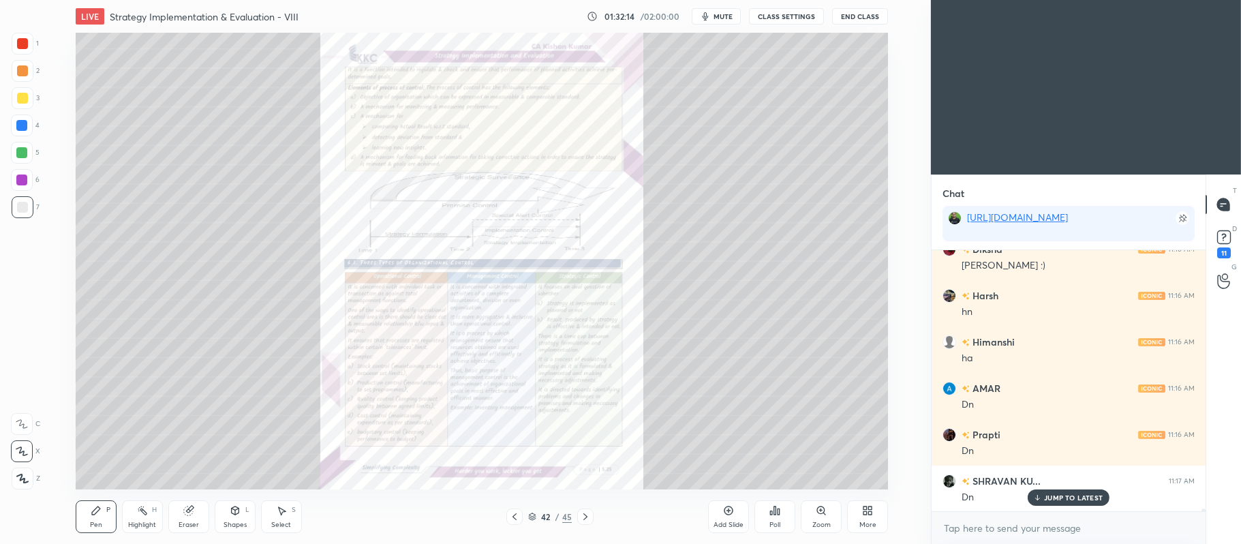
click at [819, 511] on icon at bounding box center [820, 509] width 7 height 7
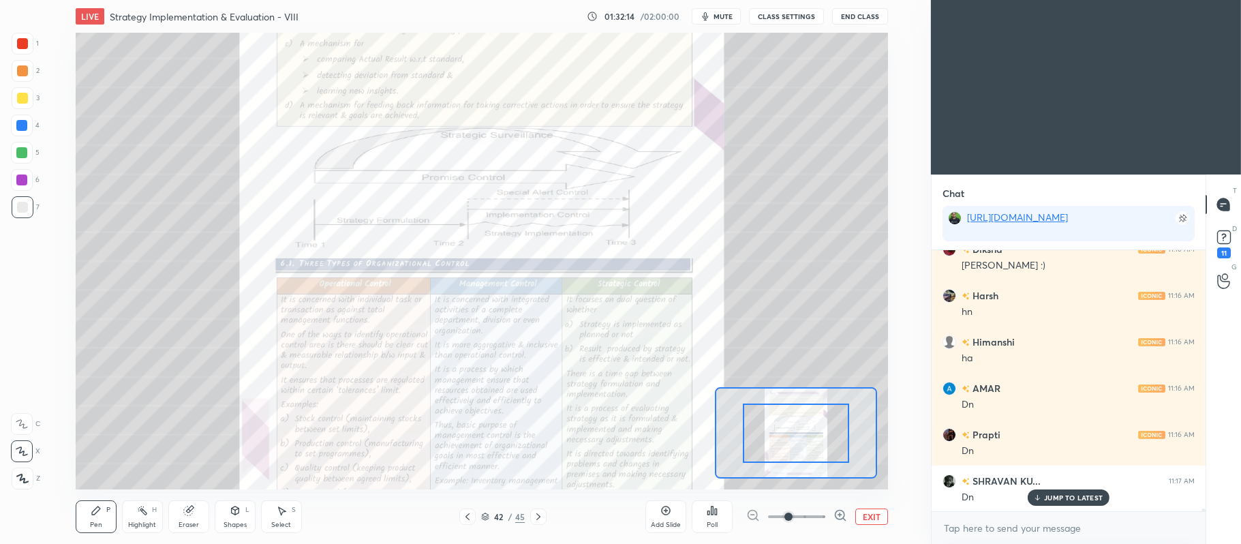
scroll to position [25797, 0]
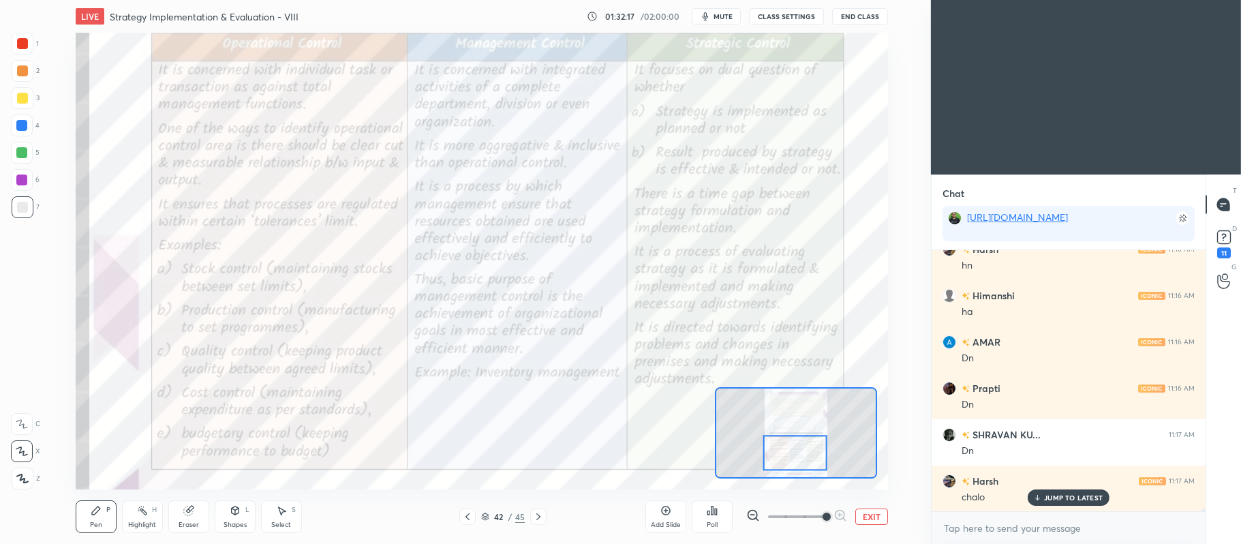
click at [25, 44] on div at bounding box center [22, 43] width 11 height 11
click at [22, 423] on icon at bounding box center [22, 424] width 12 height 10
click at [29, 123] on div at bounding box center [22, 126] width 22 height 22
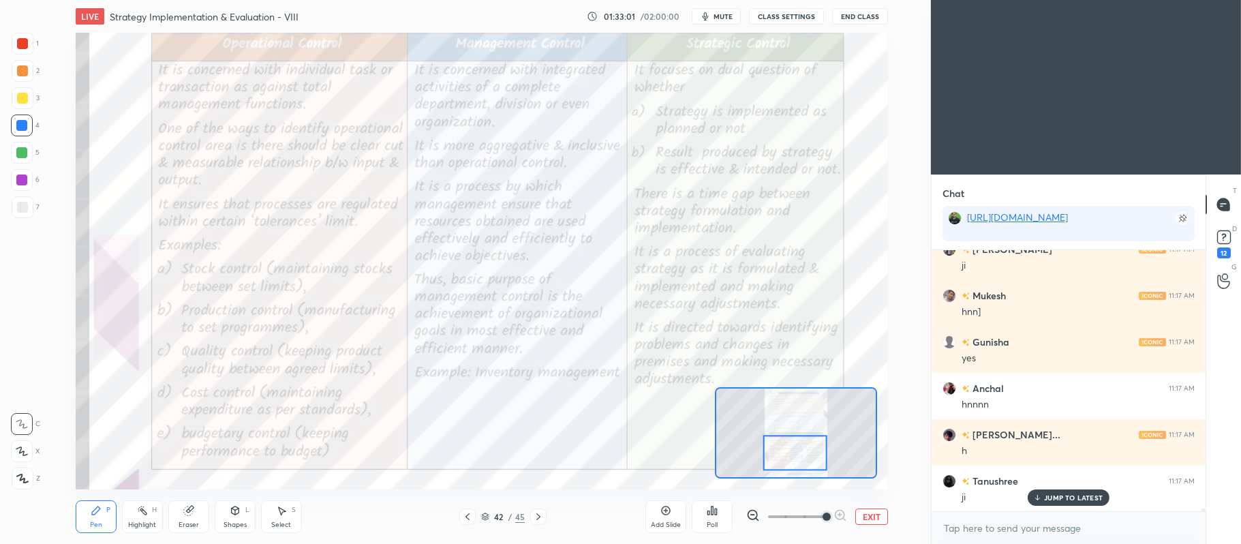
click at [25, 34] on div at bounding box center [23, 44] width 22 height 22
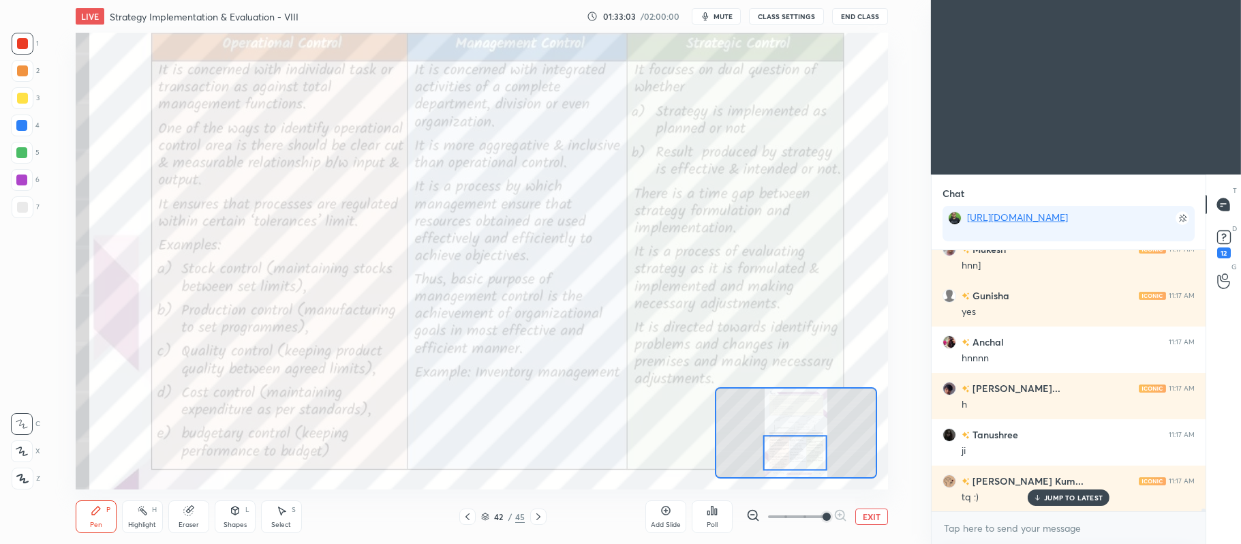
scroll to position [26260, 0]
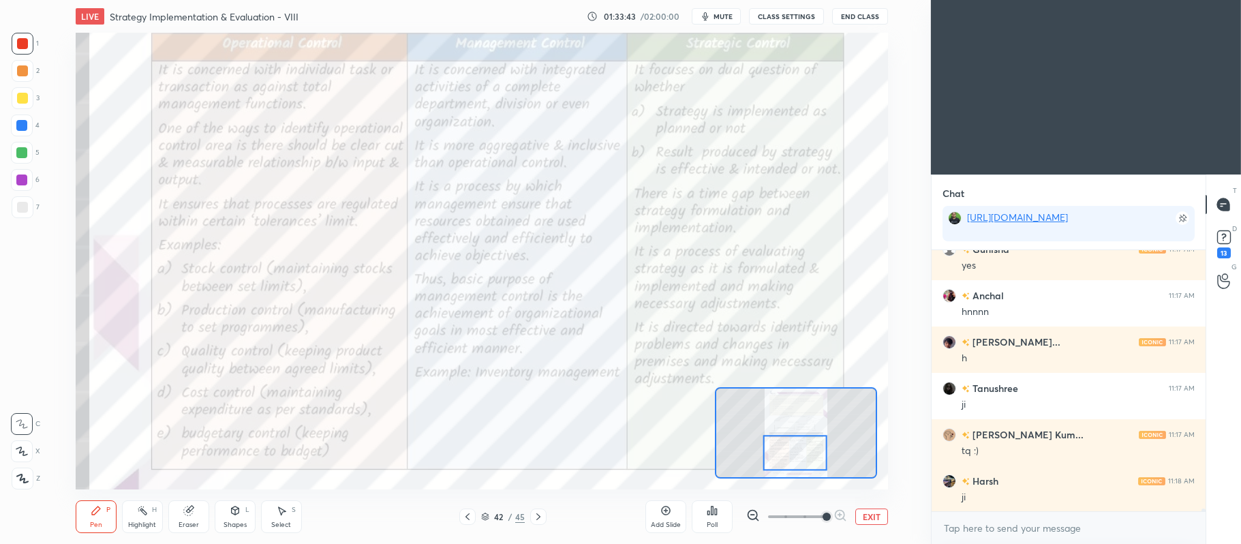
click at [864, 516] on button "EXIT" at bounding box center [871, 516] width 33 height 16
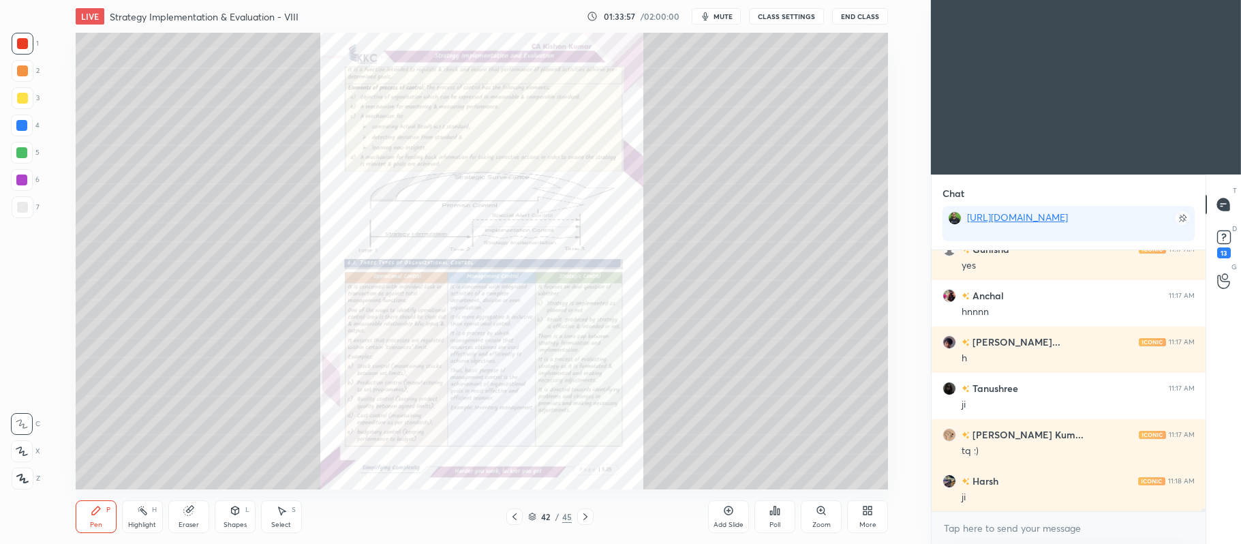
click at [723, 508] on icon at bounding box center [728, 510] width 11 height 11
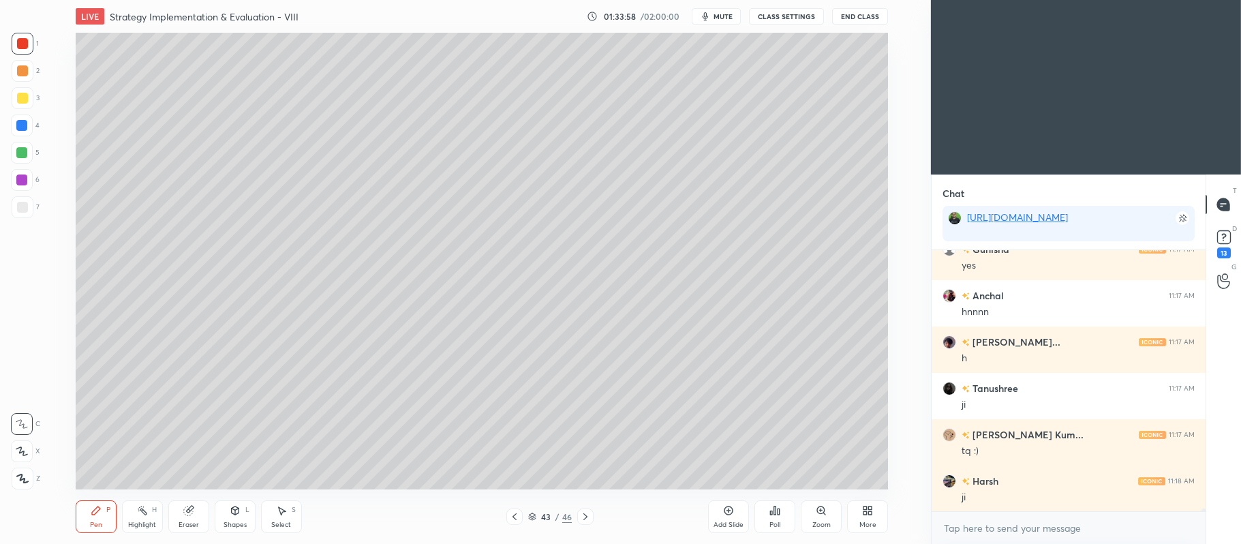
click at [17, 99] on div at bounding box center [22, 98] width 11 height 11
click at [27, 451] on icon at bounding box center [22, 451] width 12 height 10
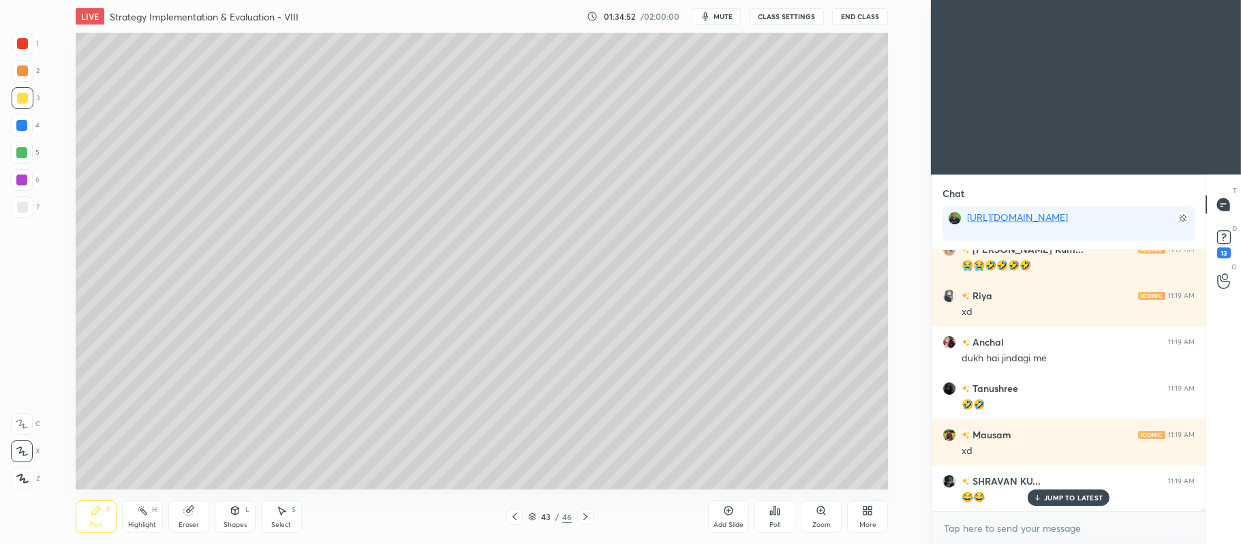
scroll to position [27697, 0]
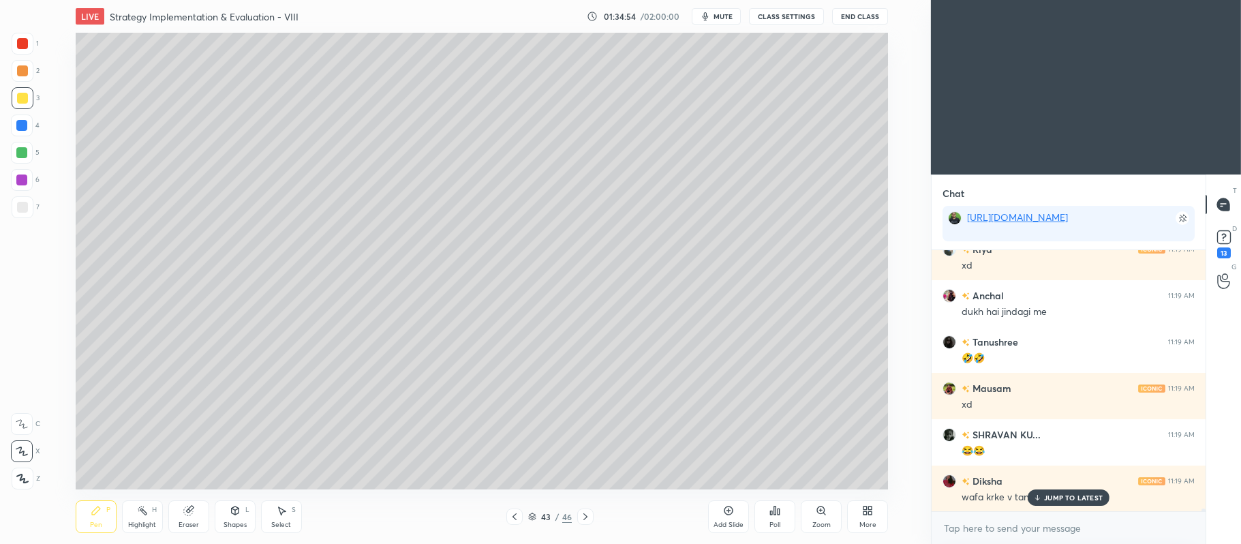
click at [228, 508] on div "Shapes L" at bounding box center [235, 516] width 41 height 33
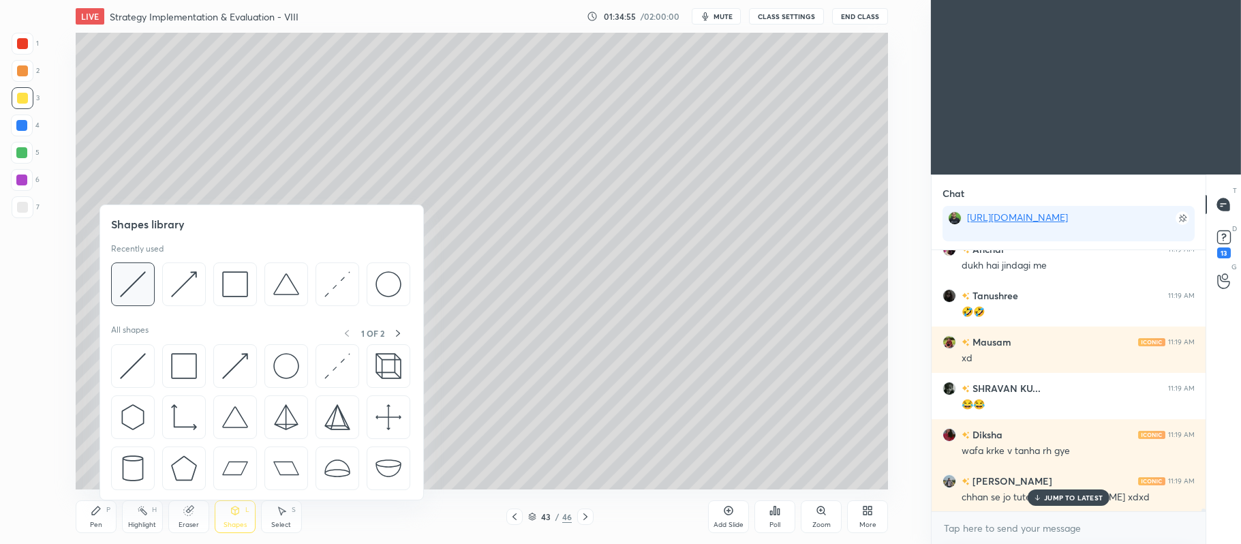
click at [135, 290] on img at bounding box center [133, 284] width 26 height 26
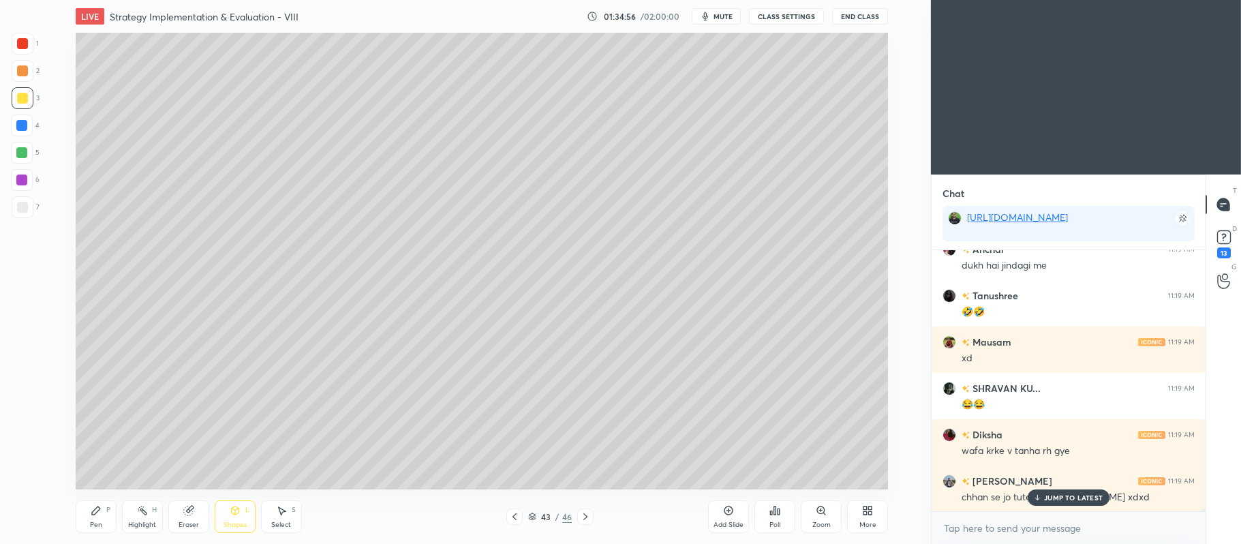
click at [29, 207] on div at bounding box center [23, 207] width 22 height 22
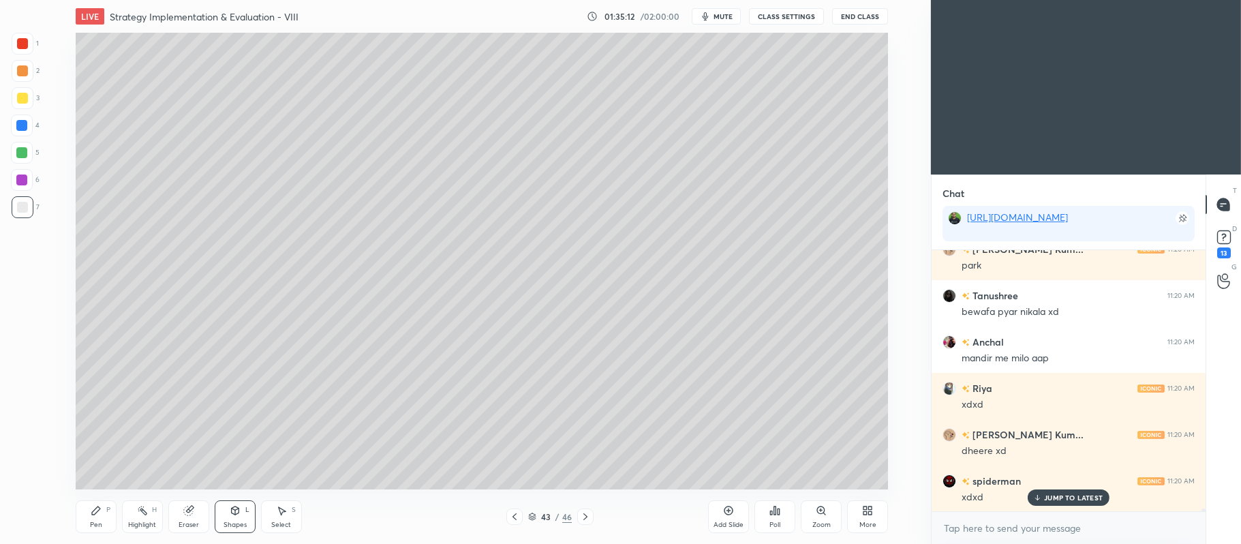
scroll to position [28161, 0]
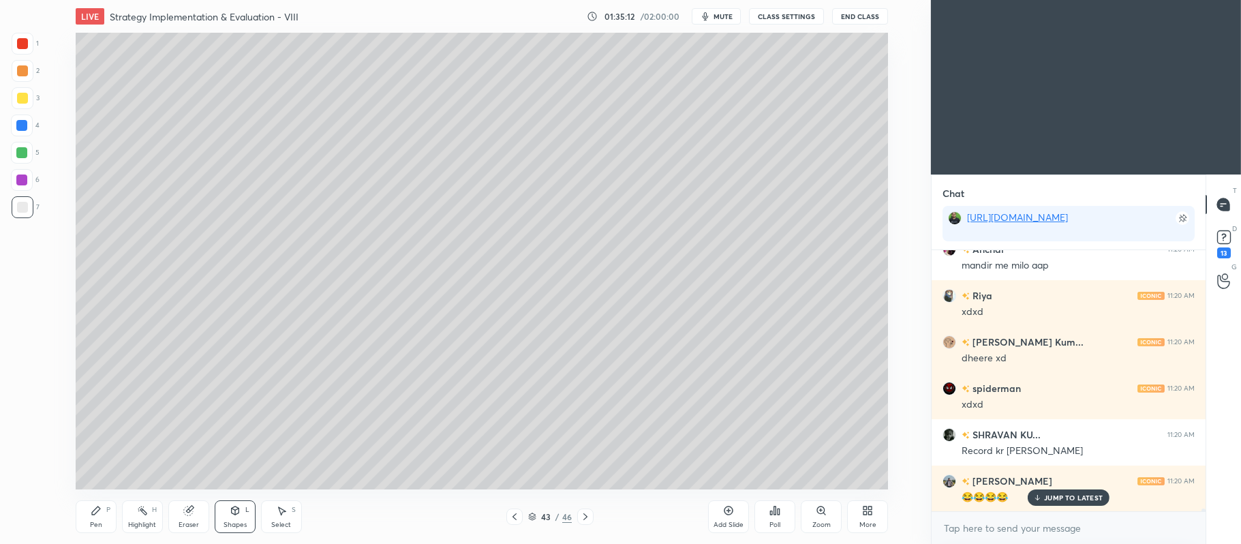
click at [97, 505] on icon at bounding box center [96, 510] width 11 height 11
click at [22, 151] on div at bounding box center [21, 152] width 11 height 11
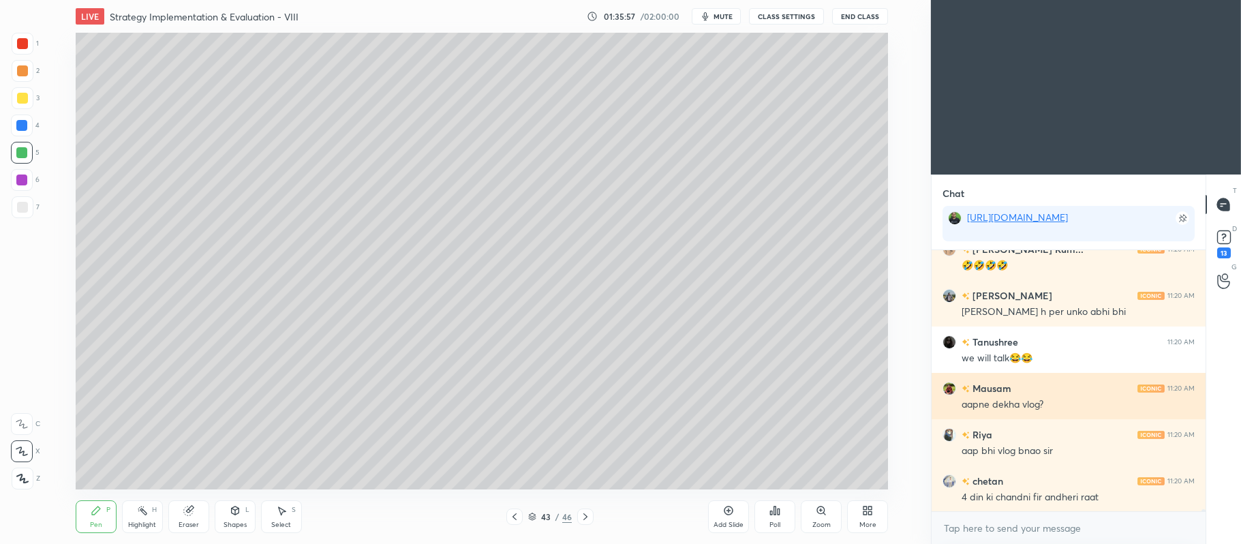
scroll to position [29182, 0]
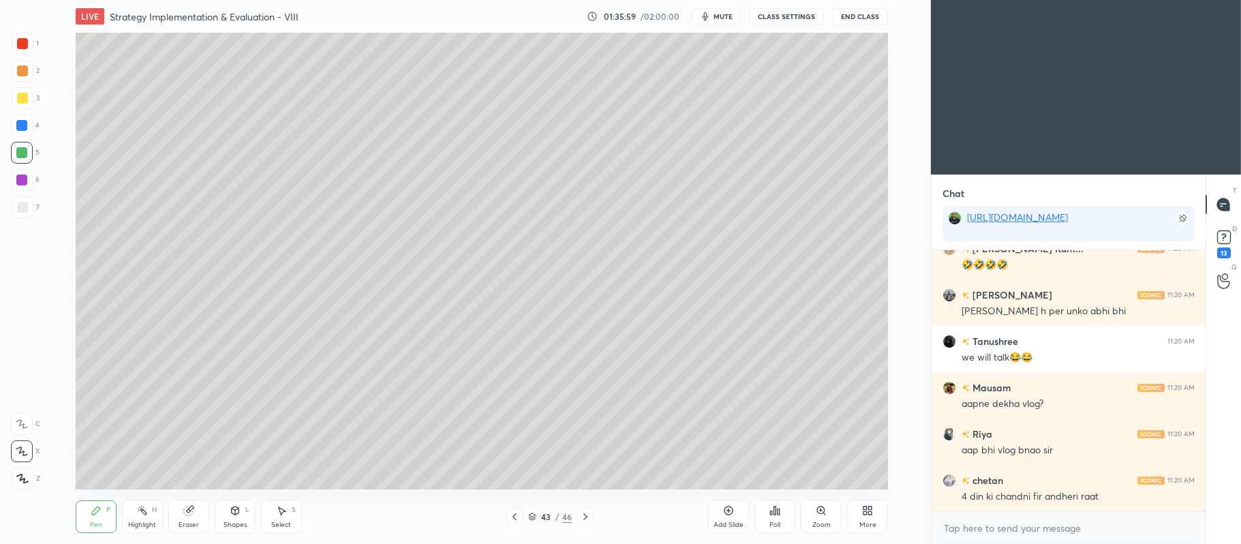
click at [20, 71] on div at bounding box center [22, 70] width 11 height 11
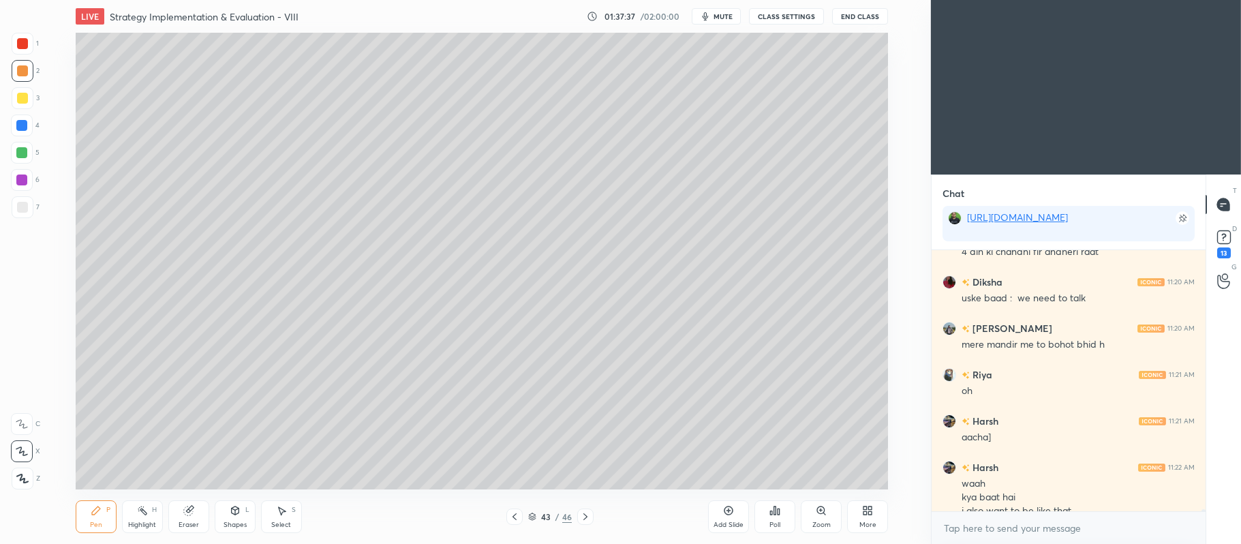
scroll to position [29440, 0]
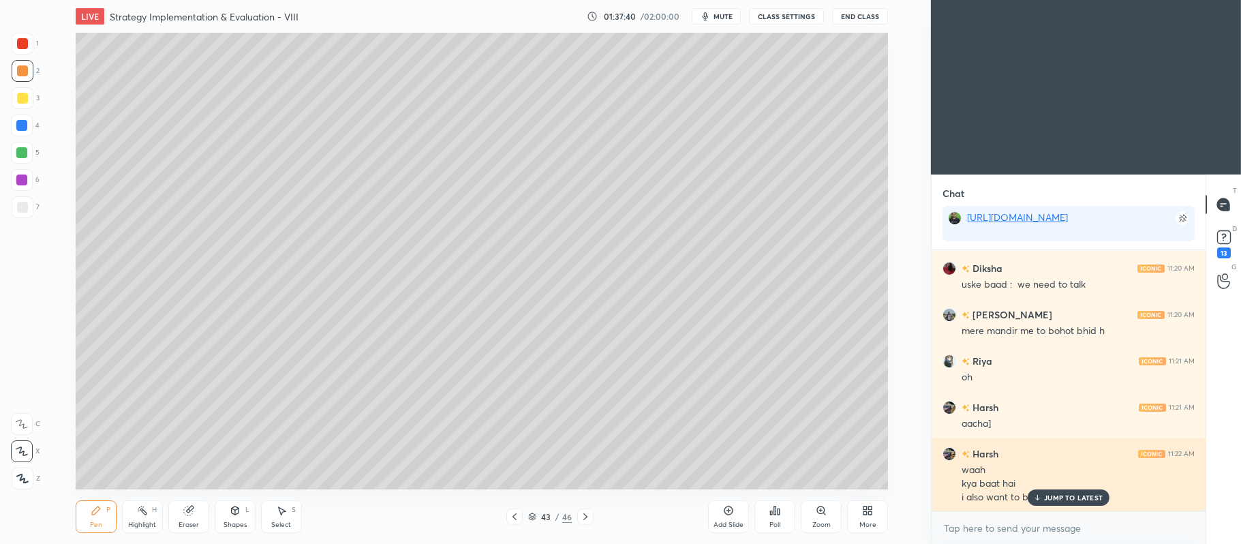
click at [1040, 499] on icon at bounding box center [1037, 497] width 9 height 8
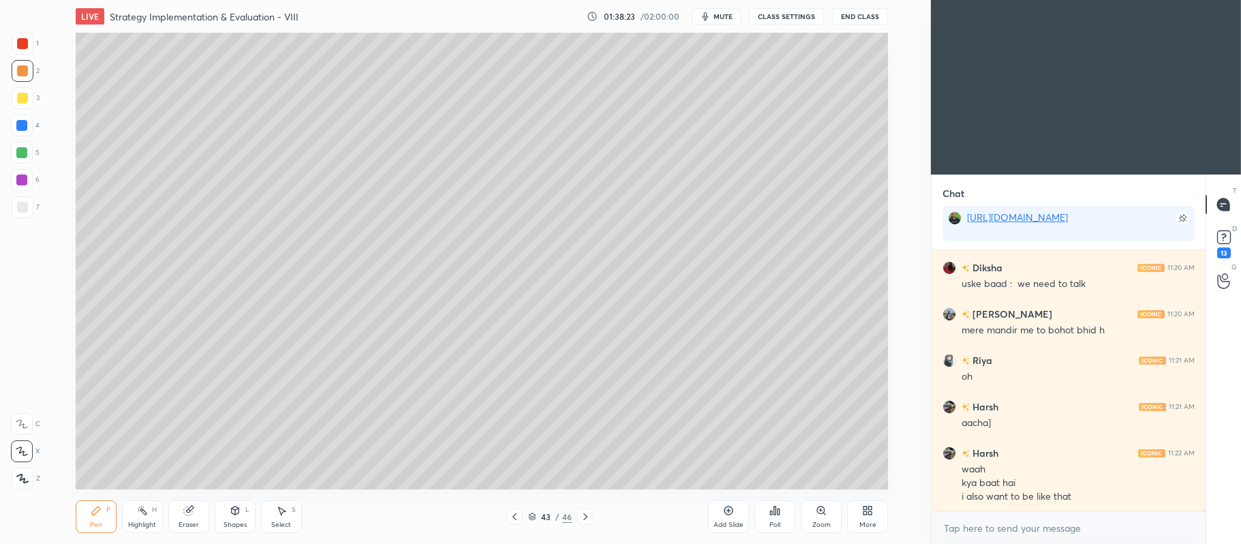
scroll to position [29486, 0]
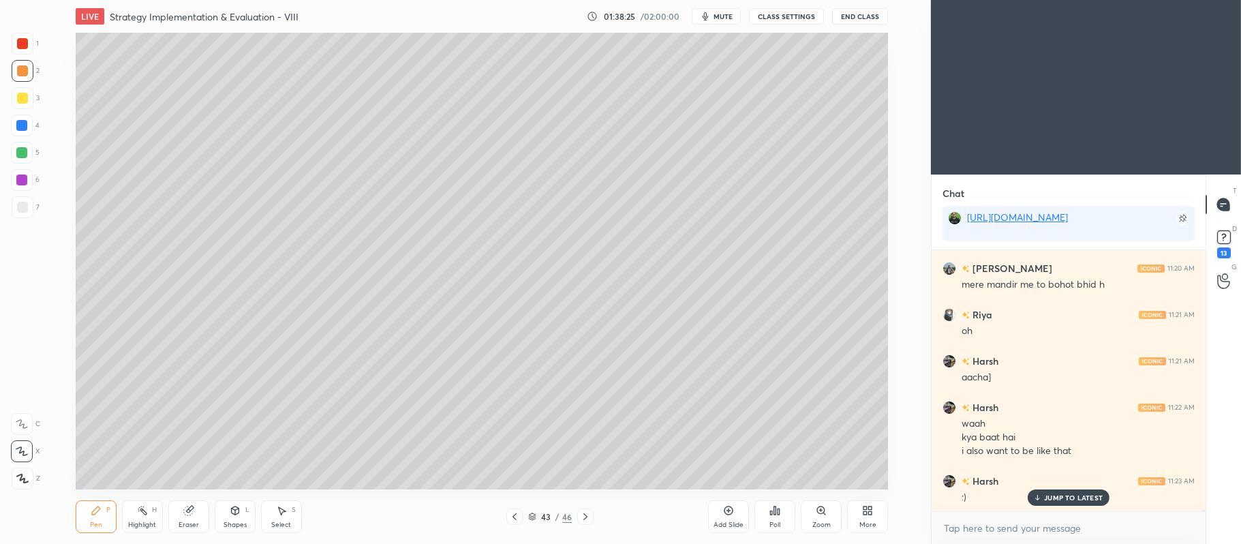
click at [22, 104] on div at bounding box center [23, 98] width 22 height 22
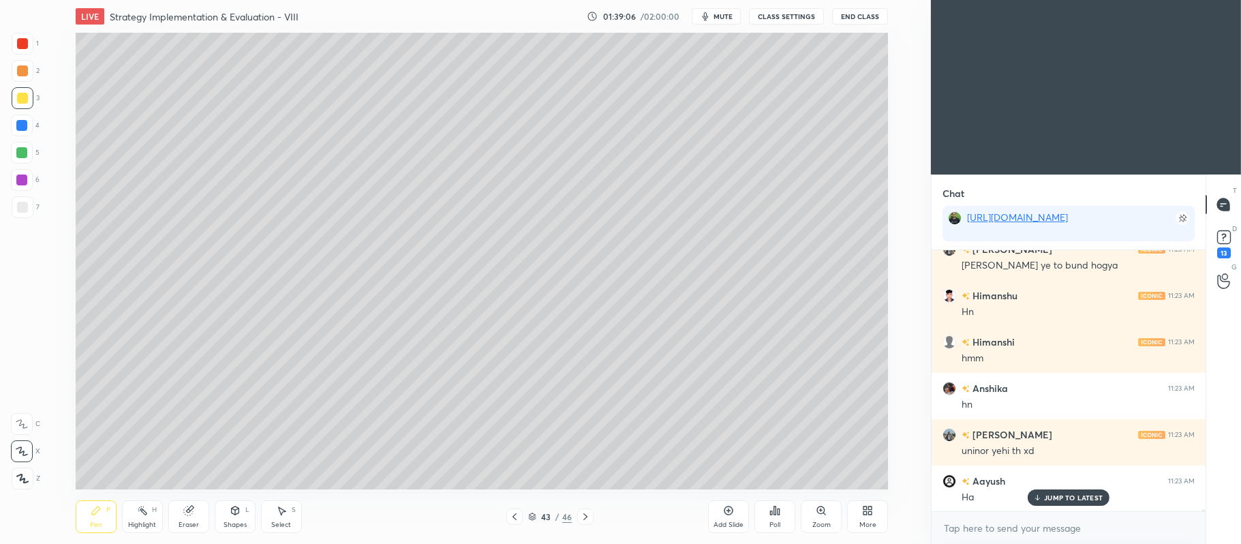
scroll to position [29810, 0]
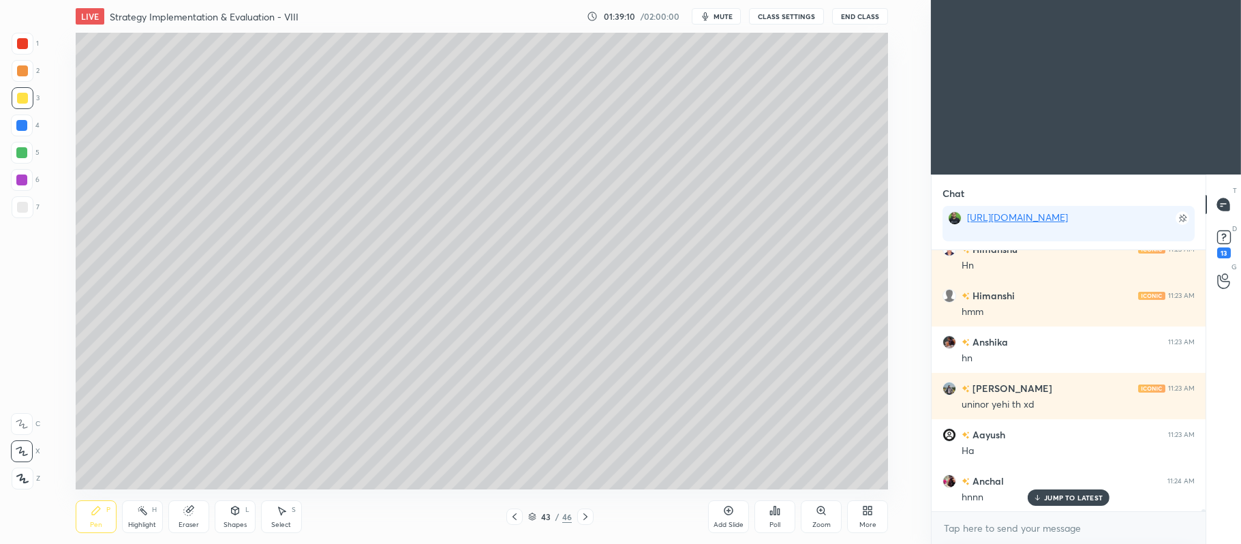
click at [27, 183] on div at bounding box center [22, 180] width 22 height 22
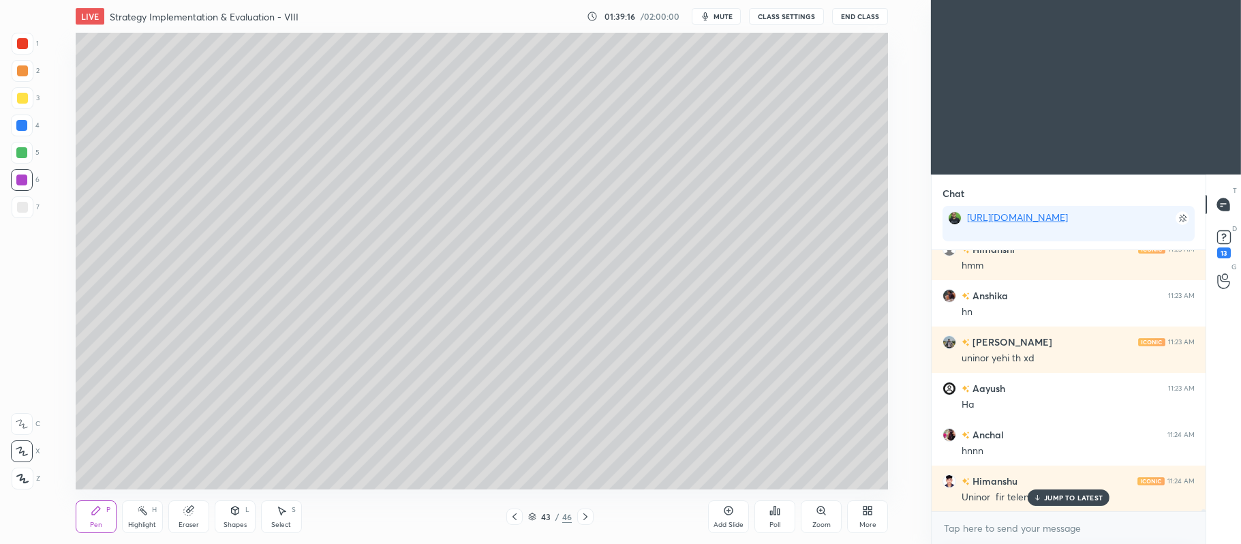
click at [25, 94] on div at bounding box center [22, 98] width 11 height 11
click at [25, 153] on div at bounding box center [21, 152] width 11 height 11
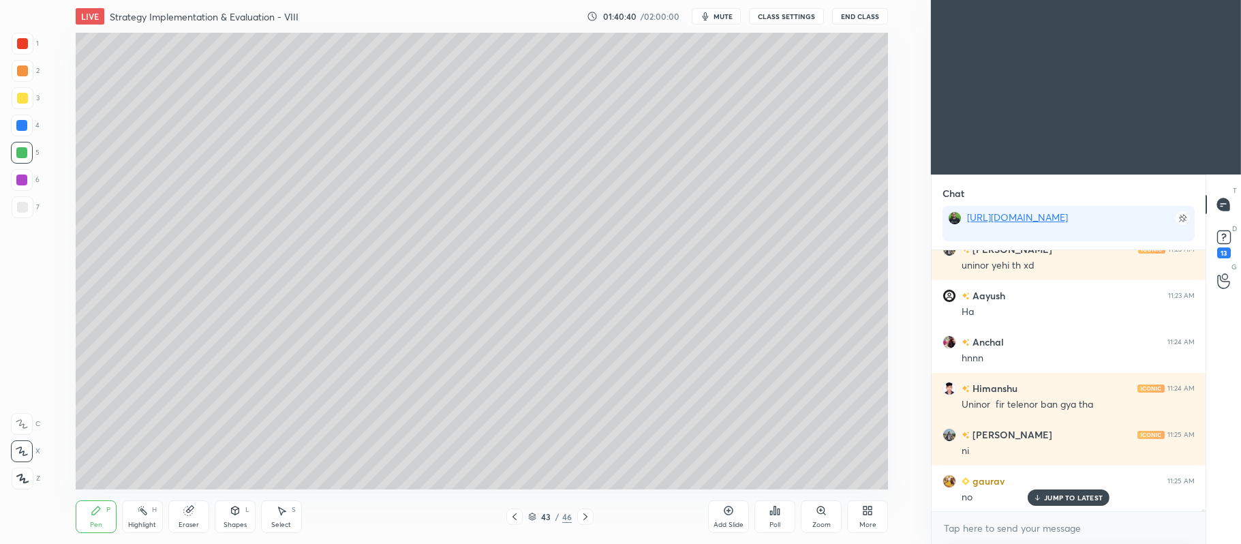
scroll to position [29996, 0]
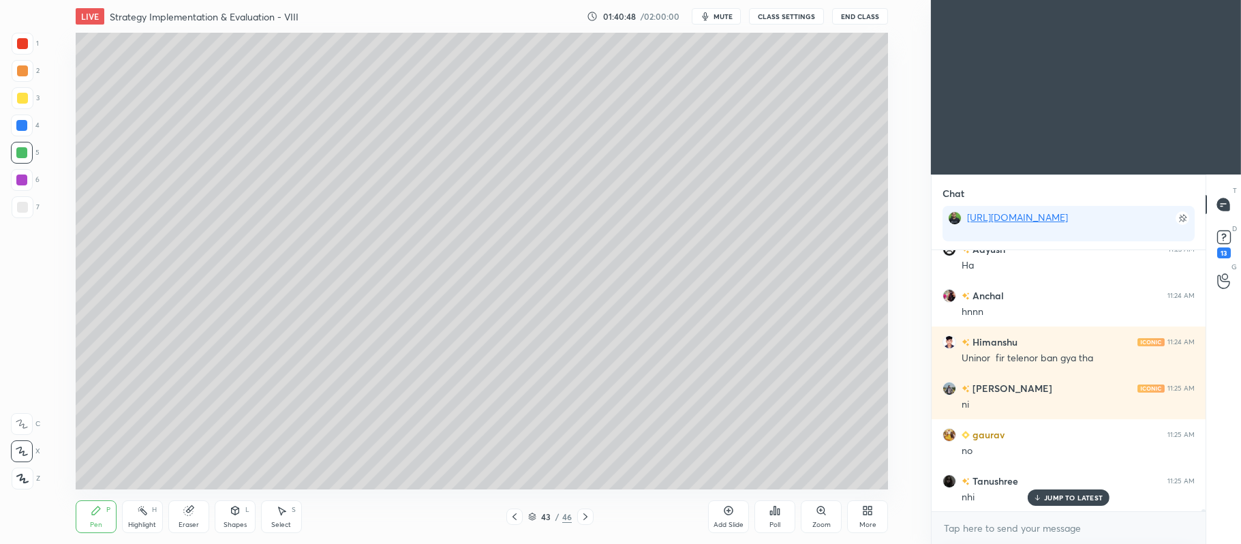
click at [25, 102] on div at bounding box center [22, 98] width 11 height 11
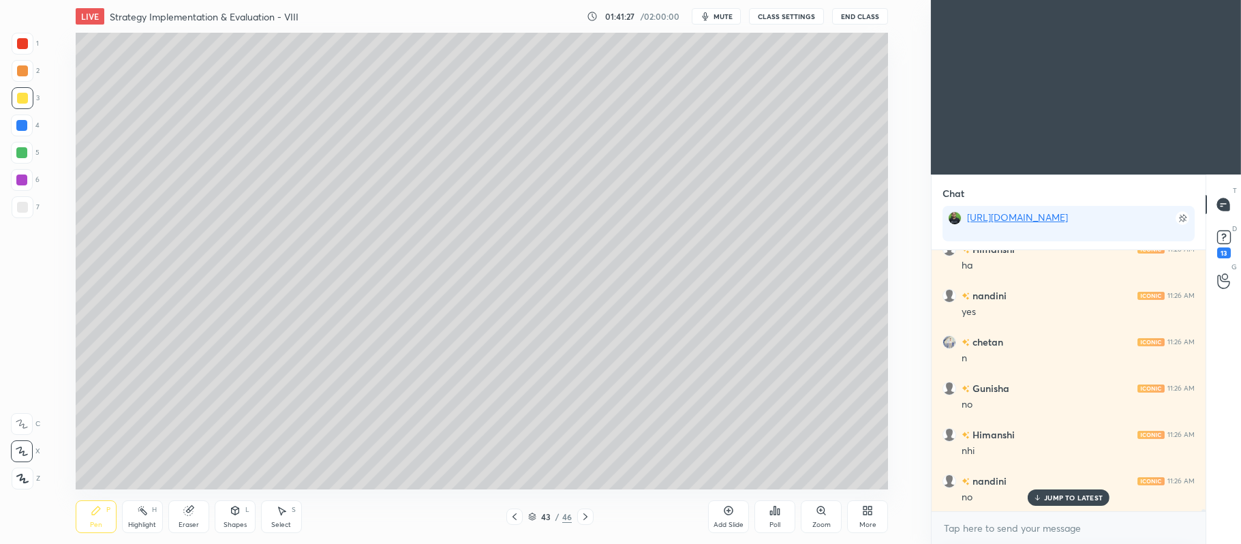
scroll to position [30413, 0]
click at [22, 135] on div at bounding box center [22, 126] width 22 height 22
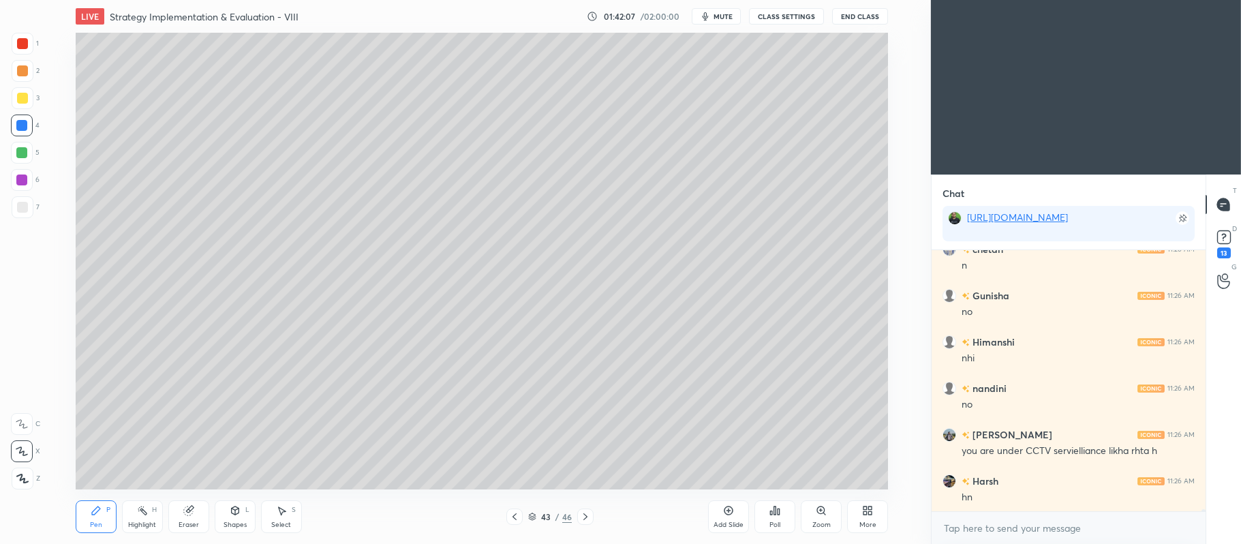
scroll to position [30506, 0]
click at [521, 517] on div at bounding box center [514, 516] width 16 height 16
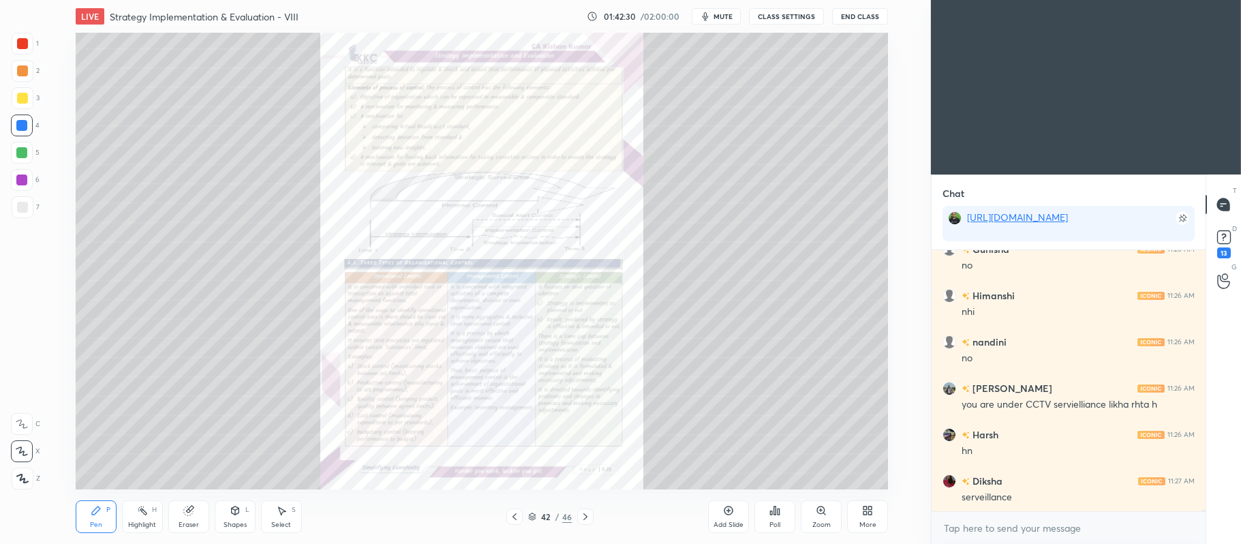
click at [587, 515] on icon at bounding box center [585, 516] width 11 height 11
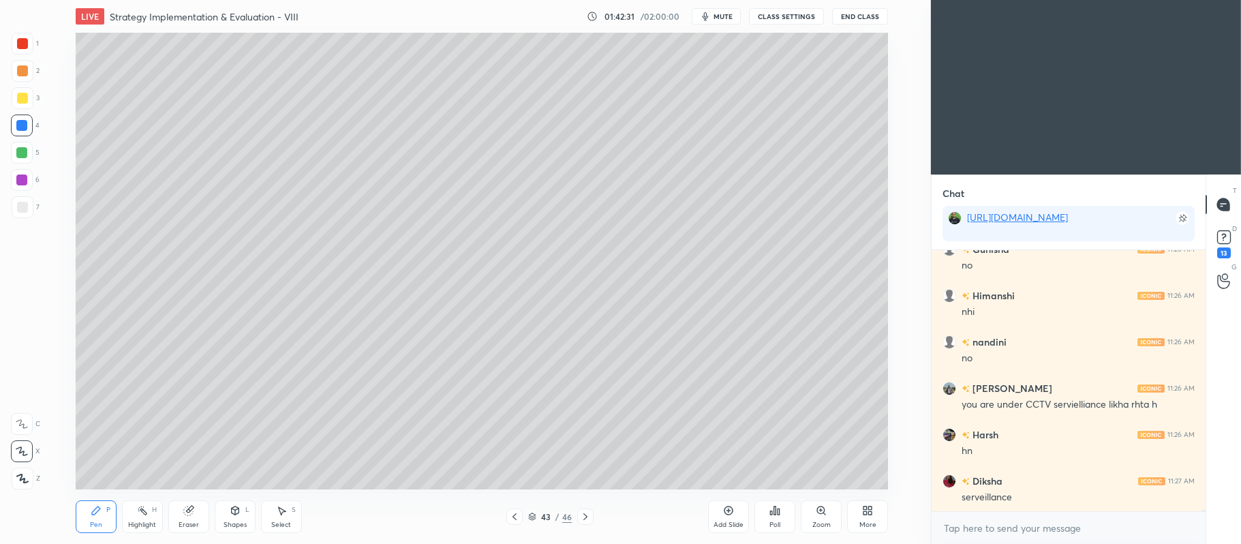
click at [732, 506] on icon at bounding box center [728, 510] width 11 height 11
click at [18, 100] on div at bounding box center [22, 98] width 11 height 11
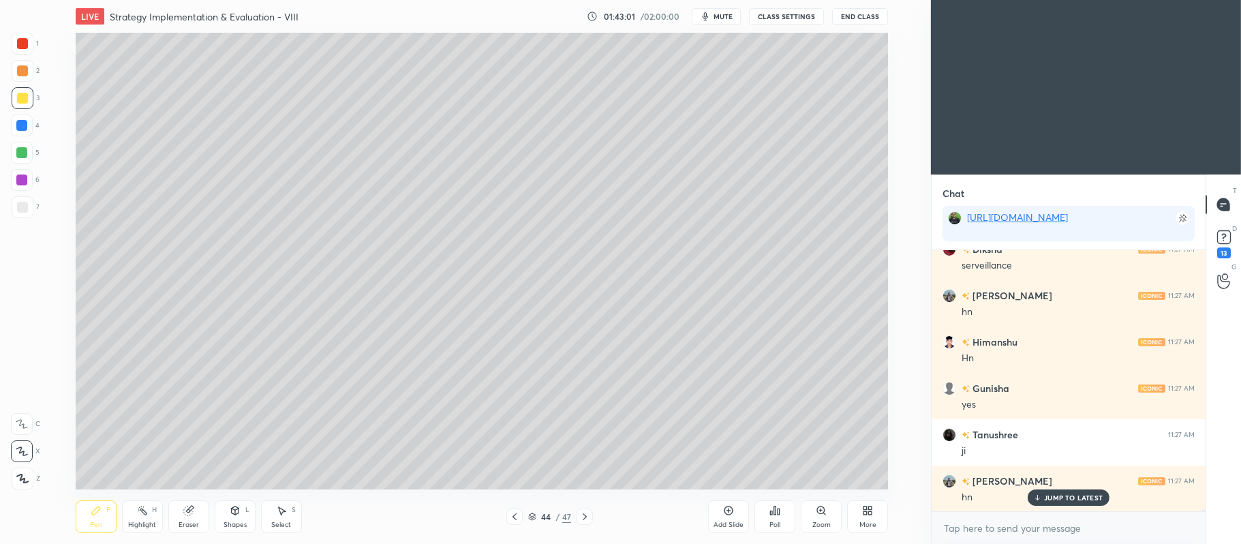
scroll to position [30784, 0]
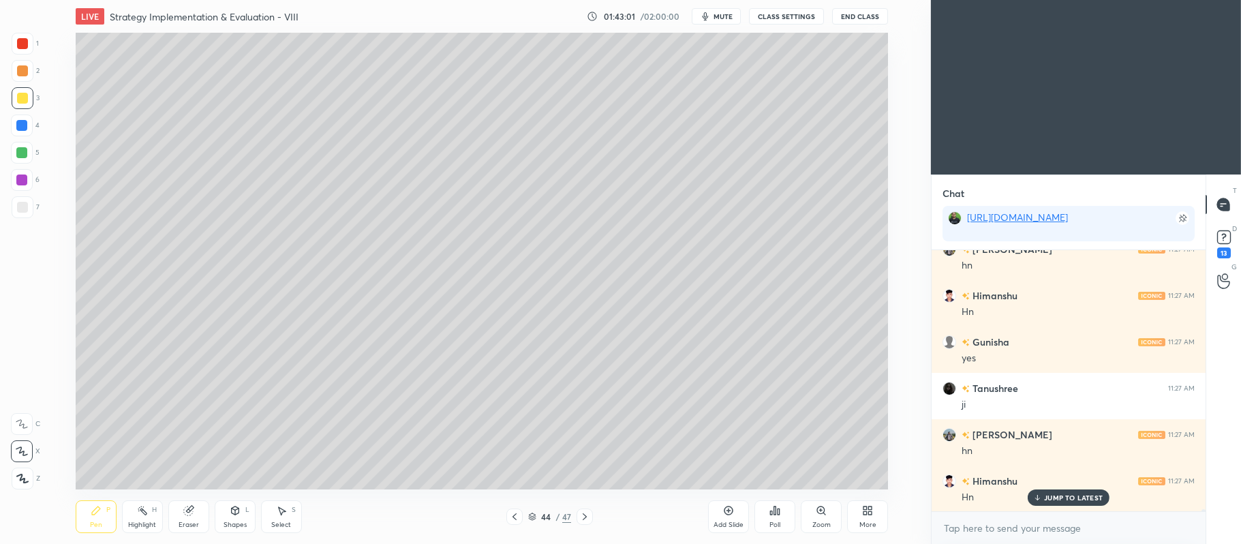
click at [22, 153] on div at bounding box center [21, 152] width 11 height 11
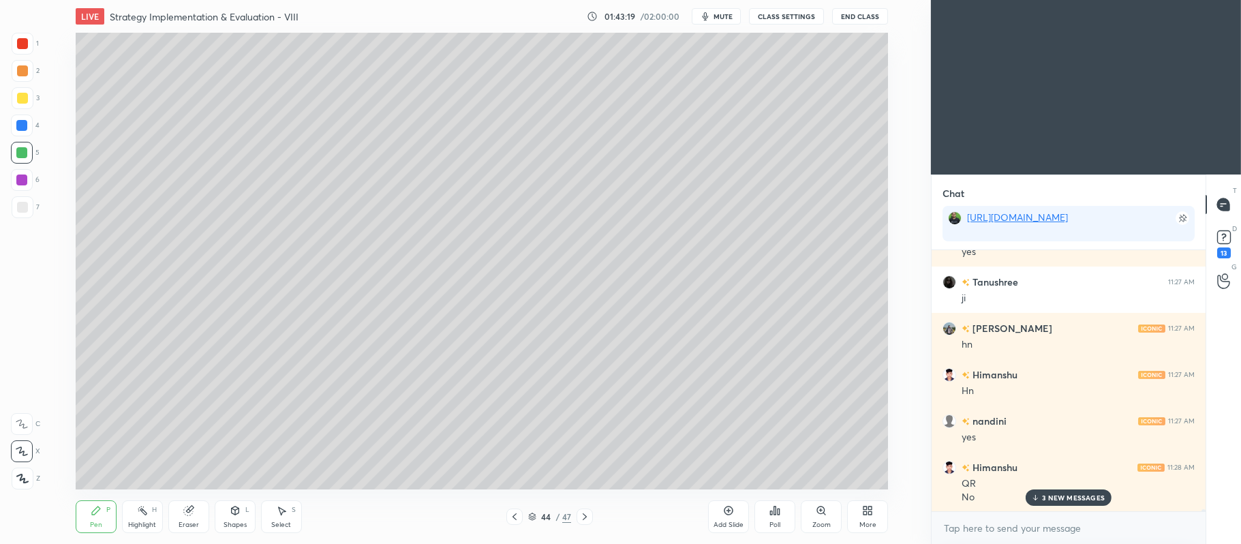
scroll to position [31029, 0]
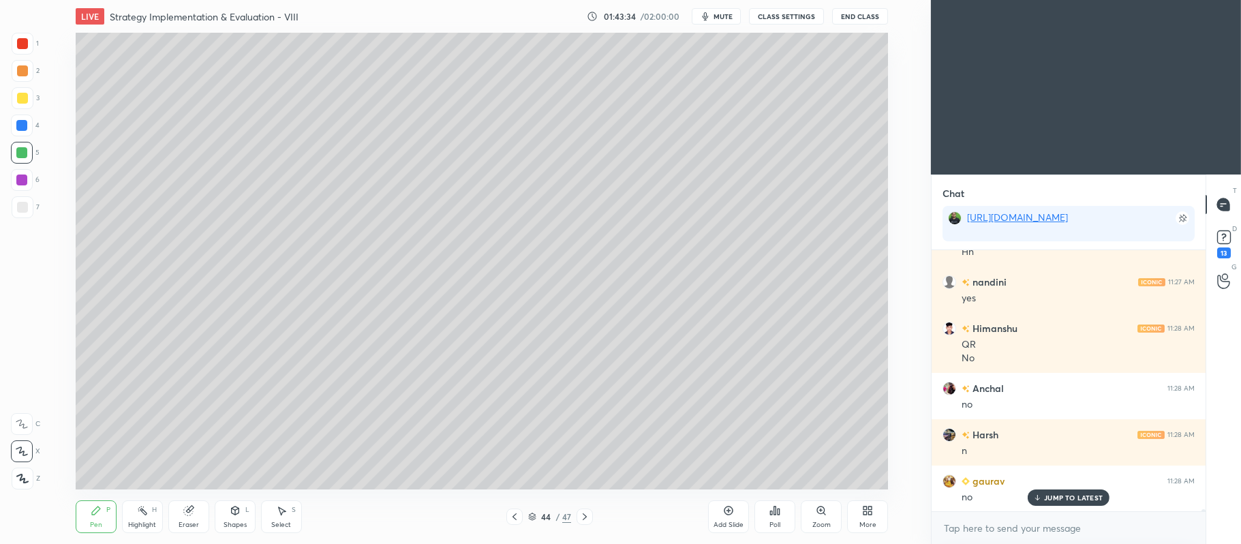
click at [33, 98] on div "3" at bounding box center [26, 98] width 28 height 22
click at [25, 69] on div at bounding box center [22, 70] width 11 height 11
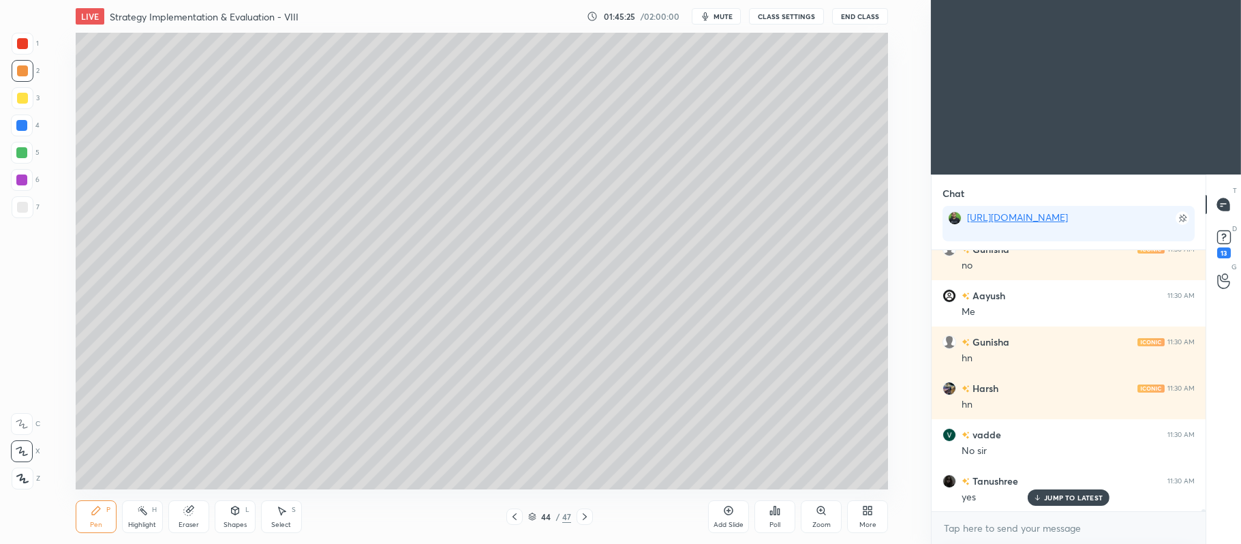
scroll to position [31844, 0]
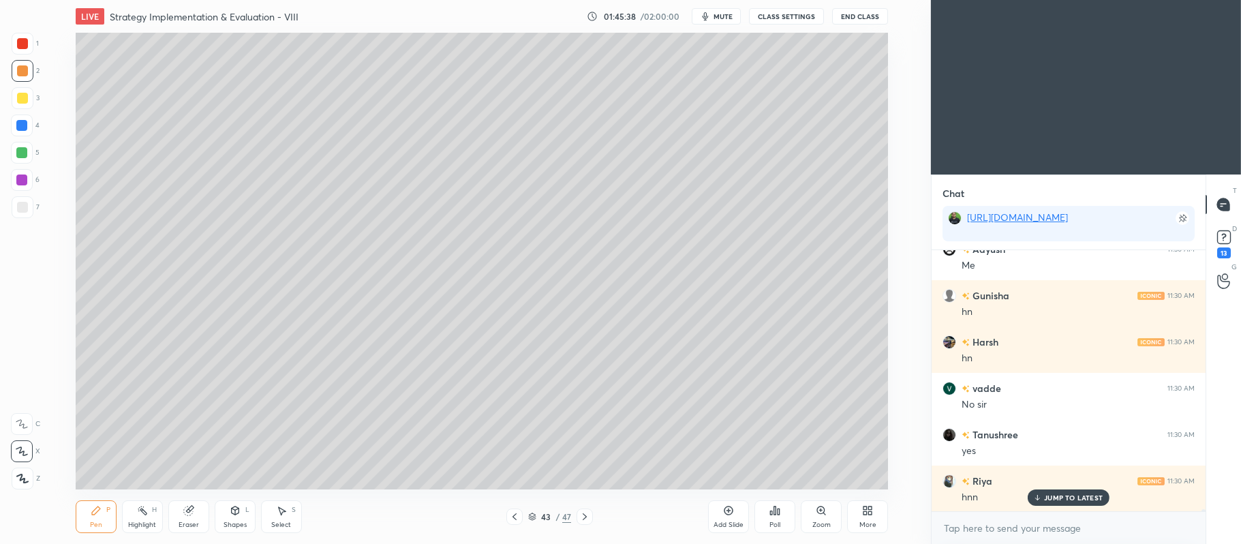
click at [23, 101] on div at bounding box center [22, 98] width 11 height 11
click at [27, 65] on div at bounding box center [23, 71] width 22 height 22
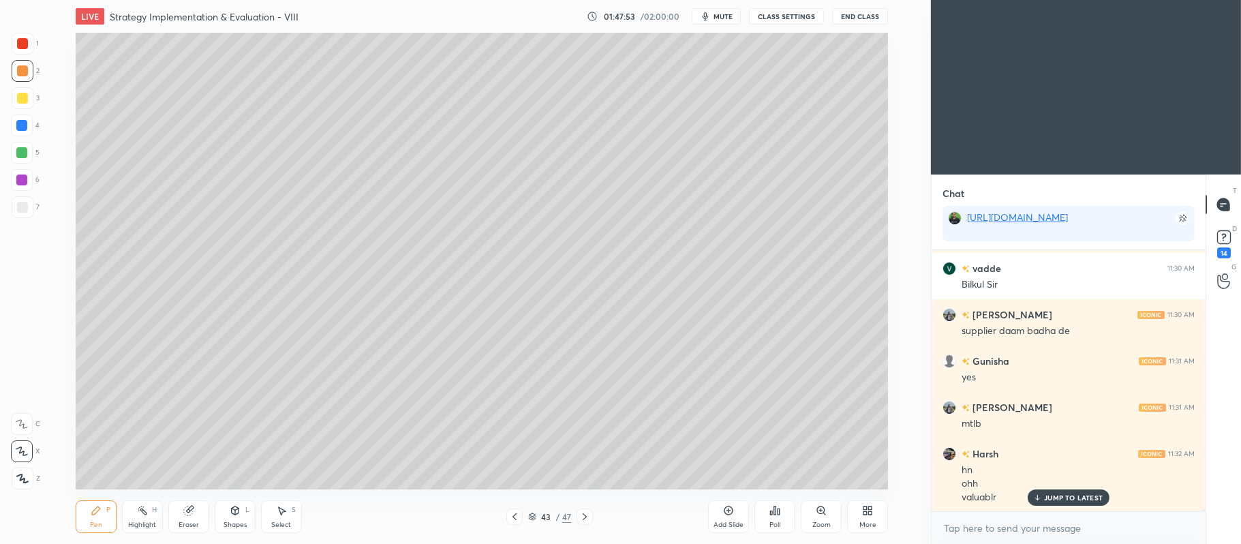
scroll to position [32289, 0]
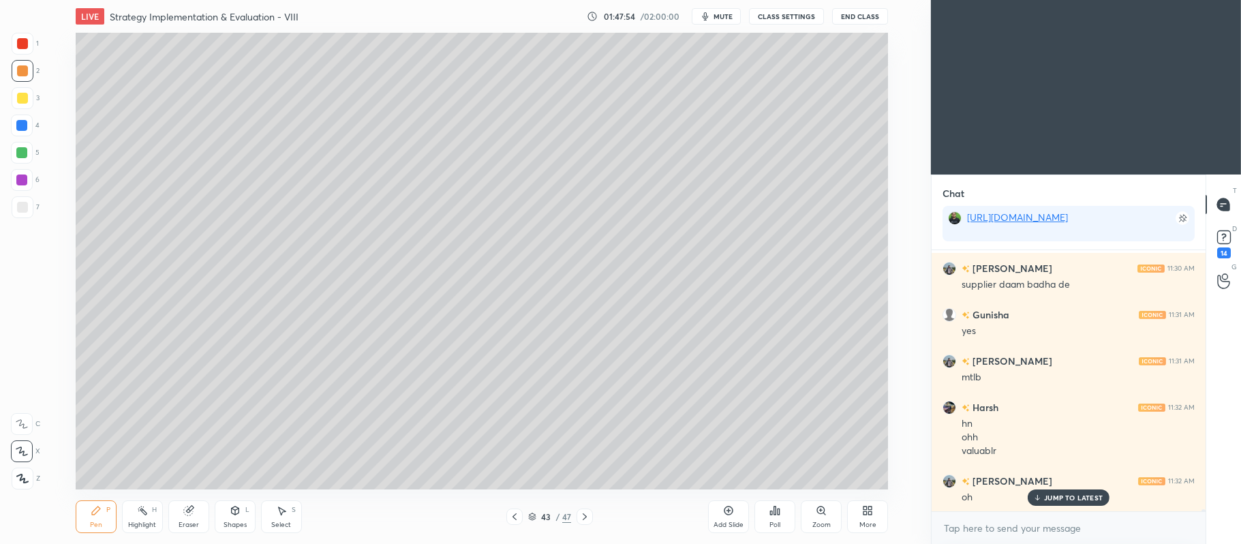
click at [25, 157] on div at bounding box center [21, 152] width 11 height 11
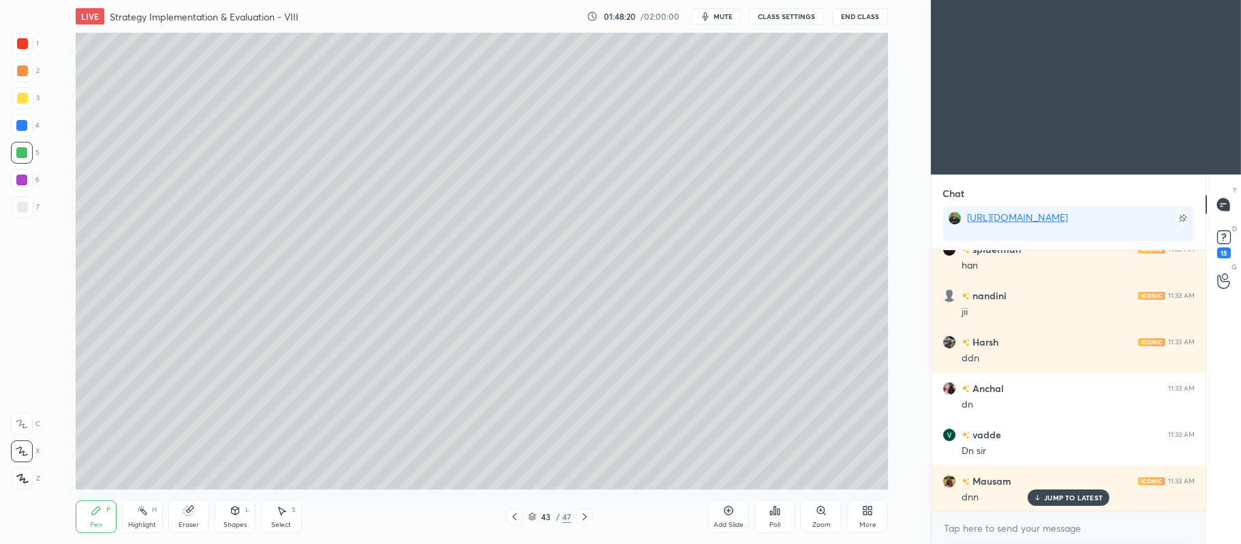
scroll to position [32613, 0]
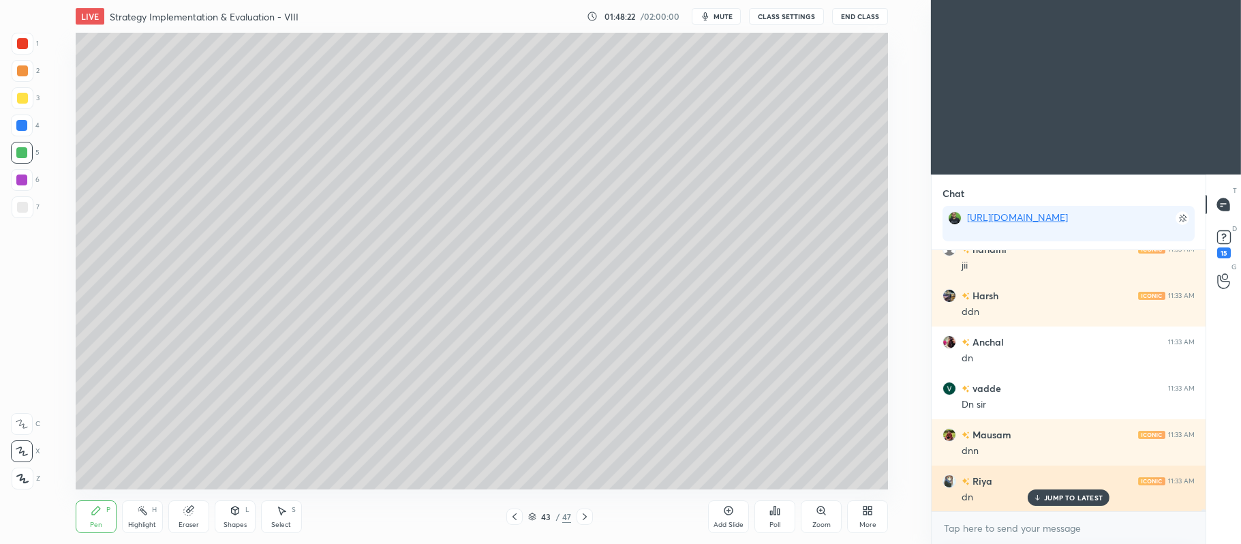
click at [1055, 494] on p "JUMP TO LATEST" at bounding box center [1073, 497] width 59 height 8
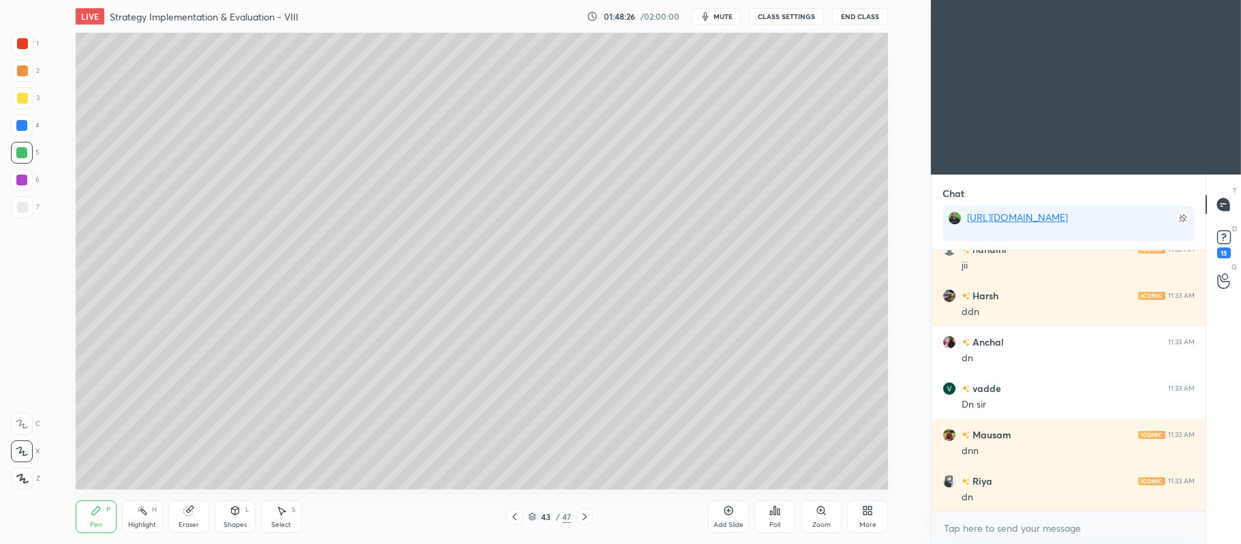
scroll to position [32660, 0]
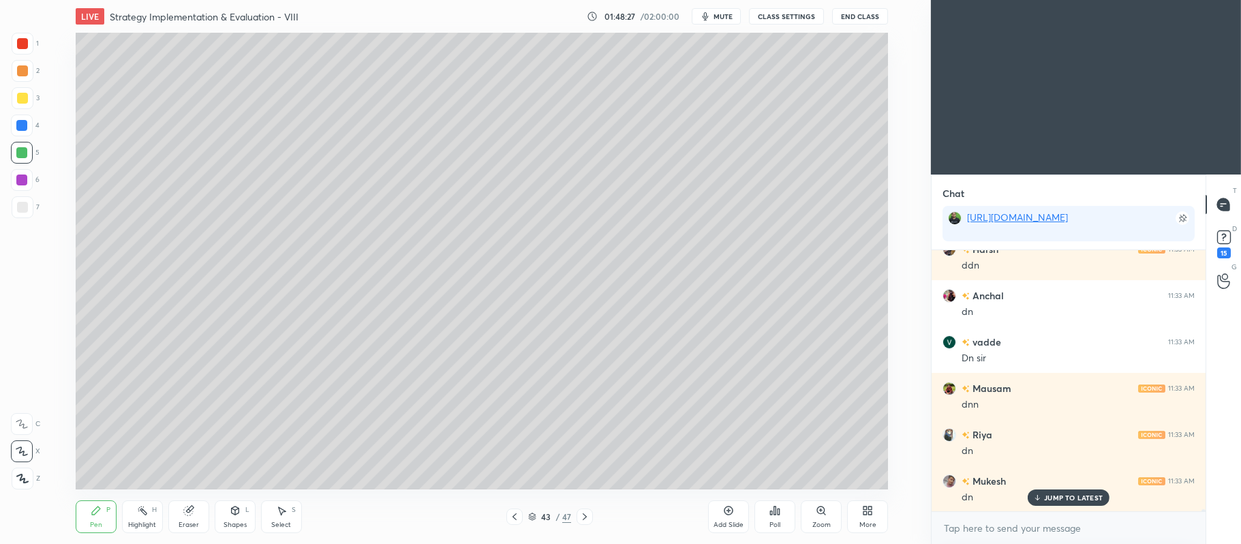
click at [585, 519] on icon at bounding box center [584, 516] width 11 height 11
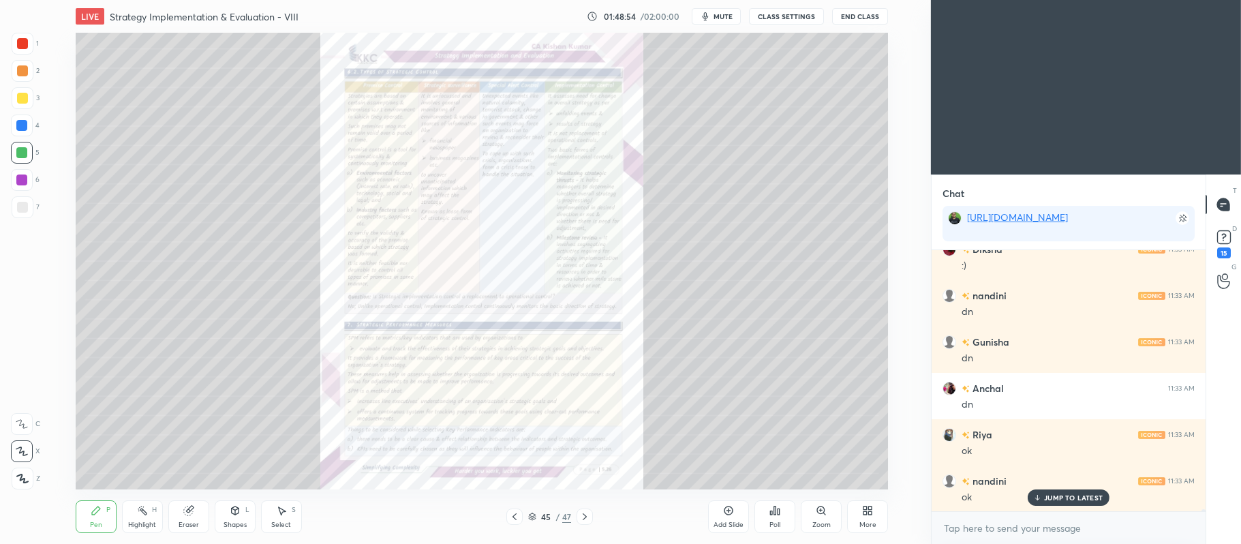
scroll to position [32984, 0]
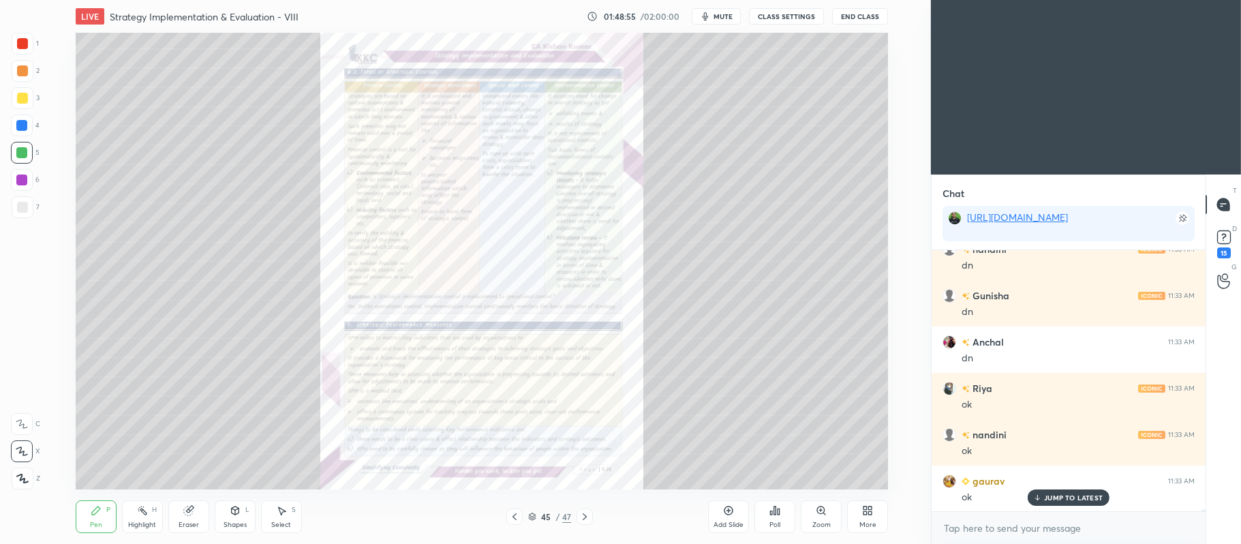
click at [519, 513] on icon at bounding box center [514, 516] width 11 height 11
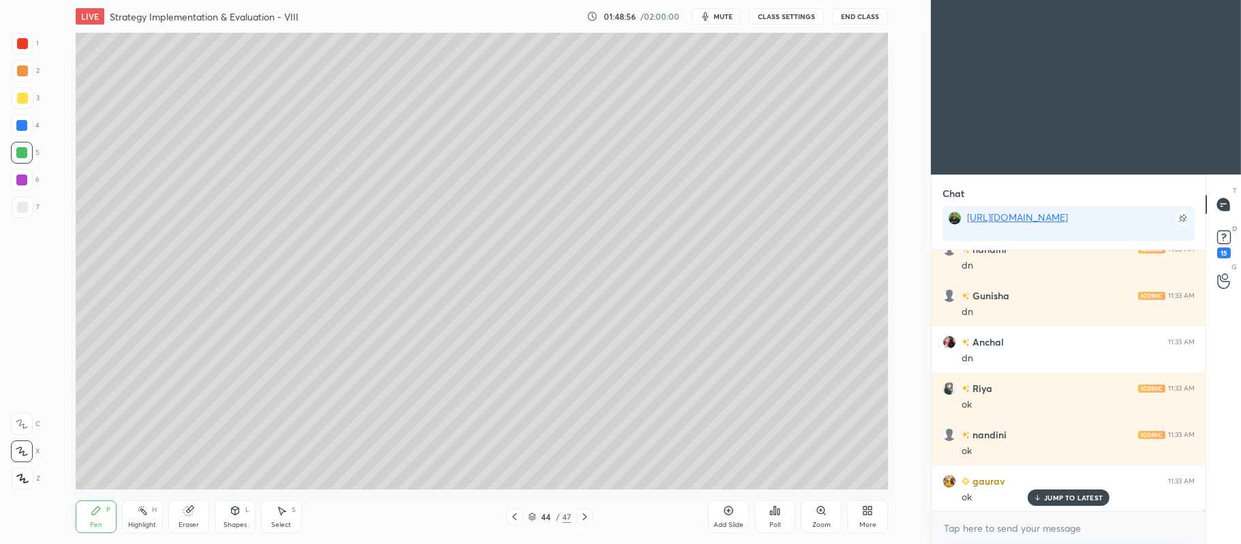
click at [732, 513] on icon at bounding box center [729, 510] width 9 height 9
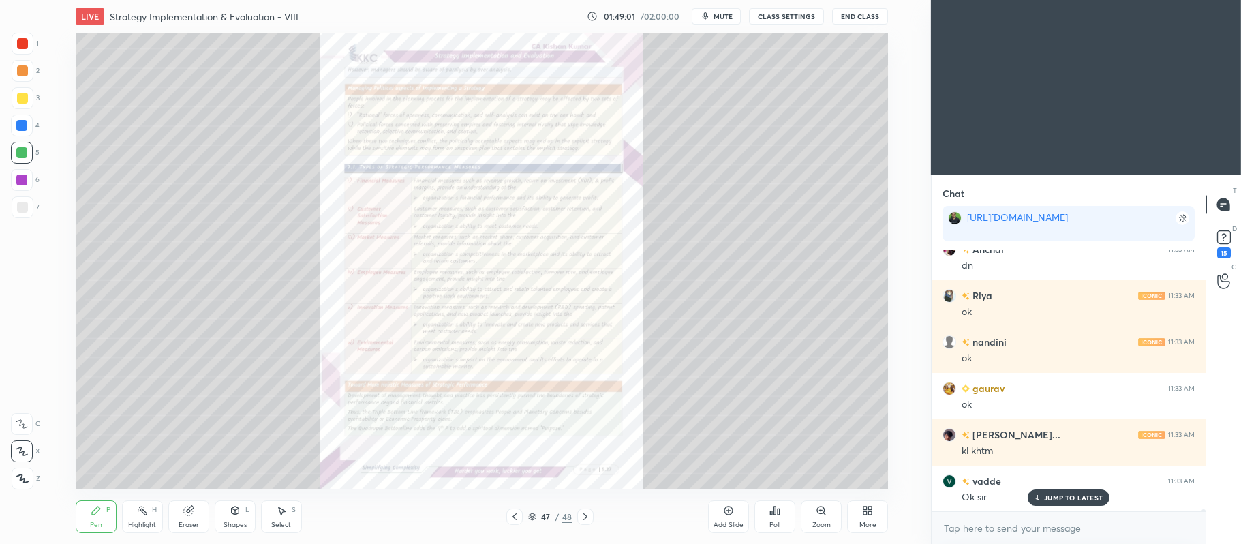
scroll to position [33123, 0]
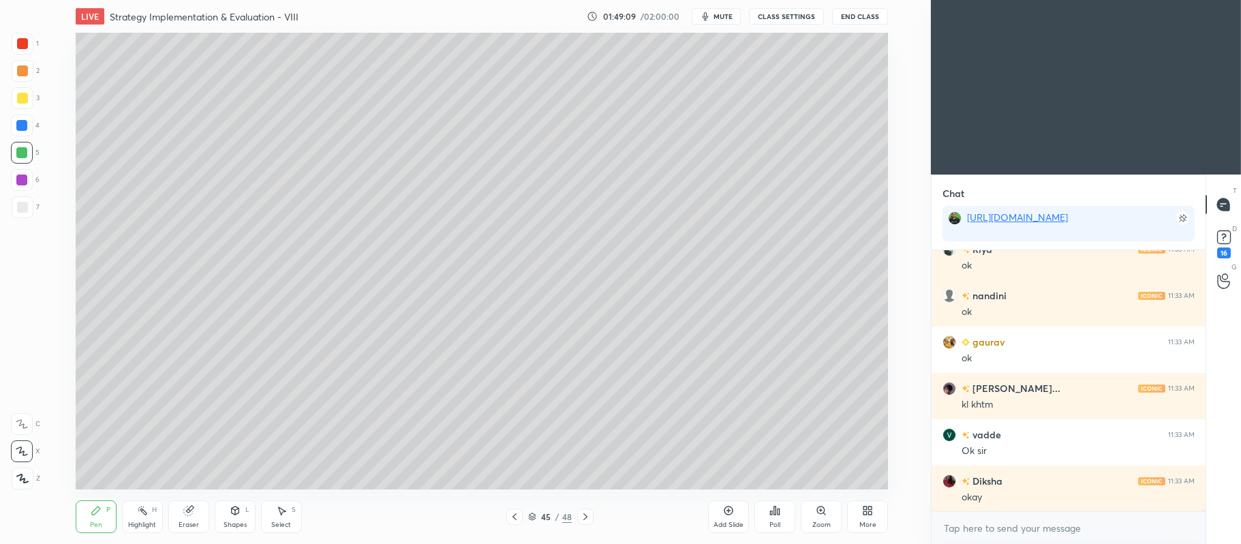
click at [22, 98] on div at bounding box center [22, 98] width 11 height 11
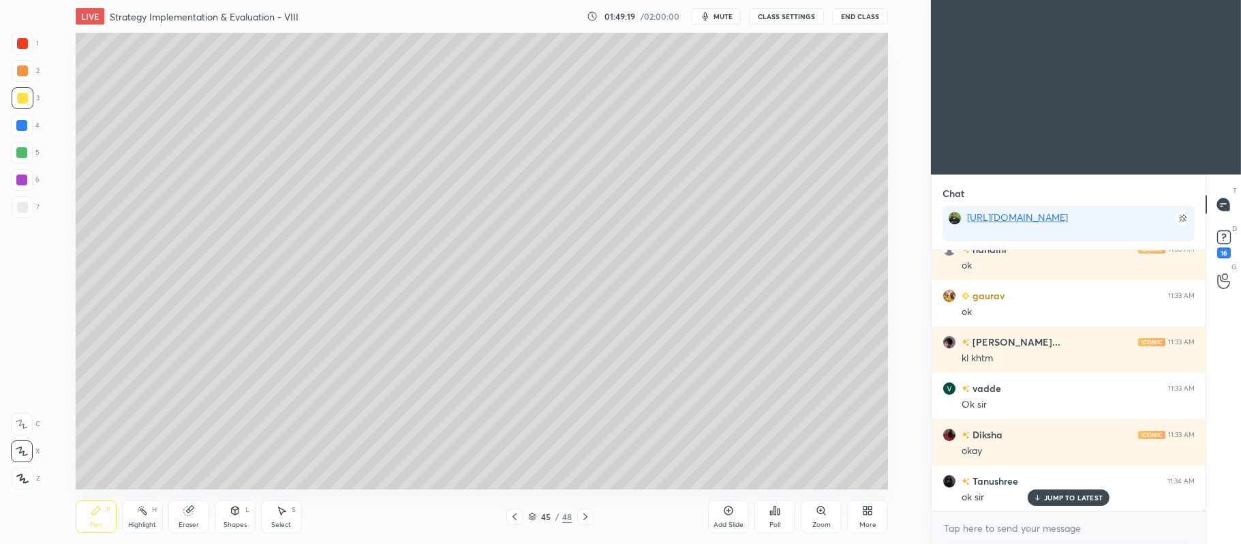
scroll to position [33216, 0]
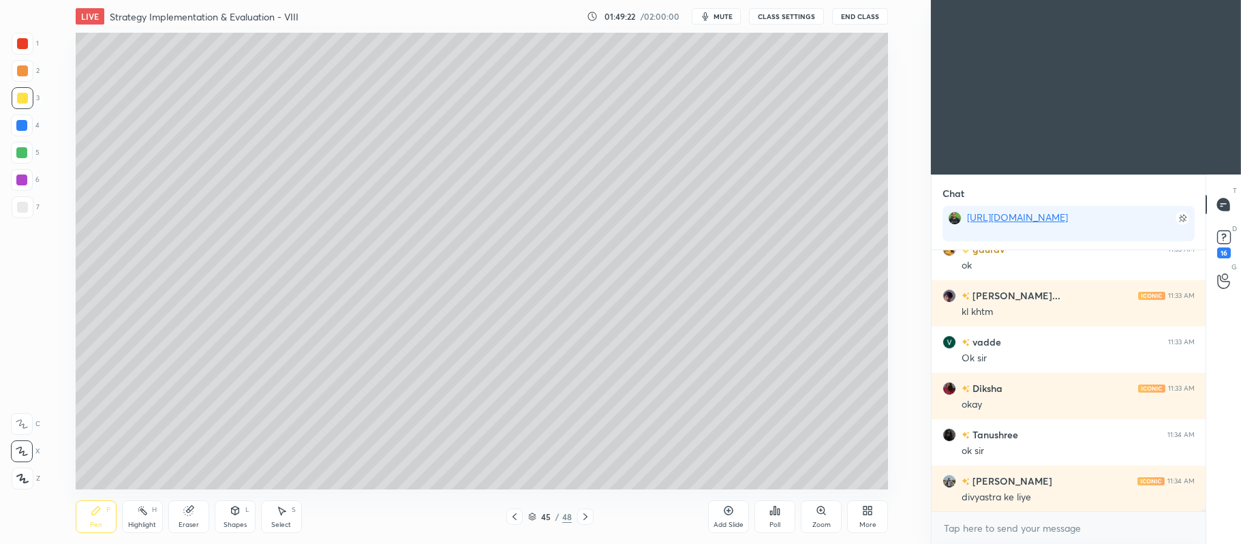
click at [723, 505] on icon at bounding box center [728, 510] width 11 height 11
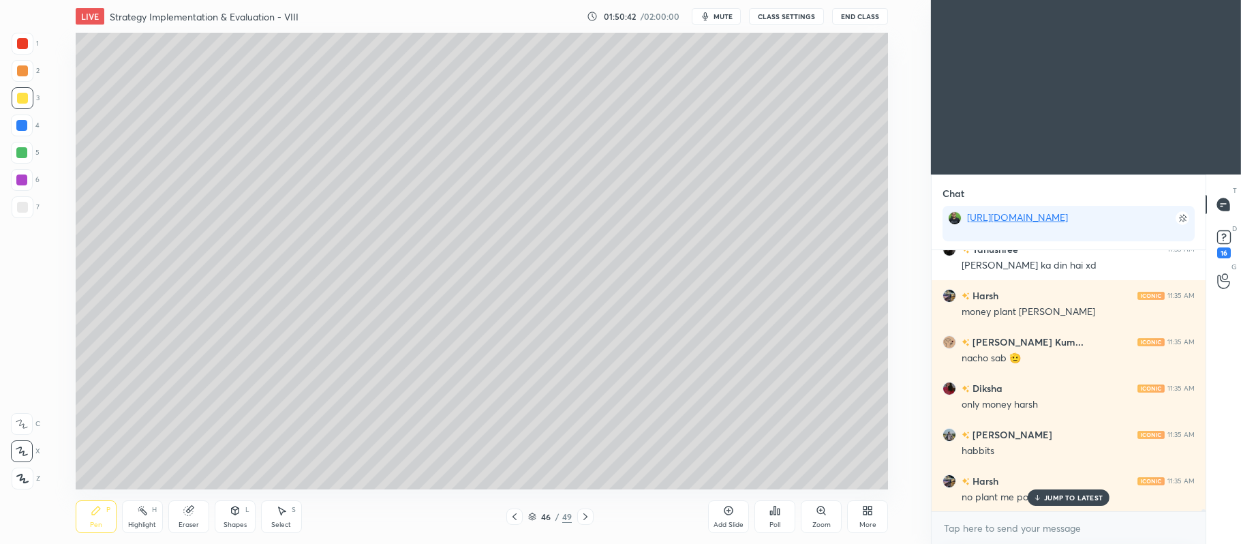
scroll to position [34666, 0]
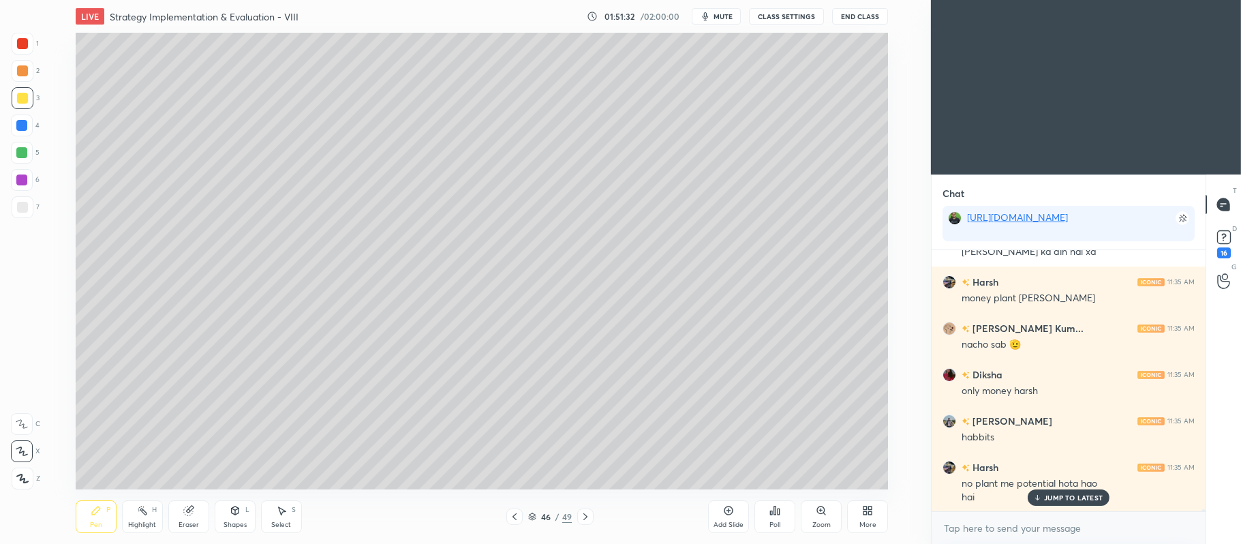
click at [725, 521] on div "Add Slide" at bounding box center [729, 524] width 30 height 7
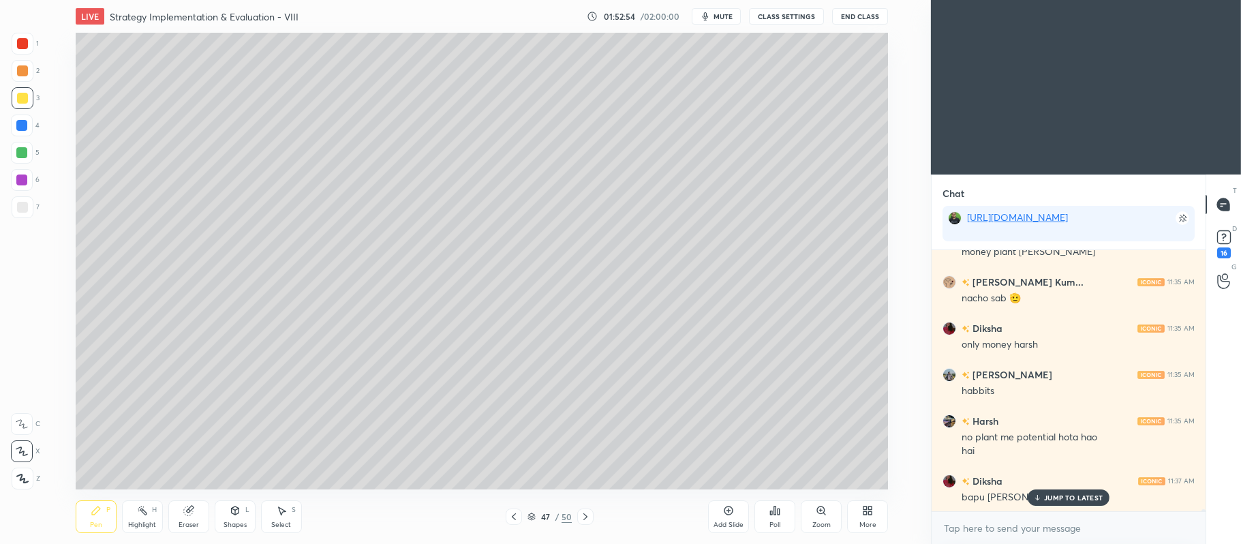
click at [729, 513] on icon at bounding box center [729, 510] width 4 height 4
click at [733, 519] on div "Add Slide" at bounding box center [728, 516] width 41 height 33
click at [731, 535] on div "Add Slide Poll Zoom More" at bounding box center [798, 517] width 180 height 76
click at [723, 515] on icon at bounding box center [728, 510] width 11 height 11
click at [728, 524] on div "Add Slide" at bounding box center [729, 524] width 30 height 7
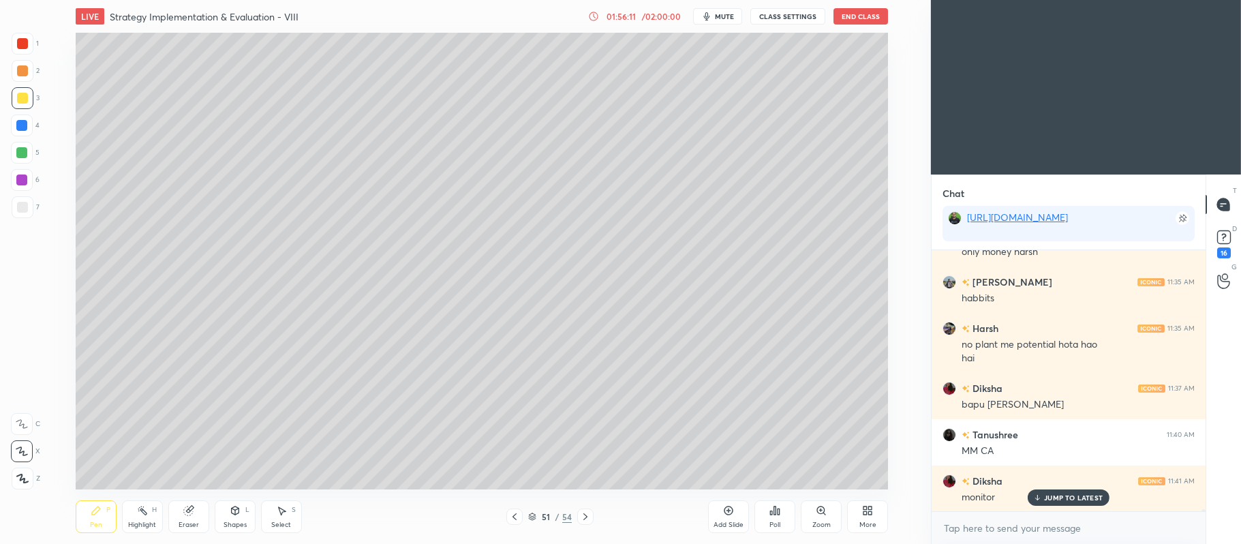
scroll to position [34819, 0]
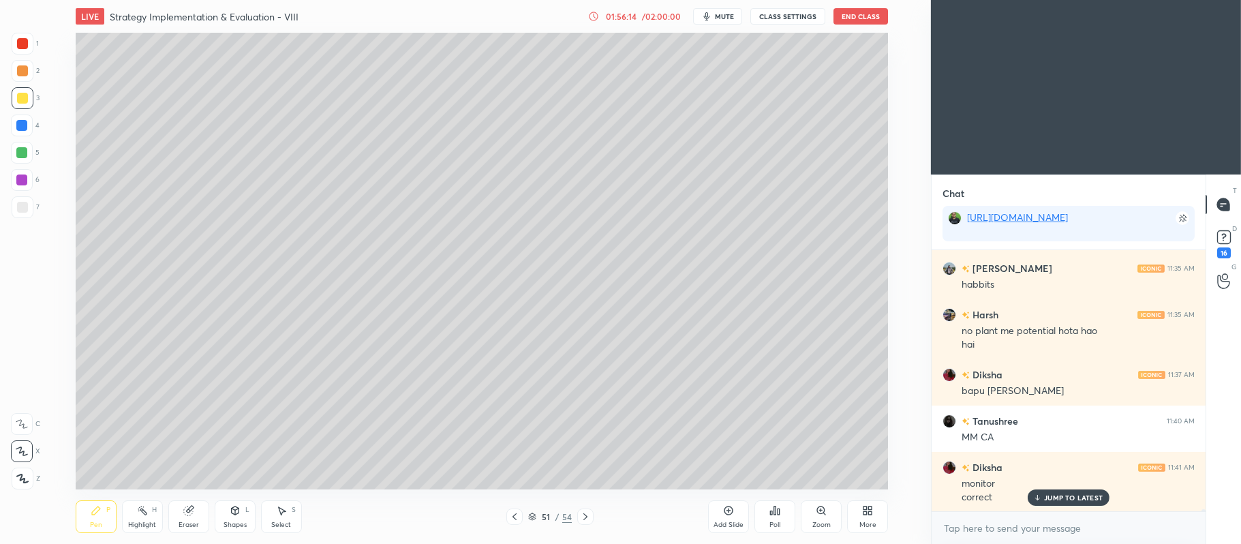
click at [725, 513] on icon at bounding box center [729, 510] width 9 height 9
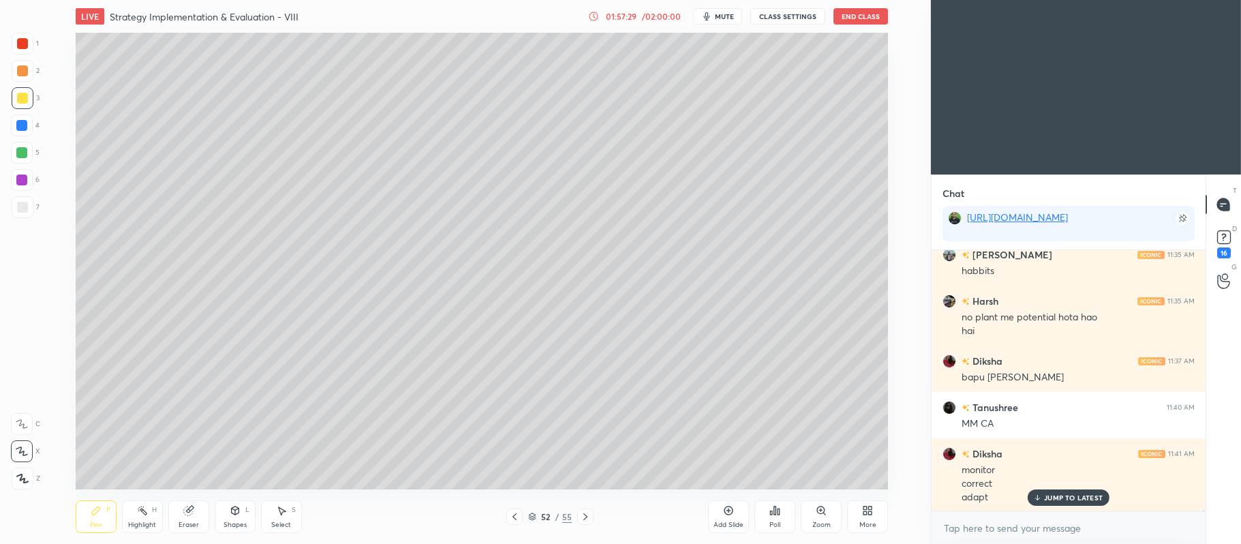
click at [731, 511] on icon at bounding box center [728, 510] width 11 height 11
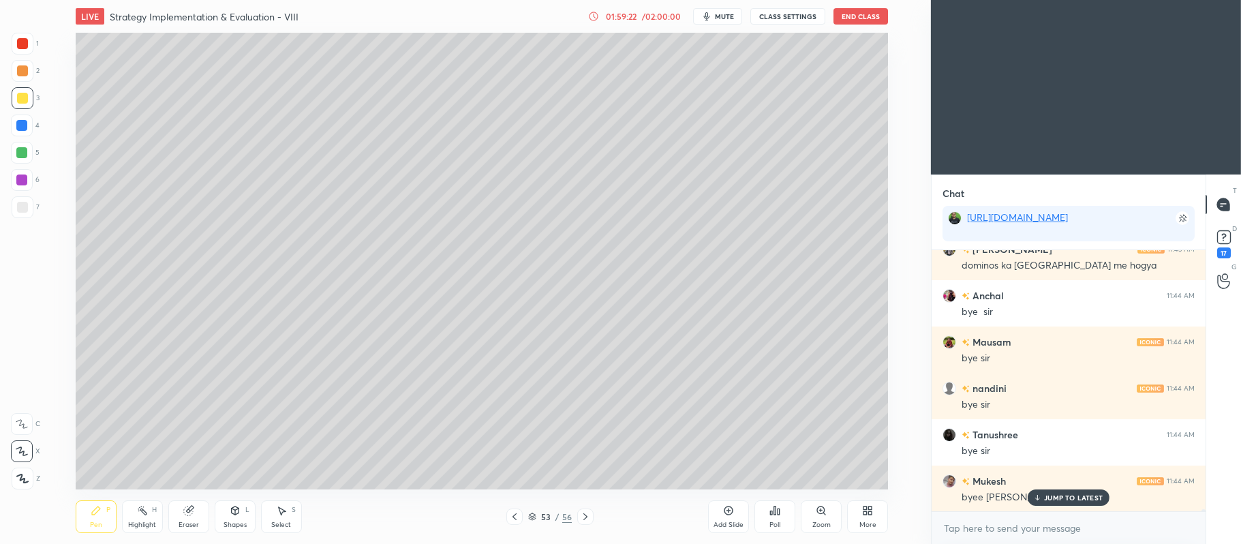
scroll to position [35157, 0]
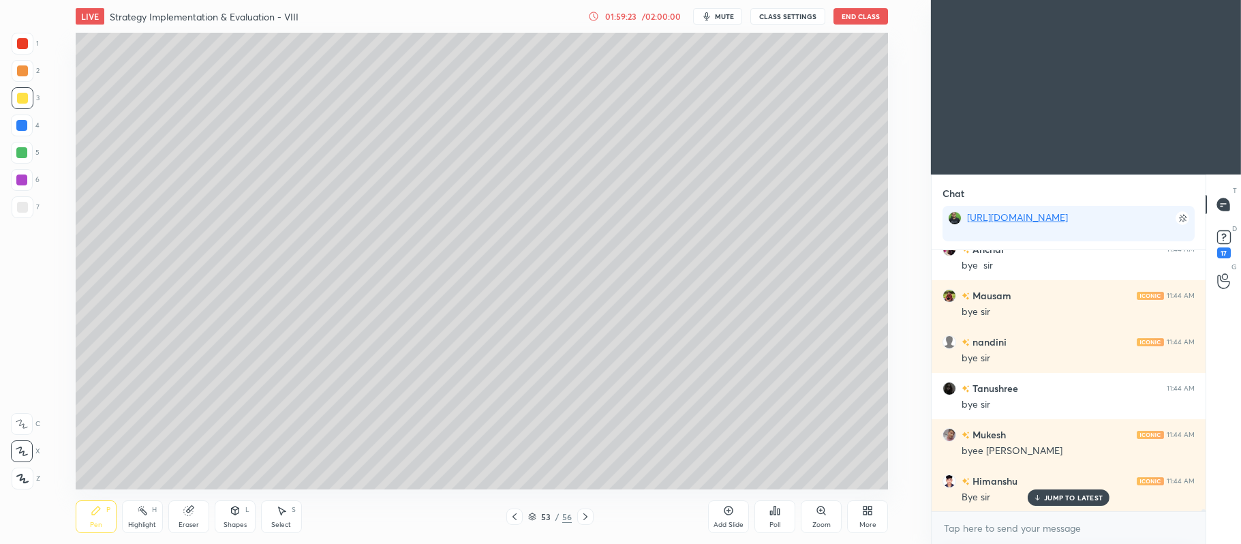
click at [1222, 233] on rect at bounding box center [1223, 237] width 13 height 13
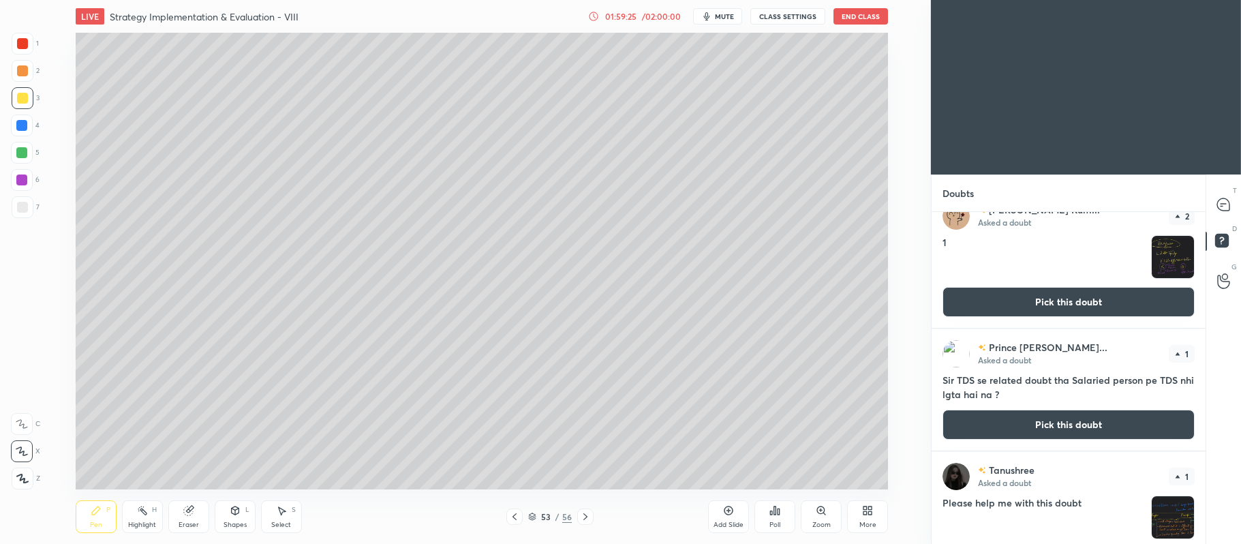
scroll to position [159, 0]
click at [1010, 424] on button "Pick this doubt" at bounding box center [1069, 424] width 252 height 30
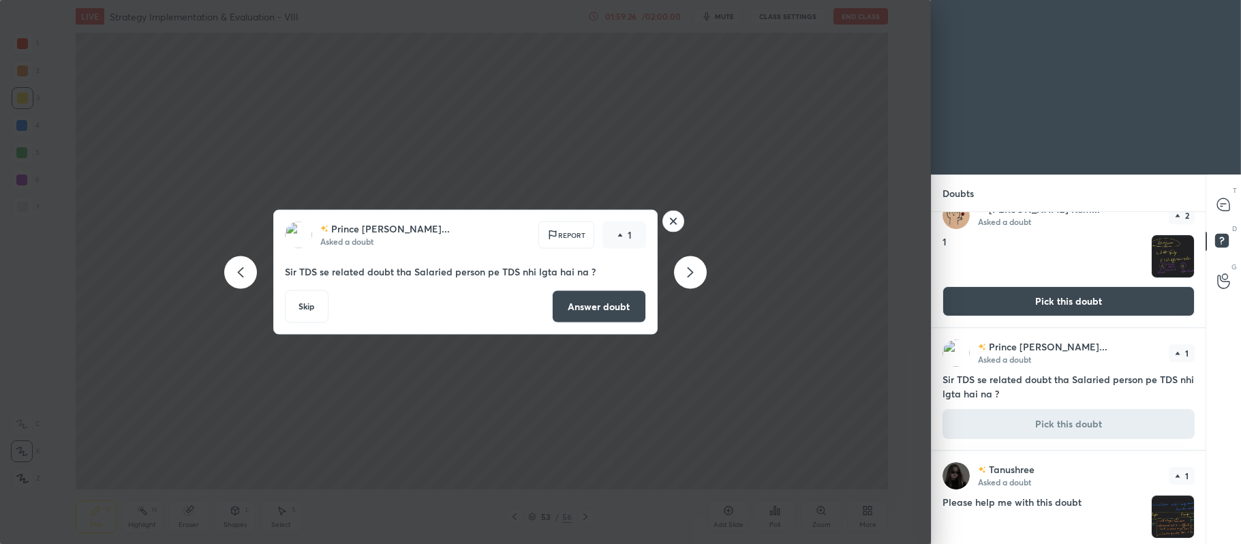
click at [589, 307] on button "Answer doubt" at bounding box center [599, 306] width 94 height 33
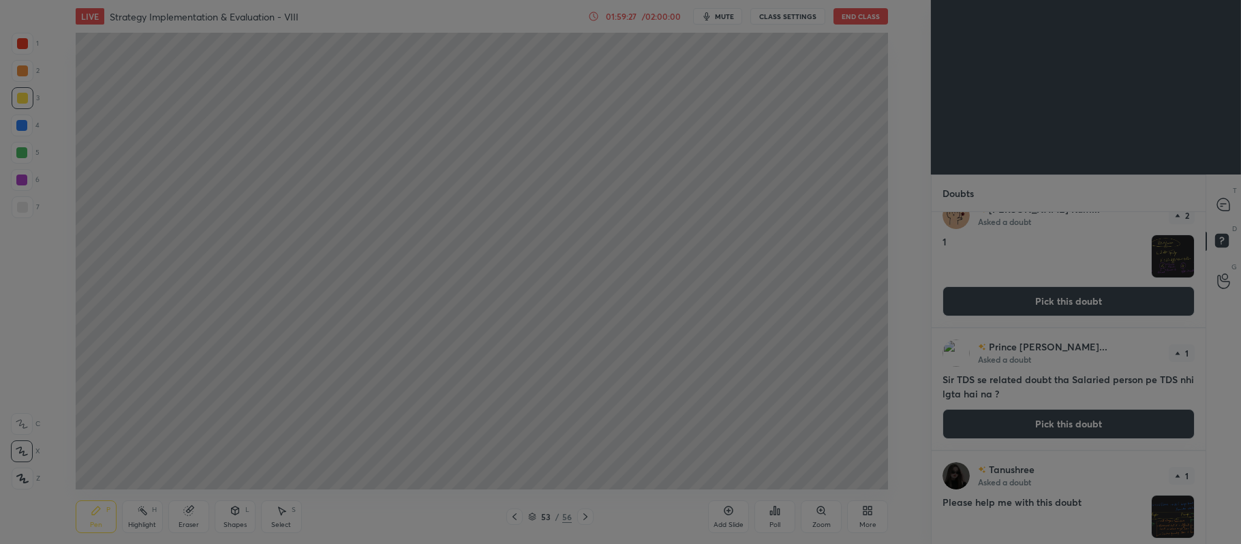
scroll to position [0, 0]
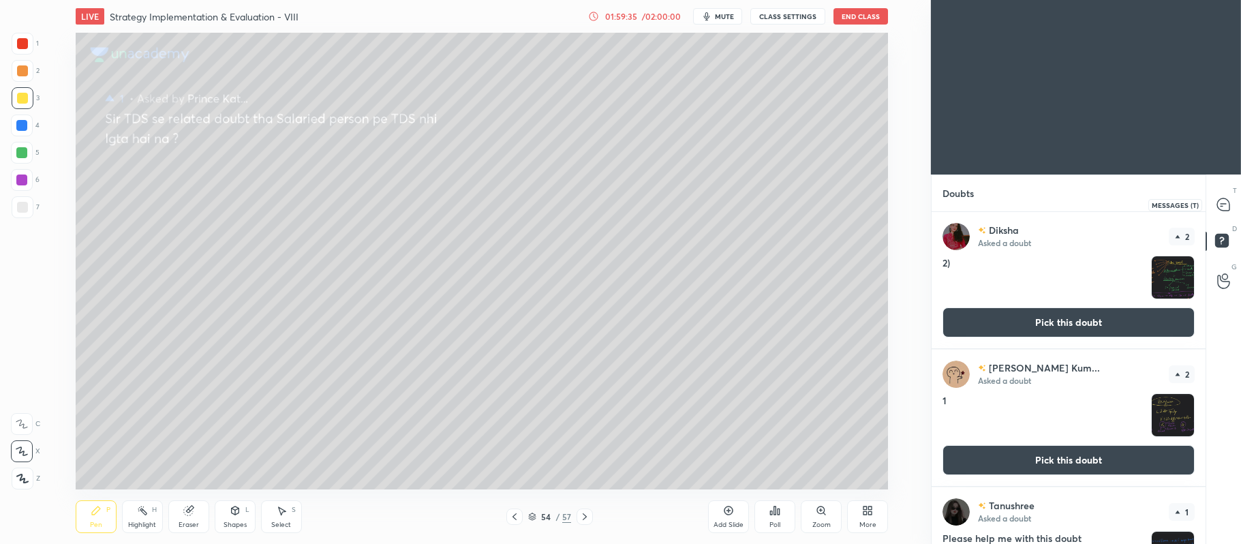
click at [1219, 202] on icon at bounding box center [1223, 204] width 12 height 12
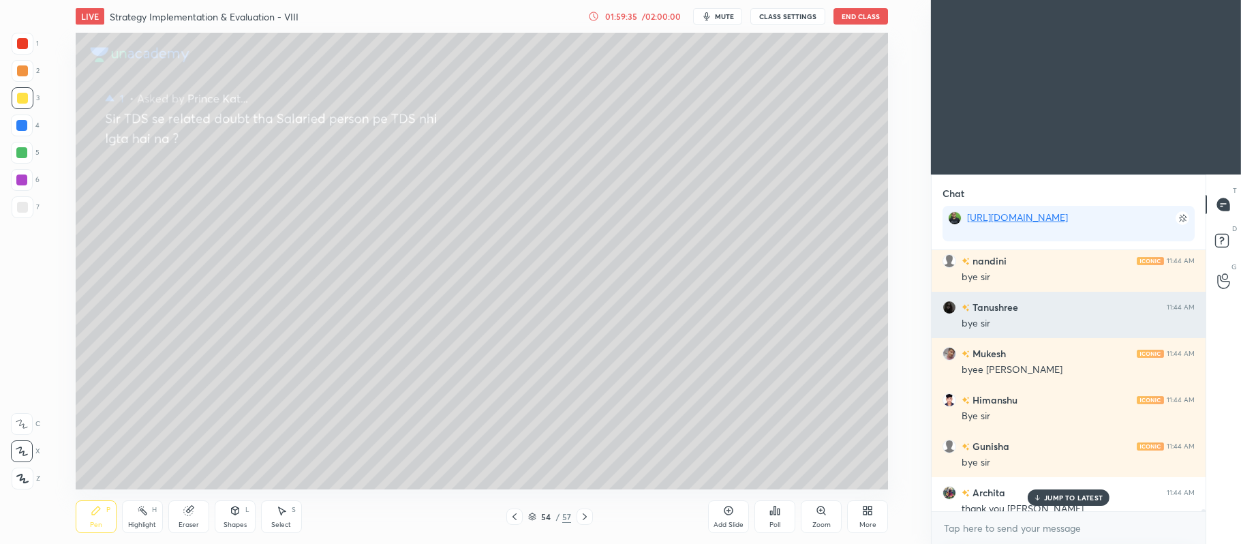
scroll to position [35578, 0]
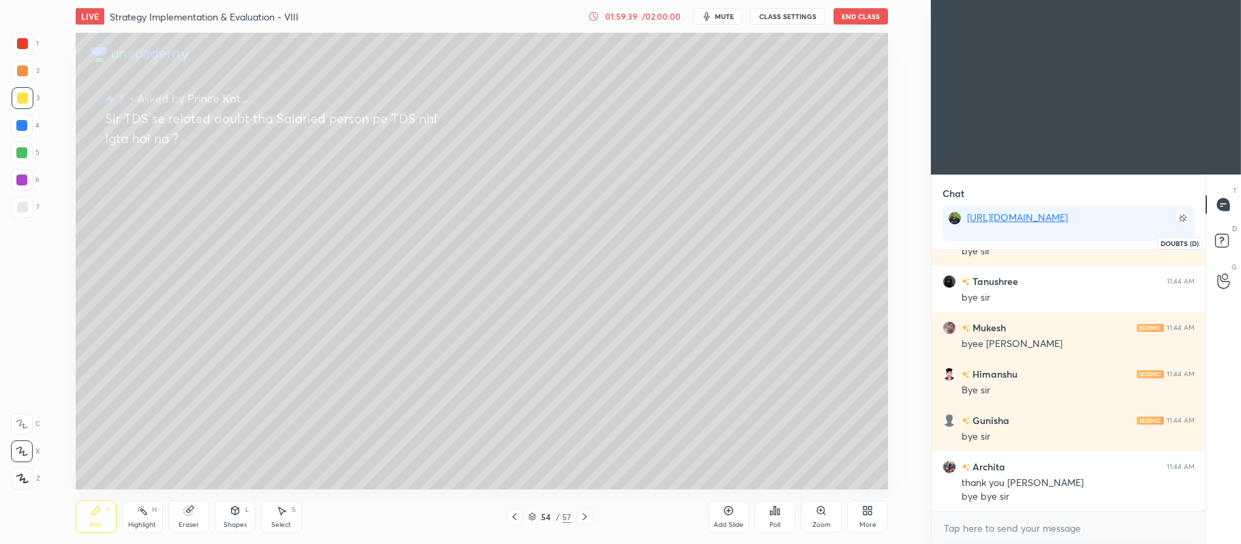
click at [1219, 245] on rect at bounding box center [1221, 240] width 13 height 13
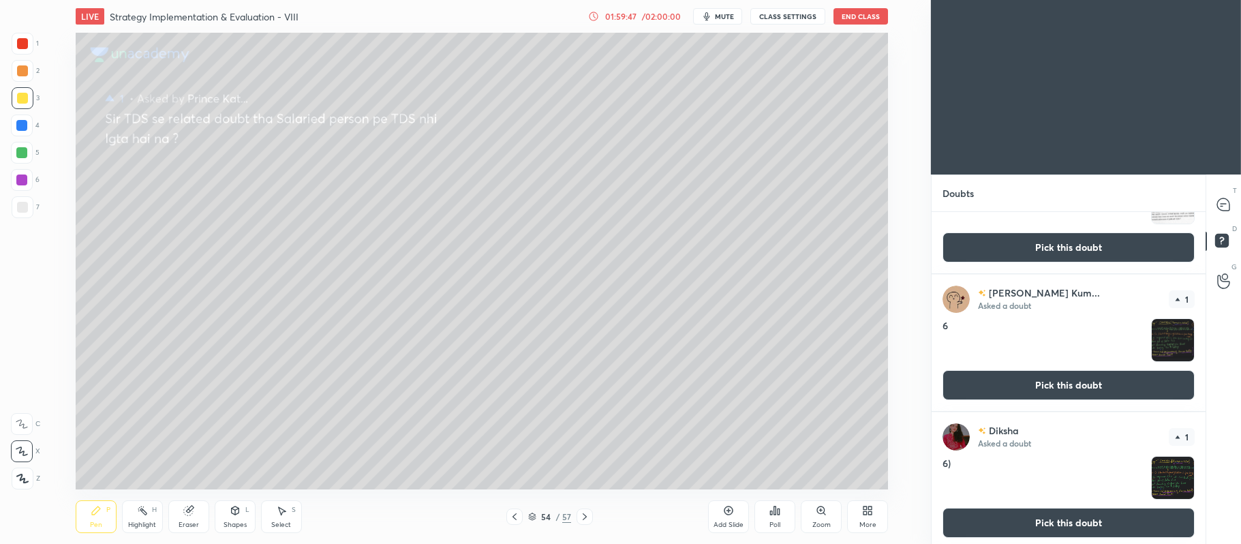
scroll to position [1086, 0]
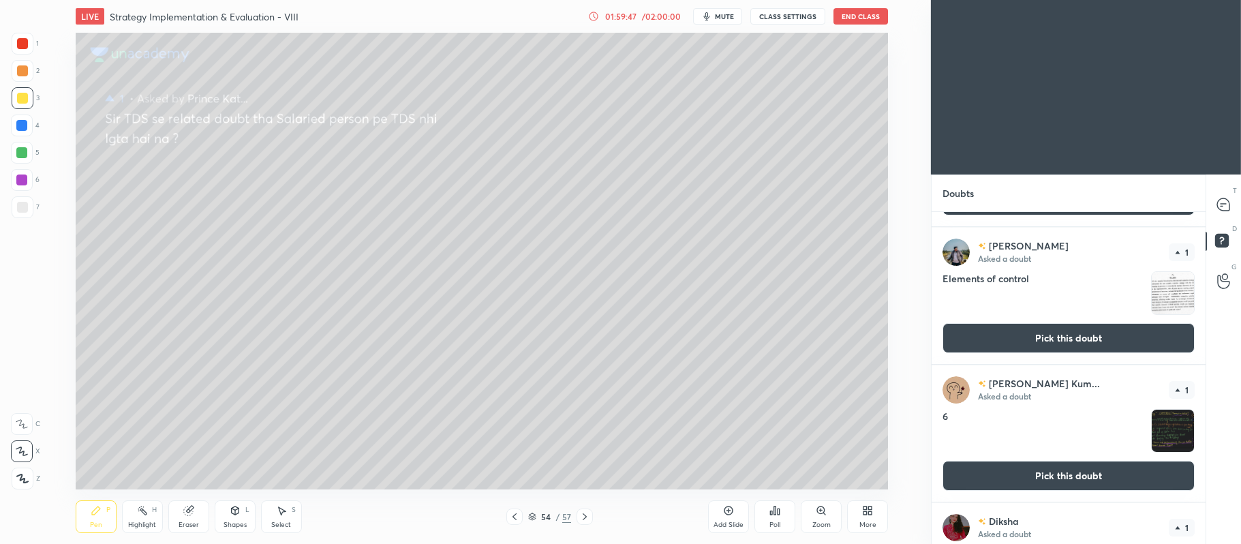
click at [1039, 347] on button "Pick this doubt" at bounding box center [1069, 338] width 252 height 30
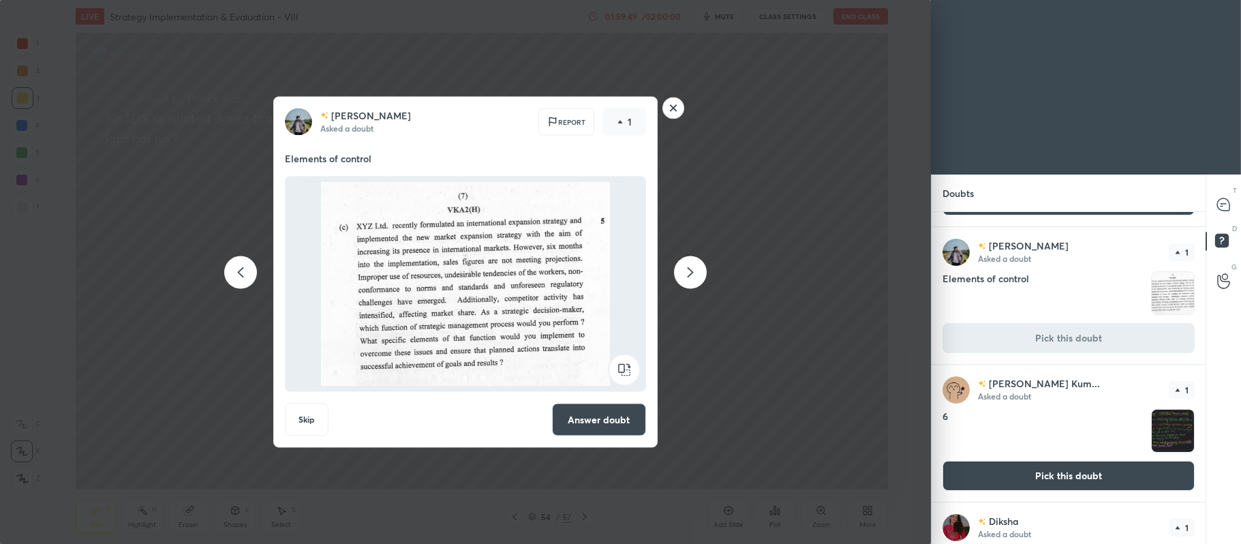
click at [612, 426] on button "Answer doubt" at bounding box center [599, 420] width 94 height 33
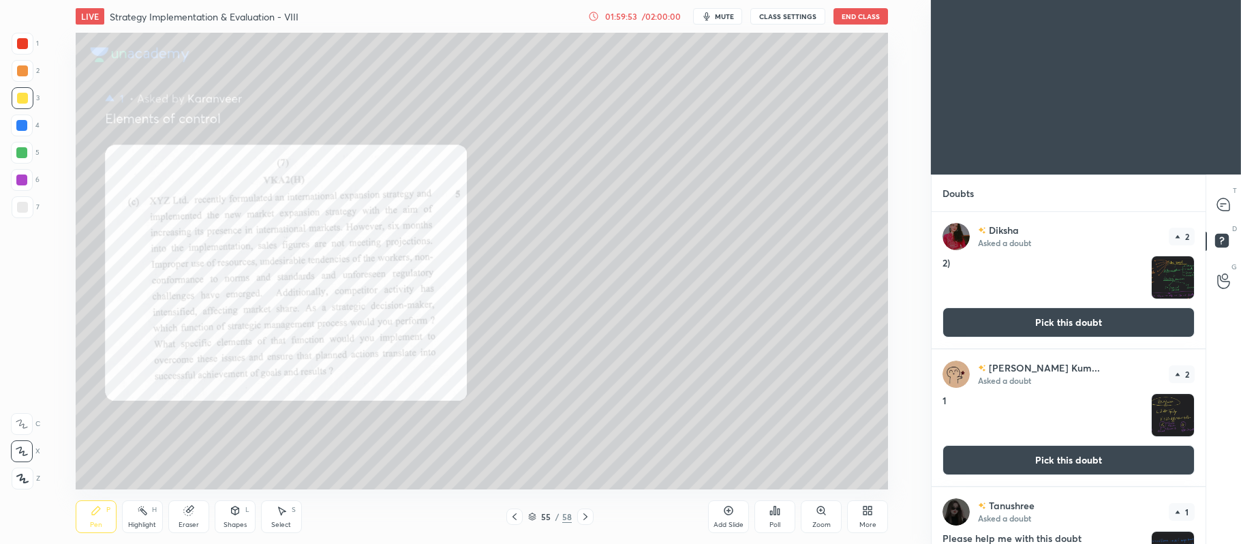
click at [22, 42] on div at bounding box center [22, 43] width 11 height 11
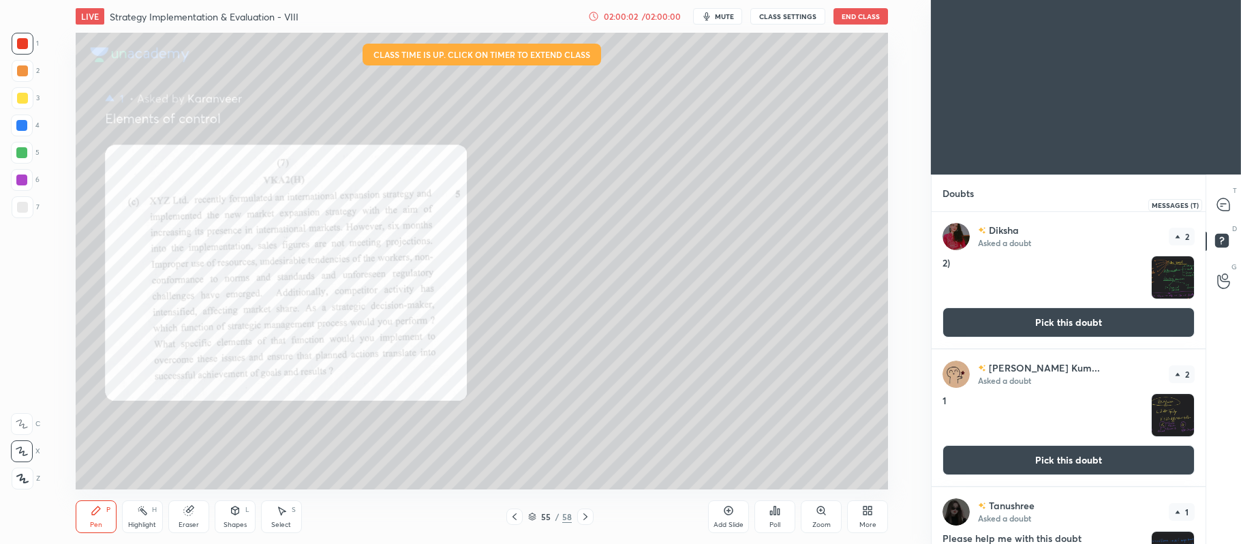
click at [1227, 209] on icon at bounding box center [1223, 204] width 12 height 12
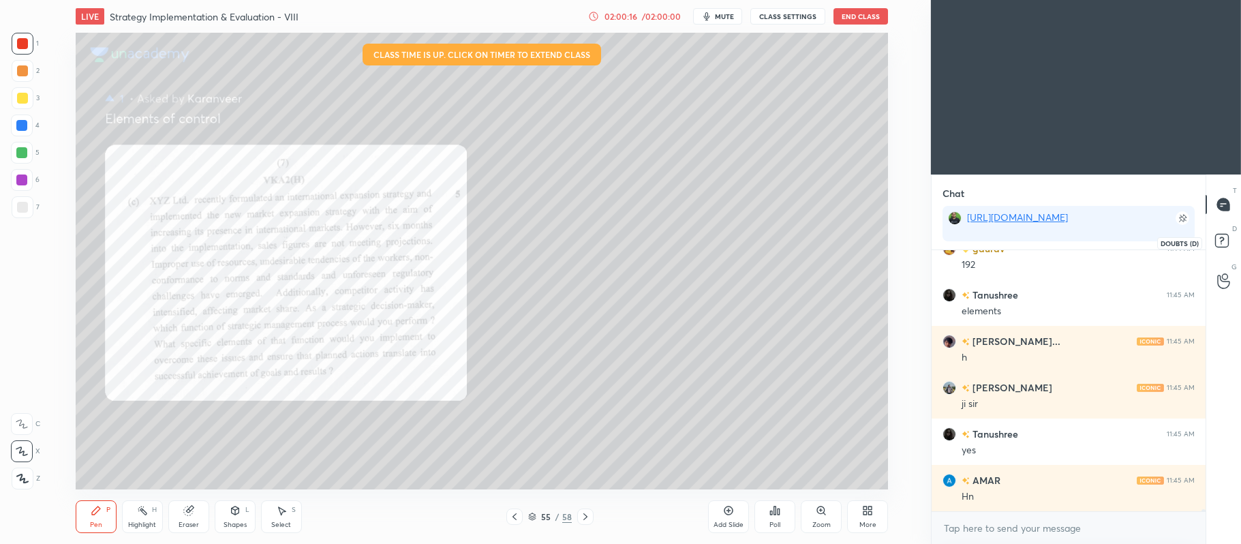
scroll to position [32648, 0]
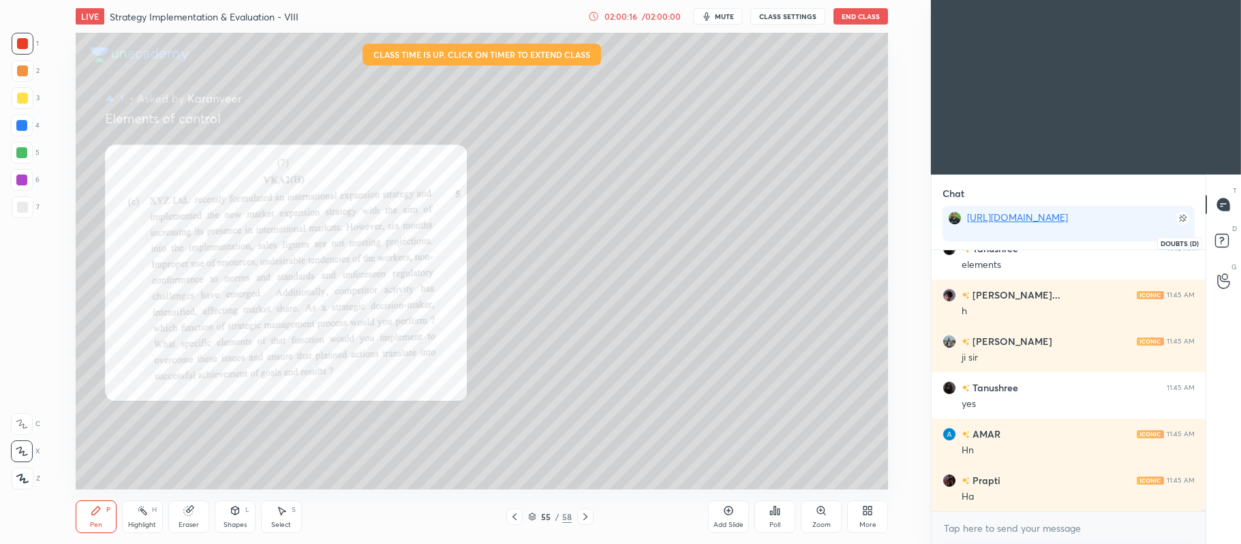
click at [1217, 243] on rect at bounding box center [1221, 240] width 13 height 13
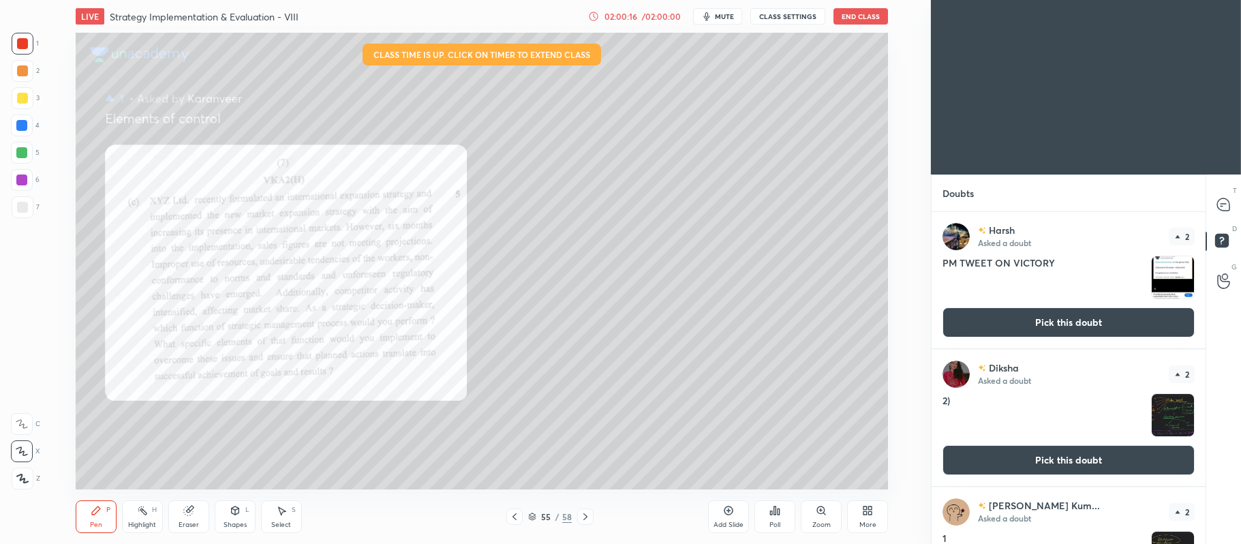
scroll to position [4, 3]
click at [1056, 328] on button "Pick this doubt" at bounding box center [1069, 322] width 252 height 30
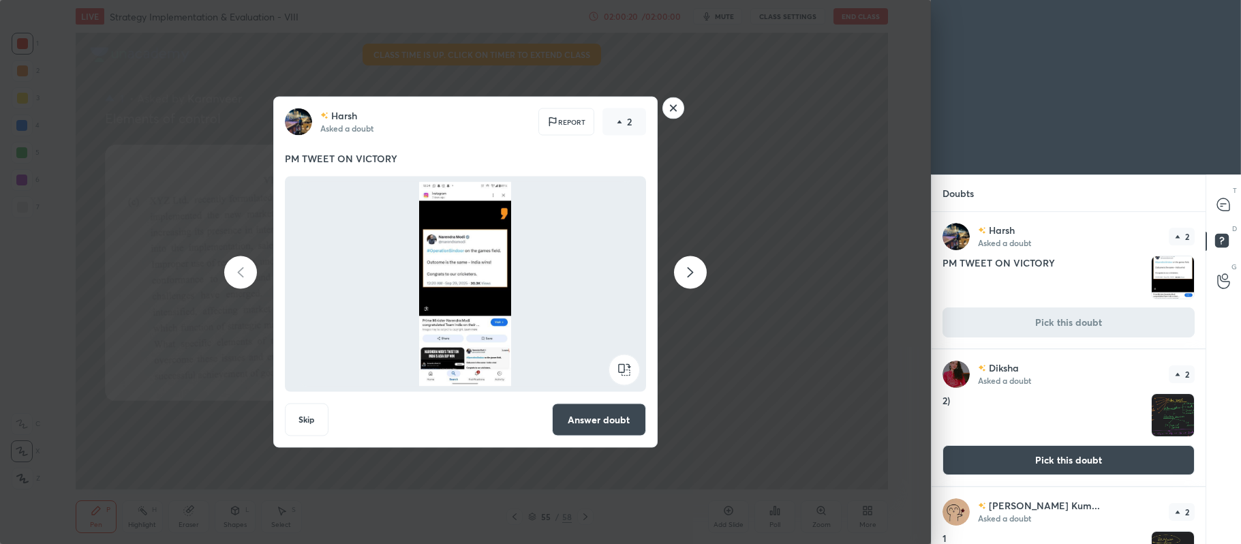
click at [609, 421] on button "Answer doubt" at bounding box center [599, 420] width 94 height 33
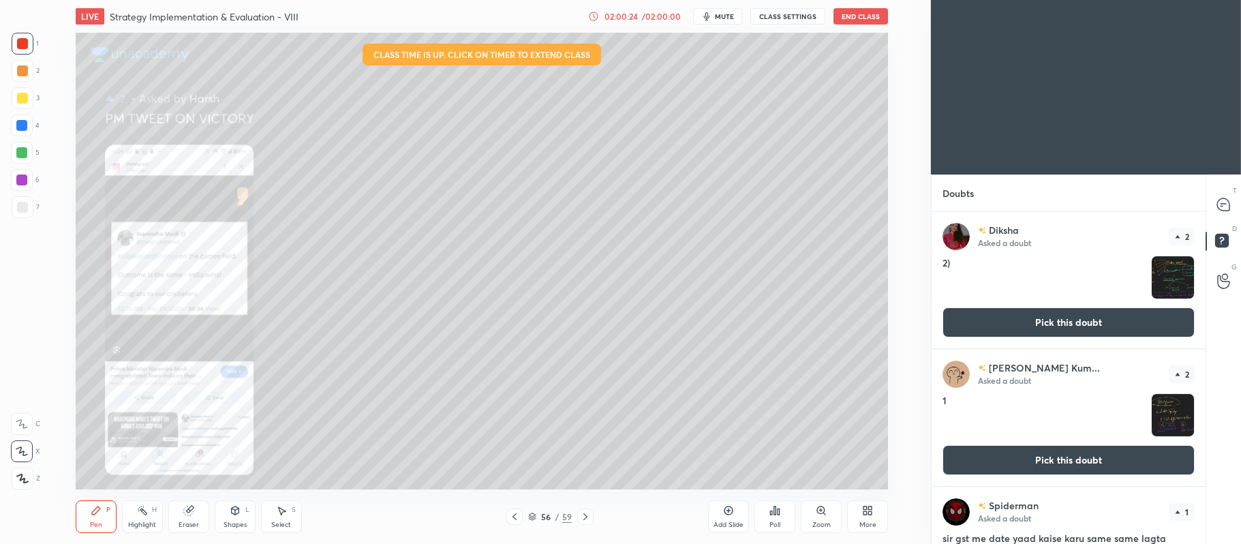
click at [819, 511] on icon at bounding box center [820, 509] width 7 height 7
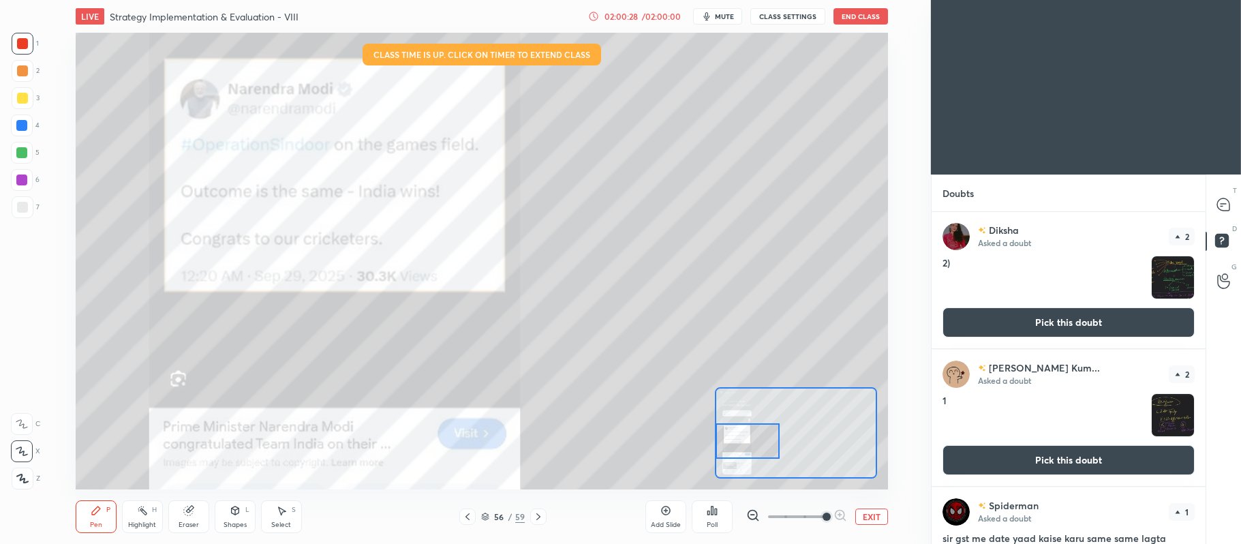
click at [875, 515] on button "EXIT" at bounding box center [871, 516] width 33 height 16
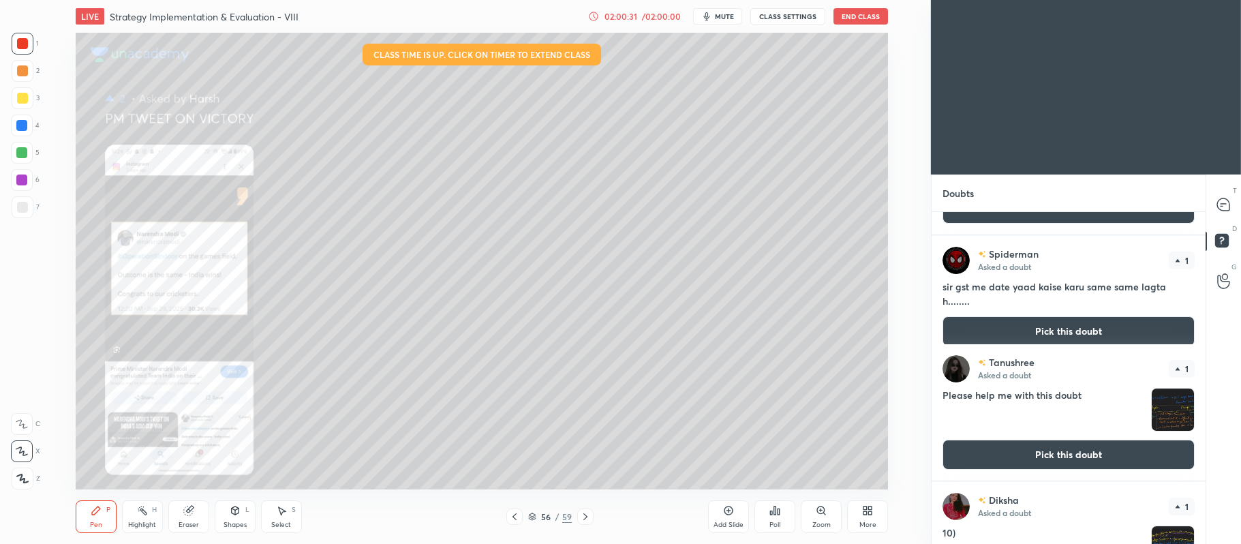
scroll to position [258, 0]
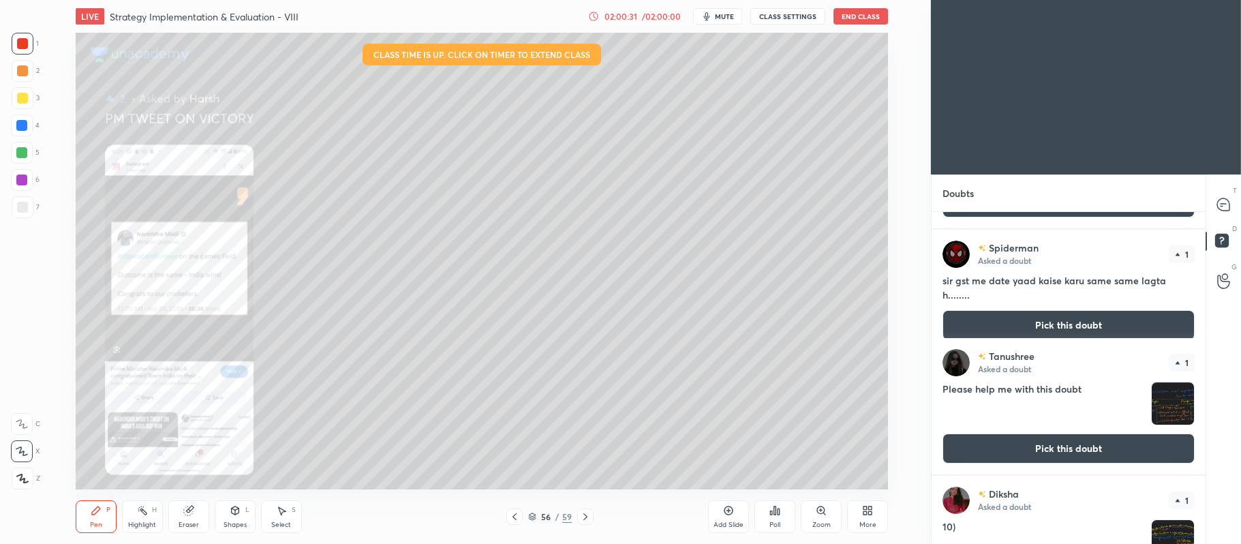
click at [1051, 322] on button "Pick this doubt" at bounding box center [1069, 325] width 252 height 30
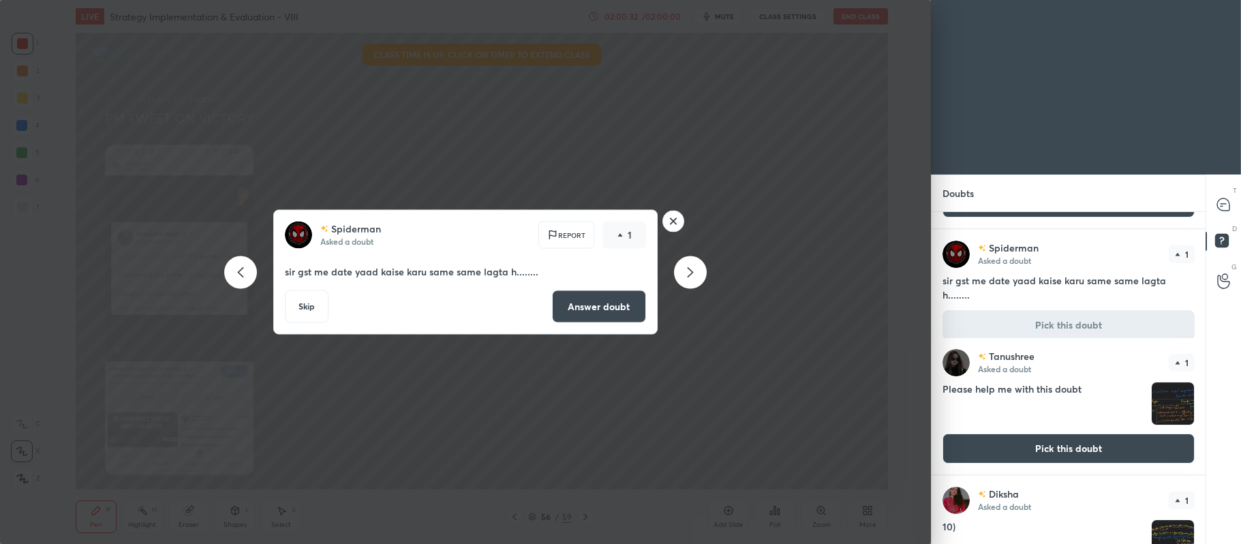
click at [603, 306] on button "Answer doubt" at bounding box center [599, 306] width 94 height 33
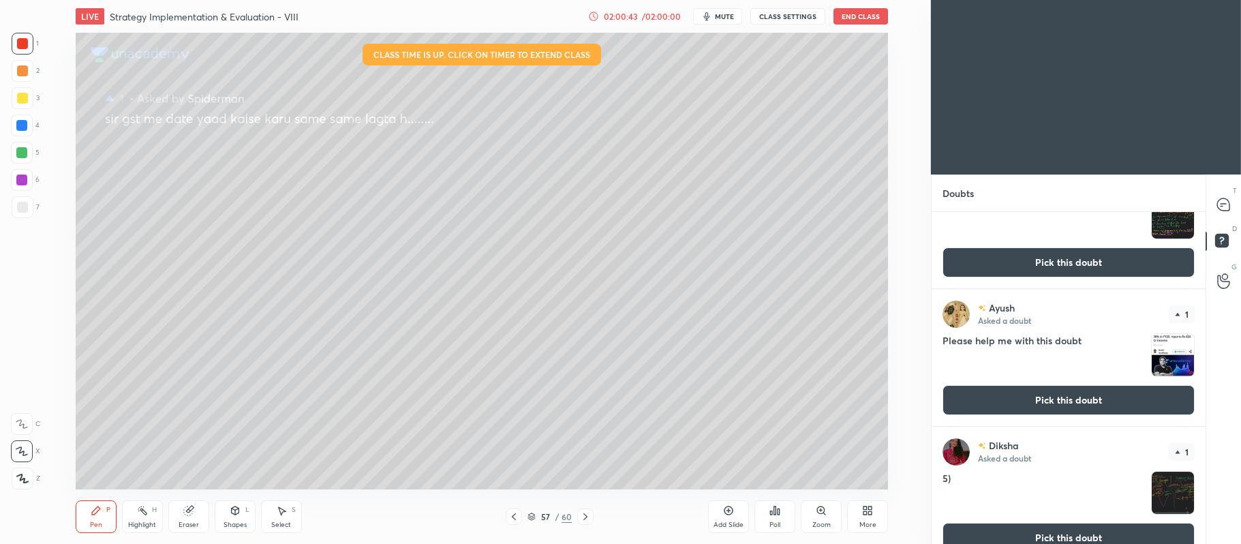
scroll to position [1374, 0]
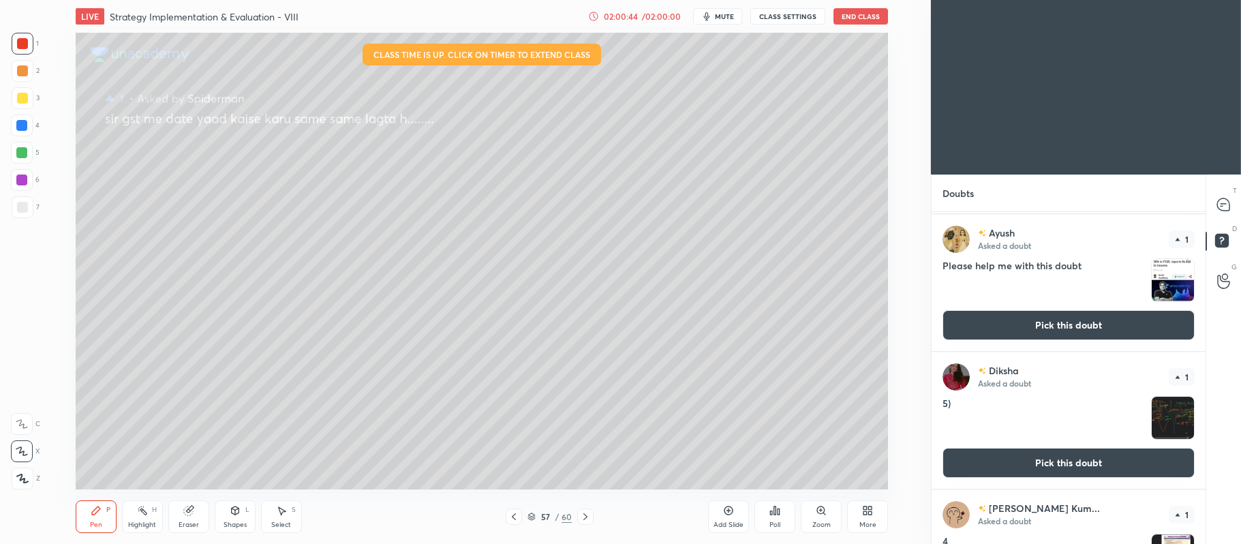
click at [1012, 325] on button "Pick this doubt" at bounding box center [1069, 325] width 252 height 30
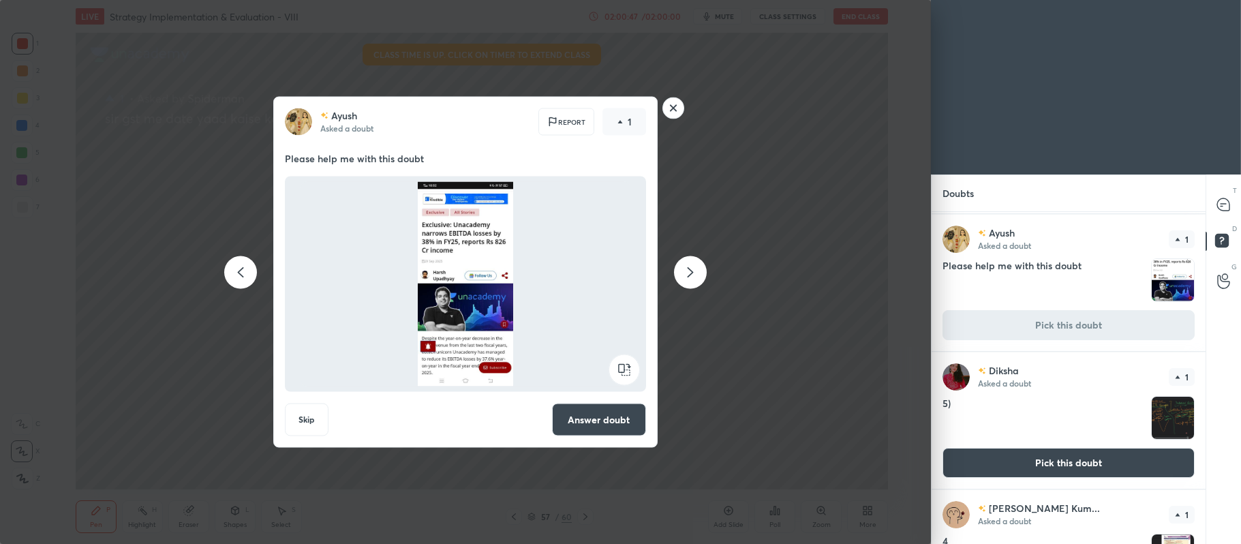
click at [611, 434] on button "Answer doubt" at bounding box center [599, 420] width 94 height 33
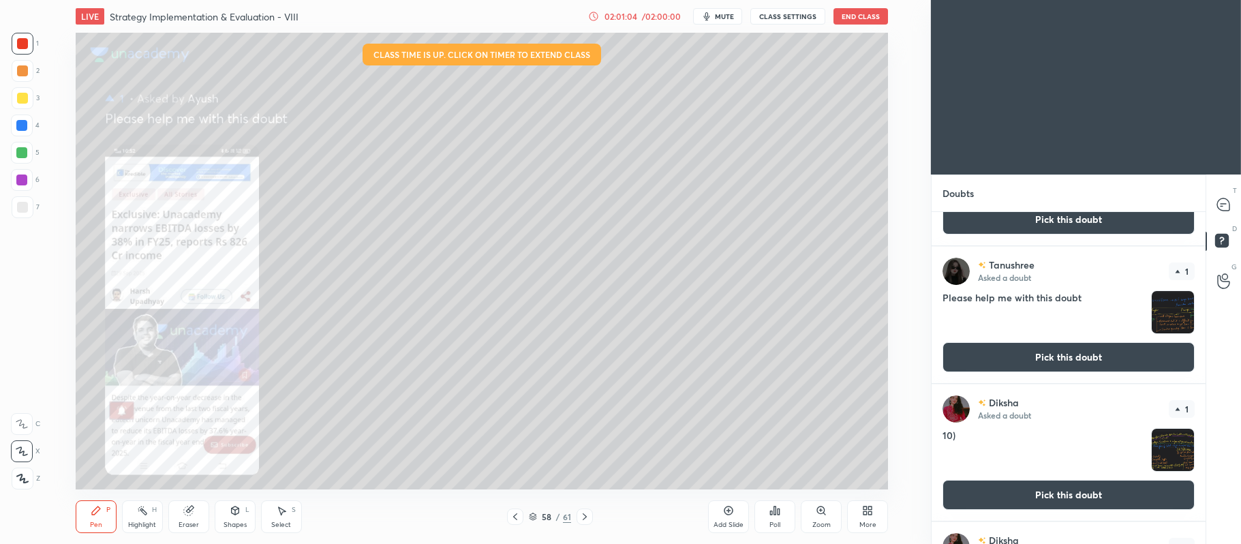
scroll to position [0, 0]
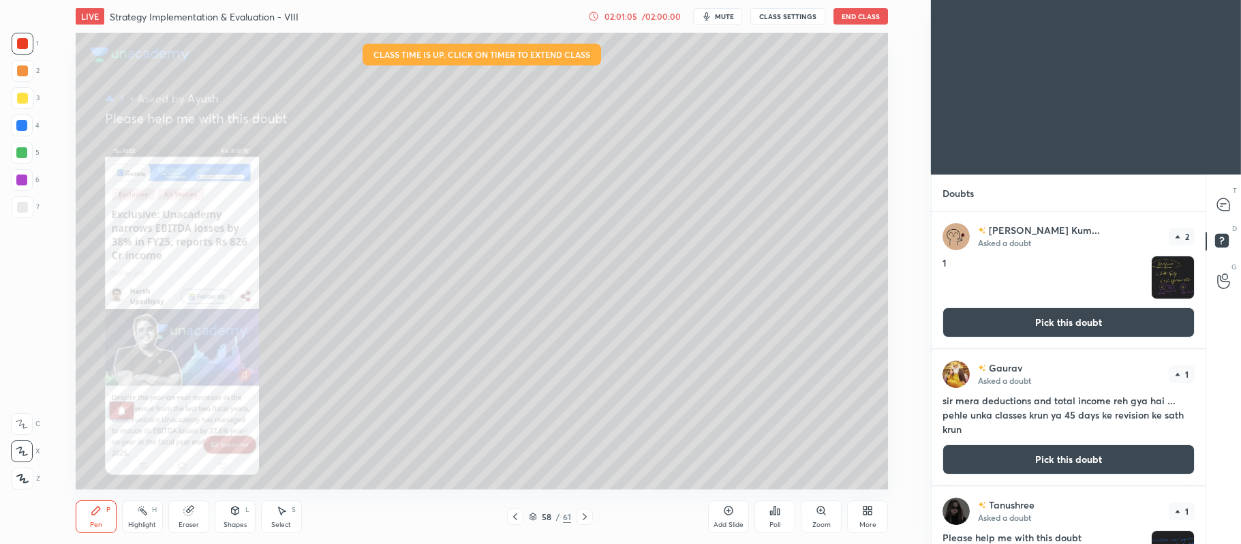
click at [1074, 454] on button "Pick this doubt" at bounding box center [1069, 459] width 252 height 30
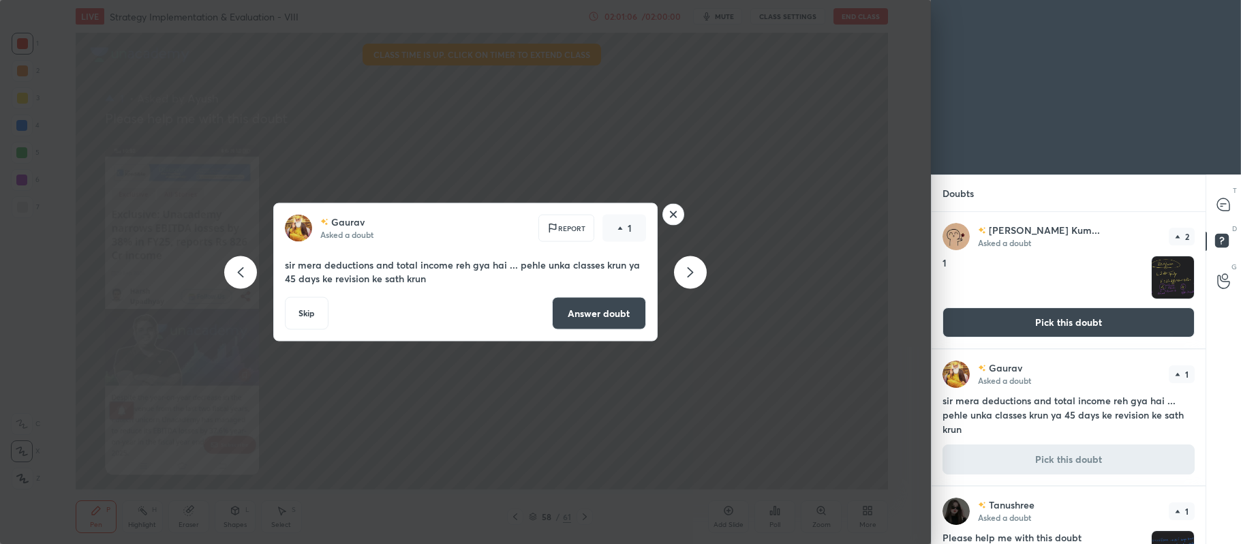
click at [601, 308] on button "Answer doubt" at bounding box center [599, 313] width 94 height 33
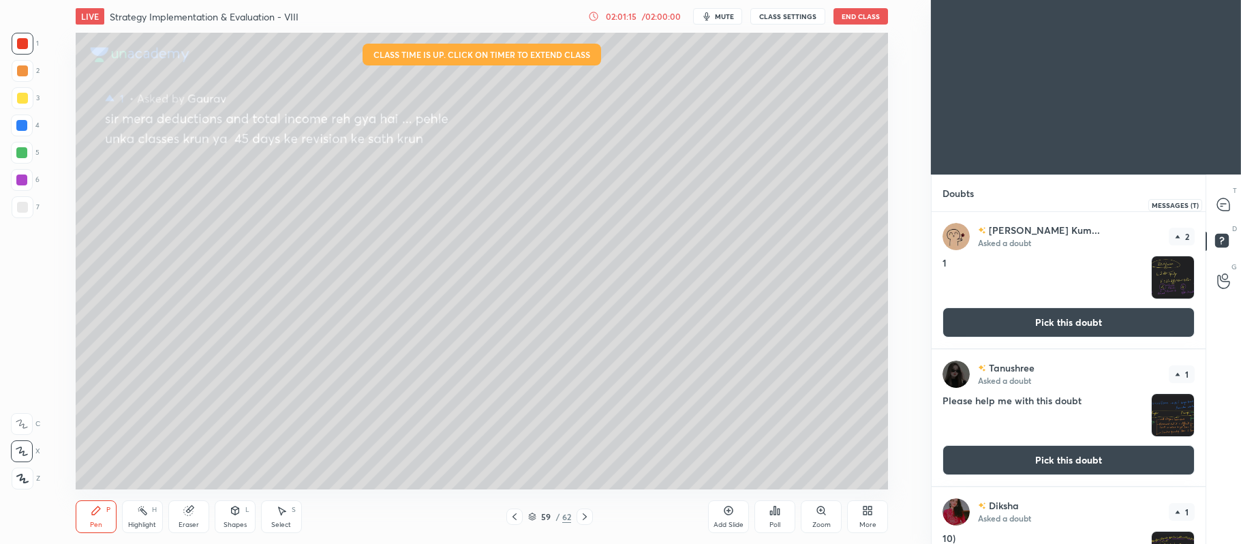
click at [1216, 200] on div at bounding box center [1224, 204] width 27 height 25
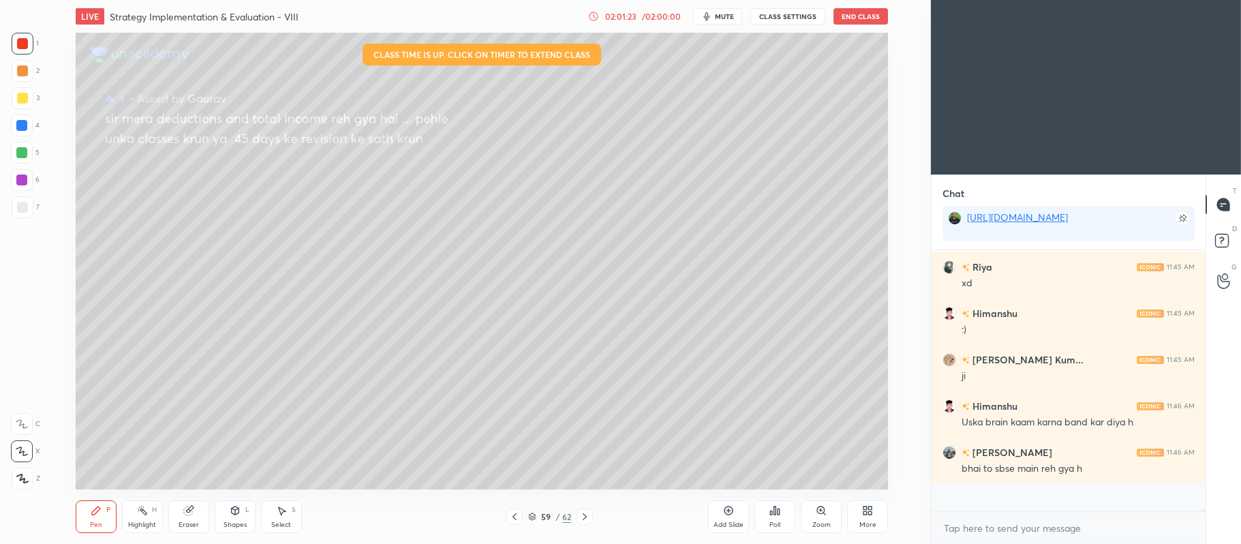
scroll to position [33261, 0]
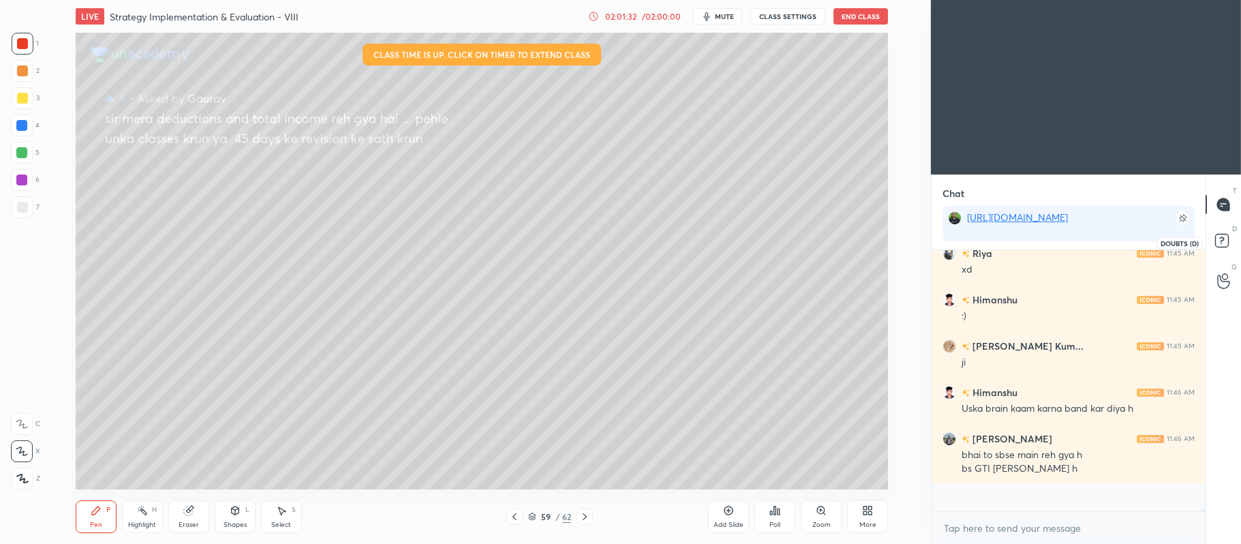
click at [1217, 241] on rect at bounding box center [1221, 240] width 13 height 13
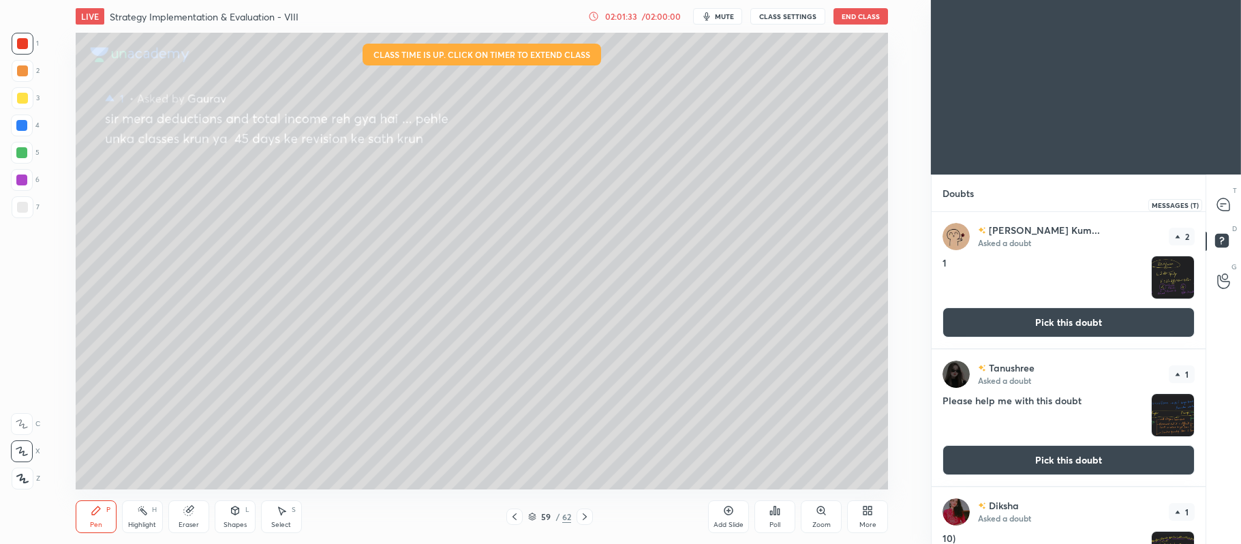
click at [1213, 198] on div at bounding box center [1224, 204] width 27 height 25
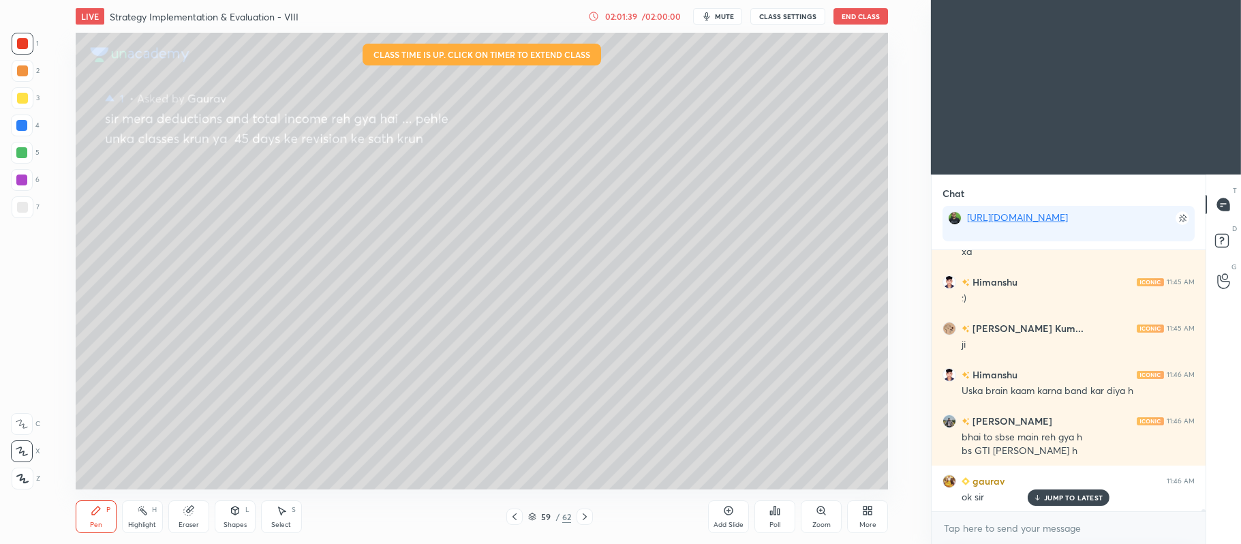
scroll to position [33325, 0]
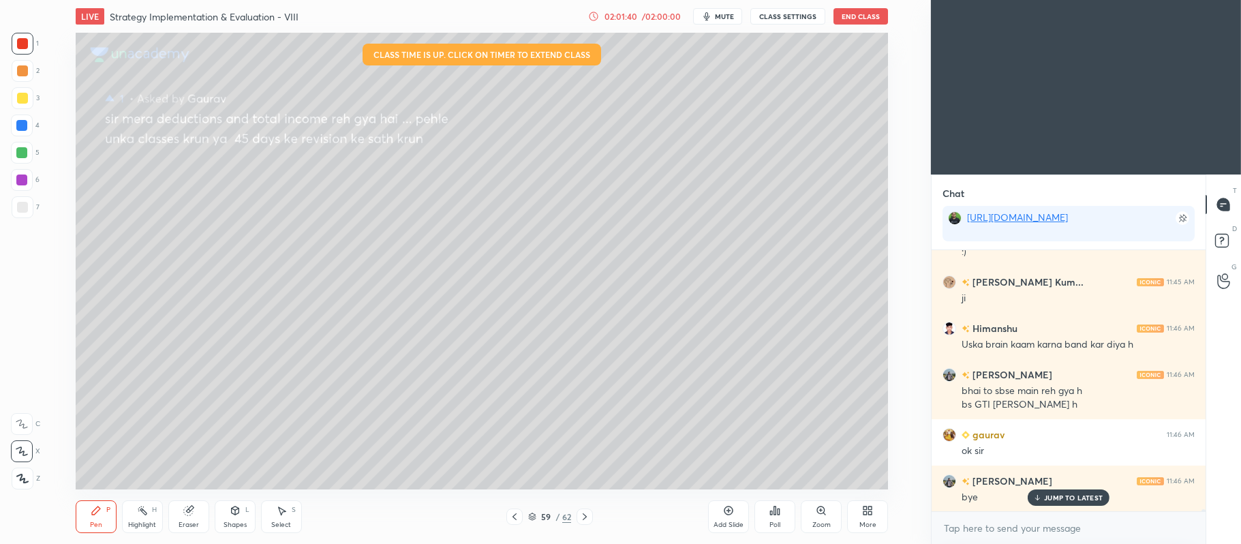
click at [849, 20] on button "End Class" at bounding box center [861, 16] width 55 height 16
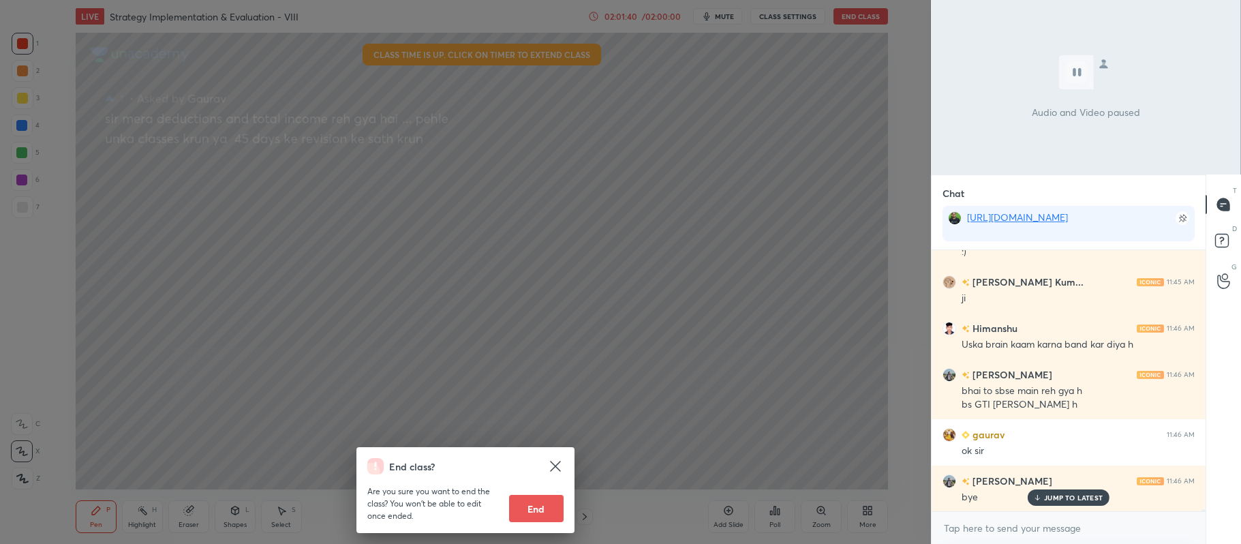
scroll to position [33371, 0]
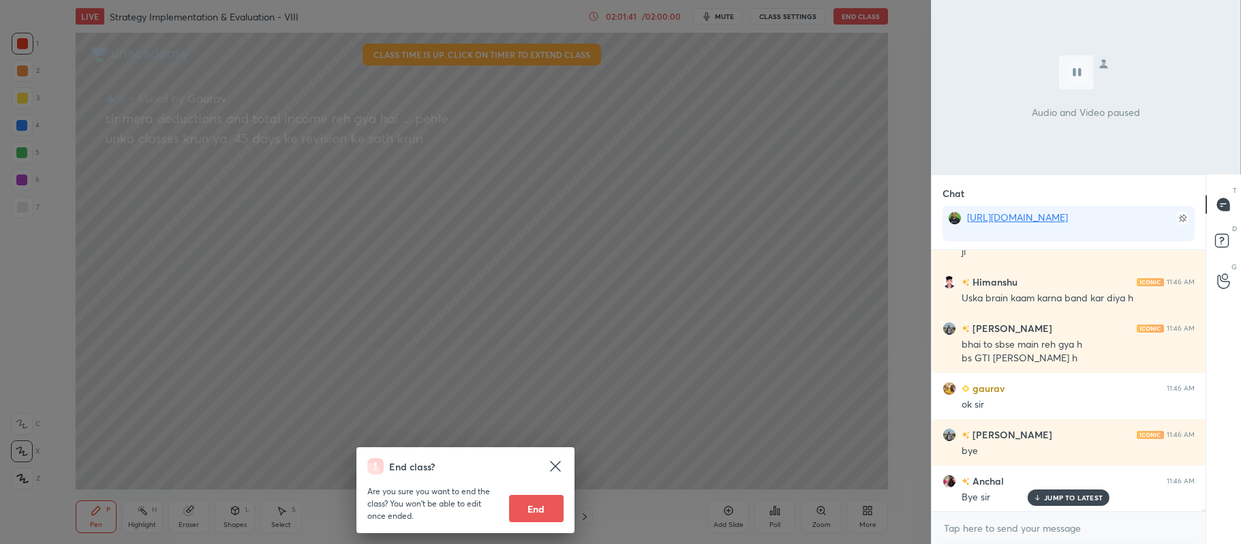
click at [538, 502] on button "End" at bounding box center [536, 508] width 55 height 27
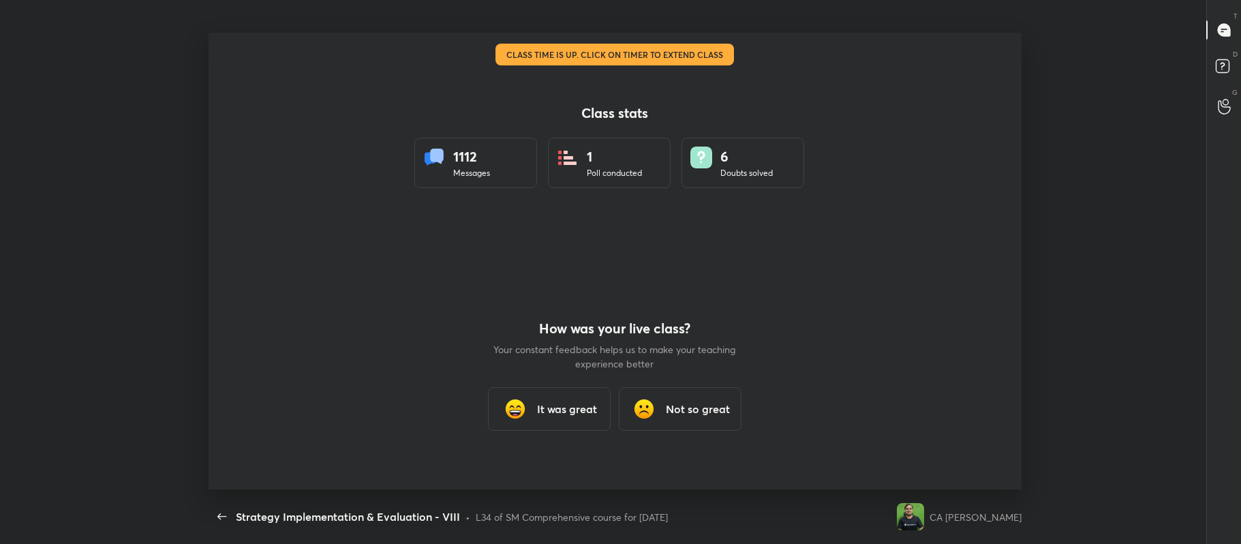
scroll to position [0, 0]
click at [555, 394] on div "It was great" at bounding box center [549, 409] width 123 height 44
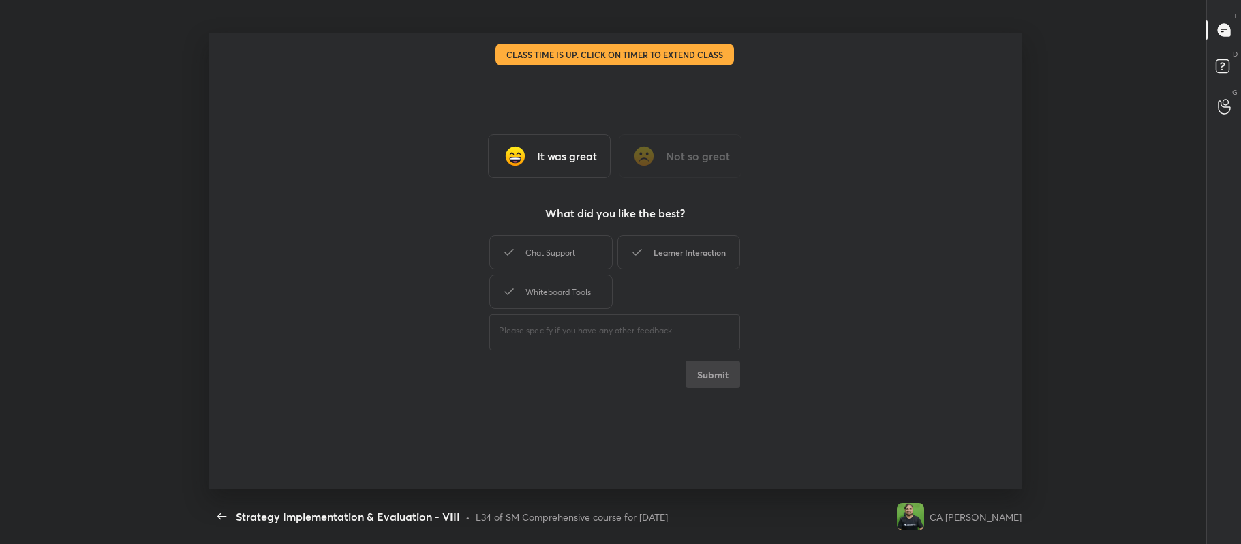
click at [652, 254] on div "Learner Interaction" at bounding box center [679, 252] width 123 height 34
click at [574, 295] on div "Whiteboard Tools" at bounding box center [550, 292] width 123 height 34
click at [573, 241] on div "Chat Support" at bounding box center [550, 252] width 123 height 34
click at [697, 380] on button "Submit" at bounding box center [713, 374] width 55 height 27
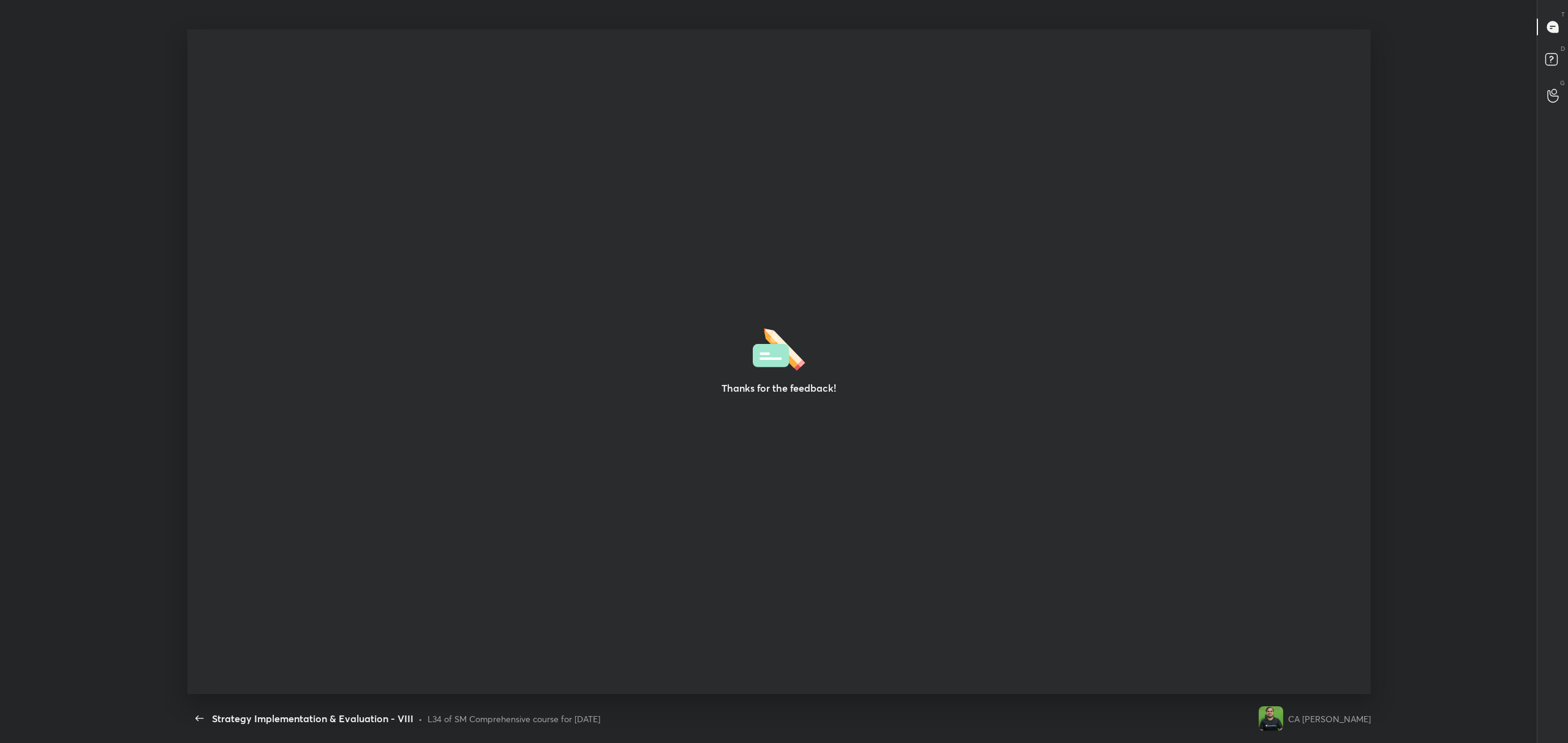
scroll to position [665, 1558]
type textarea "x"
